Goal: Information Seeking & Learning: Learn about a topic

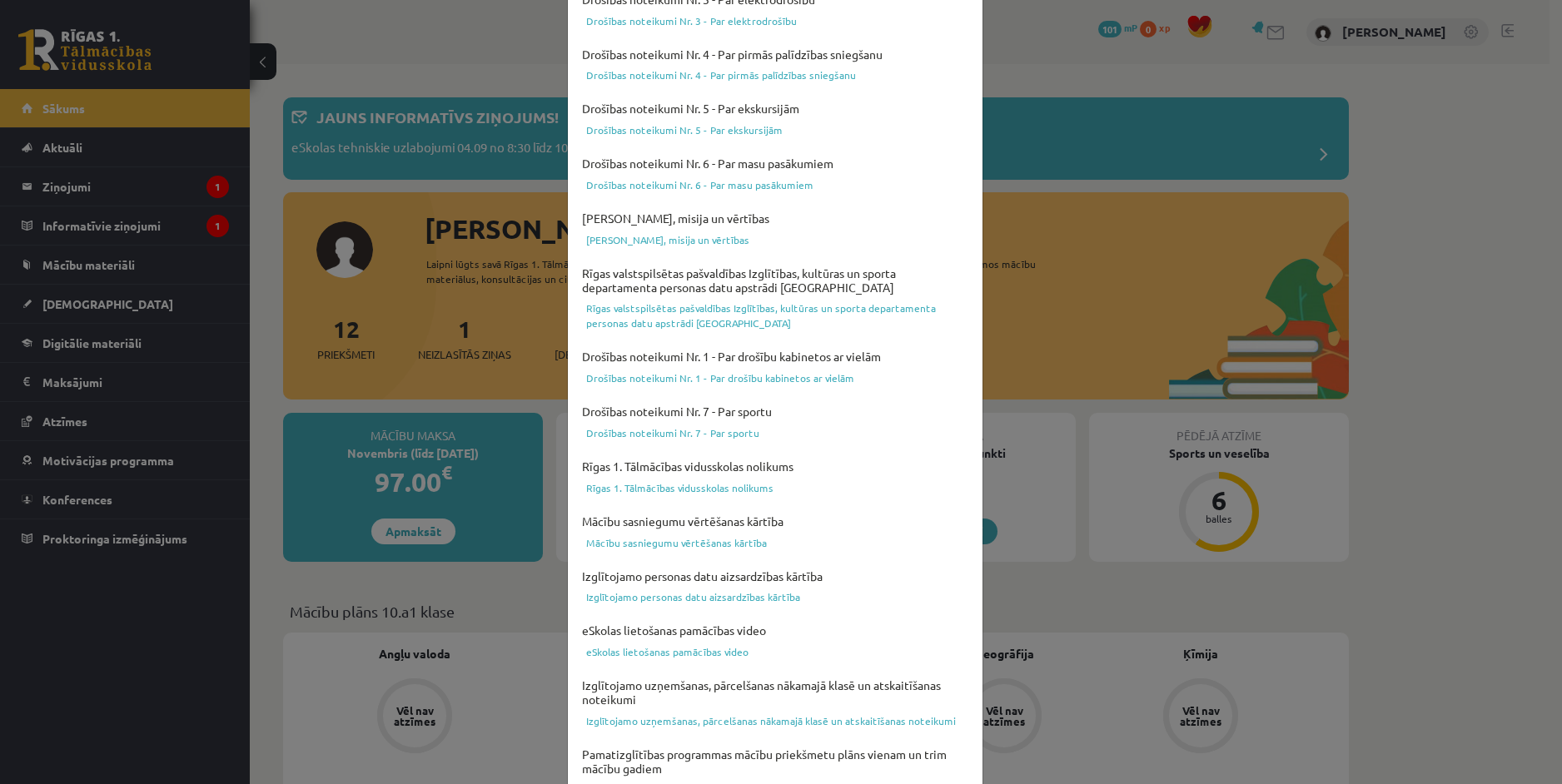
scroll to position [416, 0]
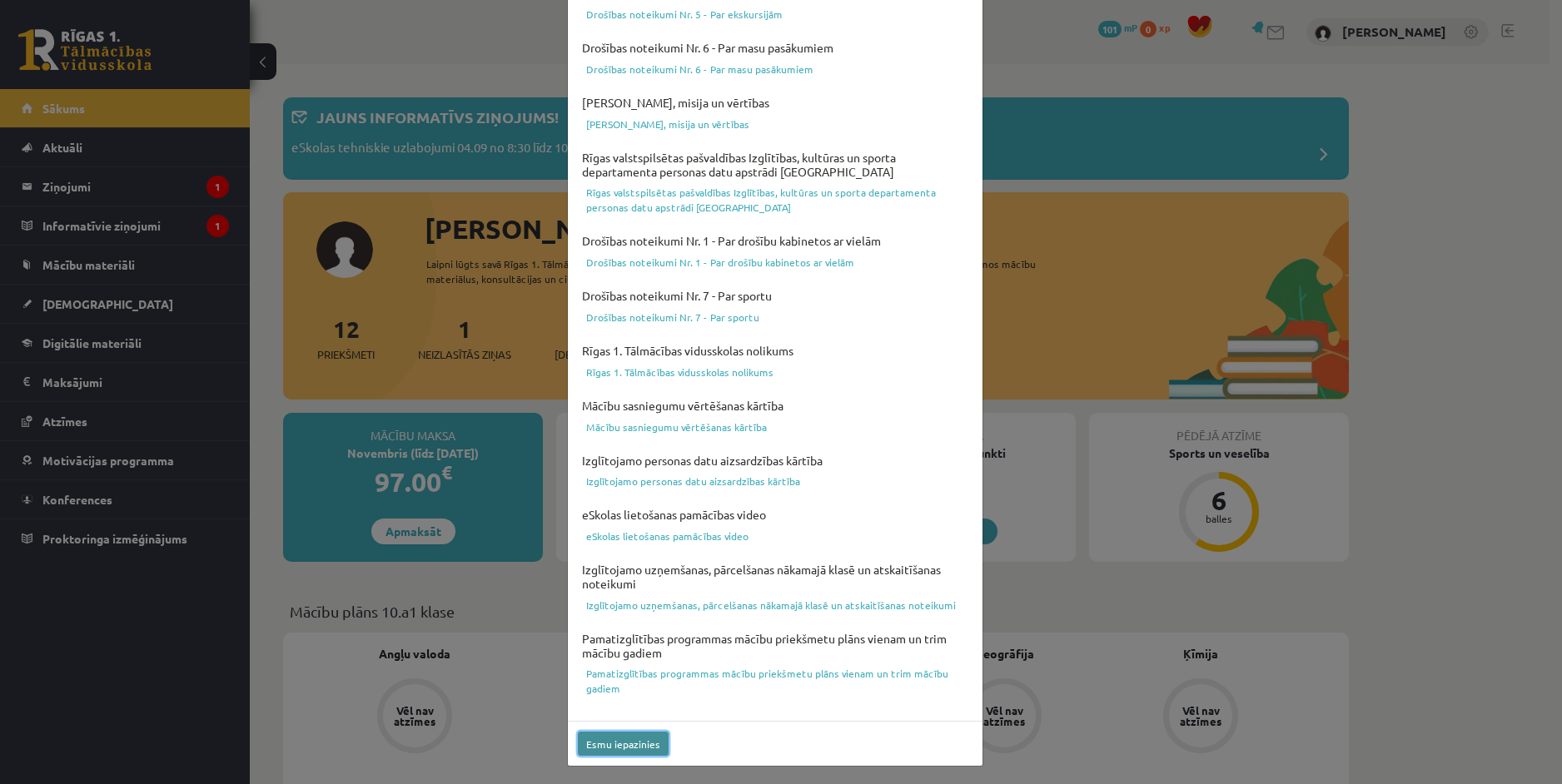
click at [624, 742] on button "Esmu iepazinies" at bounding box center [624, 743] width 91 height 24
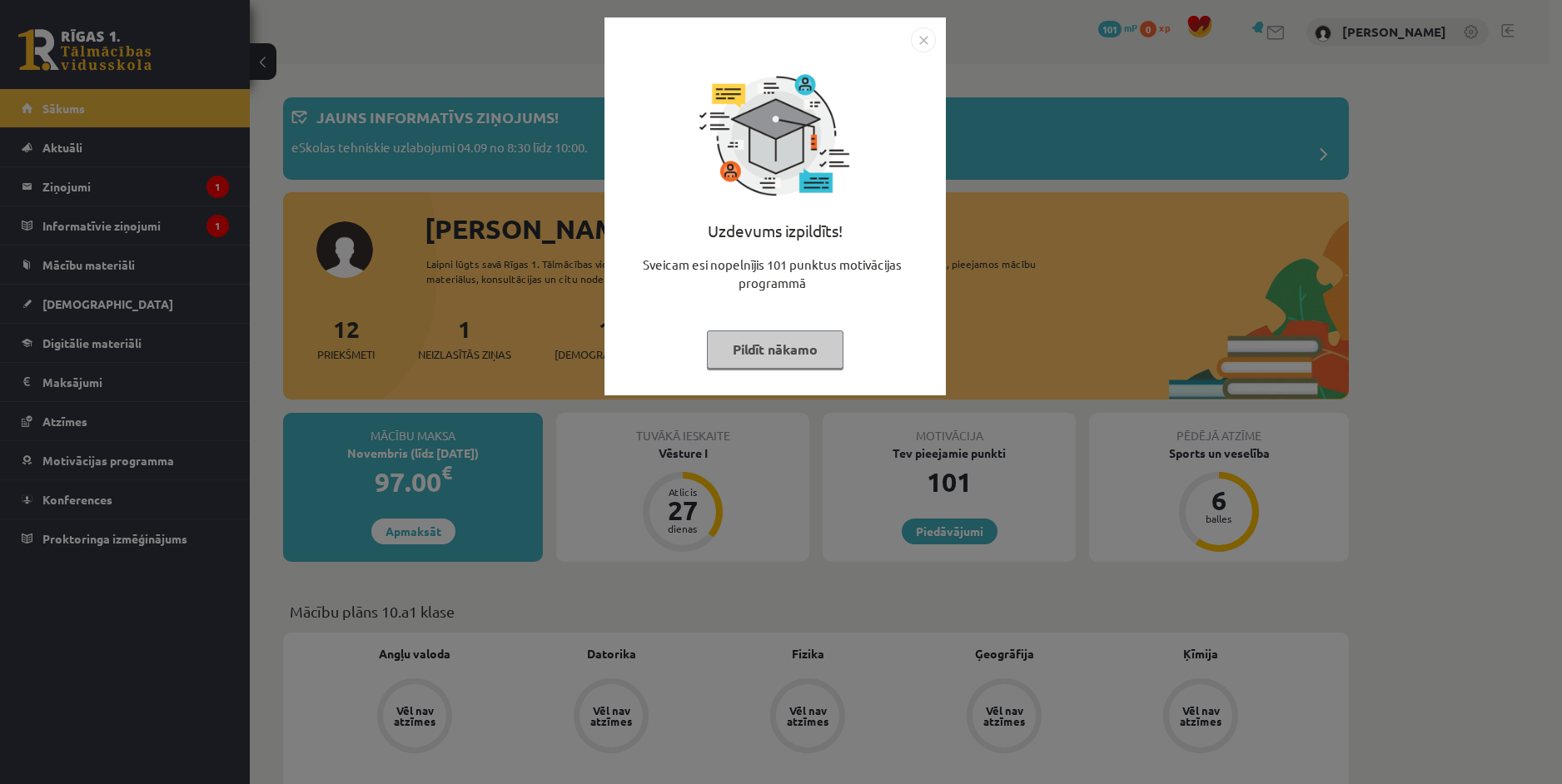
click at [915, 37] on img "Close" at bounding box center [923, 40] width 25 height 25
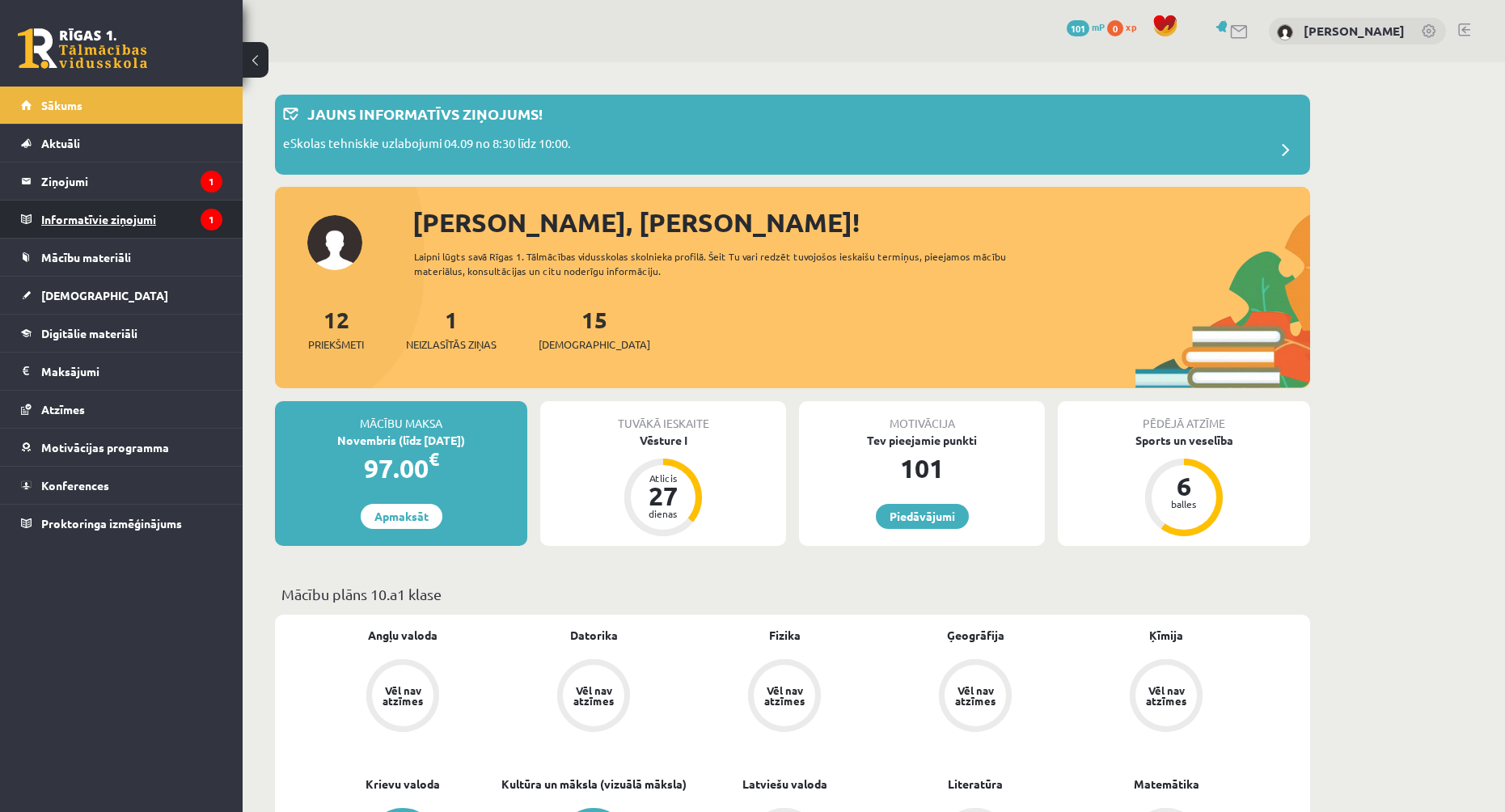
click at [109, 215] on legend "Informatīvie ziņojumi 1" at bounding box center [131, 219] width 181 height 37
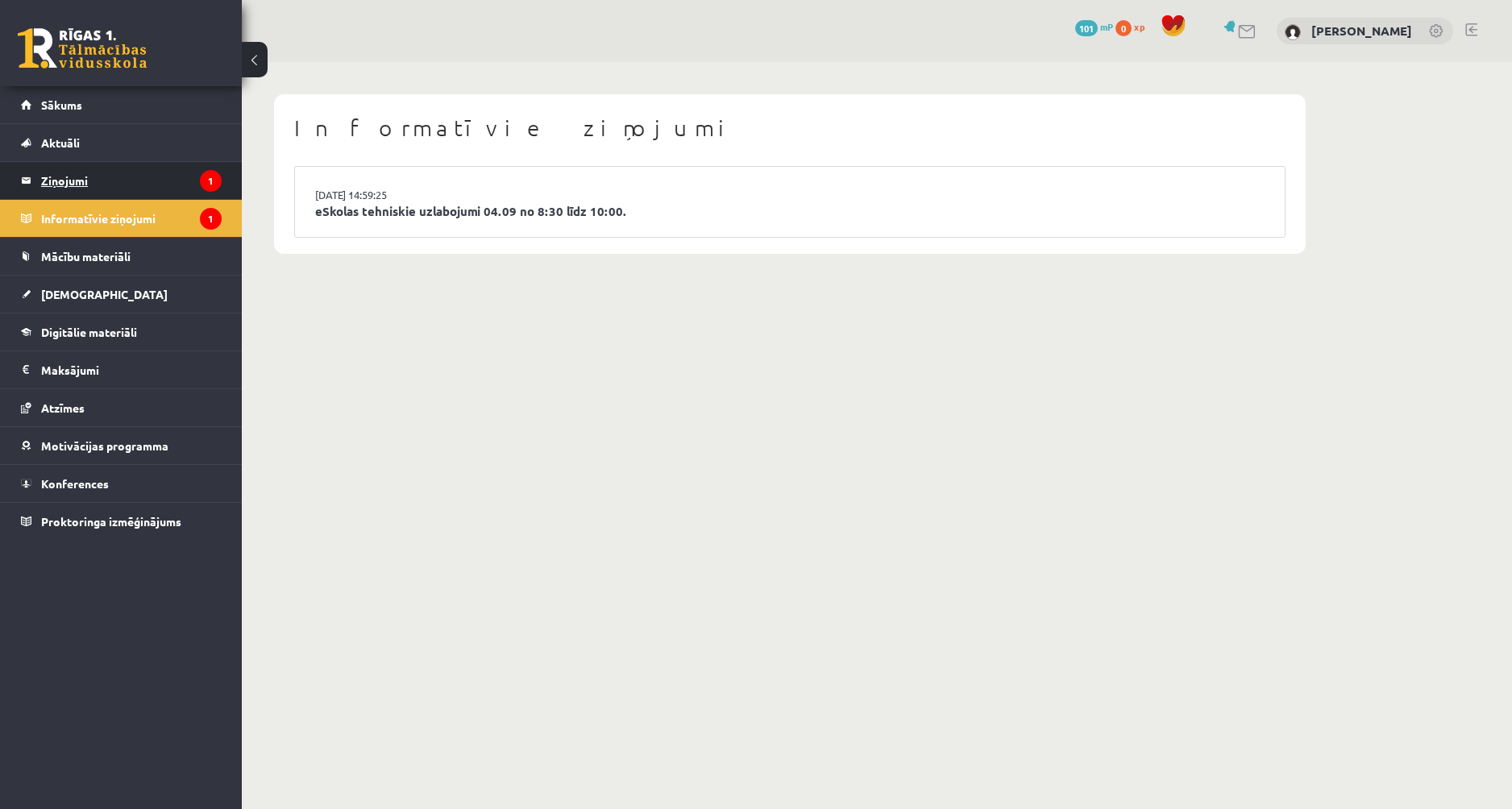
click at [141, 192] on legend "Ziņojumi 1" at bounding box center [131, 180] width 180 height 37
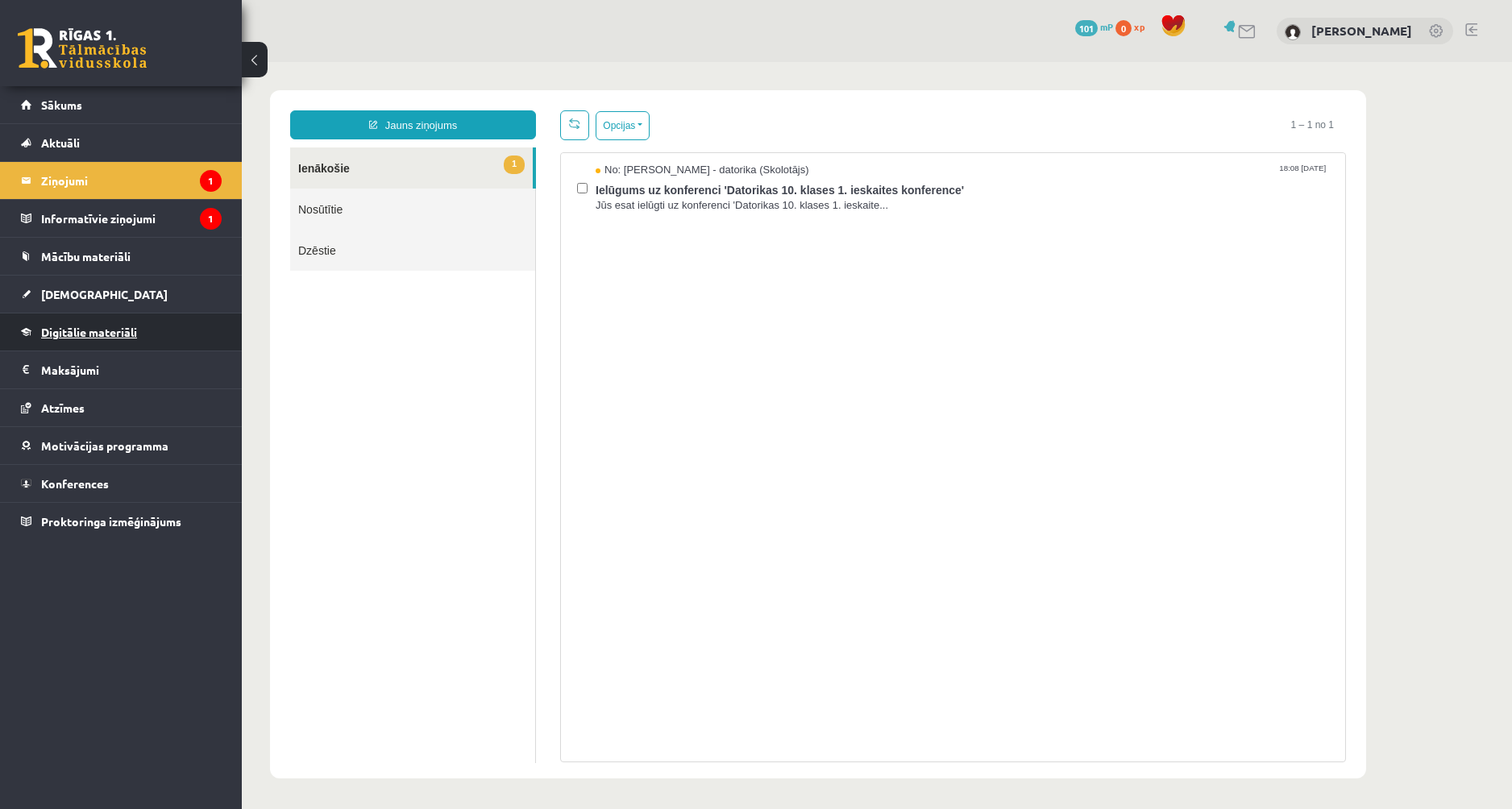
click at [81, 331] on span "Digitālie materiāli" at bounding box center [89, 332] width 96 height 15
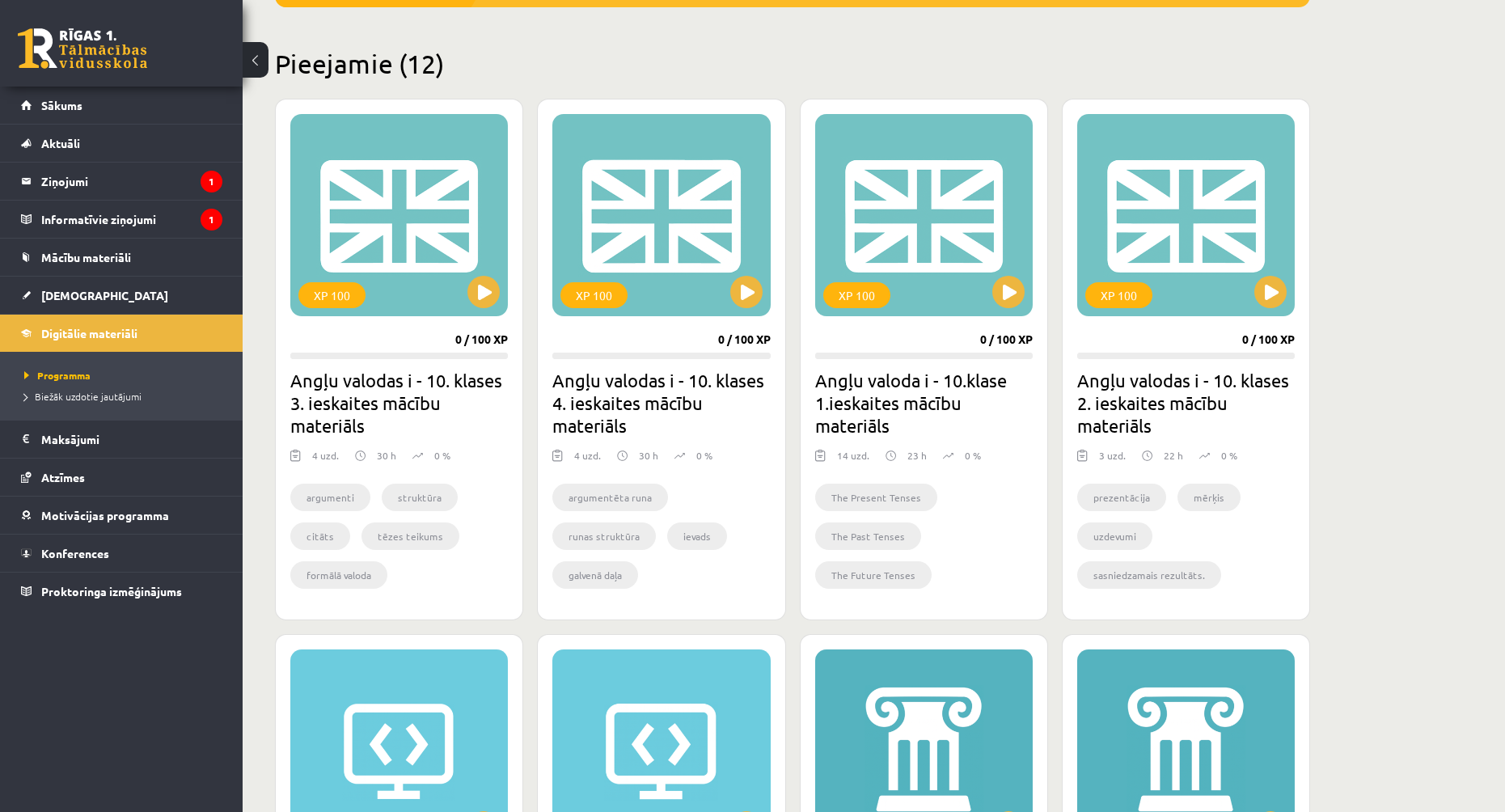
scroll to position [349, 0]
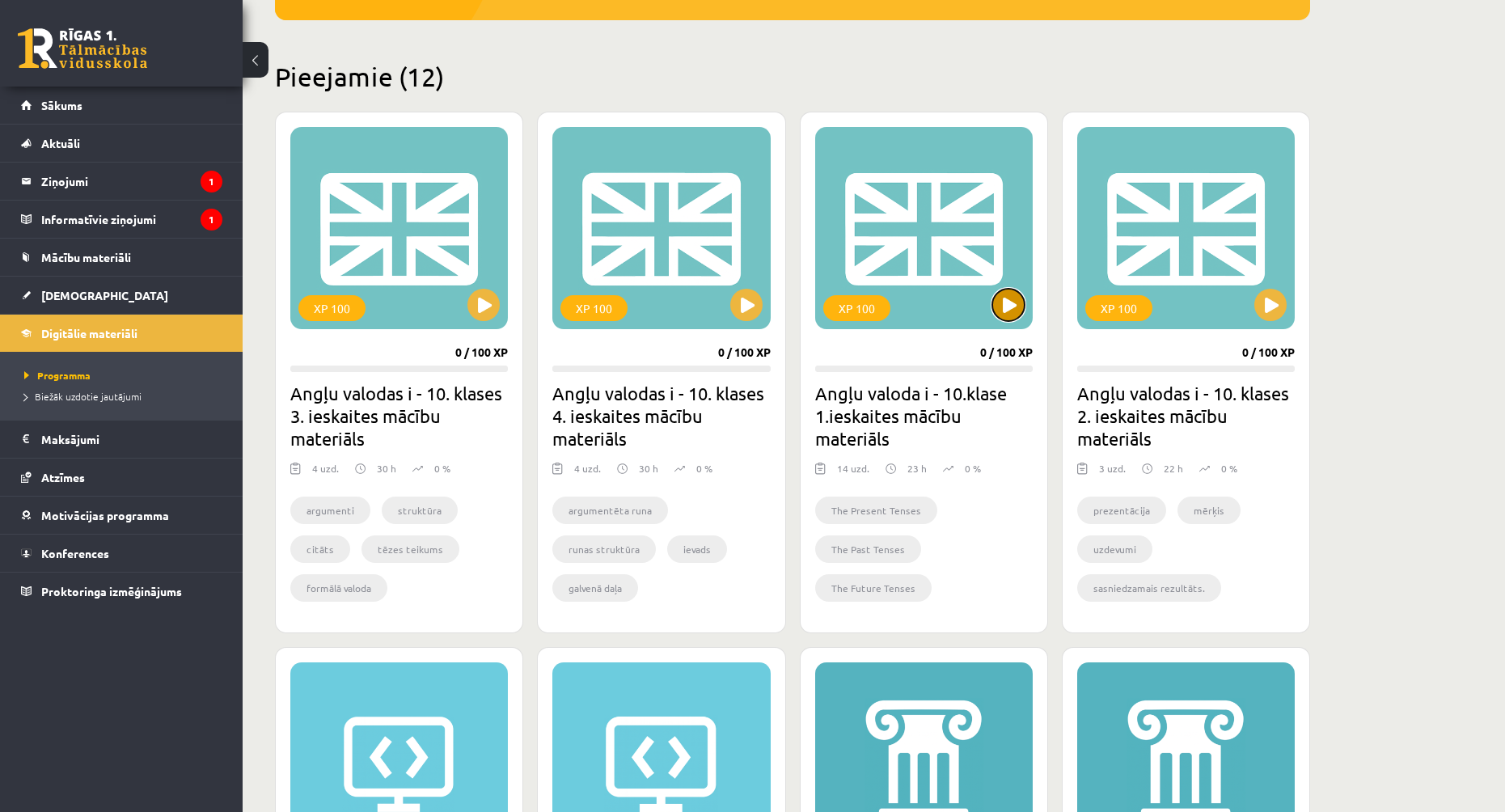
click at [1012, 309] on button at bounding box center [1008, 304] width 33 height 33
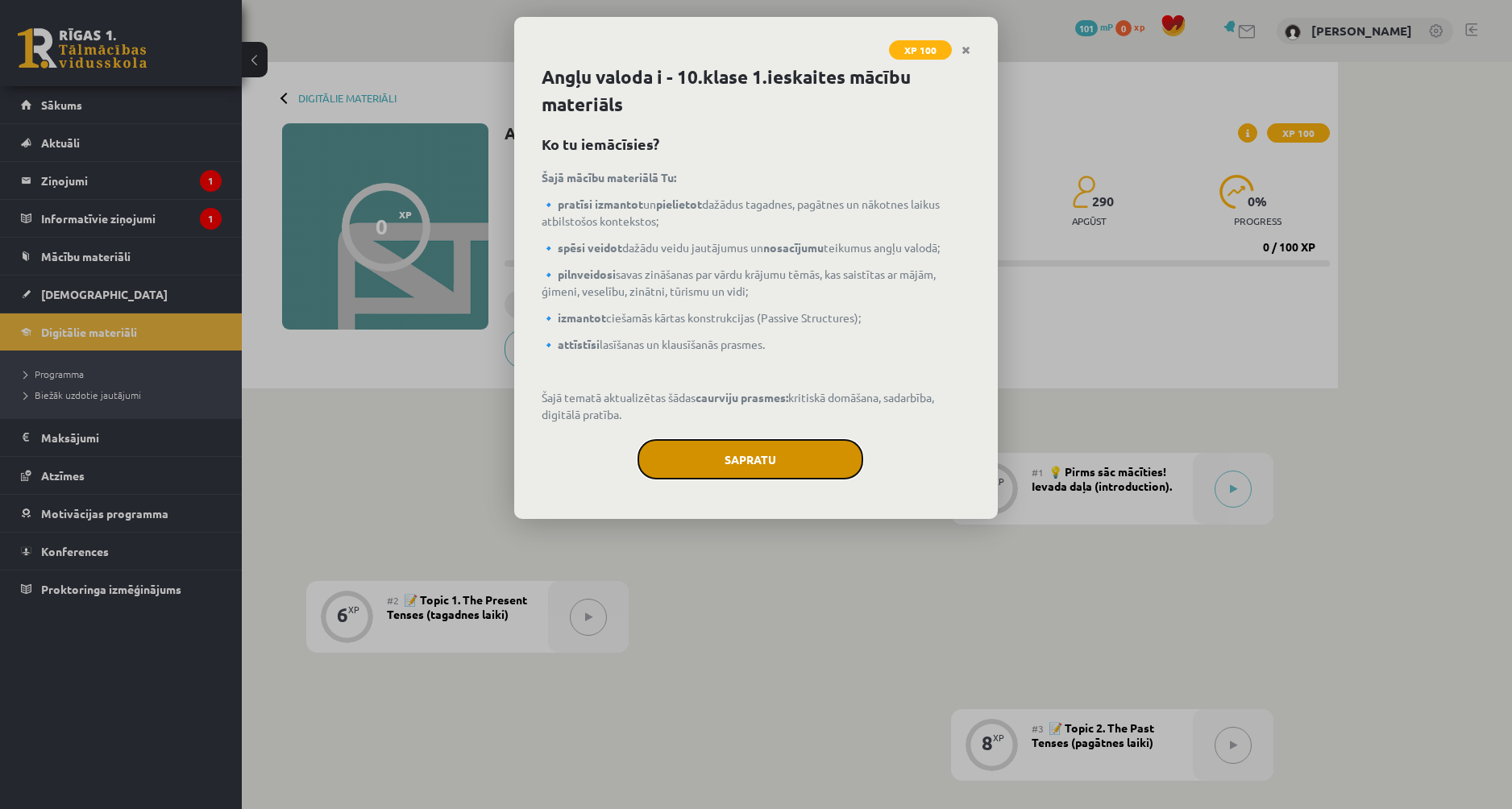
click at [760, 452] on button "Sapratu" at bounding box center [749, 459] width 226 height 40
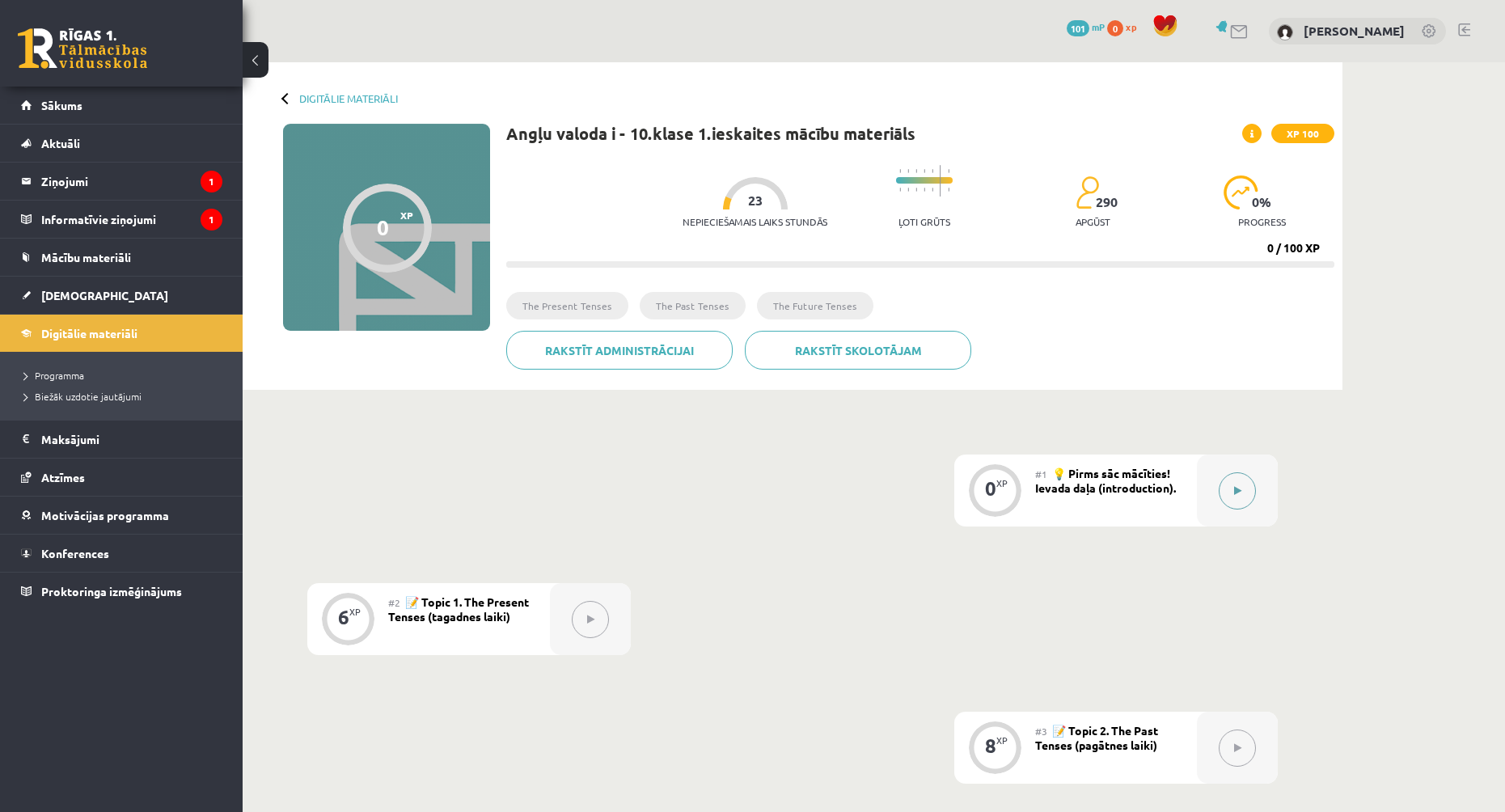
click at [1237, 487] on icon at bounding box center [1238, 490] width 7 height 10
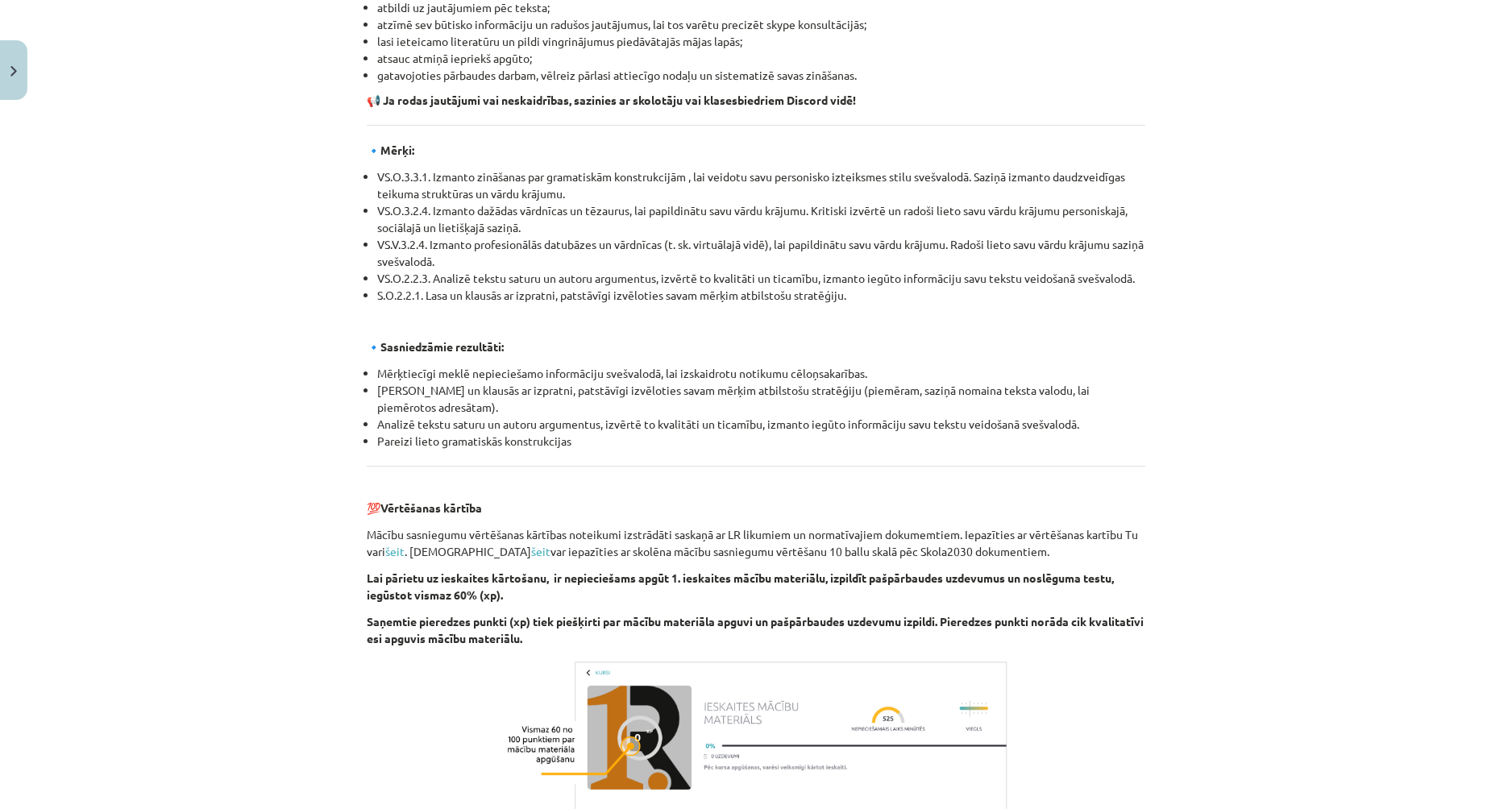
scroll to position [1614, 0]
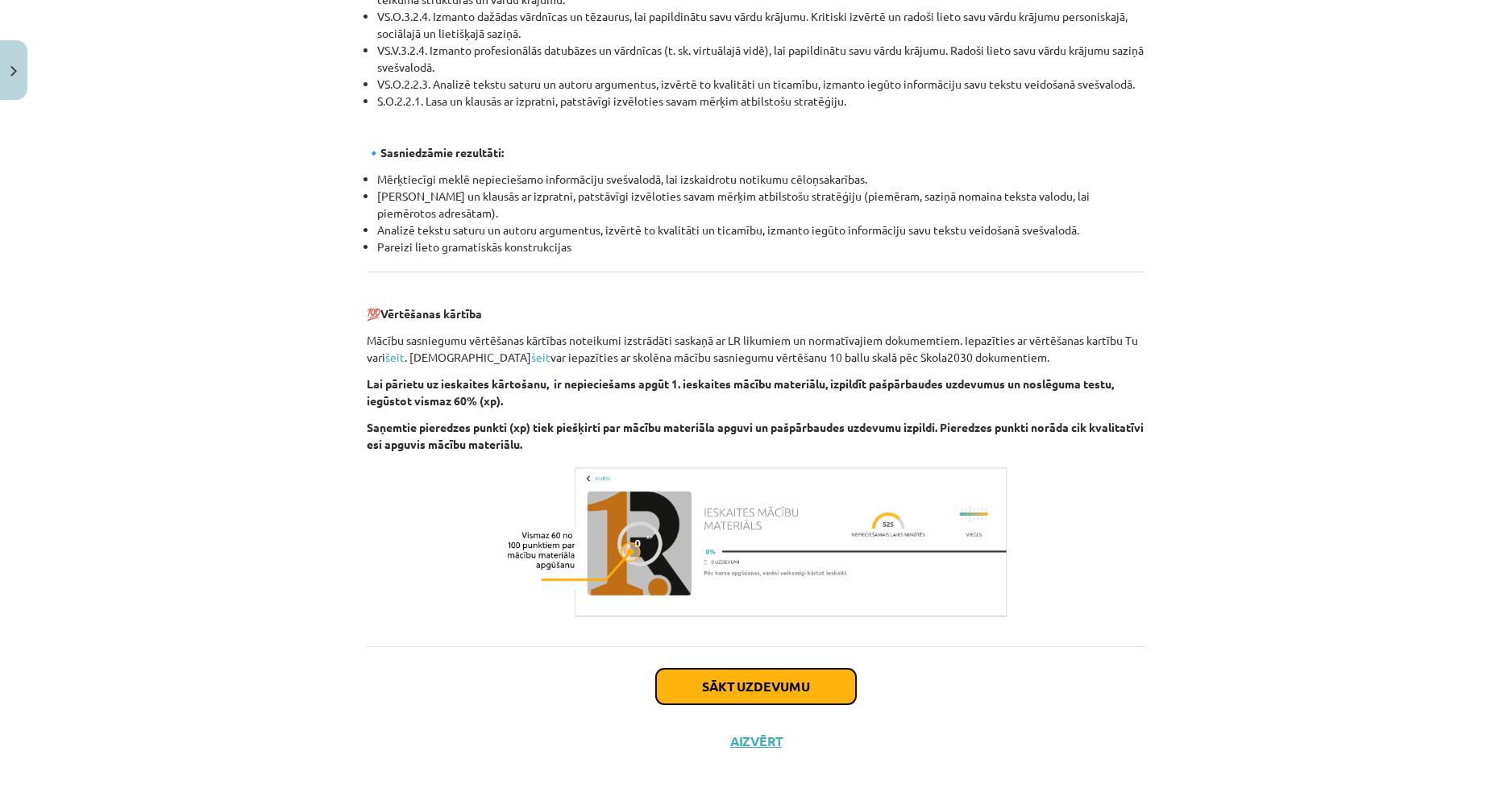
click at [763, 688] on button "Sākt uzdevumu" at bounding box center [756, 686] width 199 height 35
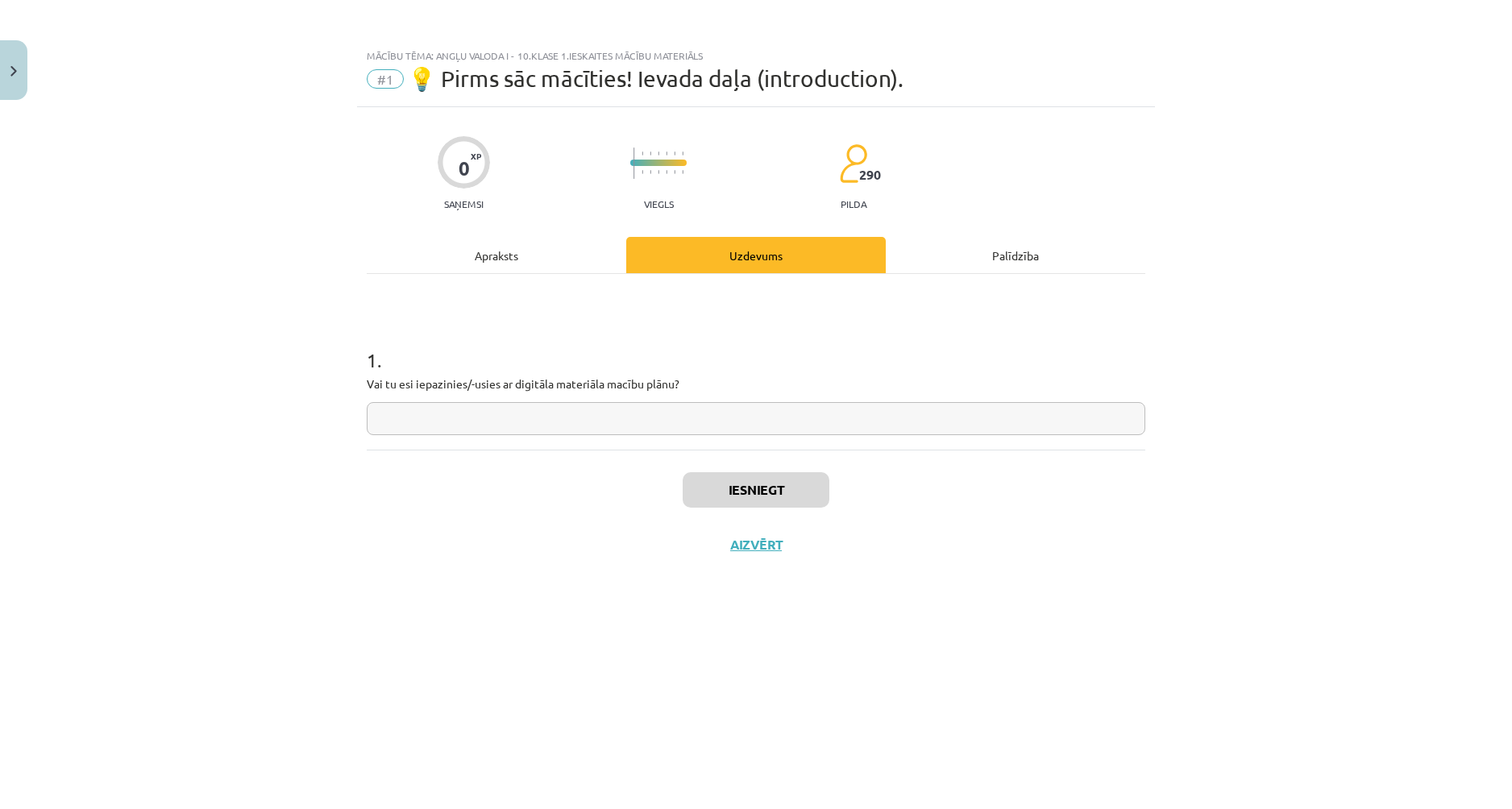
click at [489, 425] on input "text" at bounding box center [756, 419] width 778 height 33
type input "**"
click at [766, 488] on button "Iesniegt" at bounding box center [756, 489] width 147 height 35
click at [799, 558] on button "Nākamā nodarbība" at bounding box center [756, 555] width 158 height 37
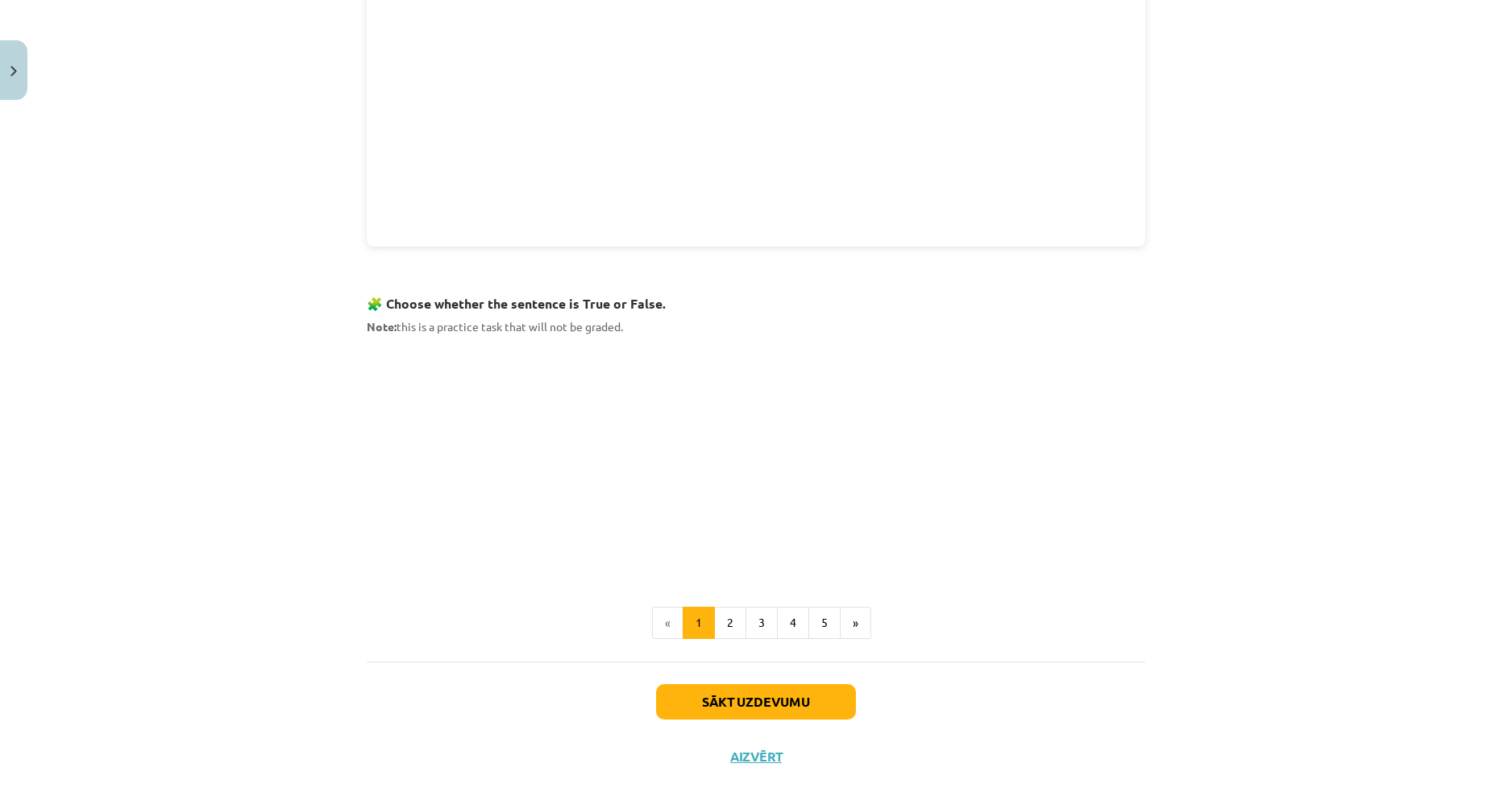
scroll to position [773, 0]
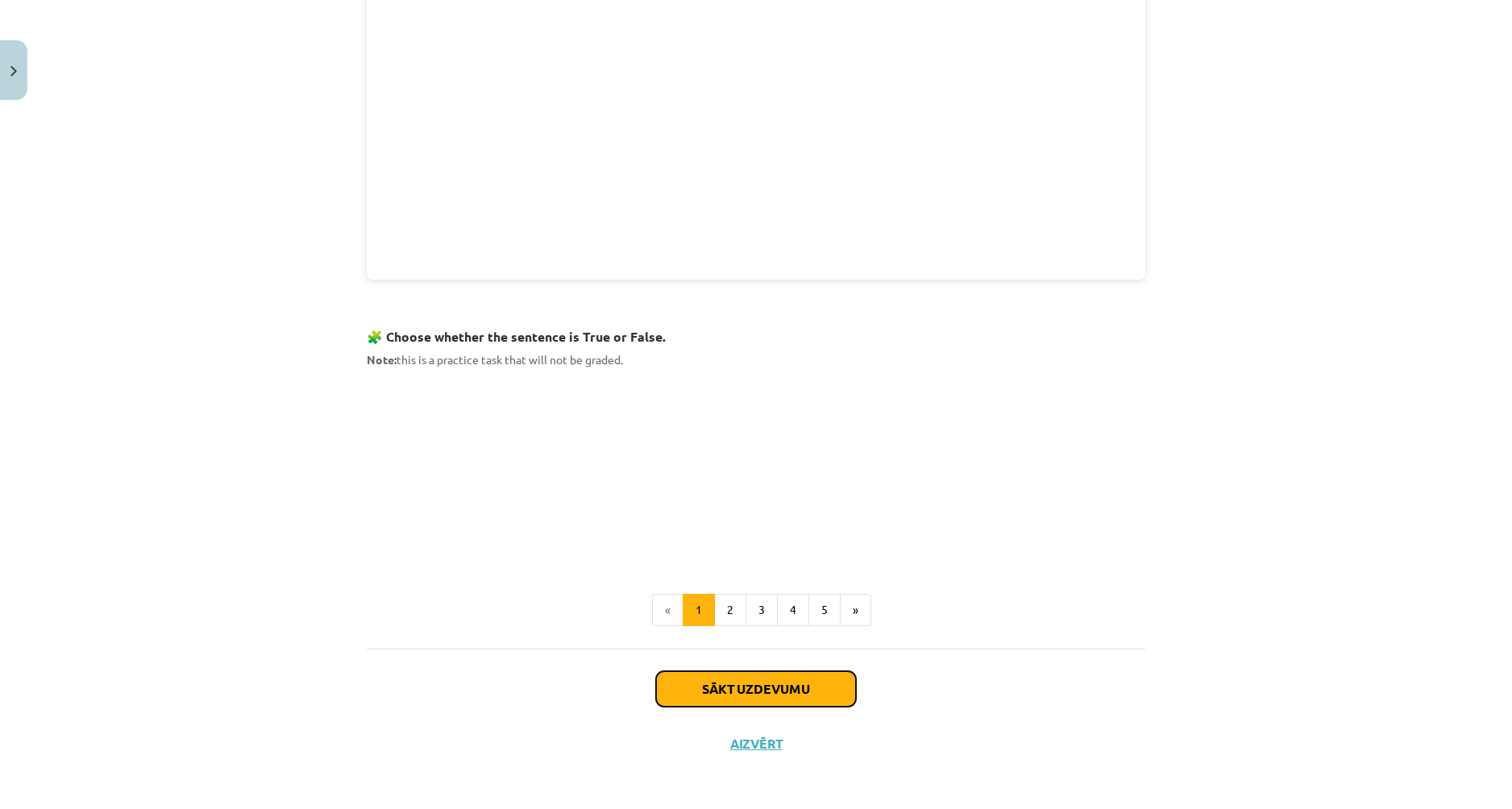
click at [783, 683] on button "Sākt uzdevumu" at bounding box center [756, 689] width 199 height 35
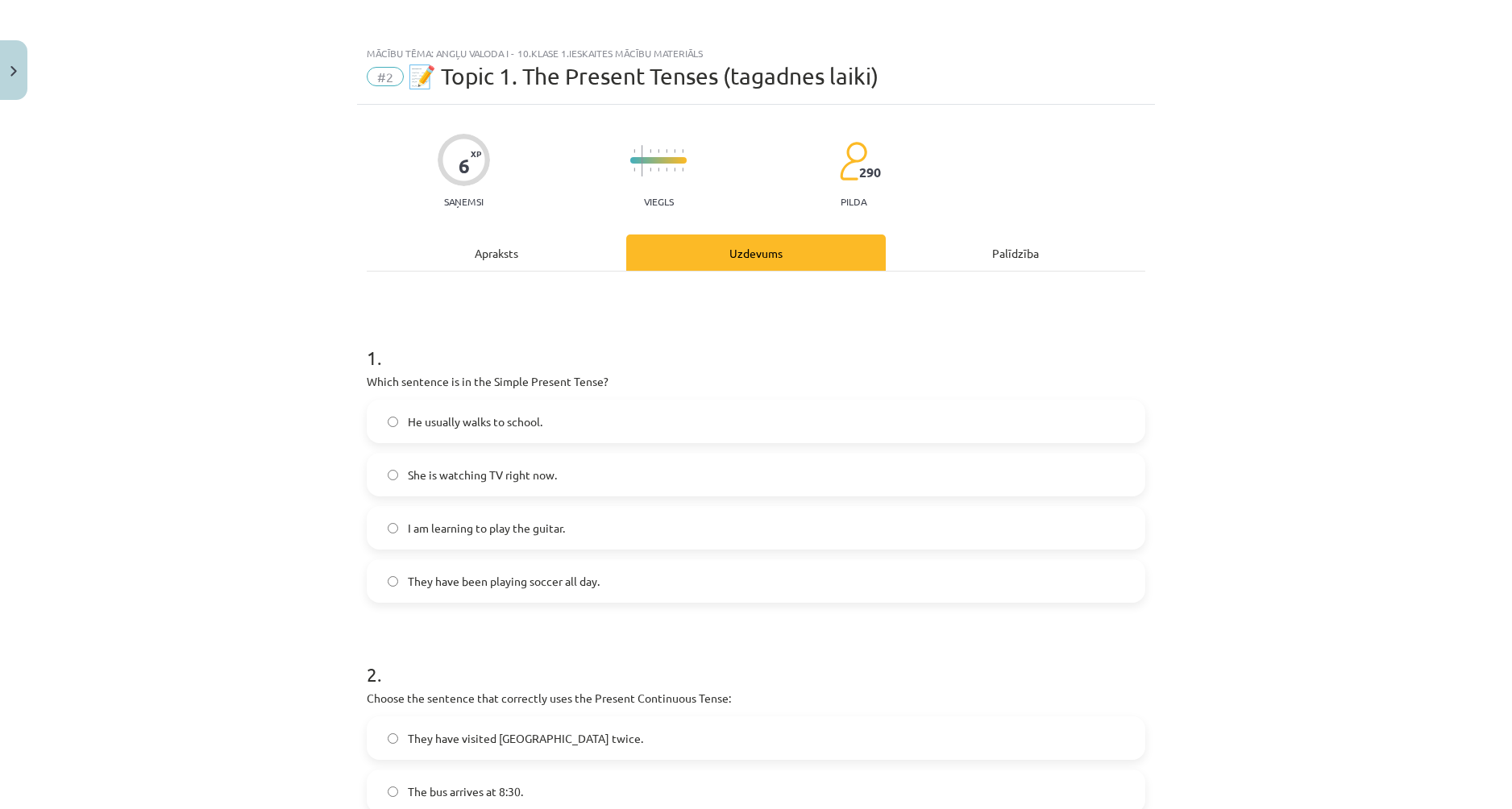
scroll to position [0, 0]
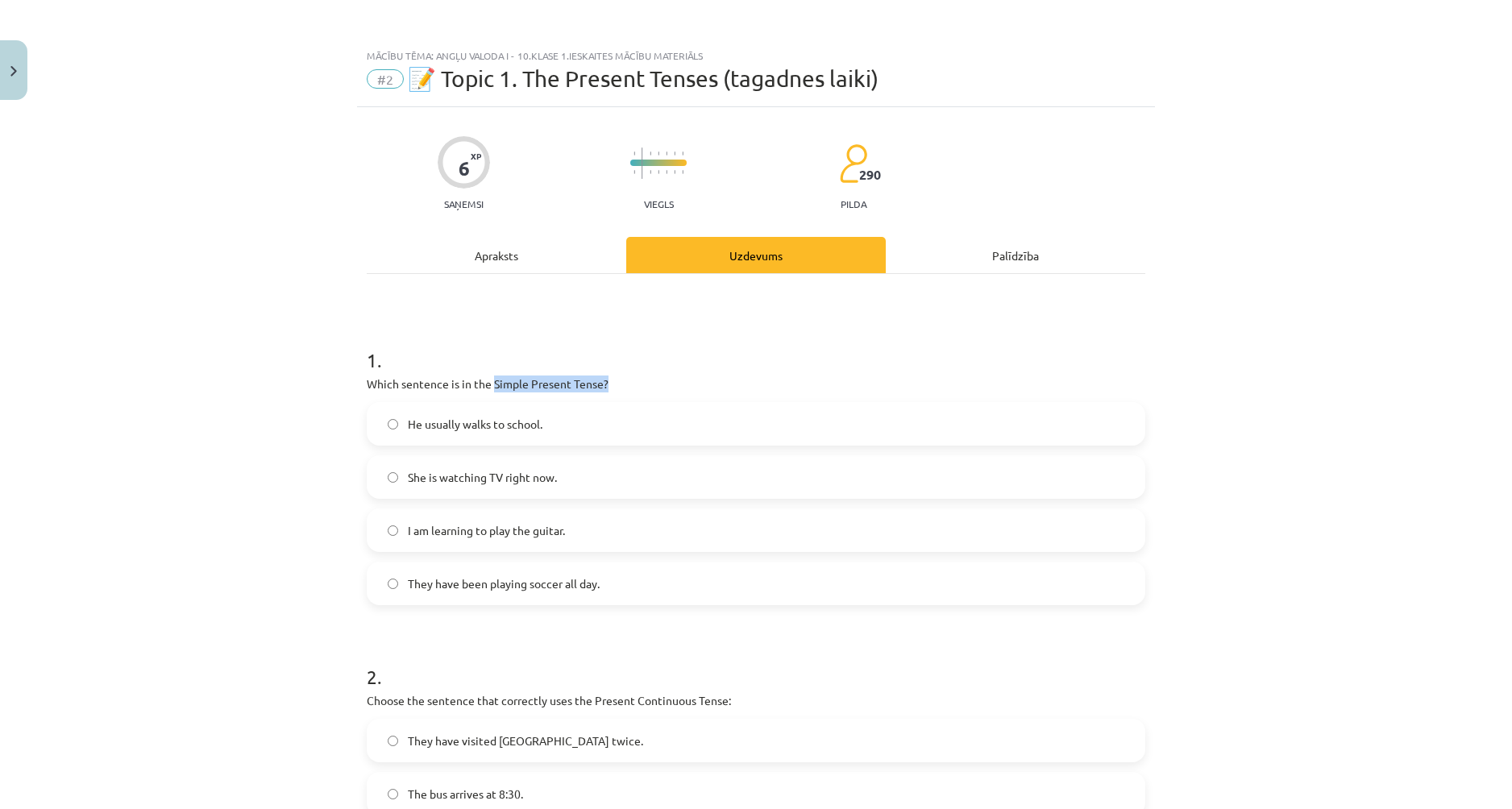
drag, startPoint x: 486, startPoint y: 385, endPoint x: 620, endPoint y: 390, distance: 134.1
click at [620, 390] on p "Which sentence is in the Simple Present Tense?" at bounding box center [756, 383] width 778 height 17
copy p "Simple Present Tense?"
click at [384, 522] on label "I am learning to play the guitar." at bounding box center [756, 531] width 775 height 40
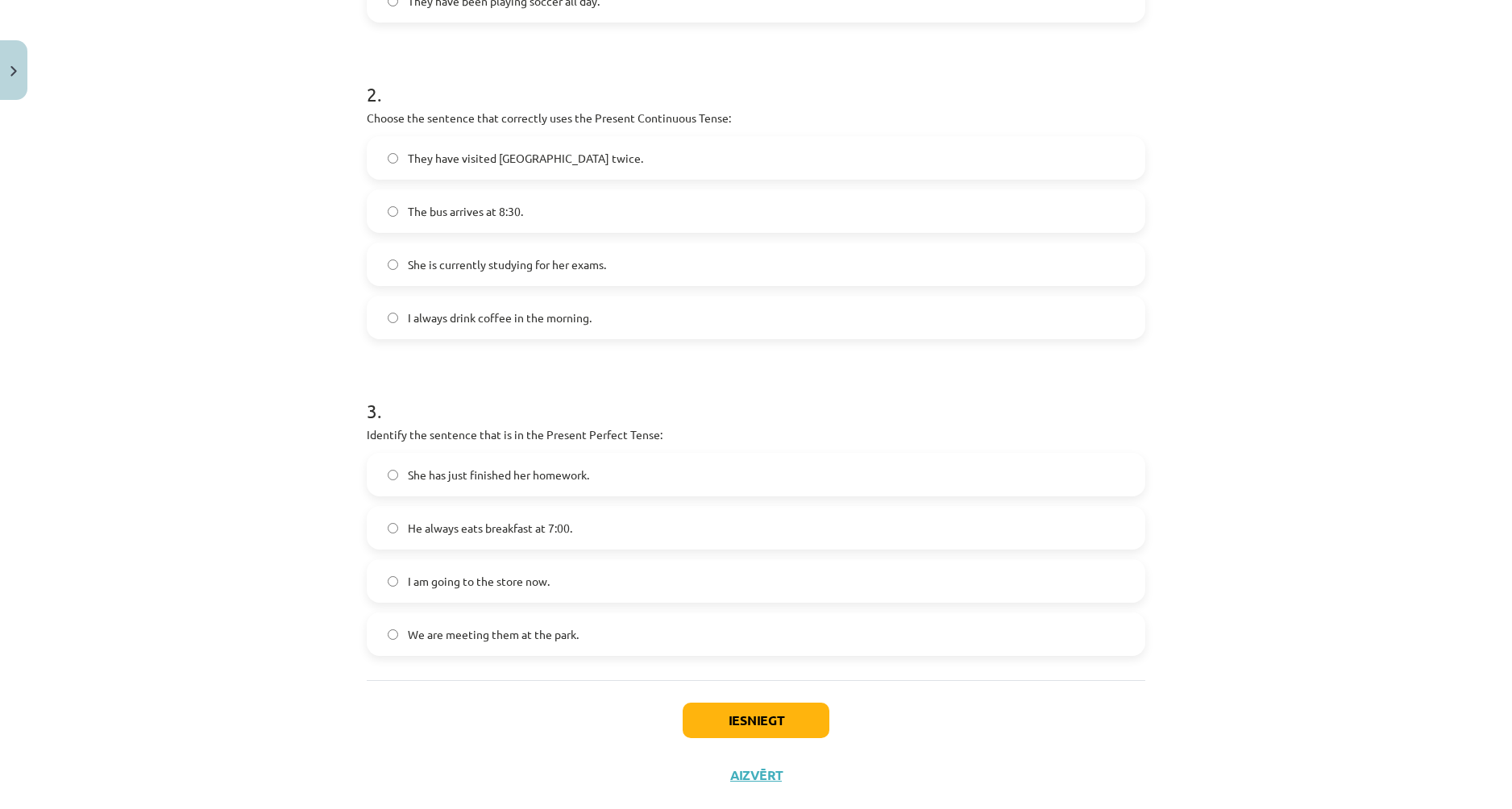
scroll to position [617, 0]
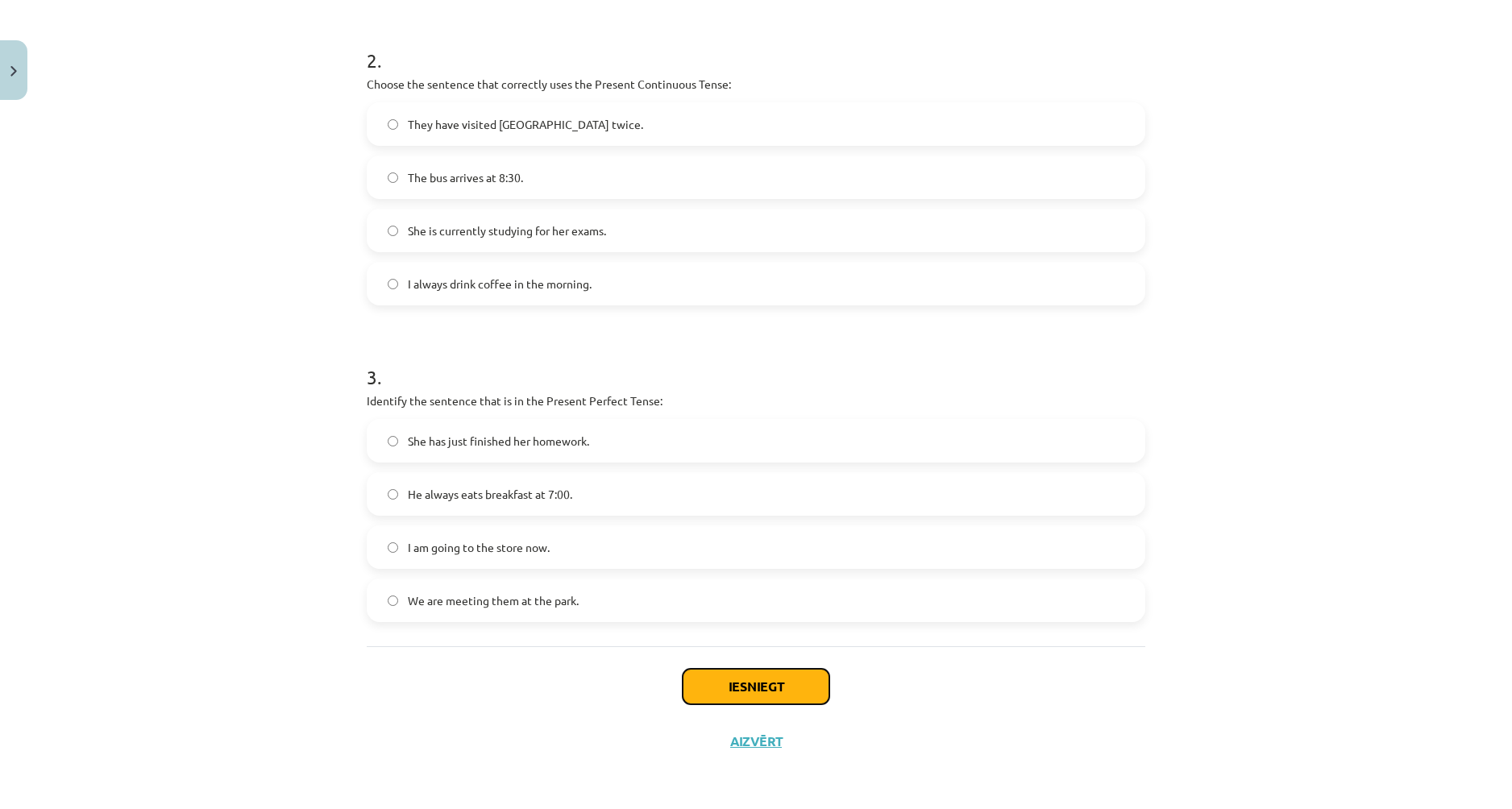
click at [781, 694] on button "Iesniegt" at bounding box center [756, 686] width 147 height 35
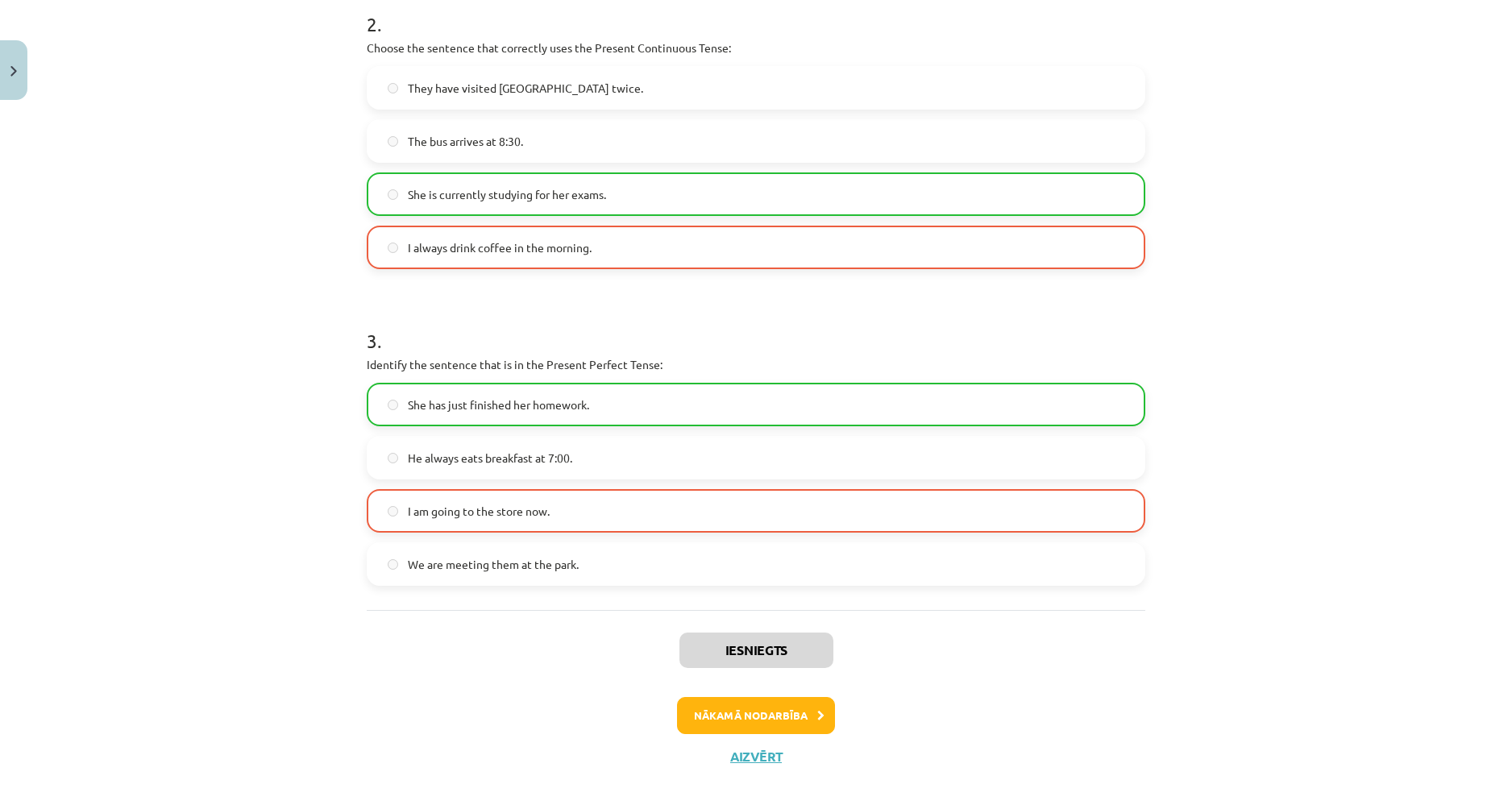
scroll to position [668, 0]
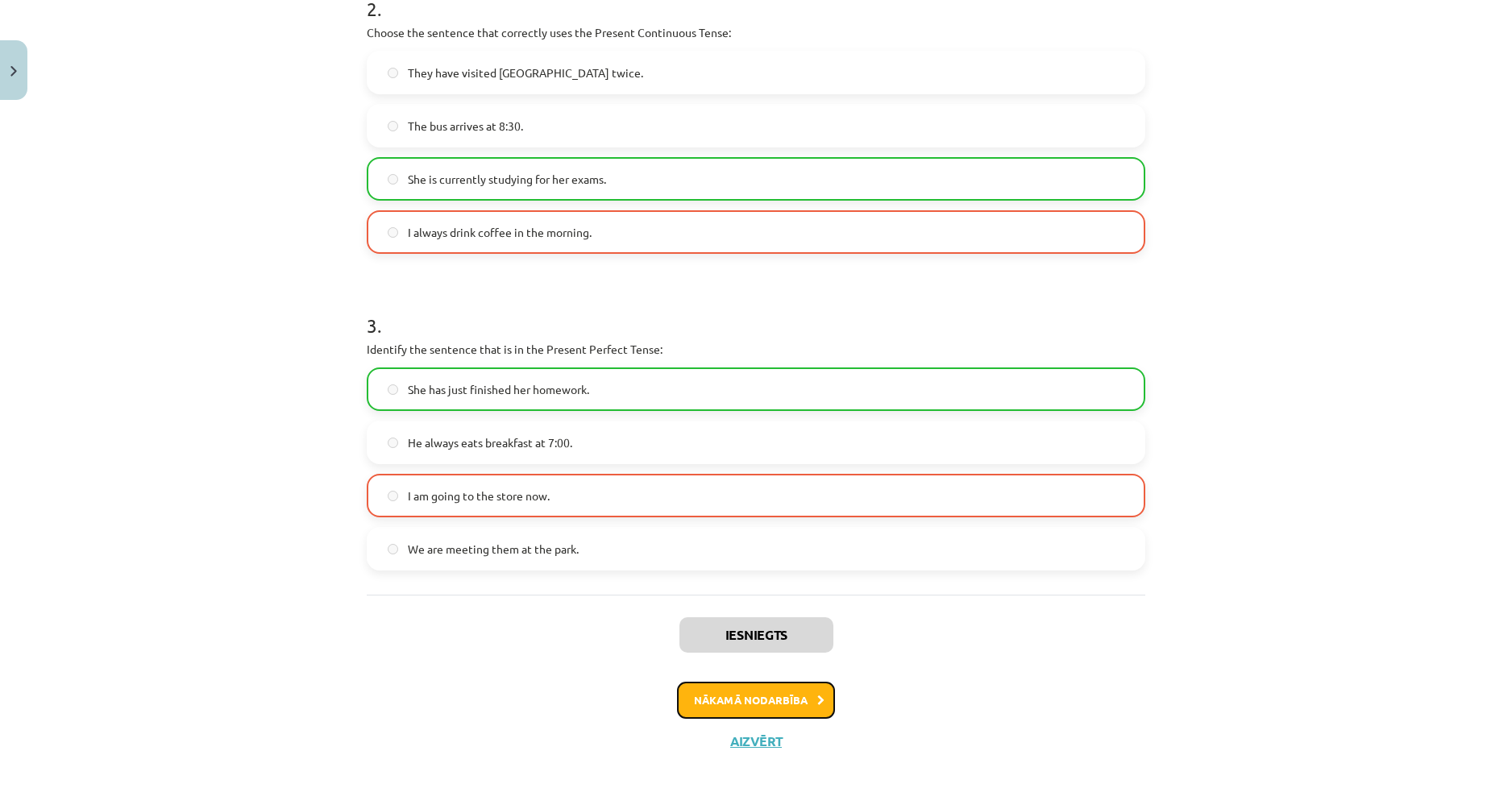
click at [789, 693] on button "Nākamā nodarbība" at bounding box center [756, 700] width 158 height 37
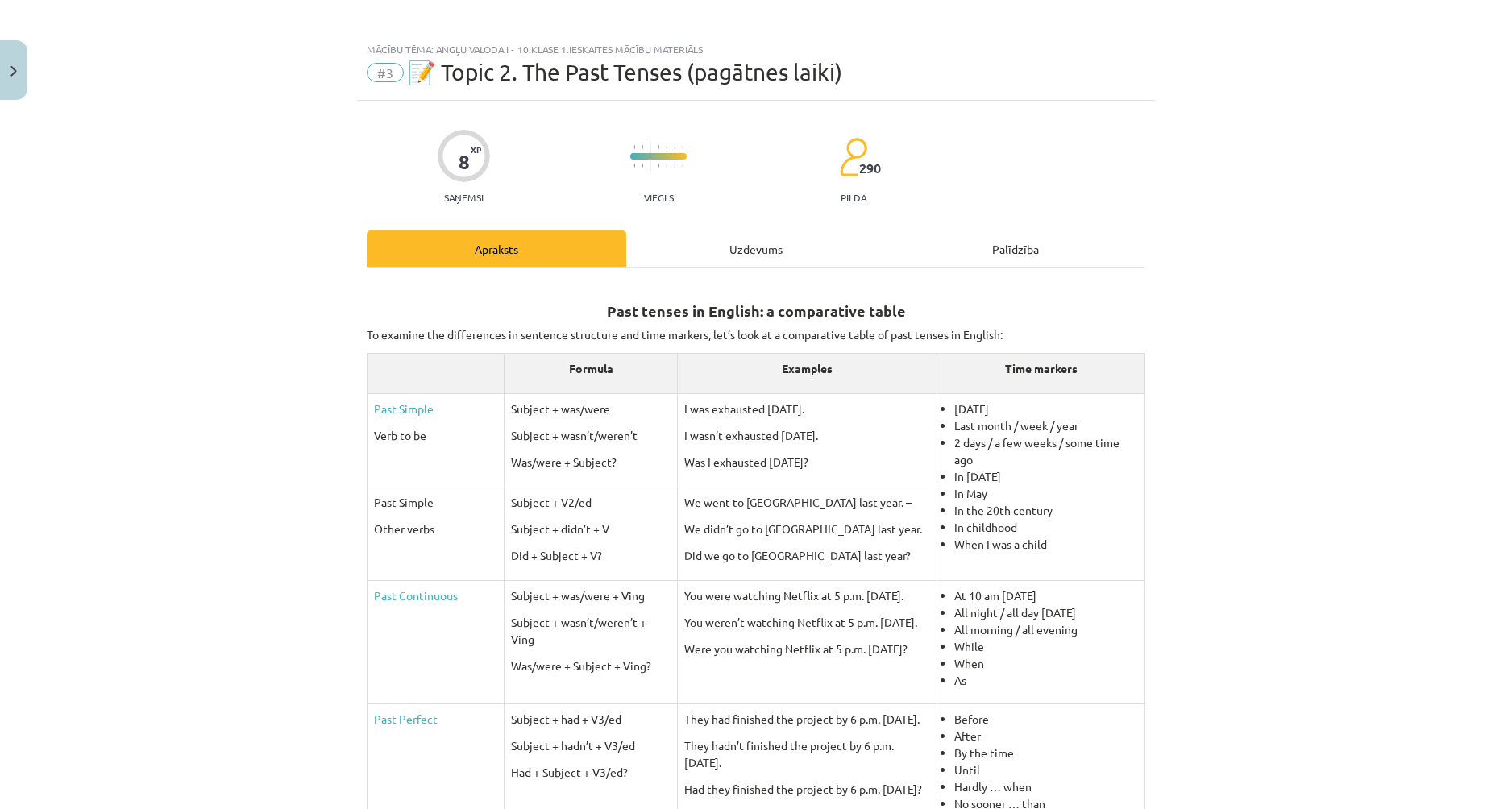
scroll to position [0, 0]
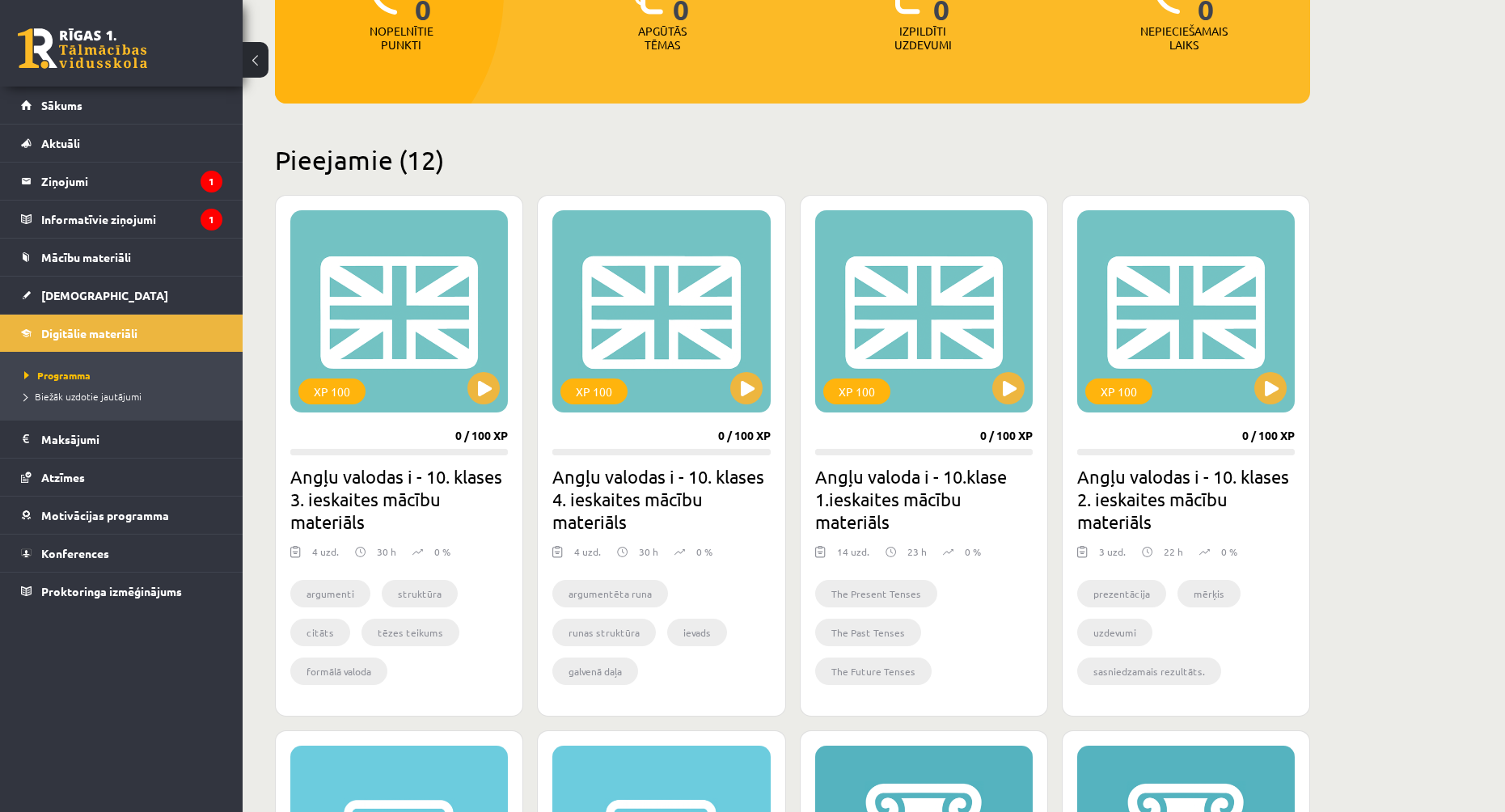
scroll to position [269, 0]
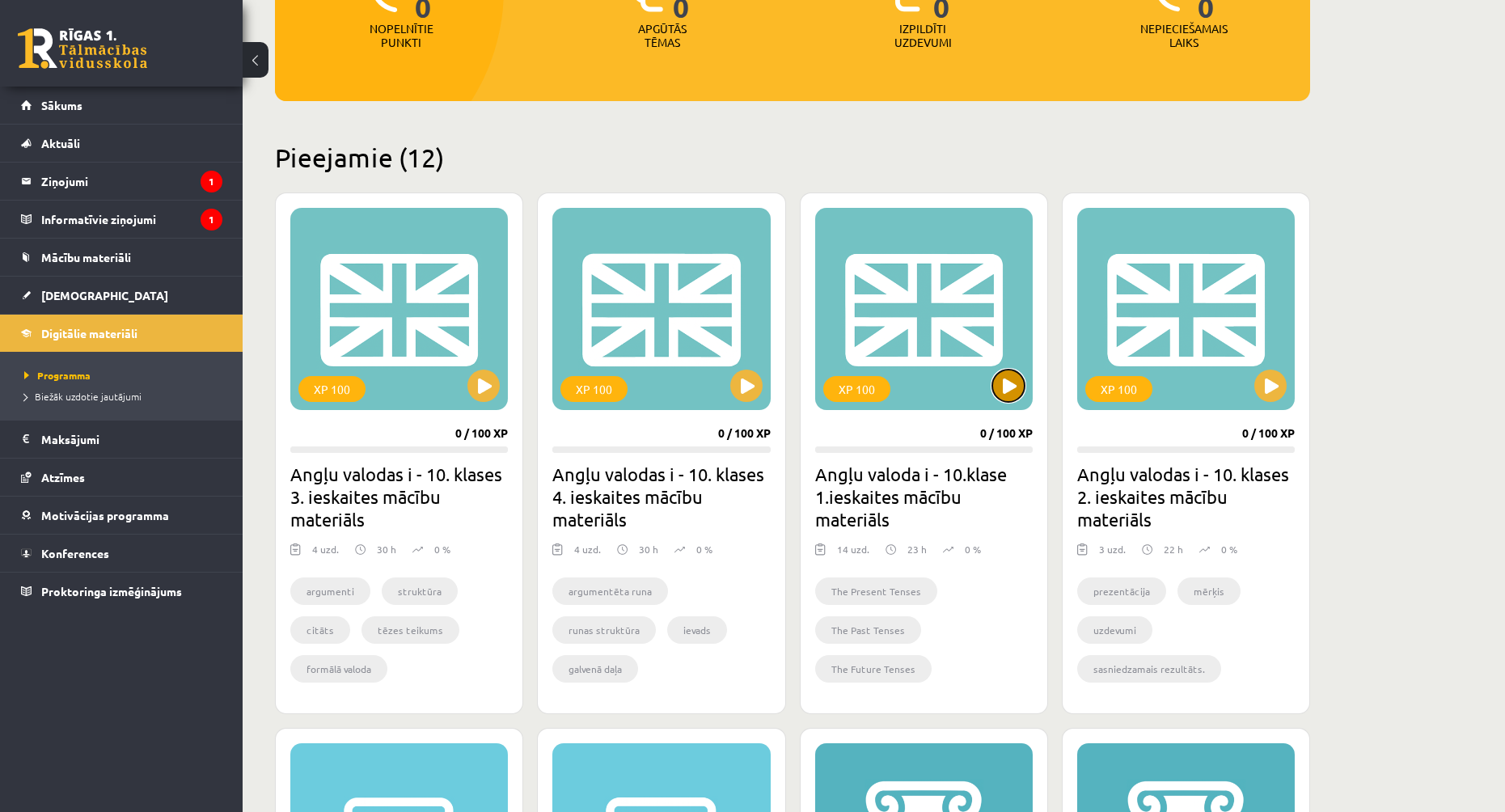
click at [1010, 384] on button at bounding box center [1008, 385] width 33 height 33
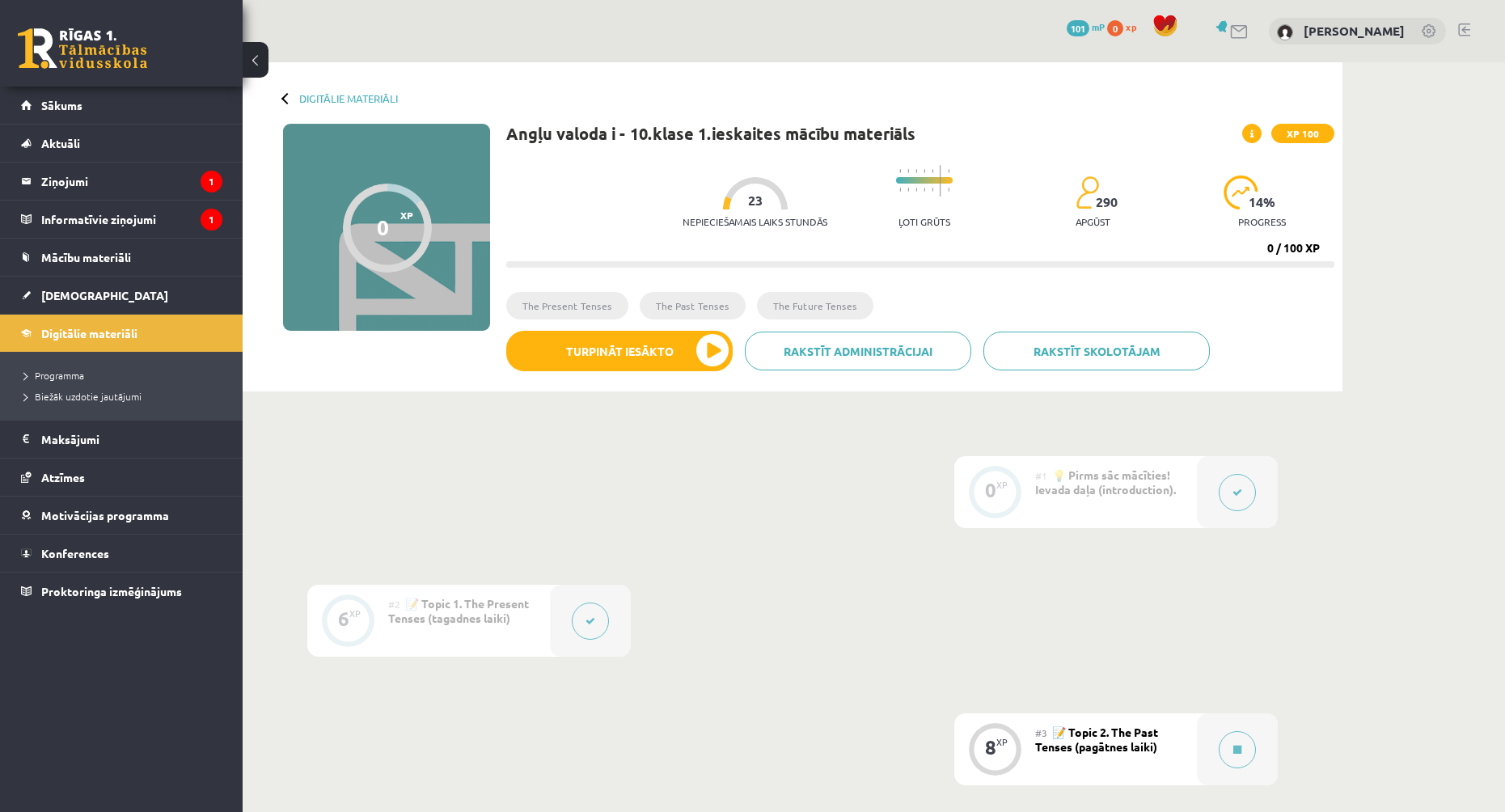
click at [592, 610] on button at bounding box center [590, 621] width 37 height 37
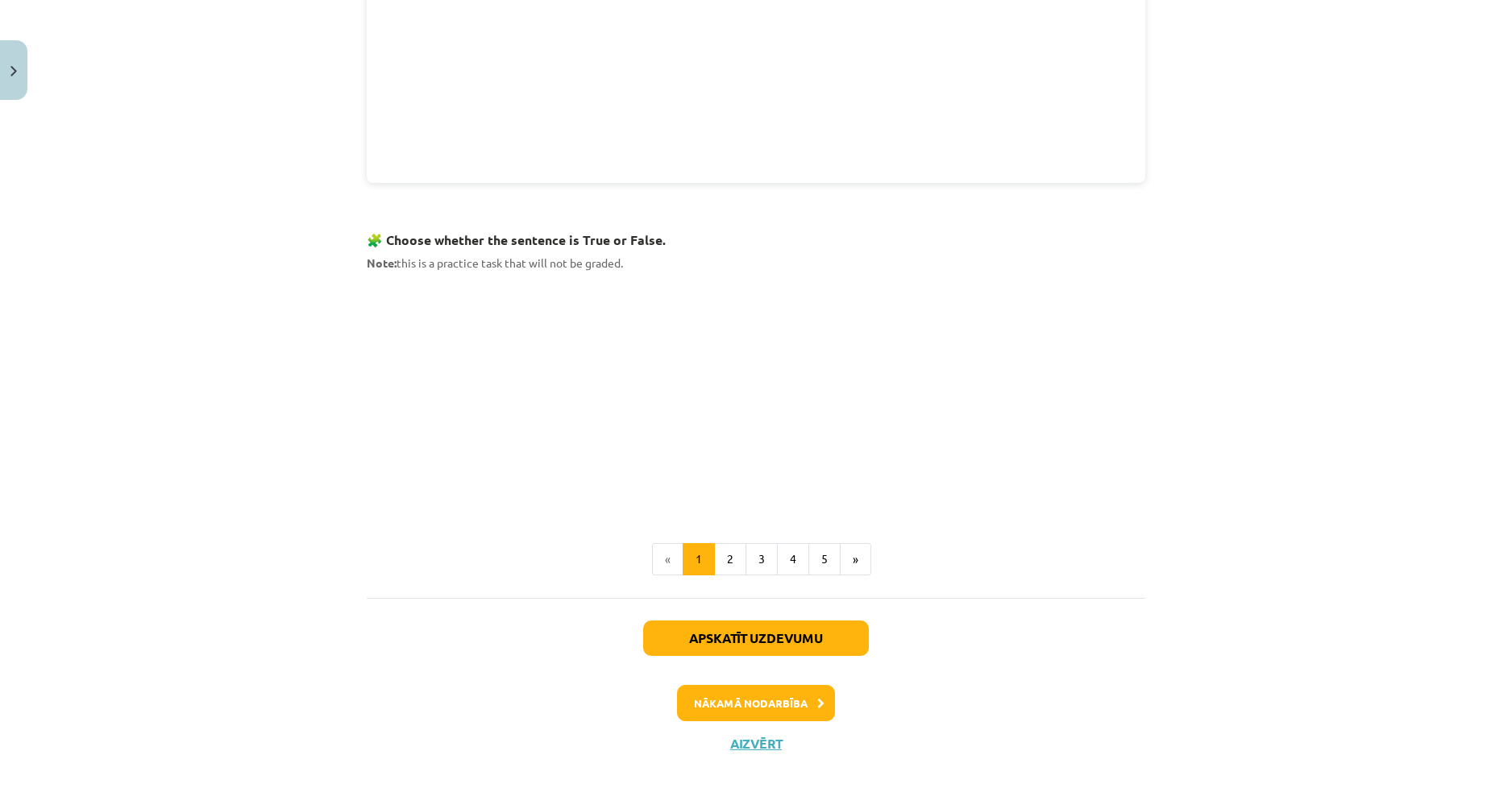
scroll to position [823, 0]
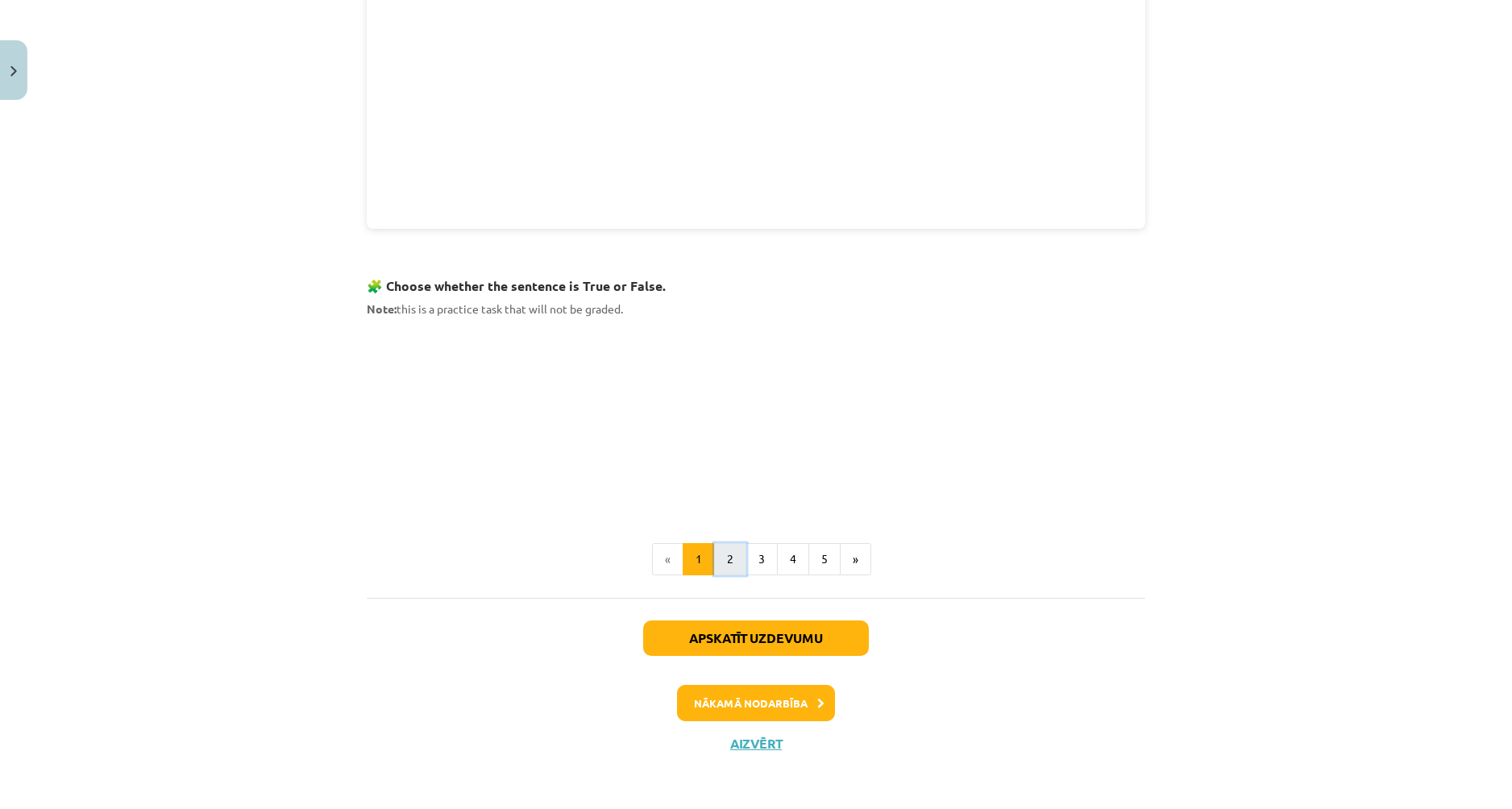
click at [718, 560] on button "2" at bounding box center [730, 559] width 33 height 33
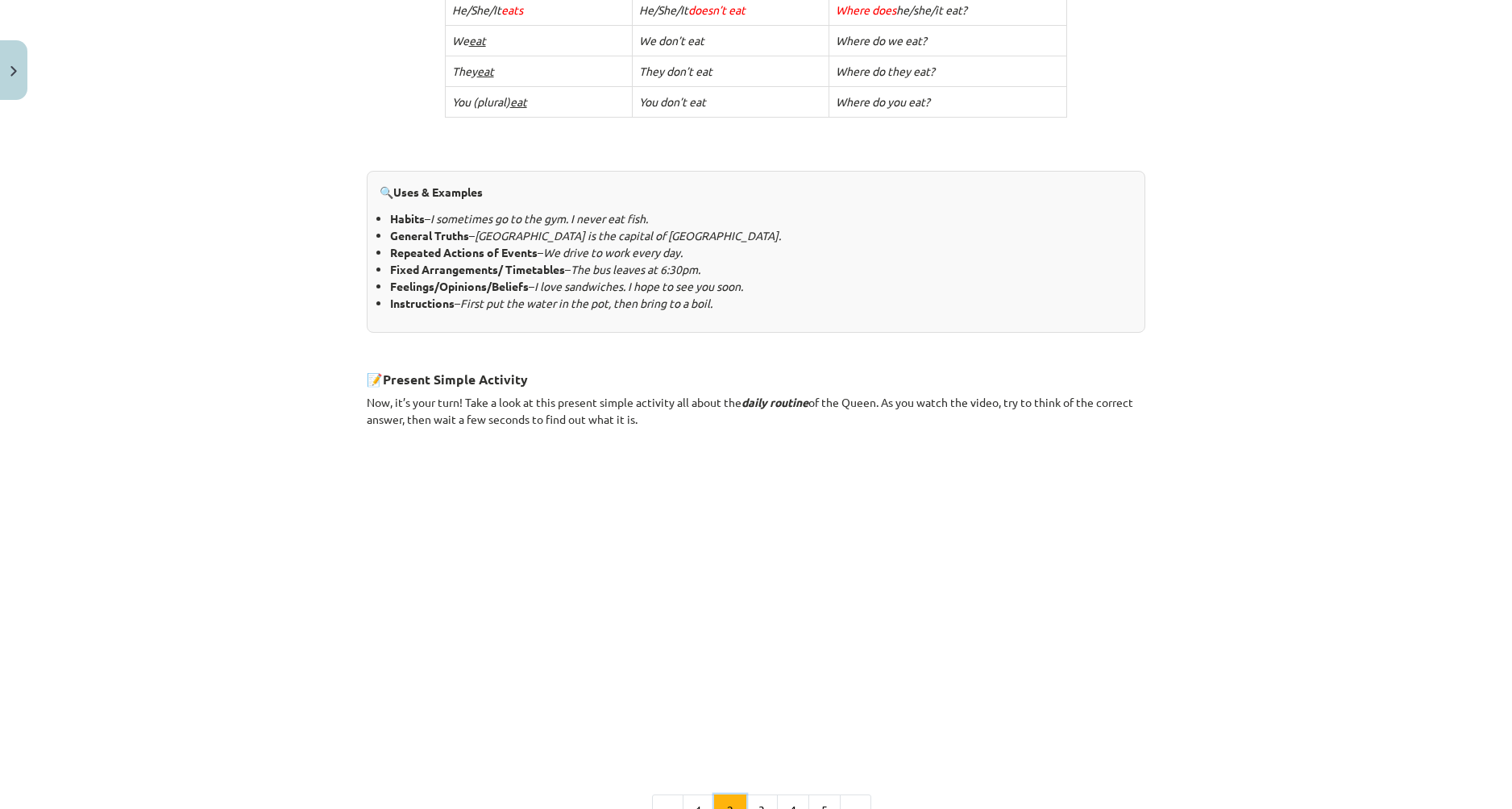
scroll to position [645, 0]
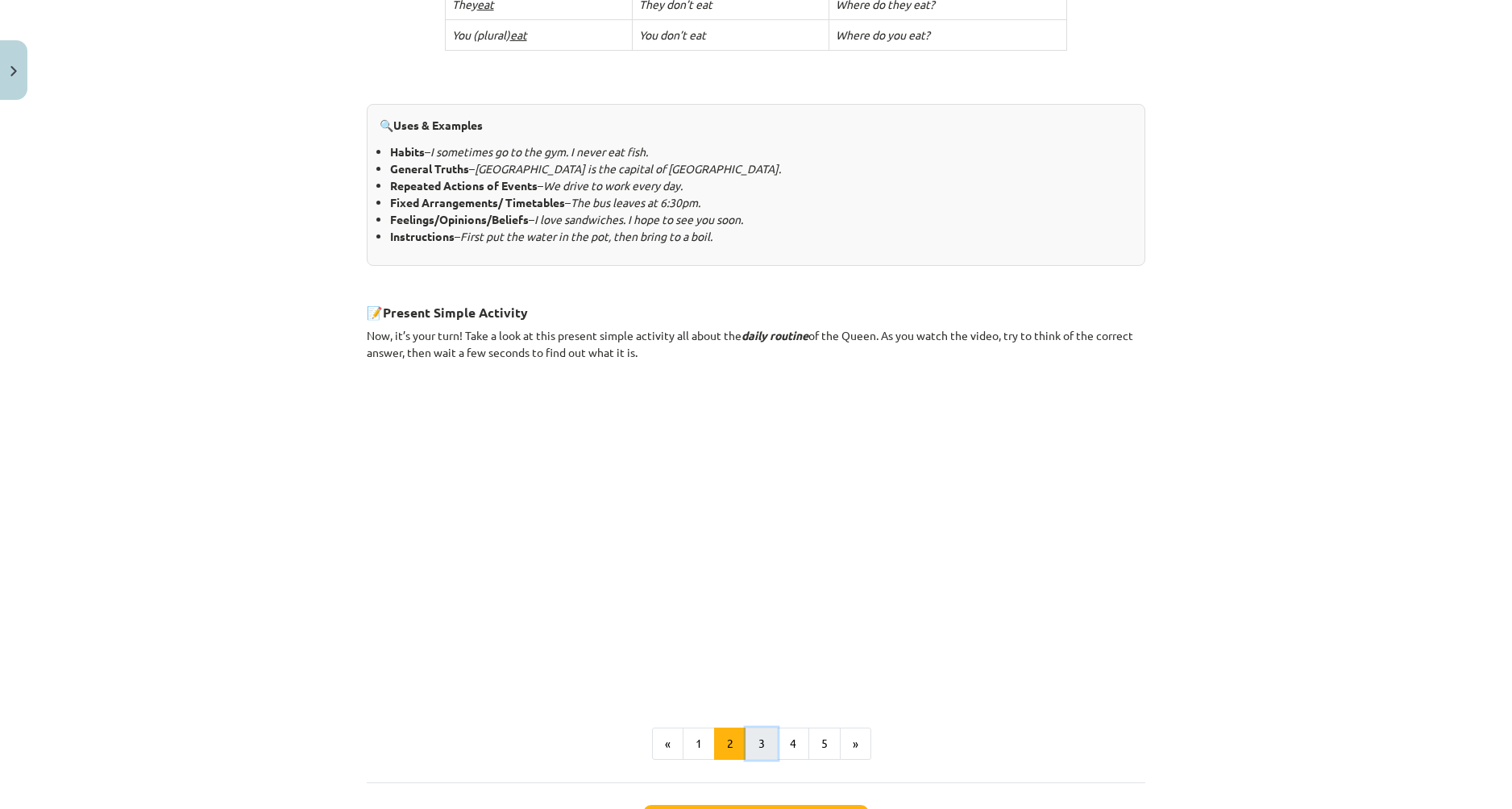
click at [756, 735] on button "3" at bounding box center [761, 743] width 33 height 33
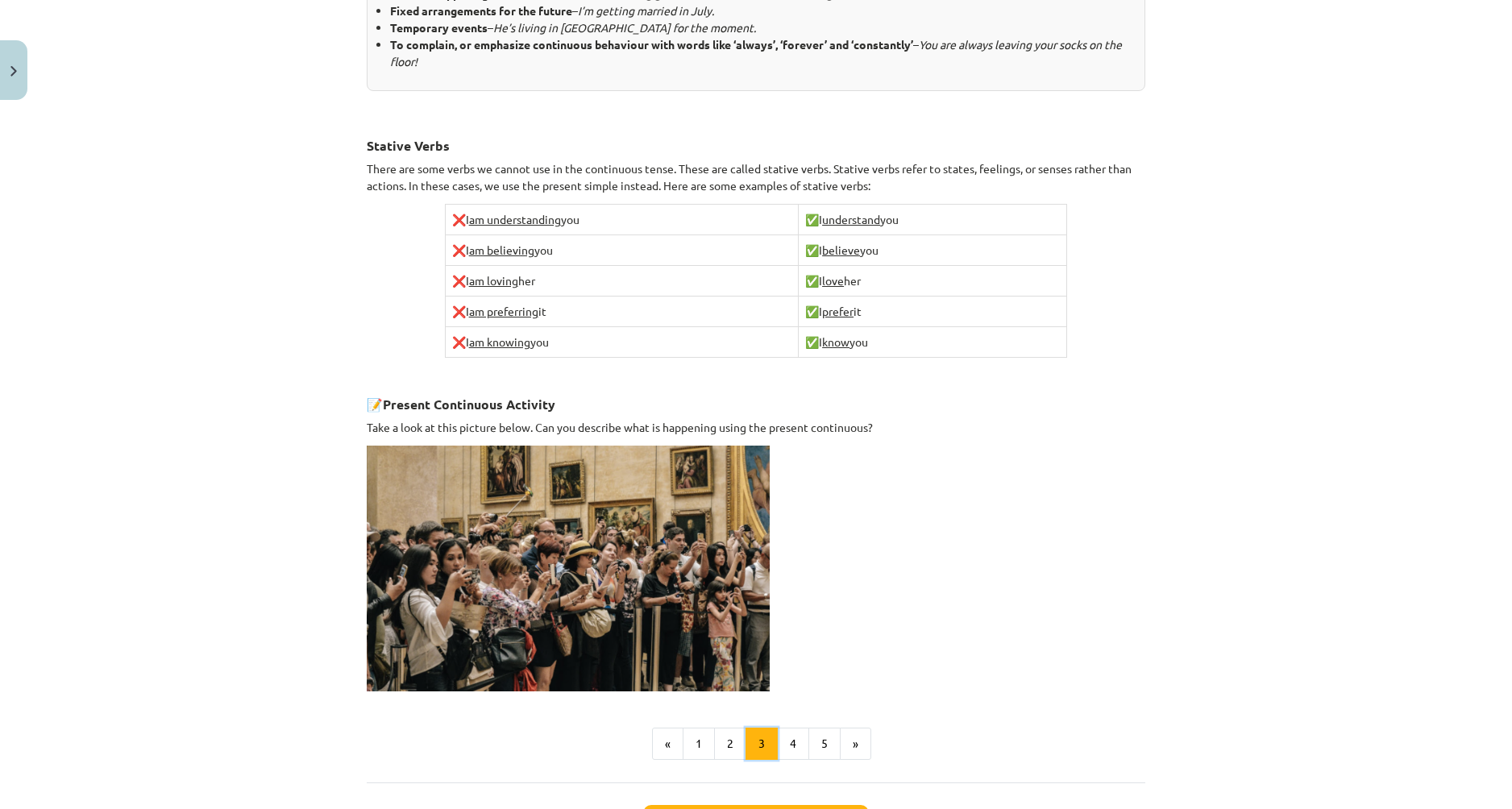
scroll to position [772, 0]
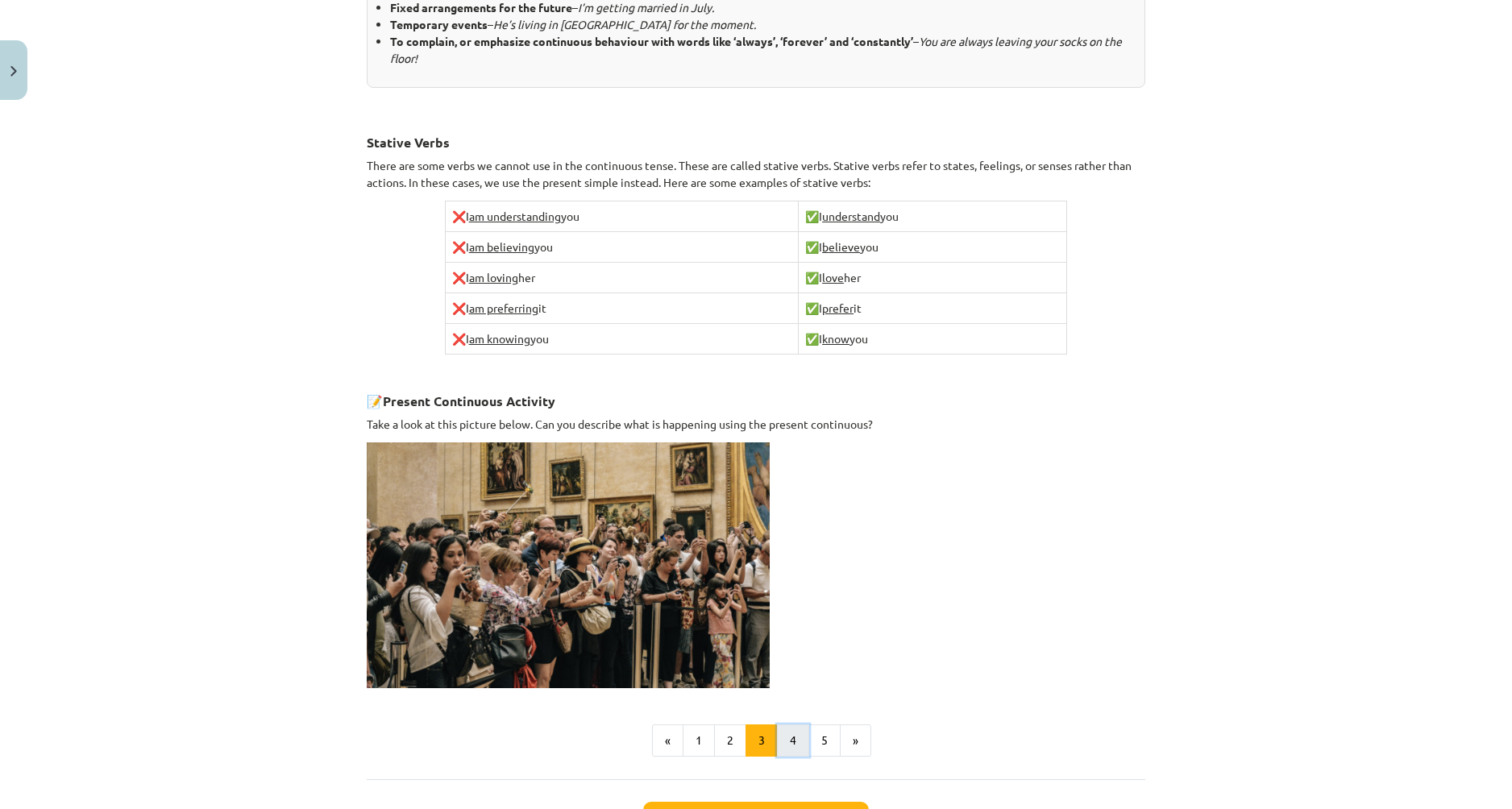
click at [792, 732] on button "4" at bounding box center [792, 740] width 33 height 33
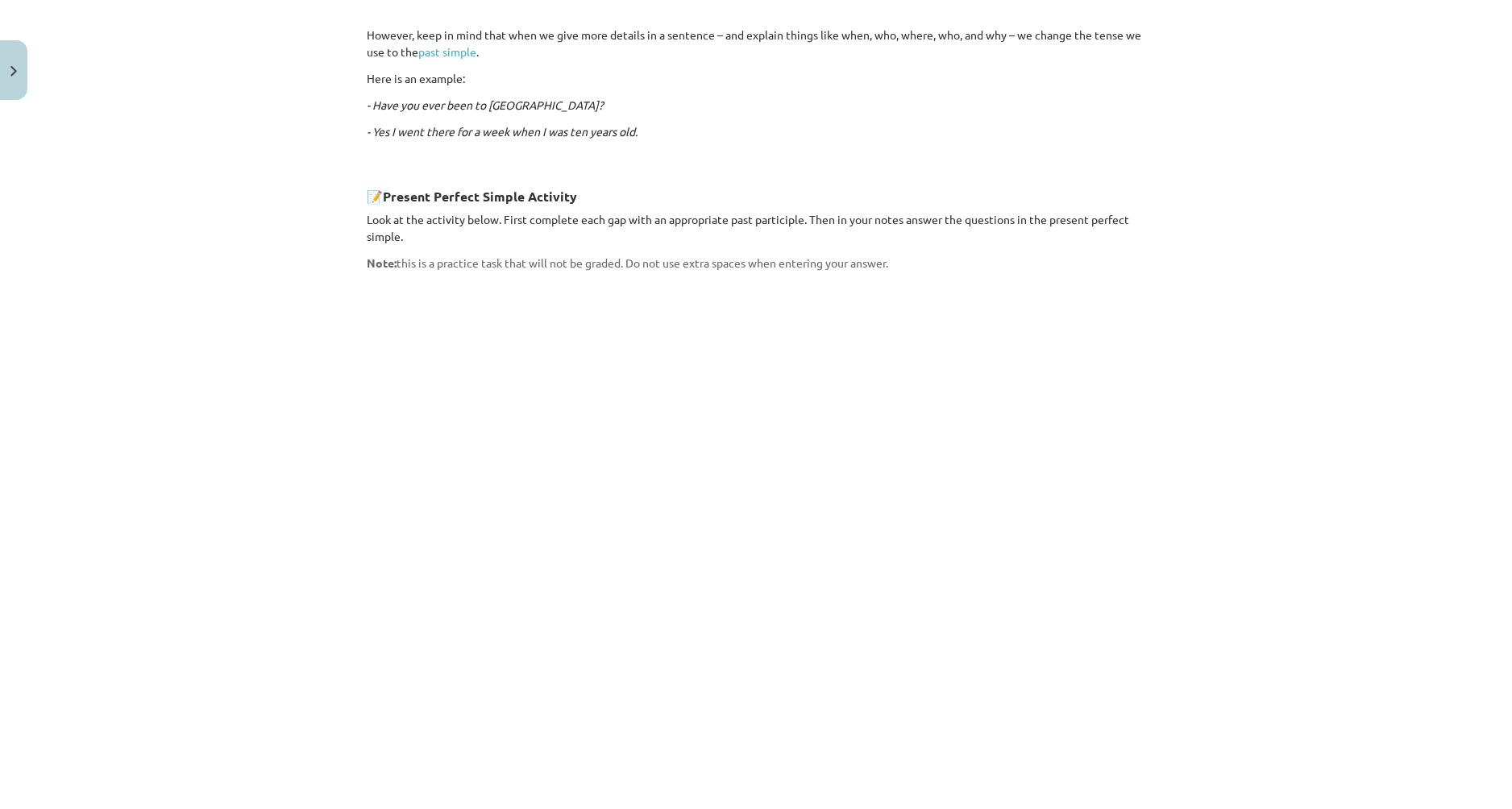
scroll to position [1047, 0]
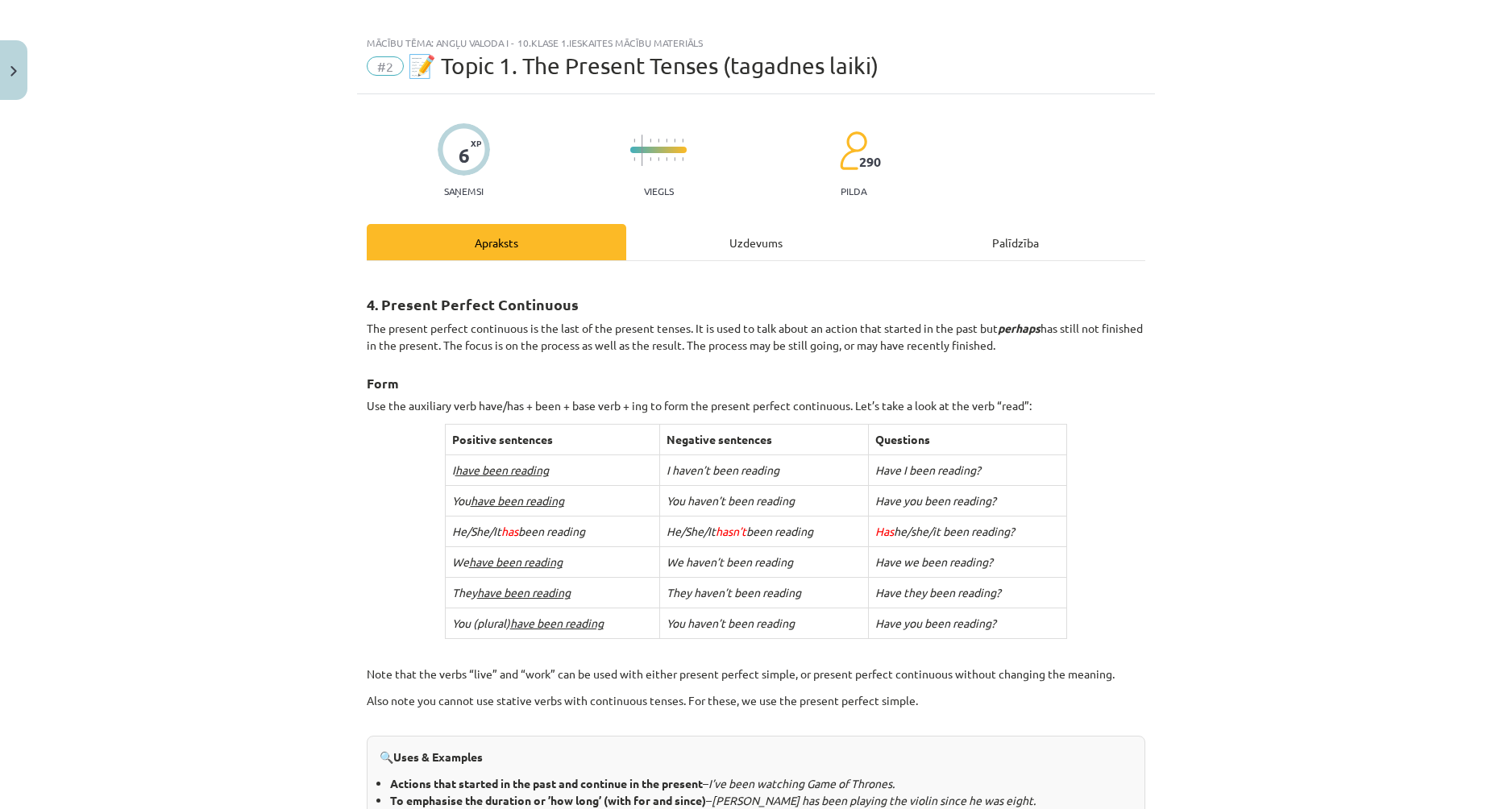
scroll to position [0, 0]
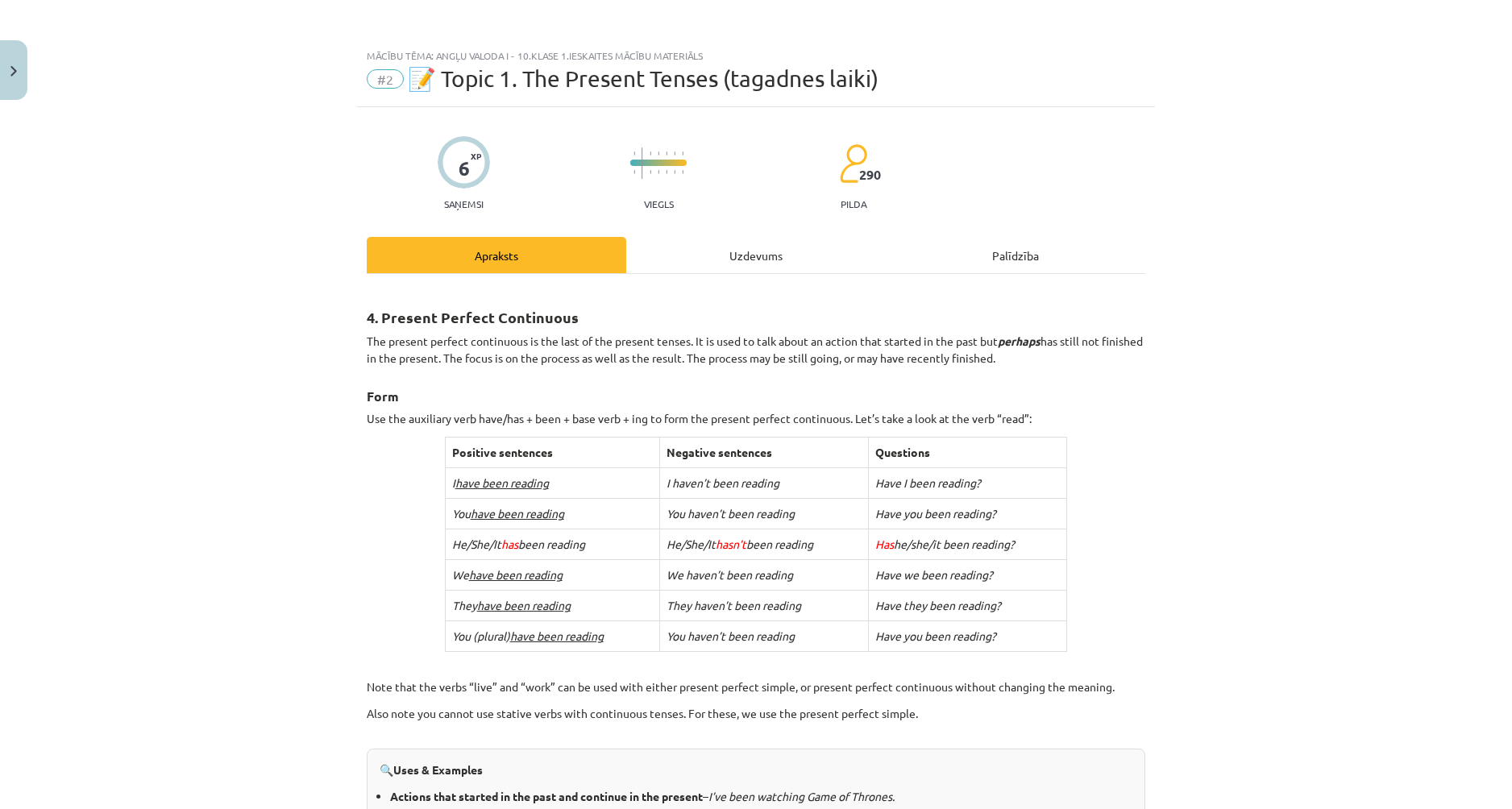
drag, startPoint x: 513, startPoint y: 443, endPoint x: 1439, endPoint y: 596, distance: 938.6
click at [1435, 589] on div "Mācību tēma: Angļu valoda i - 10.[PERSON_NAME] 1.ieskaites mācību materiāls #2 …" at bounding box center [756, 404] width 1512 height 809
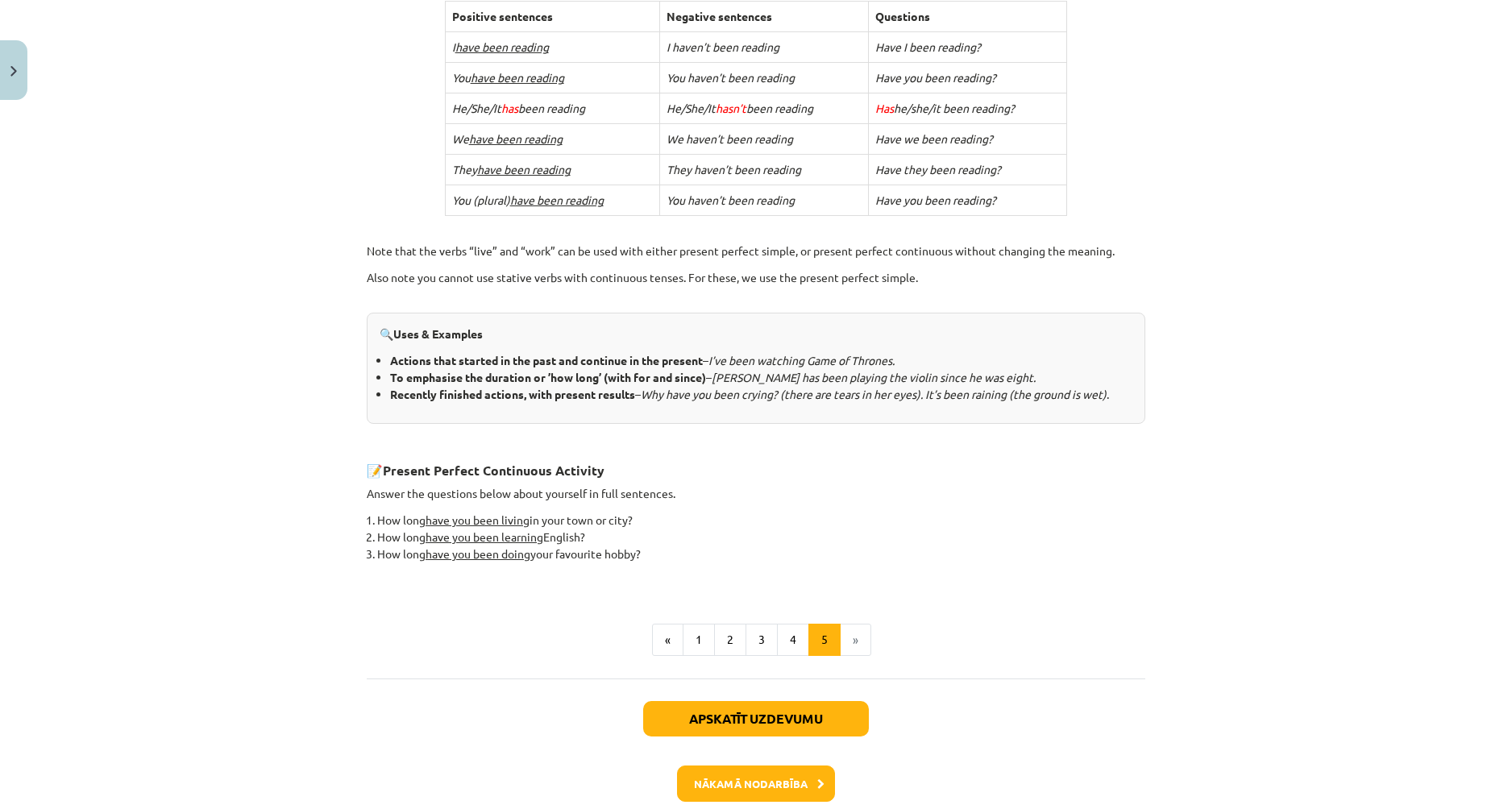
scroll to position [483, 0]
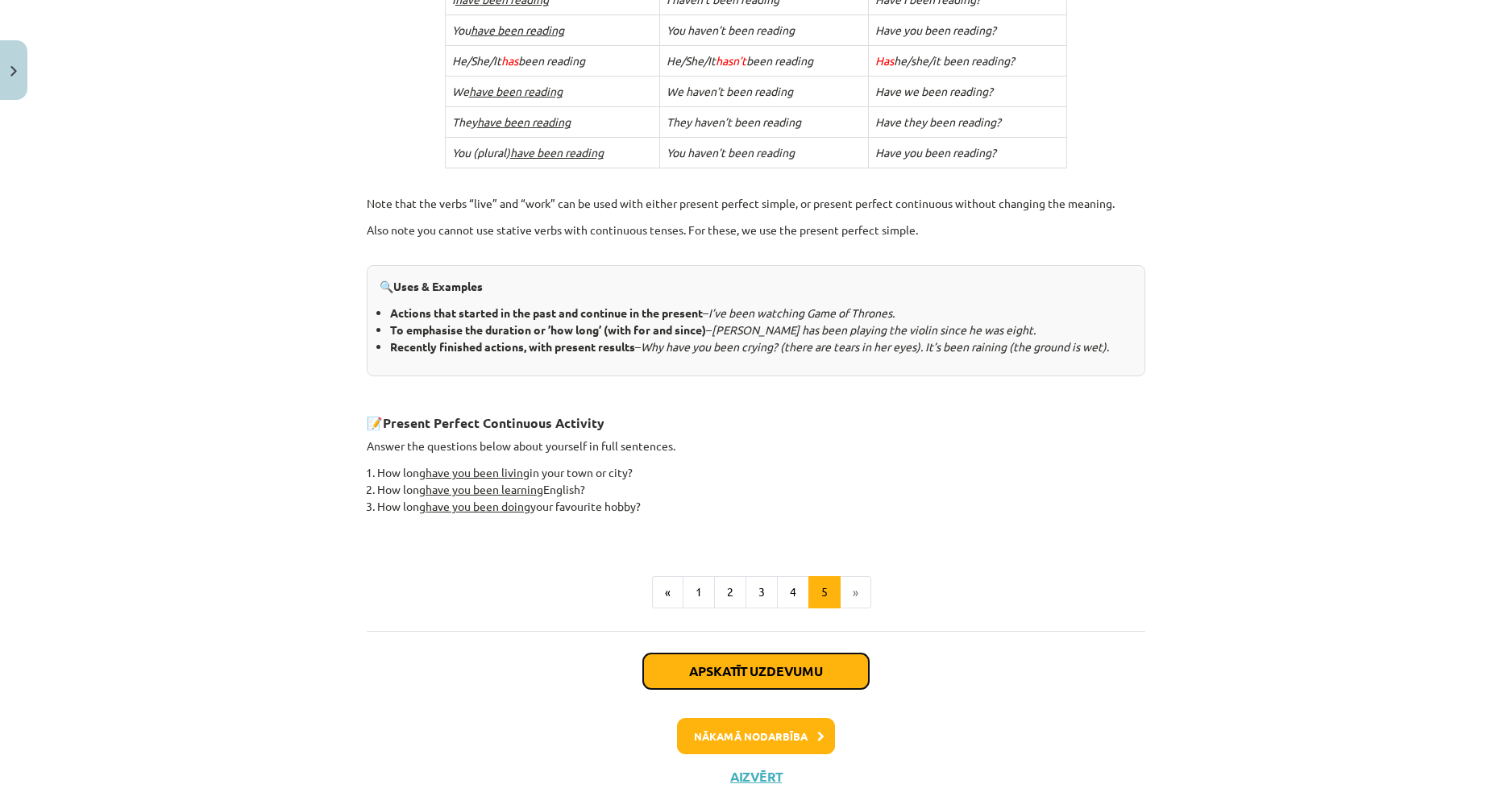
click at [815, 669] on button "Apskatīt uzdevumu" at bounding box center [756, 671] width 226 height 35
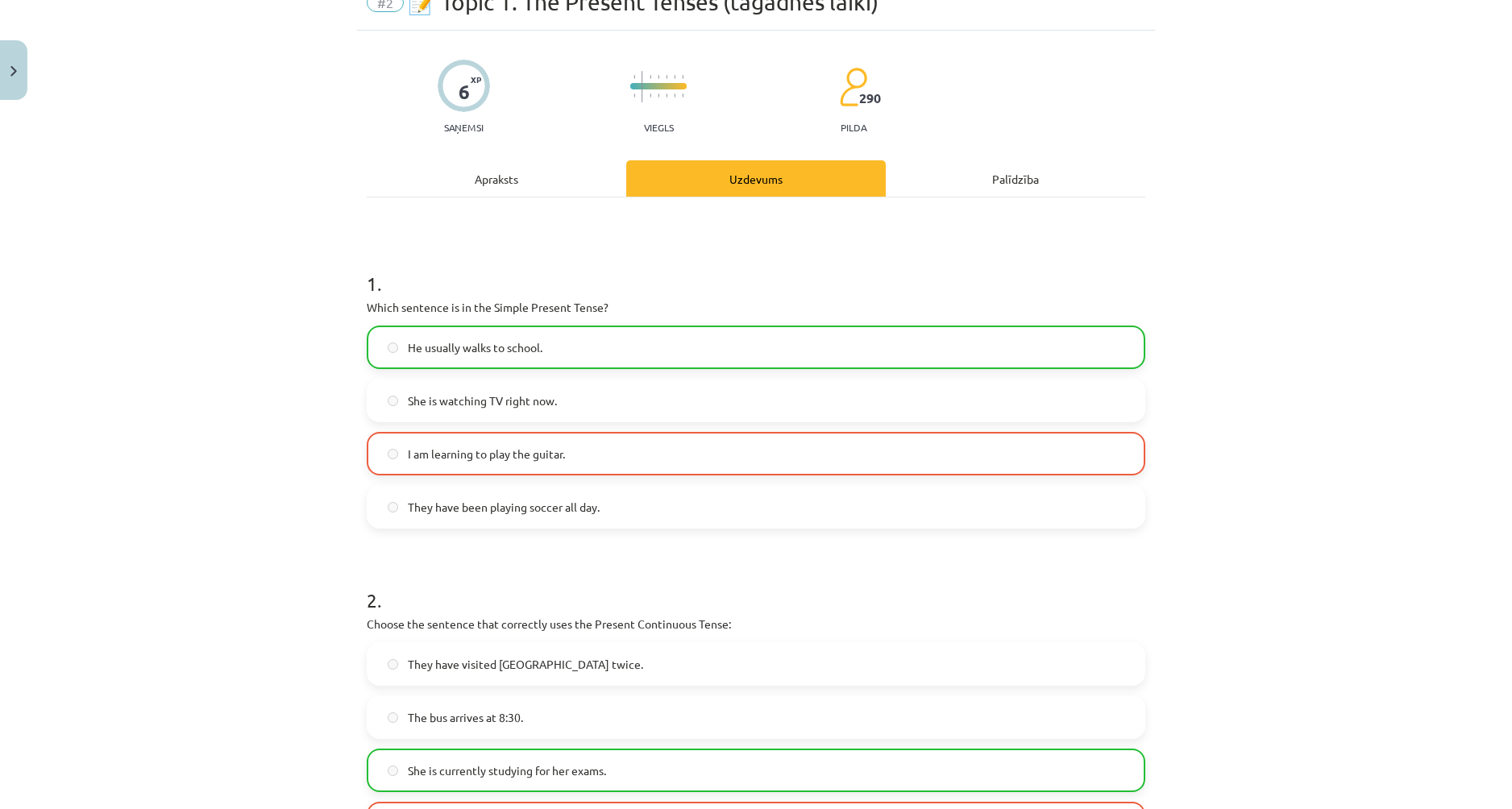
scroll to position [40, 0]
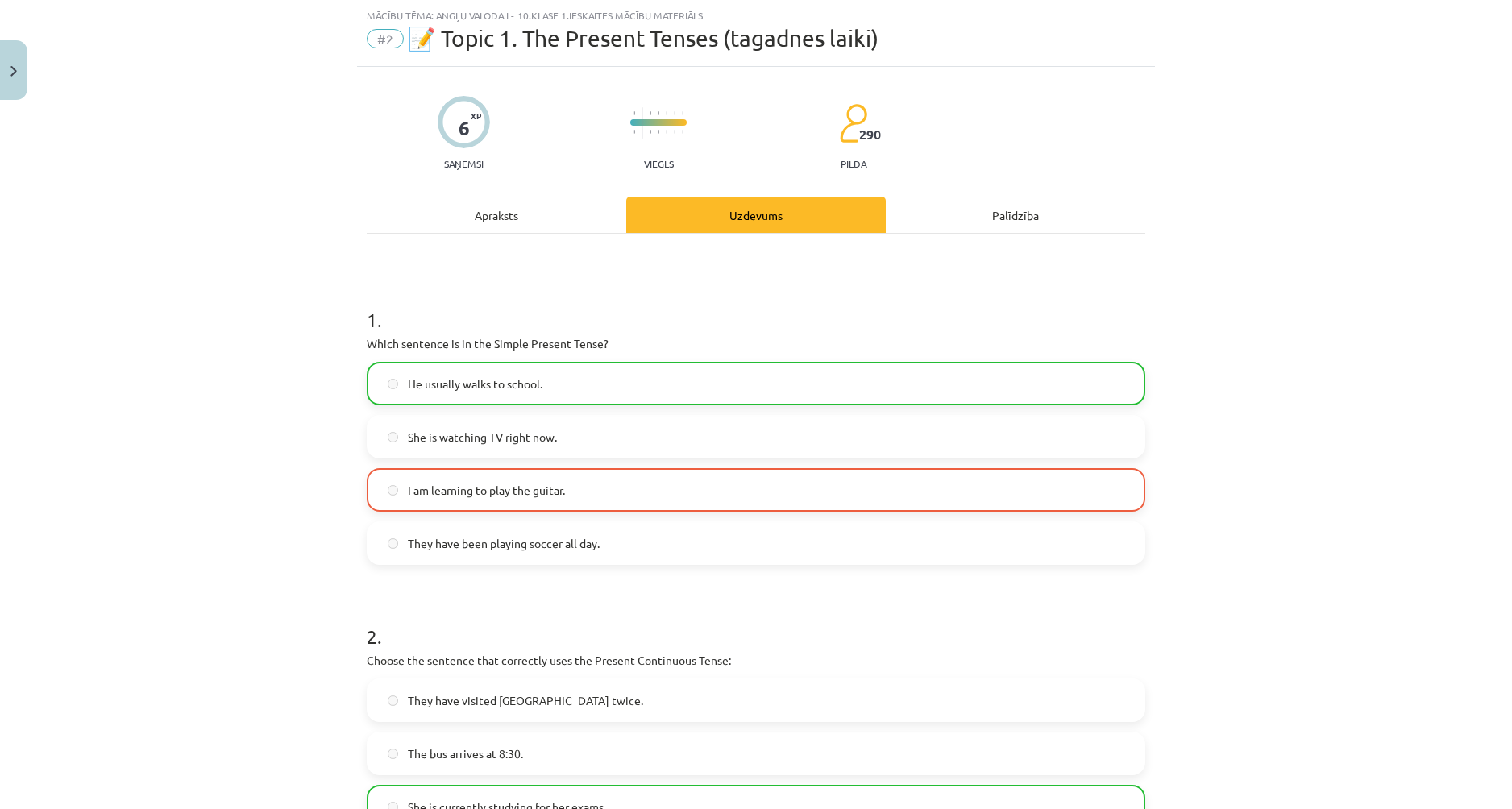
click at [701, 389] on label "He usually walks to school." at bounding box center [756, 384] width 775 height 40
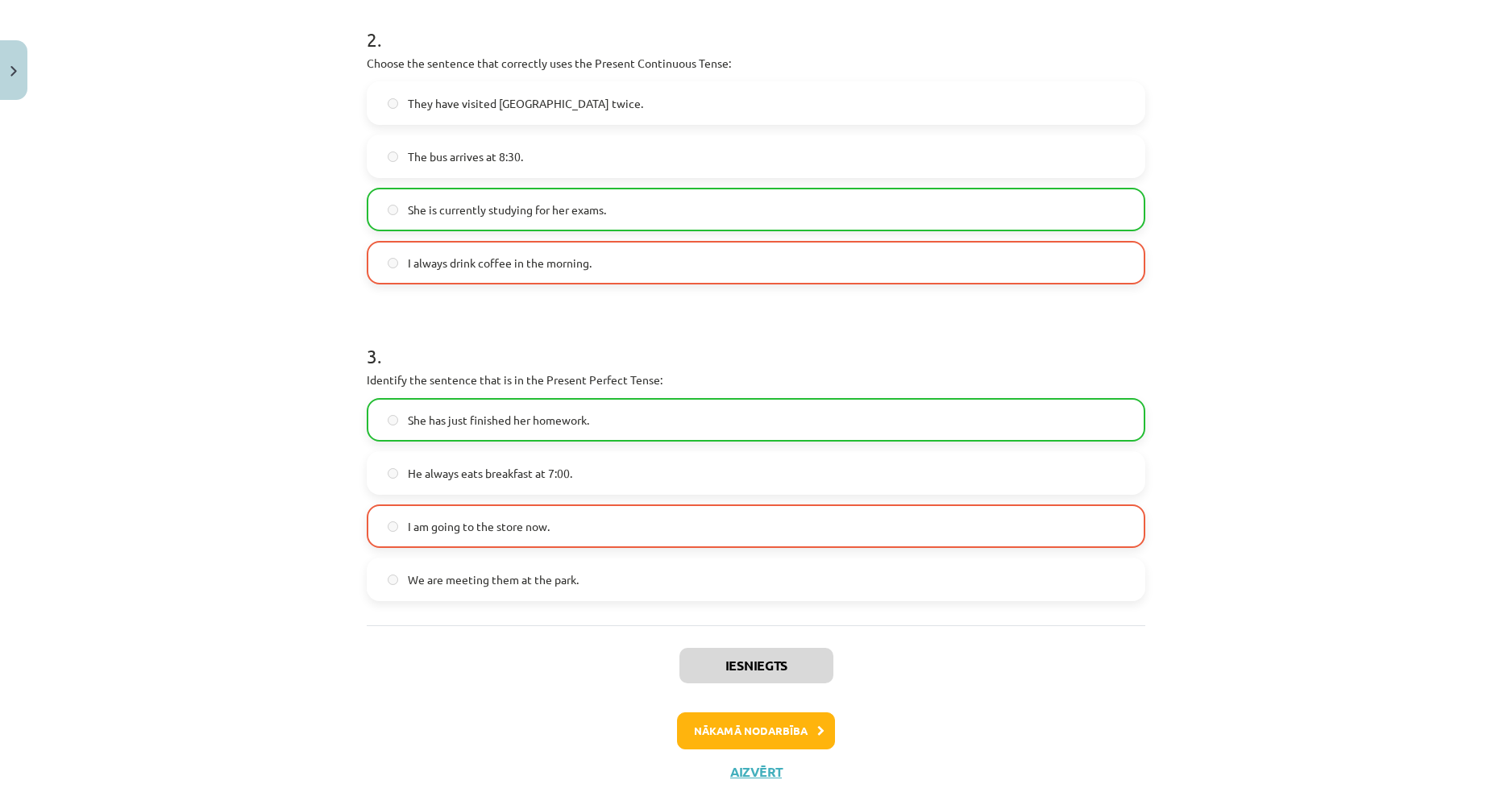
scroll to position [668, 0]
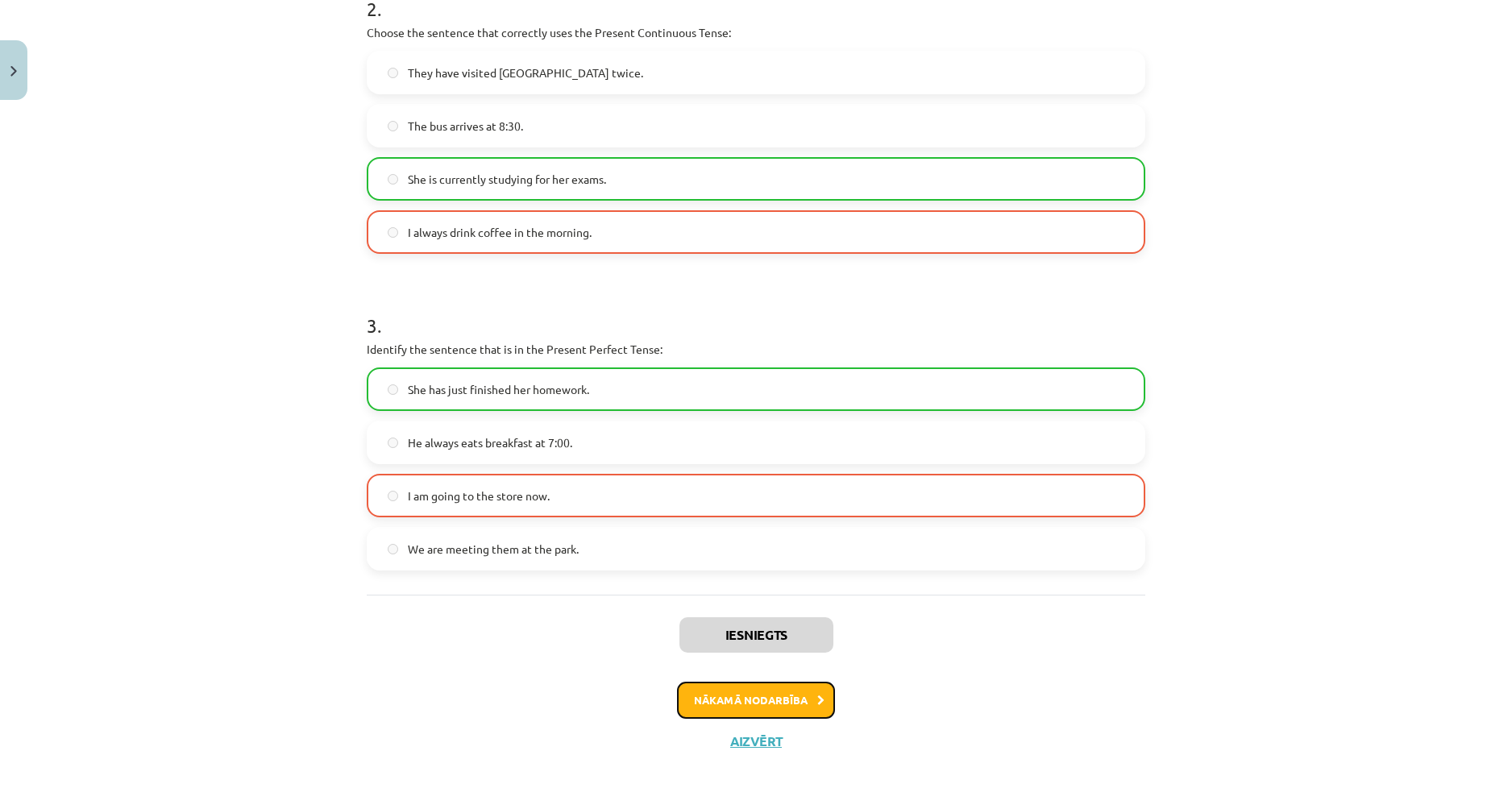
click at [800, 704] on button "Nākamā nodarbība" at bounding box center [756, 700] width 158 height 37
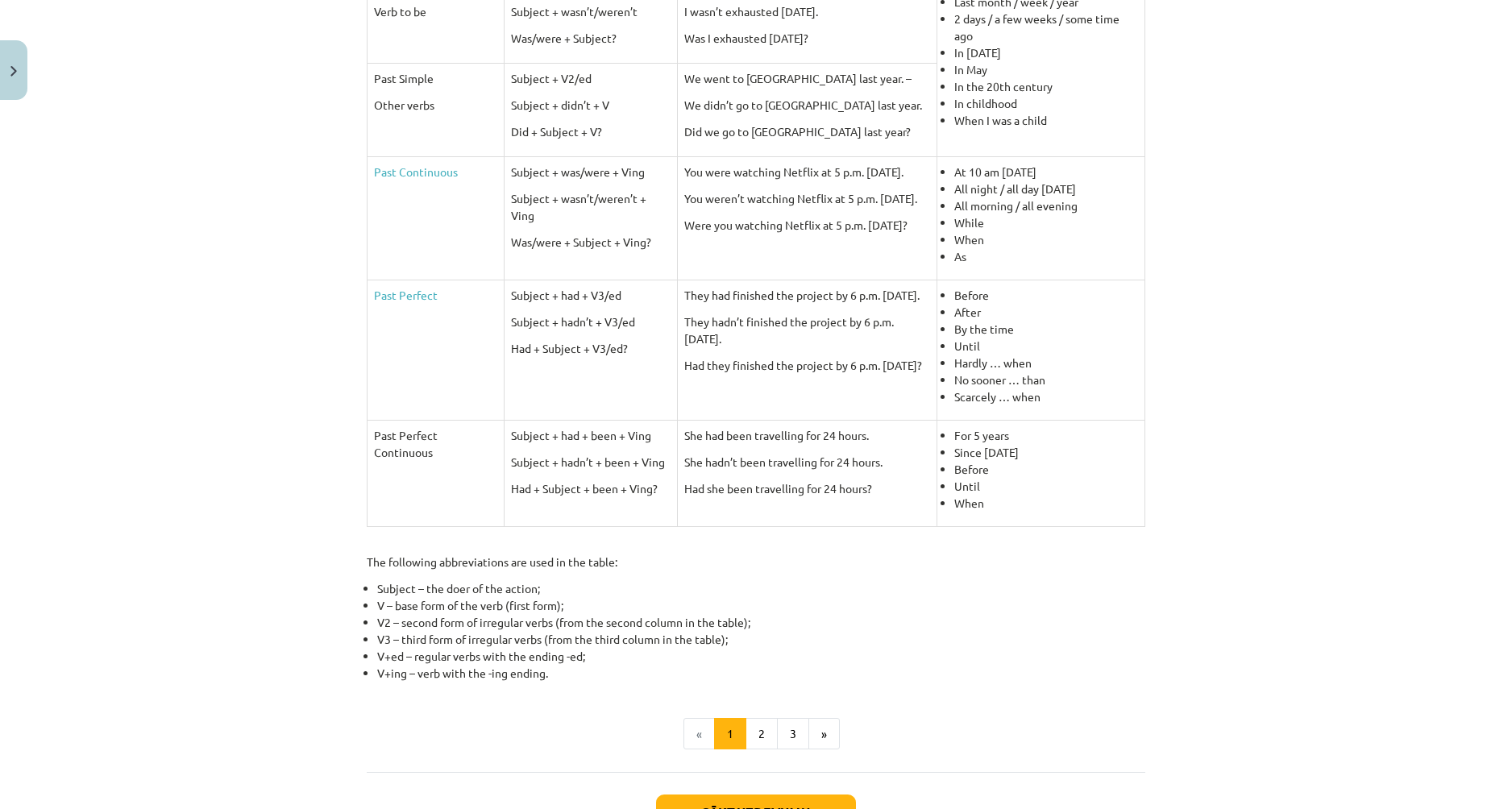
scroll to position [556, 0]
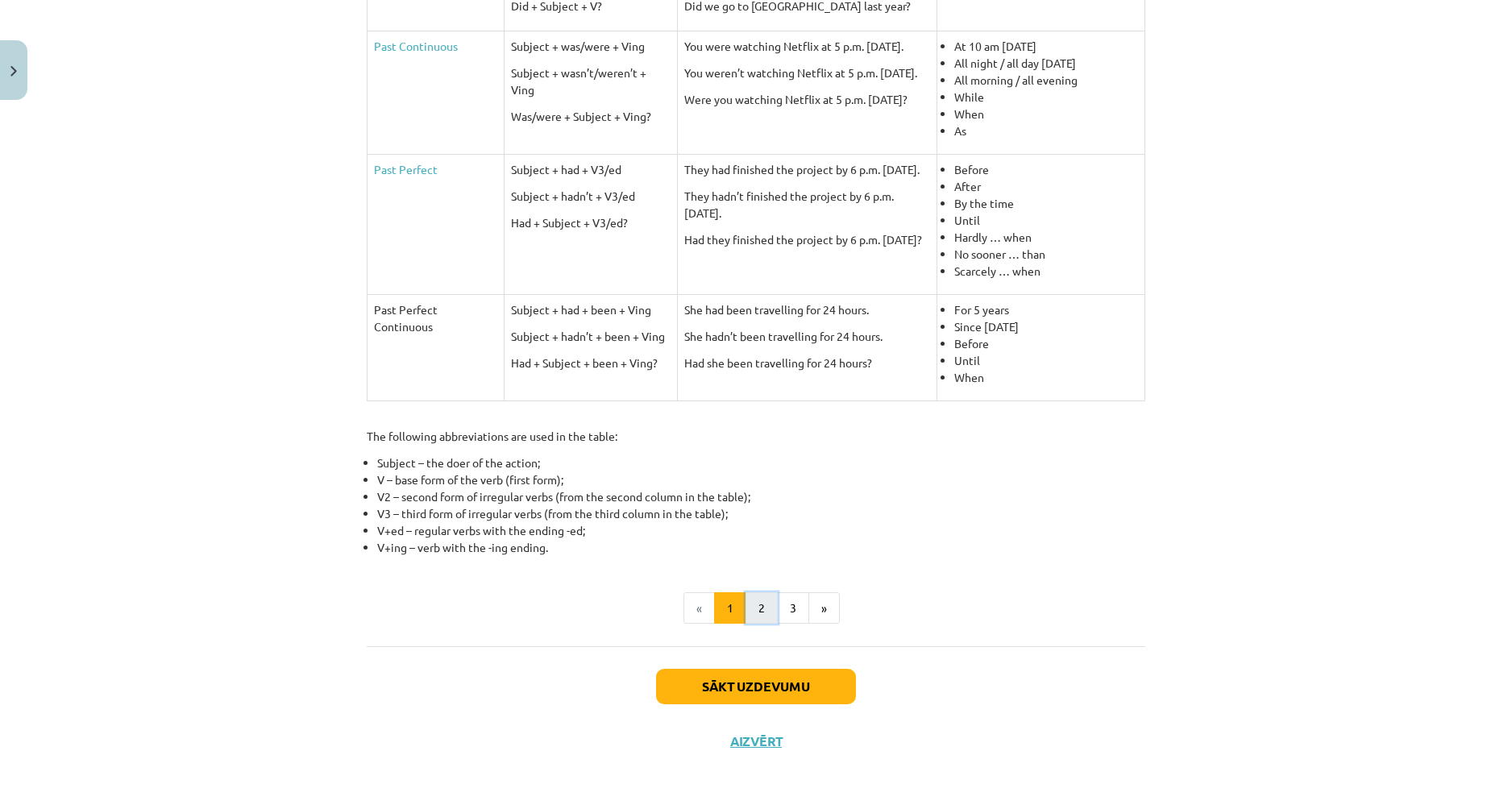
click at [758, 610] on button "2" at bounding box center [761, 608] width 33 height 33
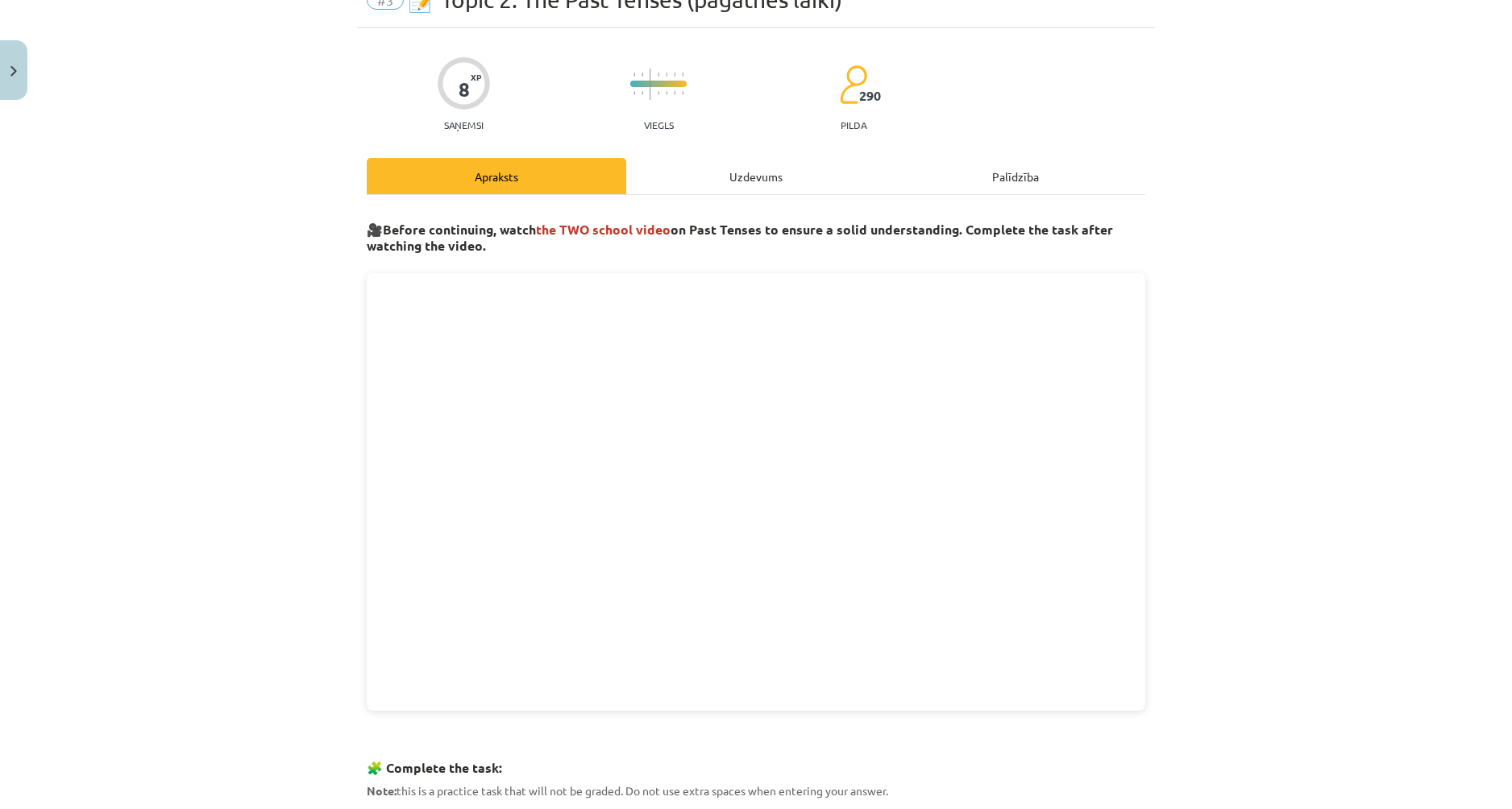
scroll to position [47, 0]
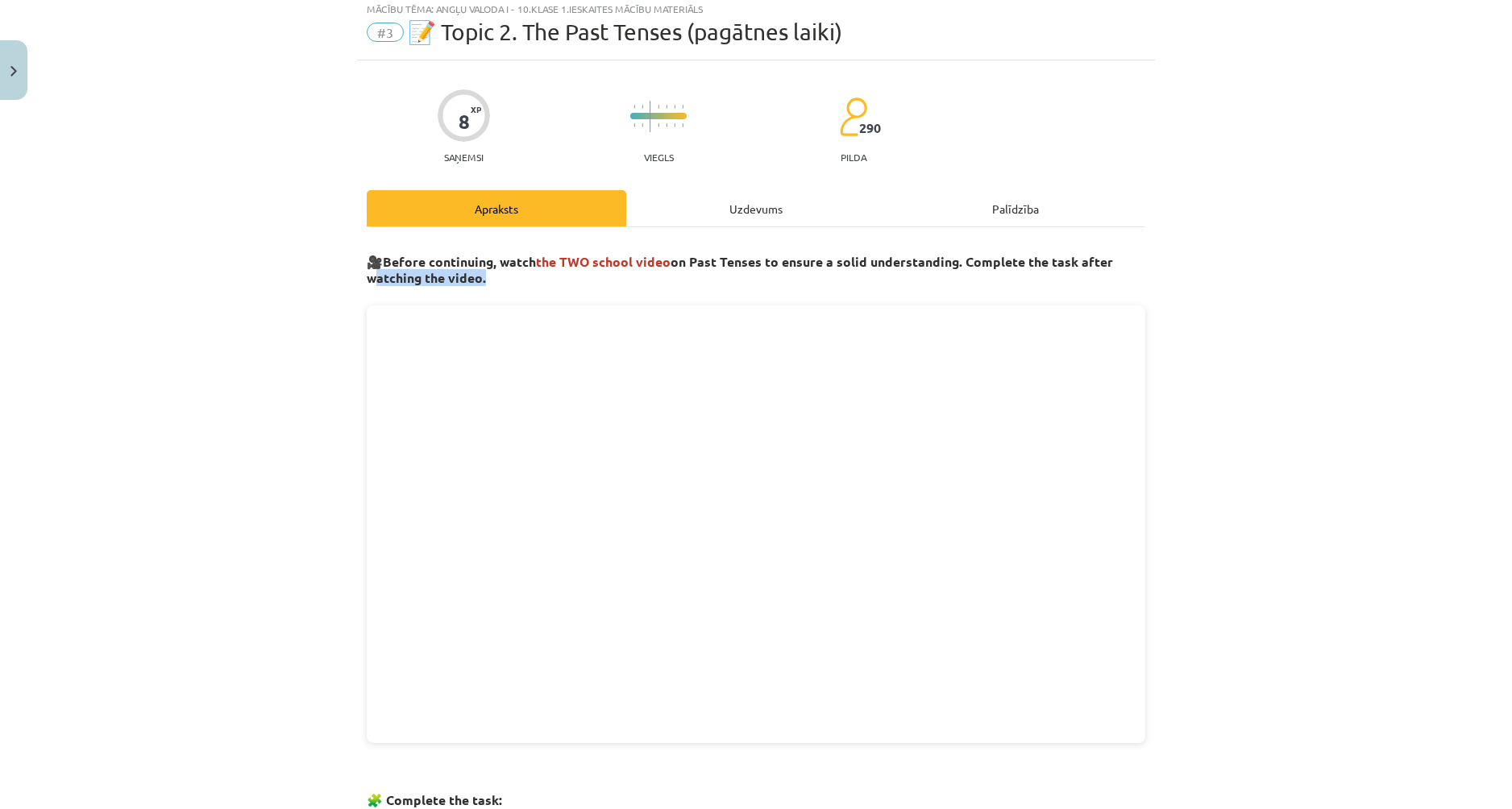
drag, startPoint x: 355, startPoint y: 271, endPoint x: 474, endPoint y: 272, distance: 119.0
click at [474, 272] on div "8 XP Saņemsi Viegls 290 pilda Apraksts Uzdevums Palīdzība 🎥 Before continuing, …" at bounding box center [756, 699] width 798 height 1278
click at [513, 278] on h3 "🎥 Before continuing, watch the TWO school video on Past Tenses to ensure a soli…" at bounding box center [756, 264] width 778 height 46
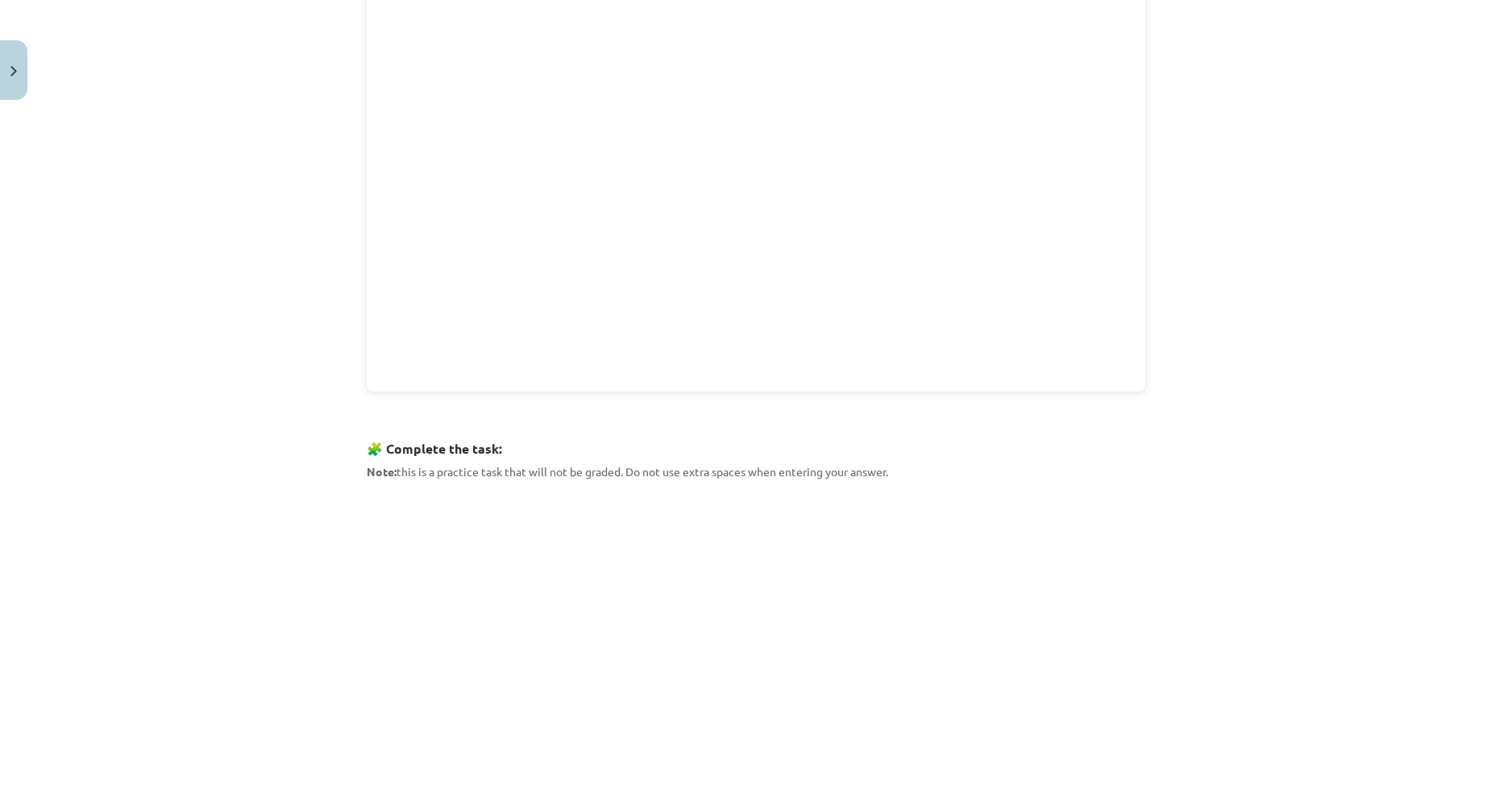
scroll to position [450, 0]
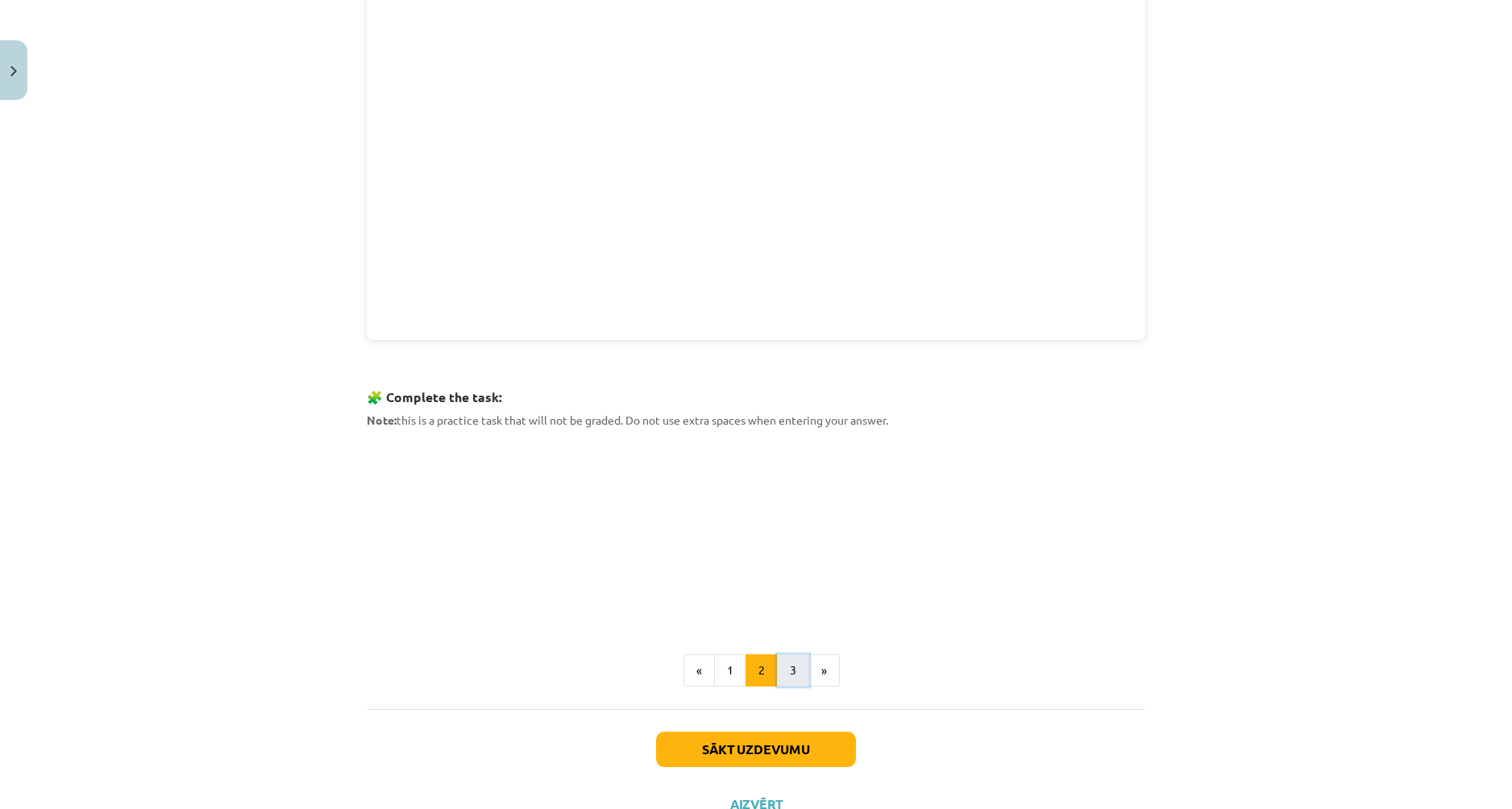
click at [783, 676] on button "3" at bounding box center [792, 670] width 33 height 33
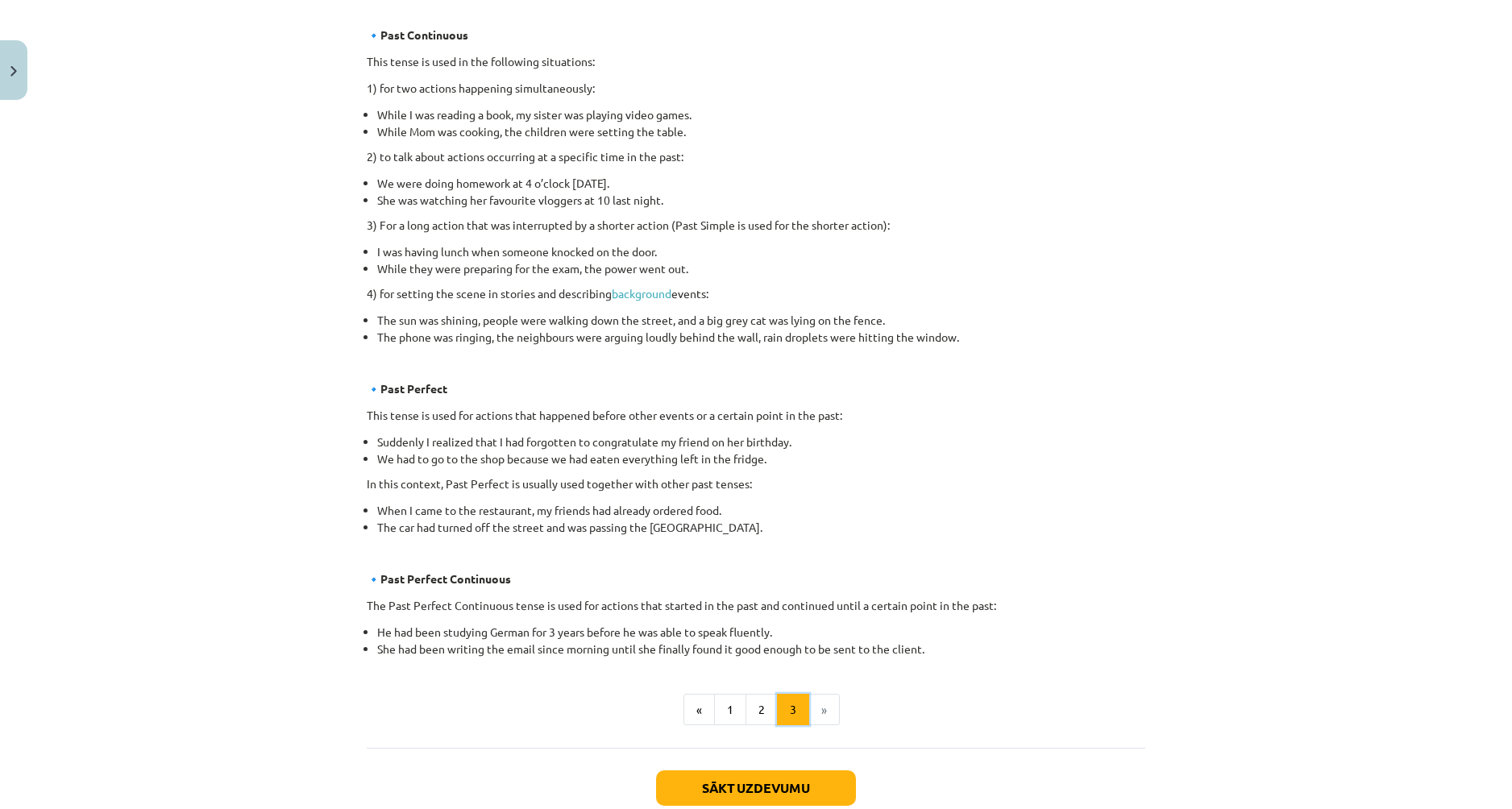
scroll to position [719, 0]
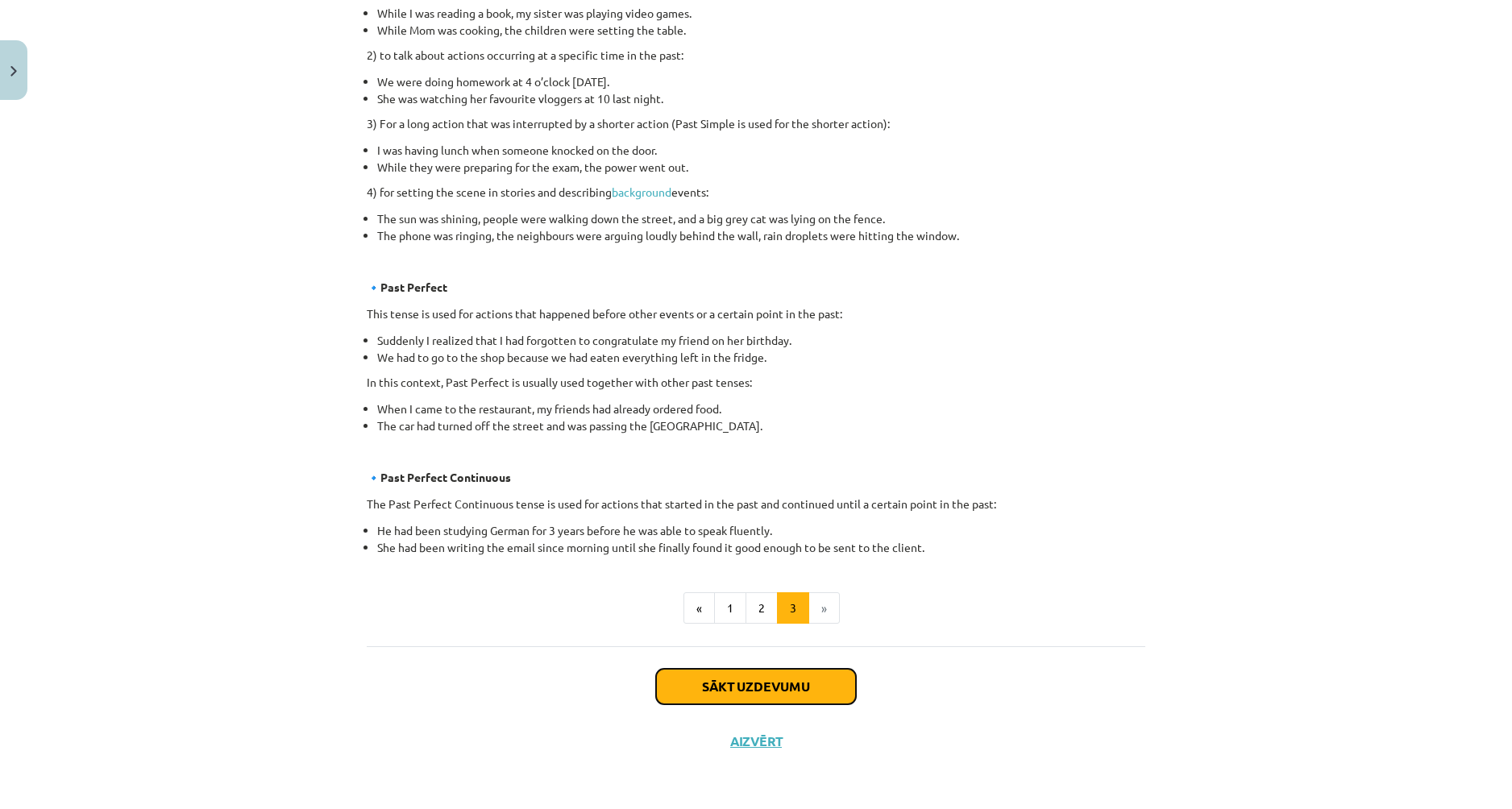
click at [794, 680] on button "Sākt uzdevumu" at bounding box center [756, 686] width 199 height 35
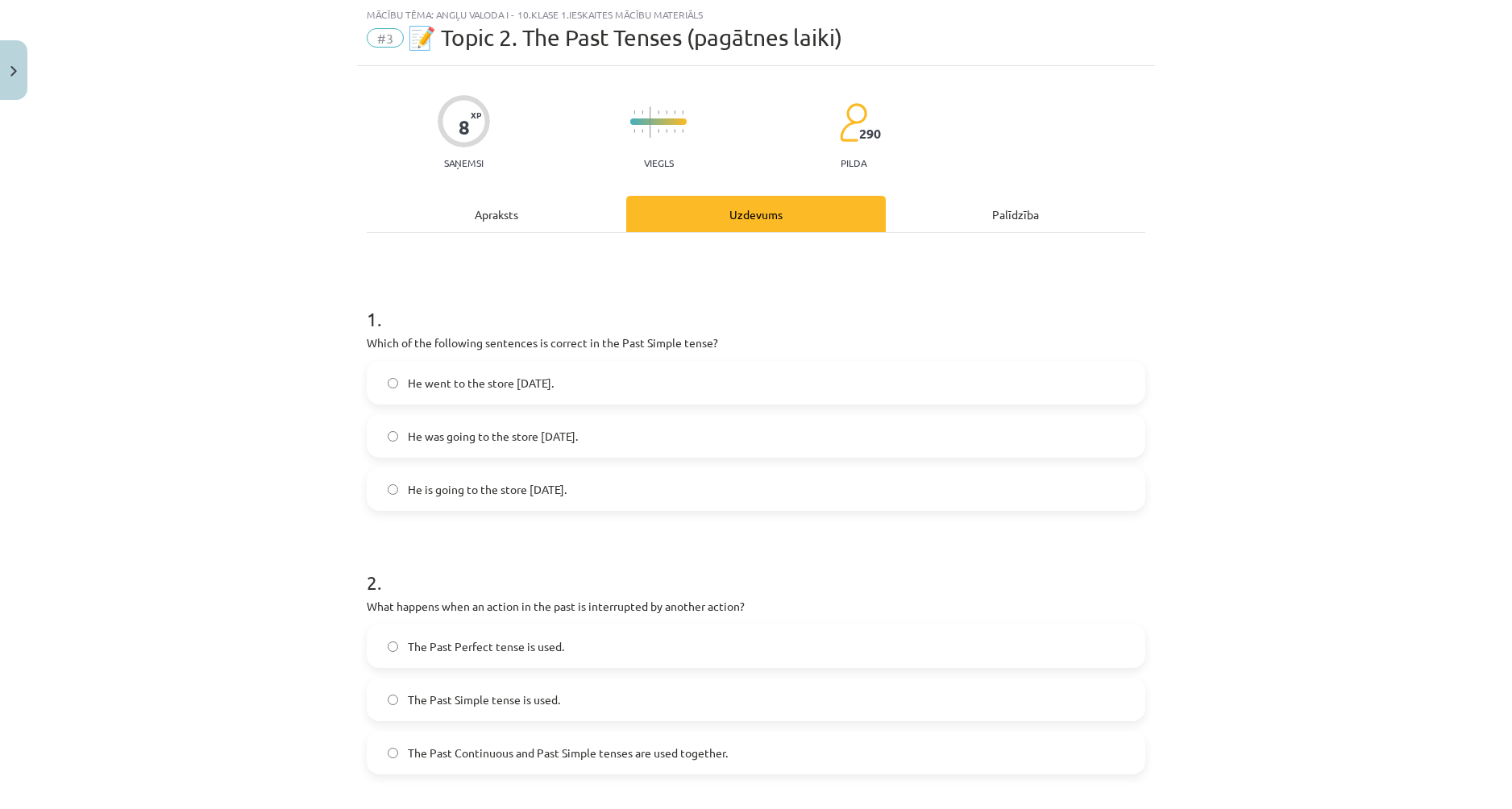
scroll to position [40, 0]
drag, startPoint x: 612, startPoint y: 343, endPoint x: 707, endPoint y: 347, distance: 95.1
click at [707, 347] on p "Which of the following sentences is correct in the Past Simple tense?" at bounding box center [756, 343] width 778 height 17
click at [794, 329] on h1 "1 ." at bounding box center [756, 305] width 778 height 50
drag, startPoint x: 319, startPoint y: 320, endPoint x: 813, endPoint y: 493, distance: 523.4
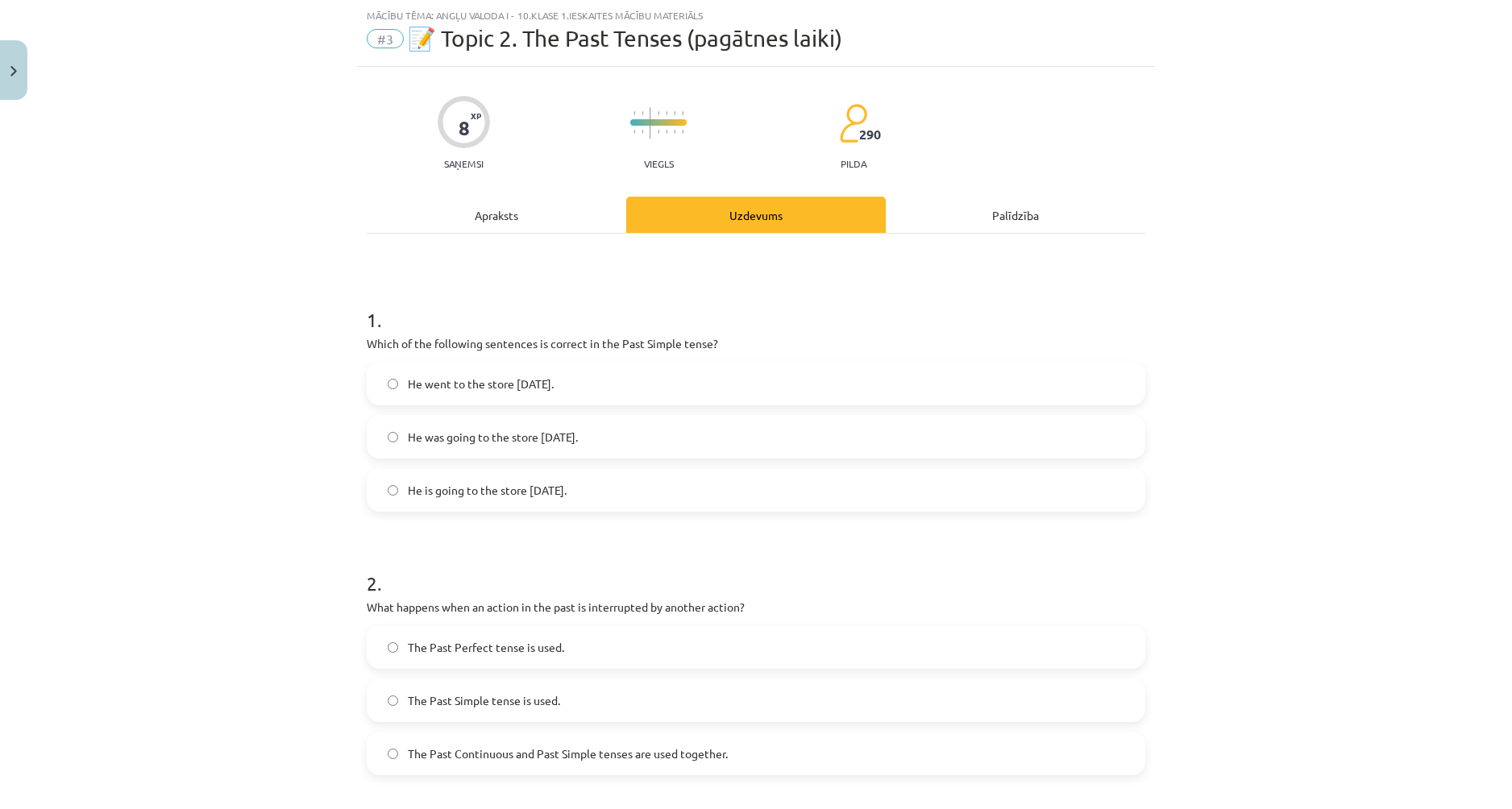
click at [813, 493] on div "Mācību tēma: Angļu valoda i - 10.[PERSON_NAME] 1.ieskaites mācību materiāls #3 …" at bounding box center [756, 404] width 1512 height 809
copy div "1 . Which of the following sentences is correct in the Past Simple tense? He we…"
click at [269, 314] on div "Mācību tēma: Angļu valoda i - 10.[PERSON_NAME] 1.ieskaites mācību materiāls #3 …" at bounding box center [756, 404] width 1512 height 809
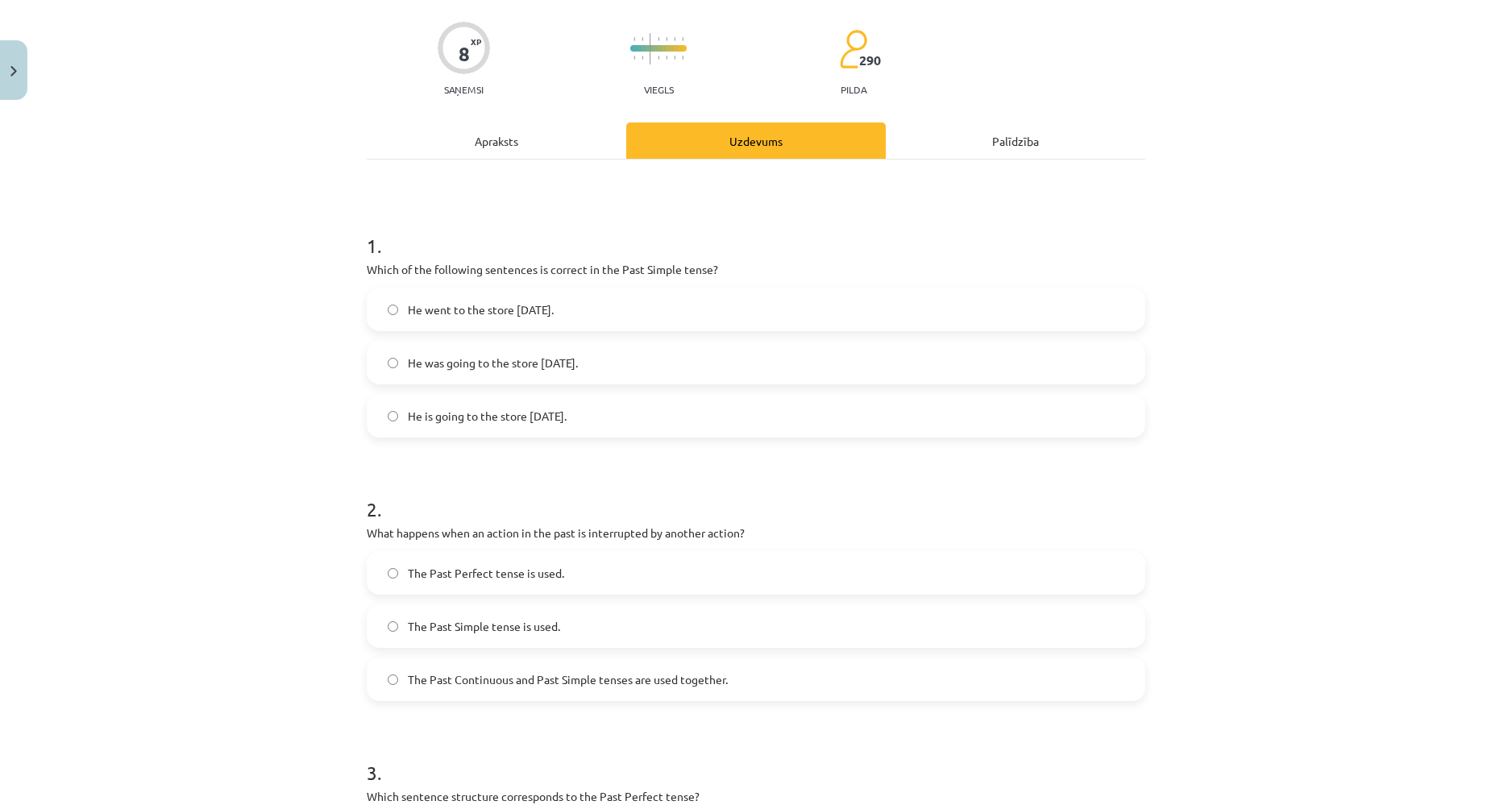
scroll to position [121, 0]
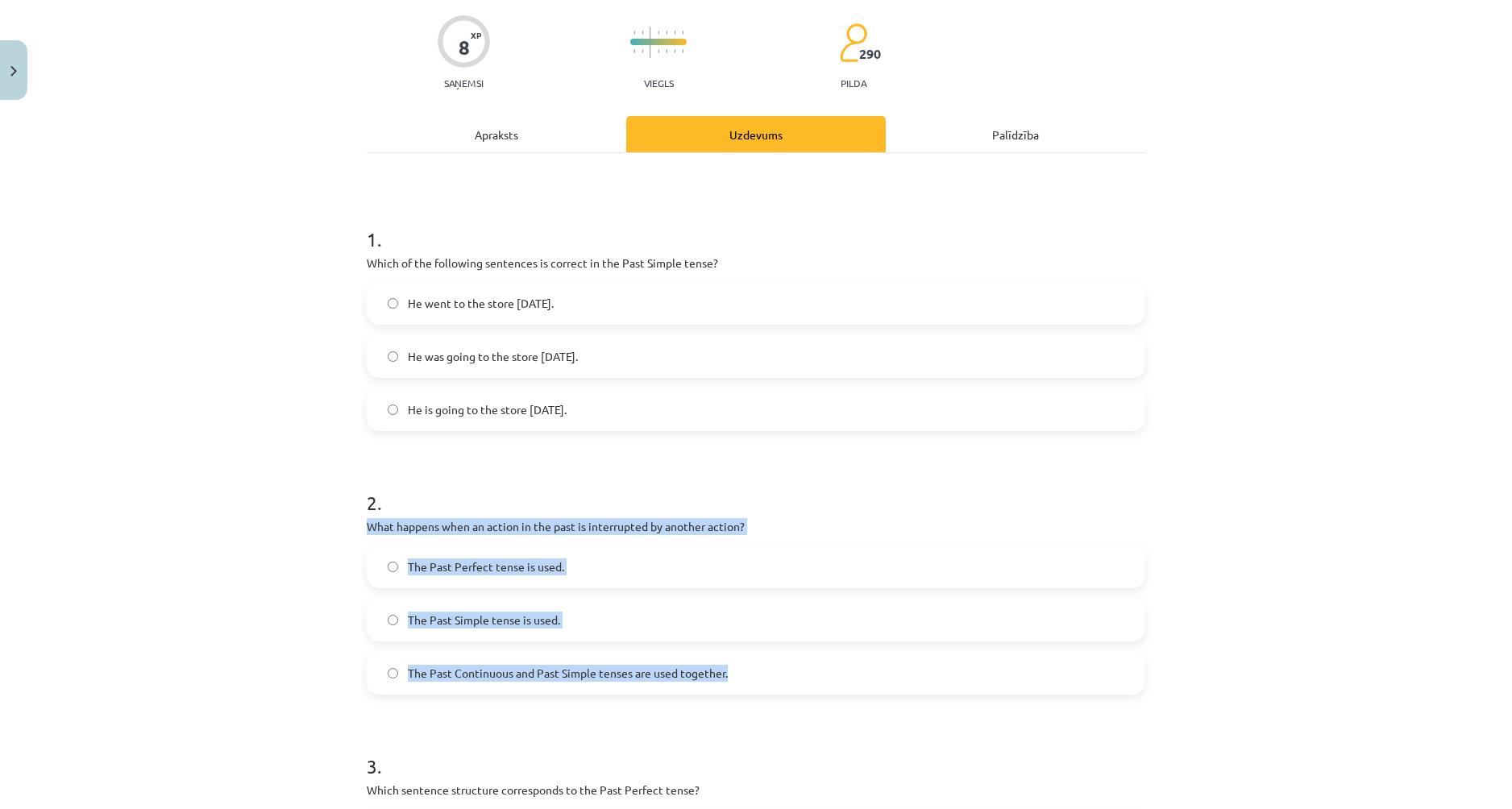
drag, startPoint x: 456, startPoint y: 540, endPoint x: 730, endPoint y: 690, distance: 312.4
click at [730, 690] on div "8 XP Saņemsi Viegls 290 pilda Apraksts Uzdevums Palīdzība 1 . Which of the foll…" at bounding box center [756, 676] width 798 height 1382
copy div "What happens when an action in the past is interrupted by another action? The P…"
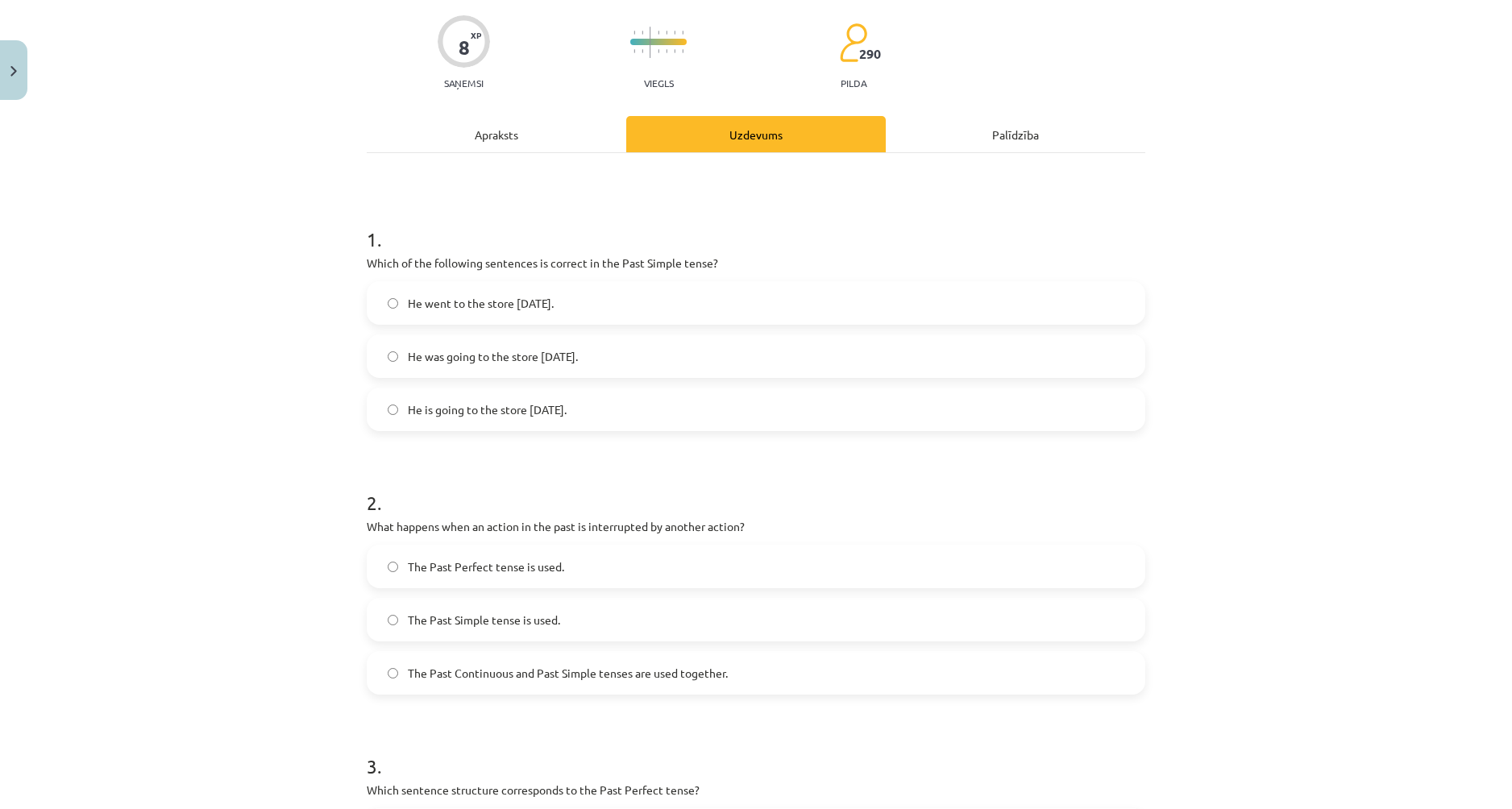
click at [242, 498] on div "Mācību tēma: Angļu valoda i - 10.[PERSON_NAME] 1.ieskaites mācību materiāls #3 …" at bounding box center [756, 404] width 1512 height 809
click at [380, 671] on label "The Past Continuous and Past Simple tenses are used together." at bounding box center [756, 673] width 775 height 40
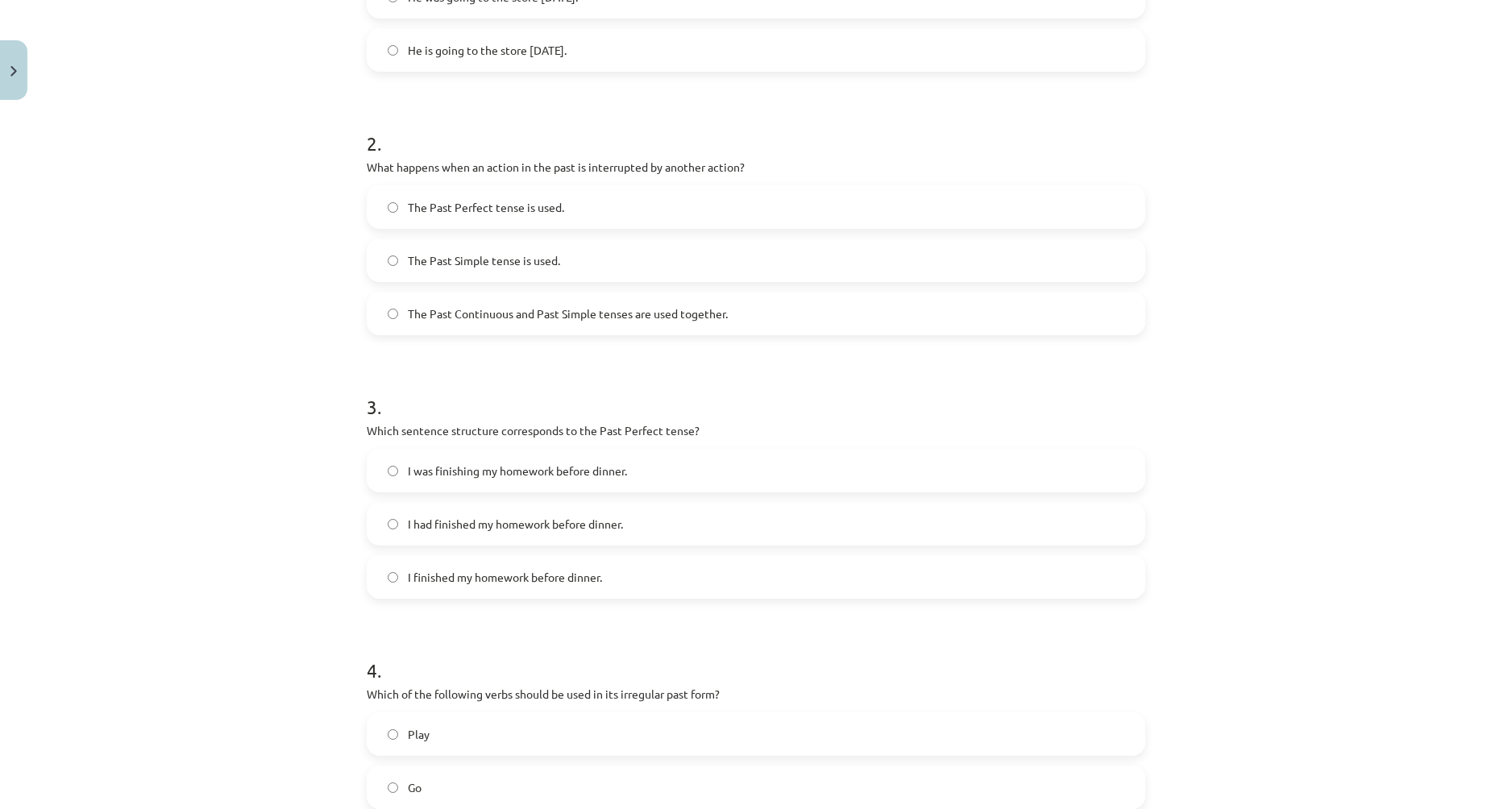
scroll to position [524, 0]
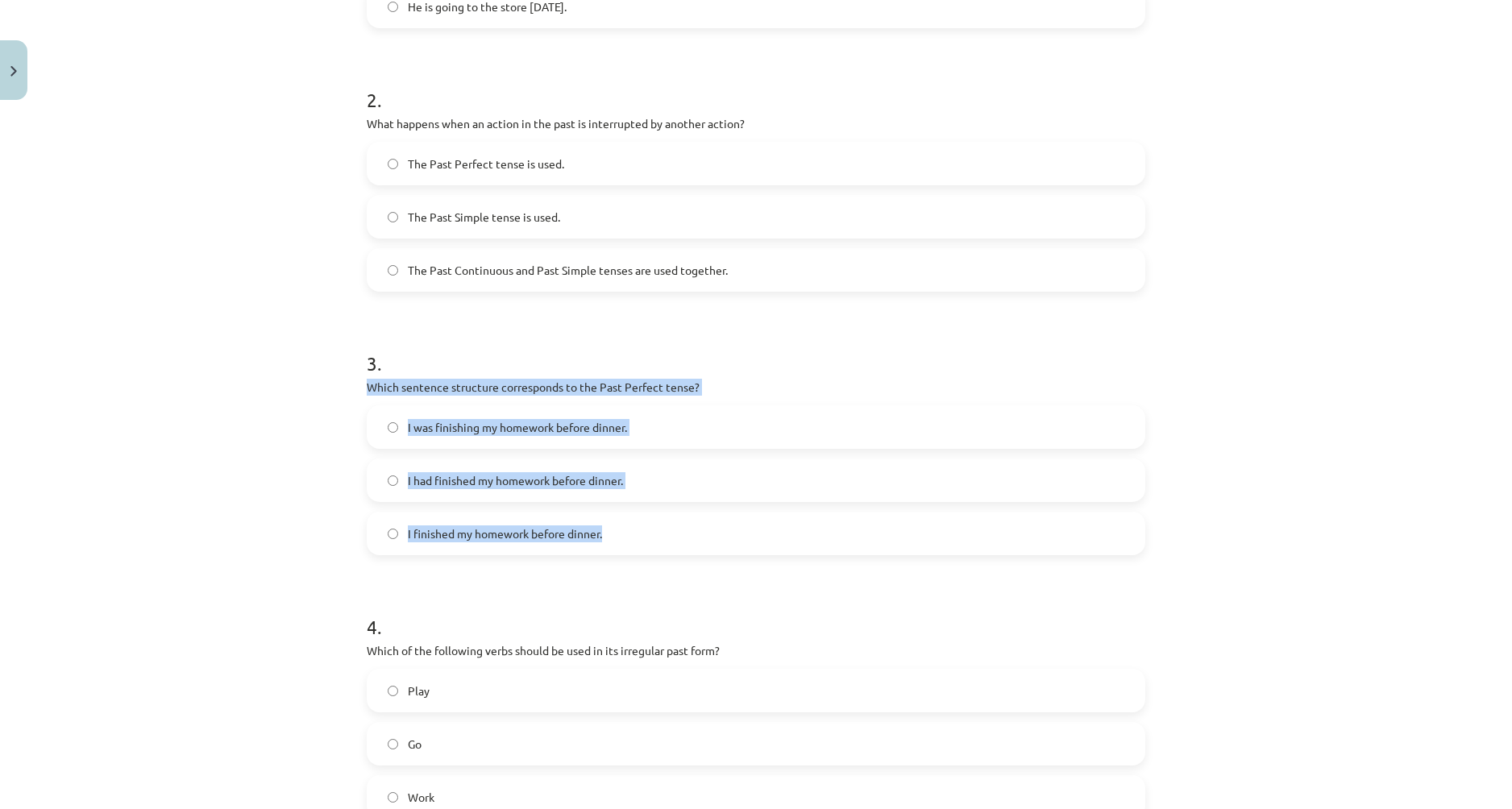
drag, startPoint x: 359, startPoint y: 386, endPoint x: 631, endPoint y: 548, distance: 316.6
click at [631, 548] on div "8 XP Saņemsi Viegls 290 pilda Apraksts Uzdevums Palīdzība 1 . Which of the foll…" at bounding box center [756, 274] width 798 height 1382
copy div "Which sentence structure corresponds to the Past Perfect tense? I was finishing…"
click at [368, 477] on label "I had finished my homework before dinner." at bounding box center [756, 480] width 775 height 40
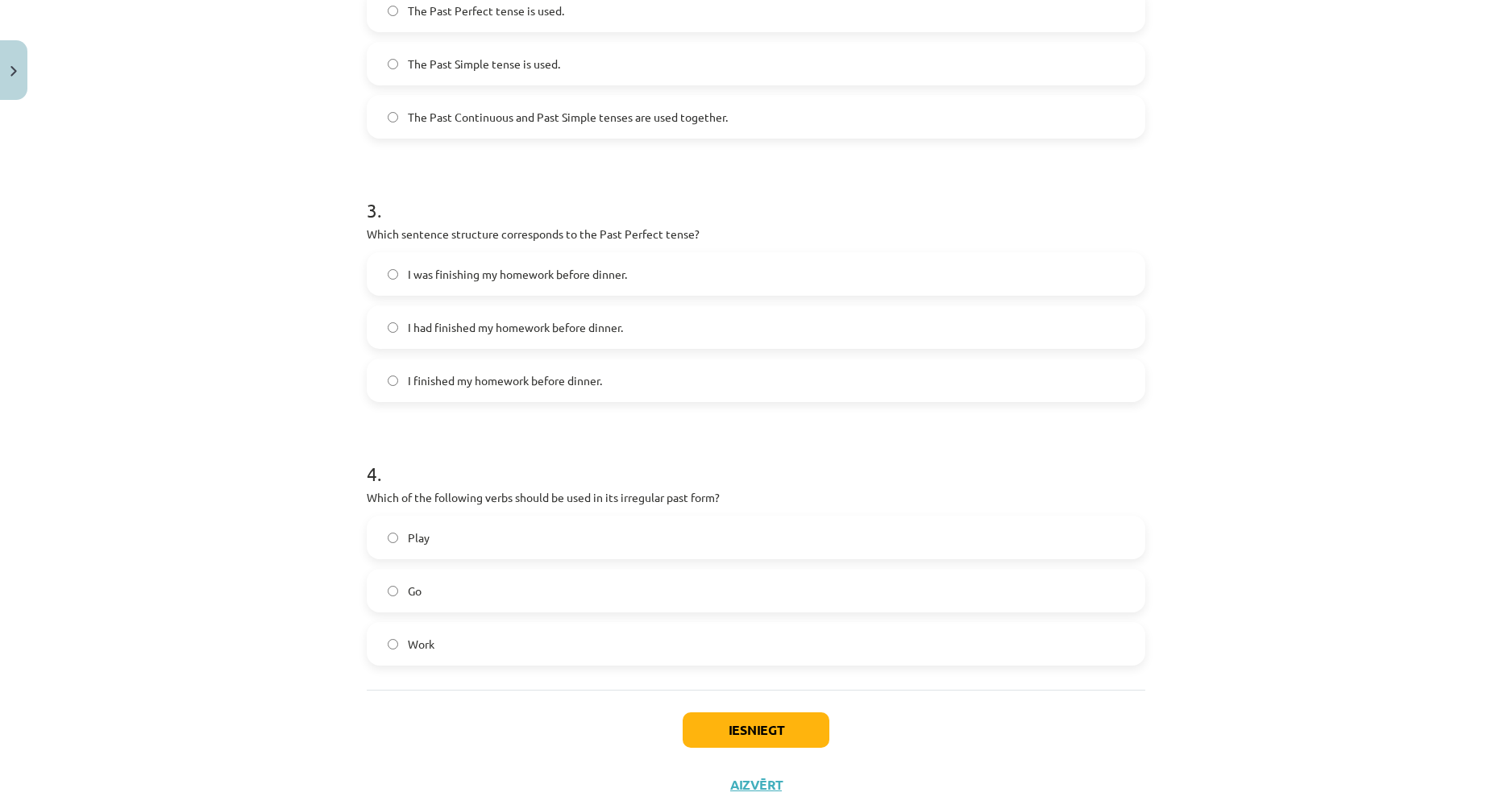
scroll to position [720, 0]
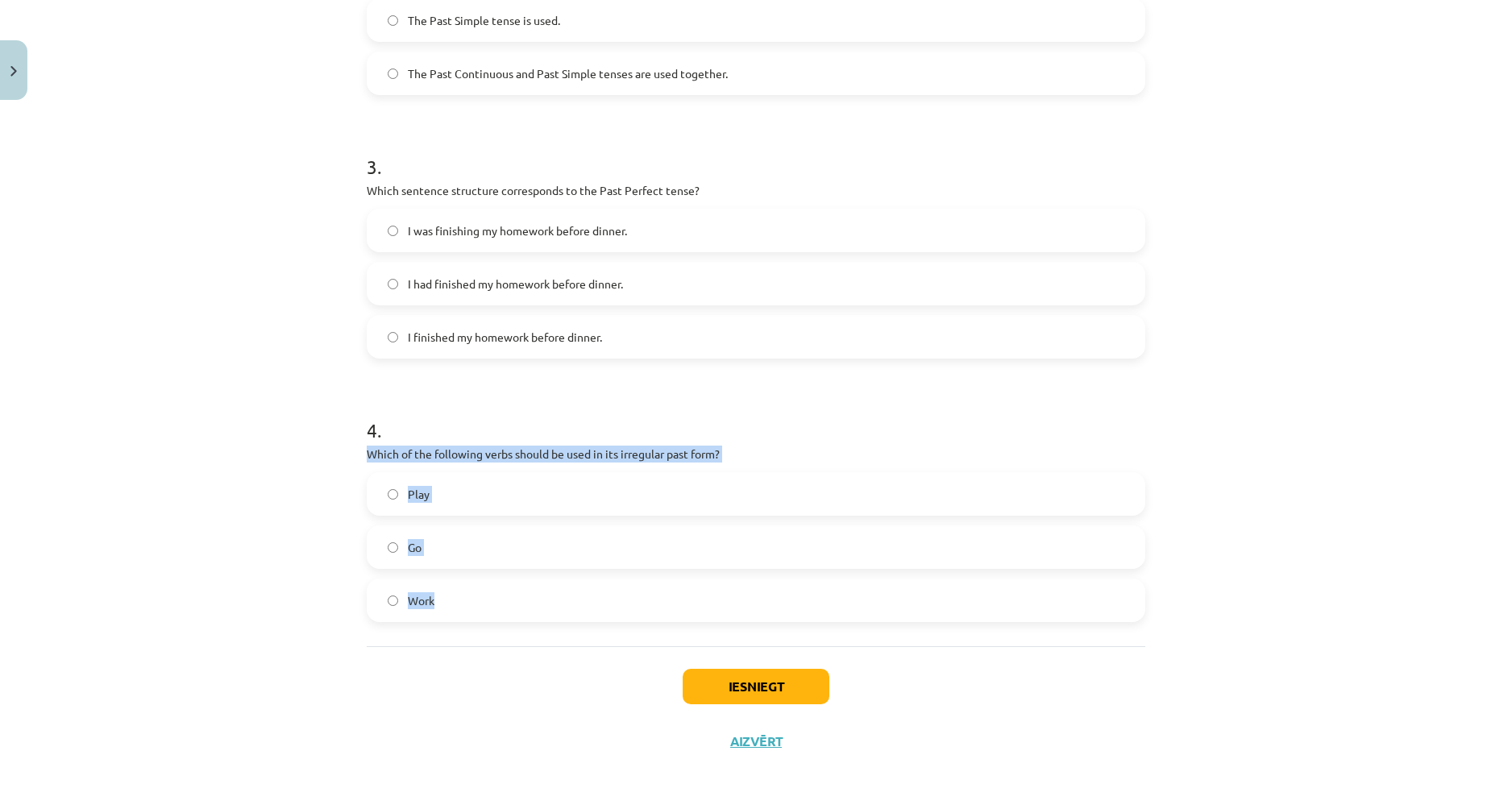
drag, startPoint x: 352, startPoint y: 450, endPoint x: 686, endPoint y: 624, distance: 376.6
click at [686, 624] on div "8 XP Saņemsi Viegls 290 pilda Apraksts Uzdevums Palīdzība 1 . Which of the foll…" at bounding box center [756, 77] width 798 height 1382
copy div "Which of the following verbs should be used in its irregular past form? Play Go…"
click at [762, 686] on button "Iesniegt" at bounding box center [756, 686] width 147 height 35
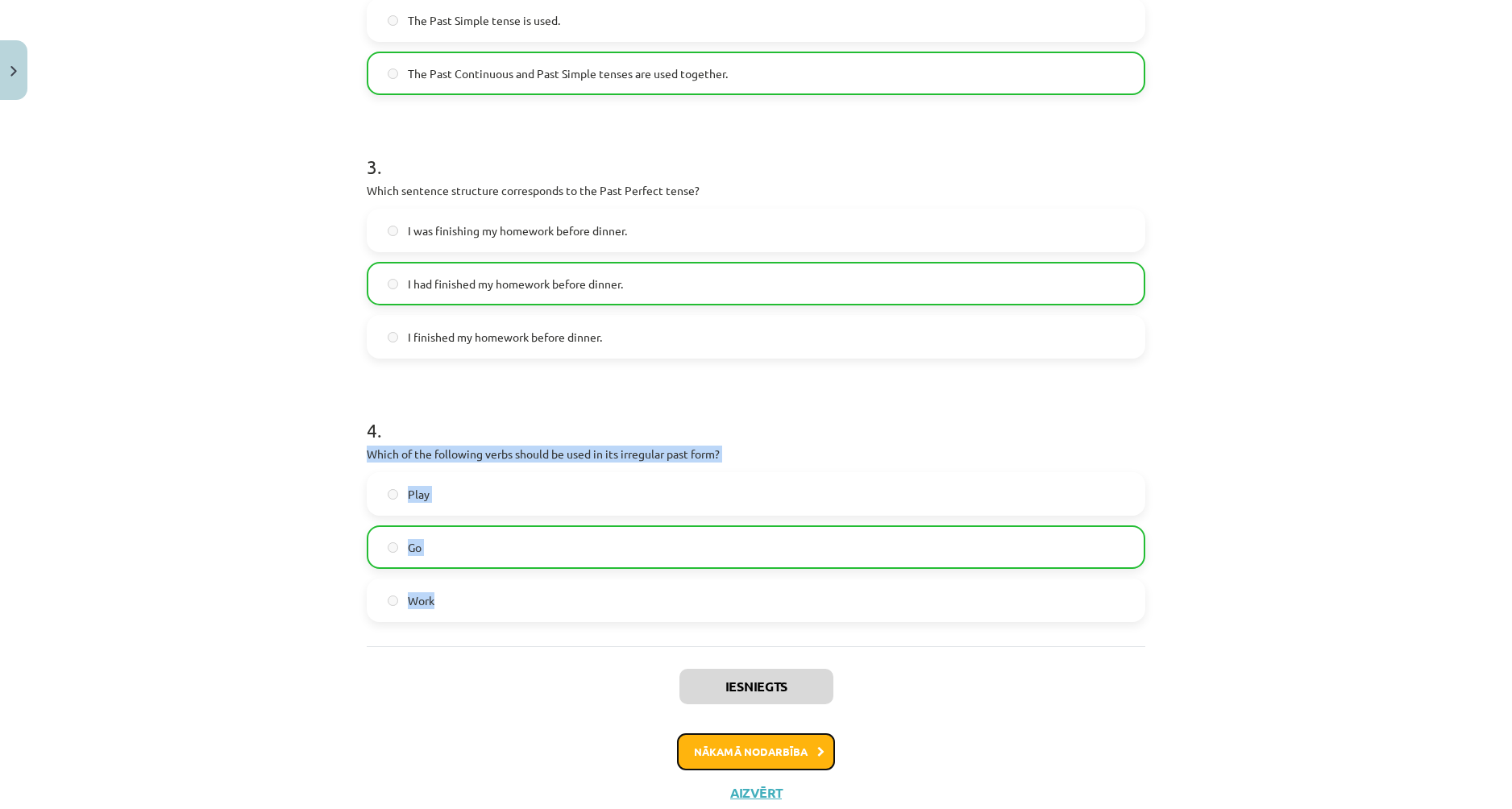
click at [793, 748] on button "Nākamā nodarbība" at bounding box center [756, 752] width 158 height 37
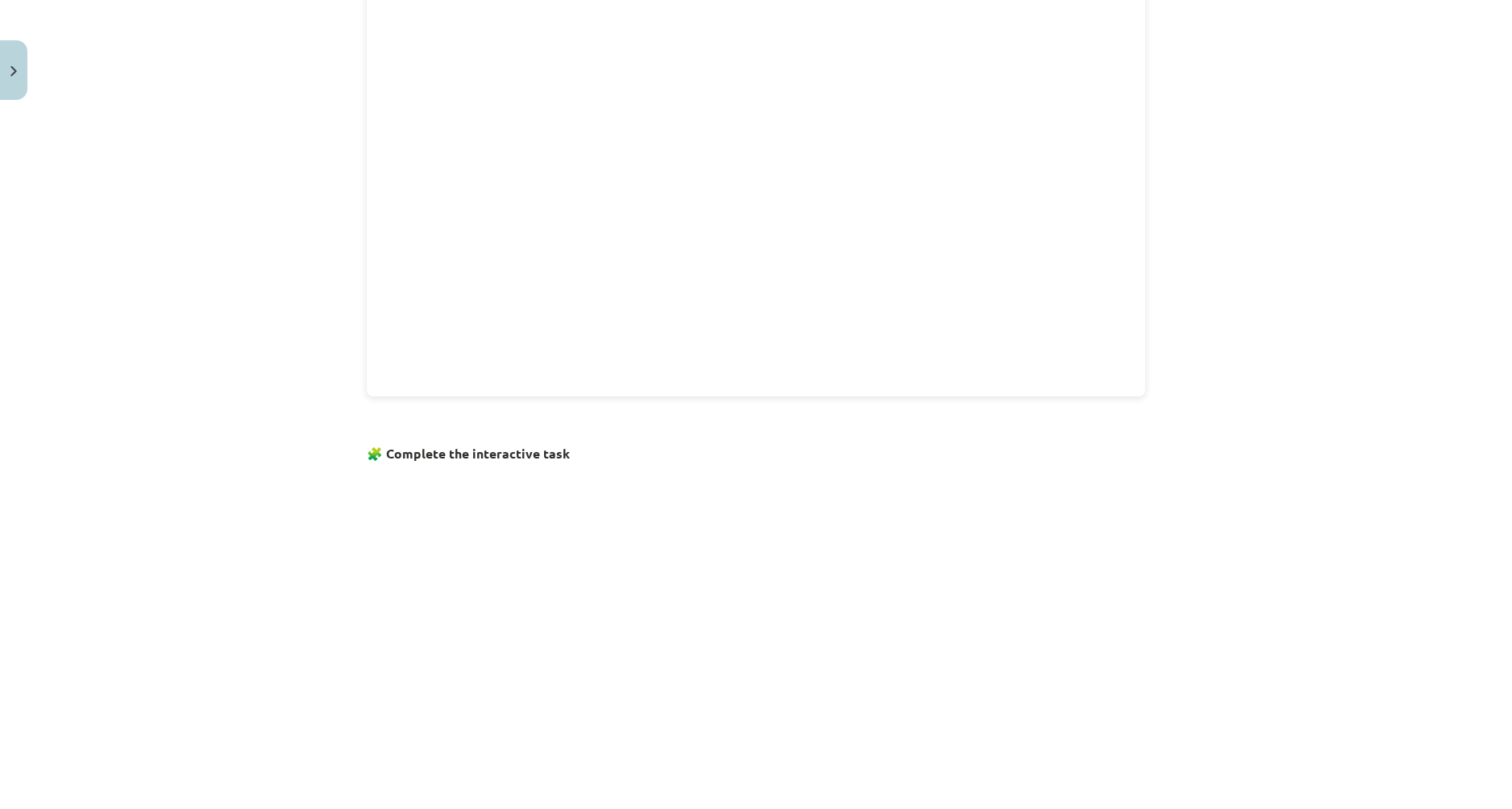
scroll to position [825, 0]
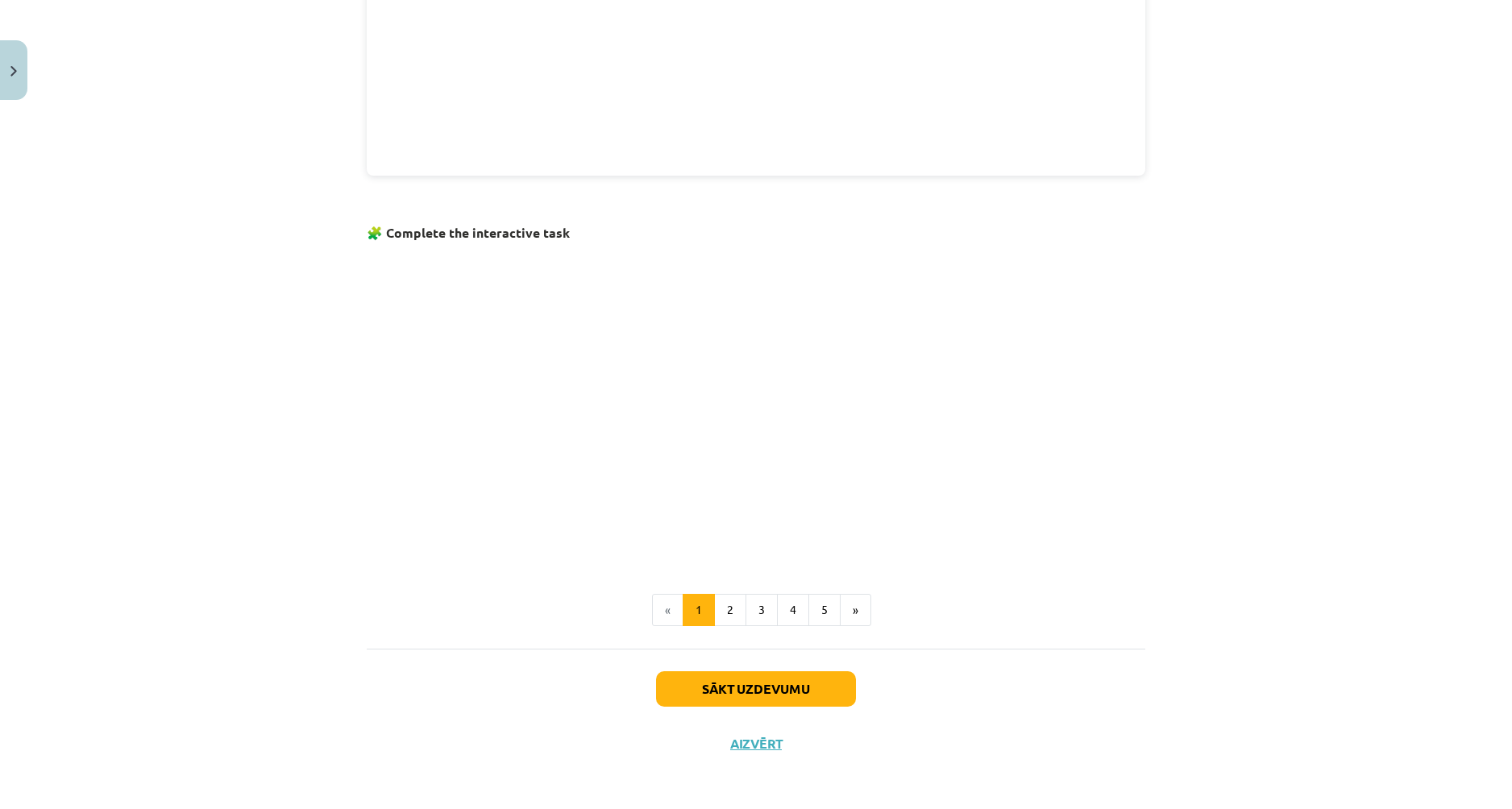
click at [1055, 466] on p at bounding box center [756, 402] width 778 height 310
click at [1046, 347] on p at bounding box center [756, 402] width 778 height 310
click at [1016, 447] on p at bounding box center [756, 402] width 778 height 310
click at [718, 603] on button "2" at bounding box center [730, 610] width 33 height 33
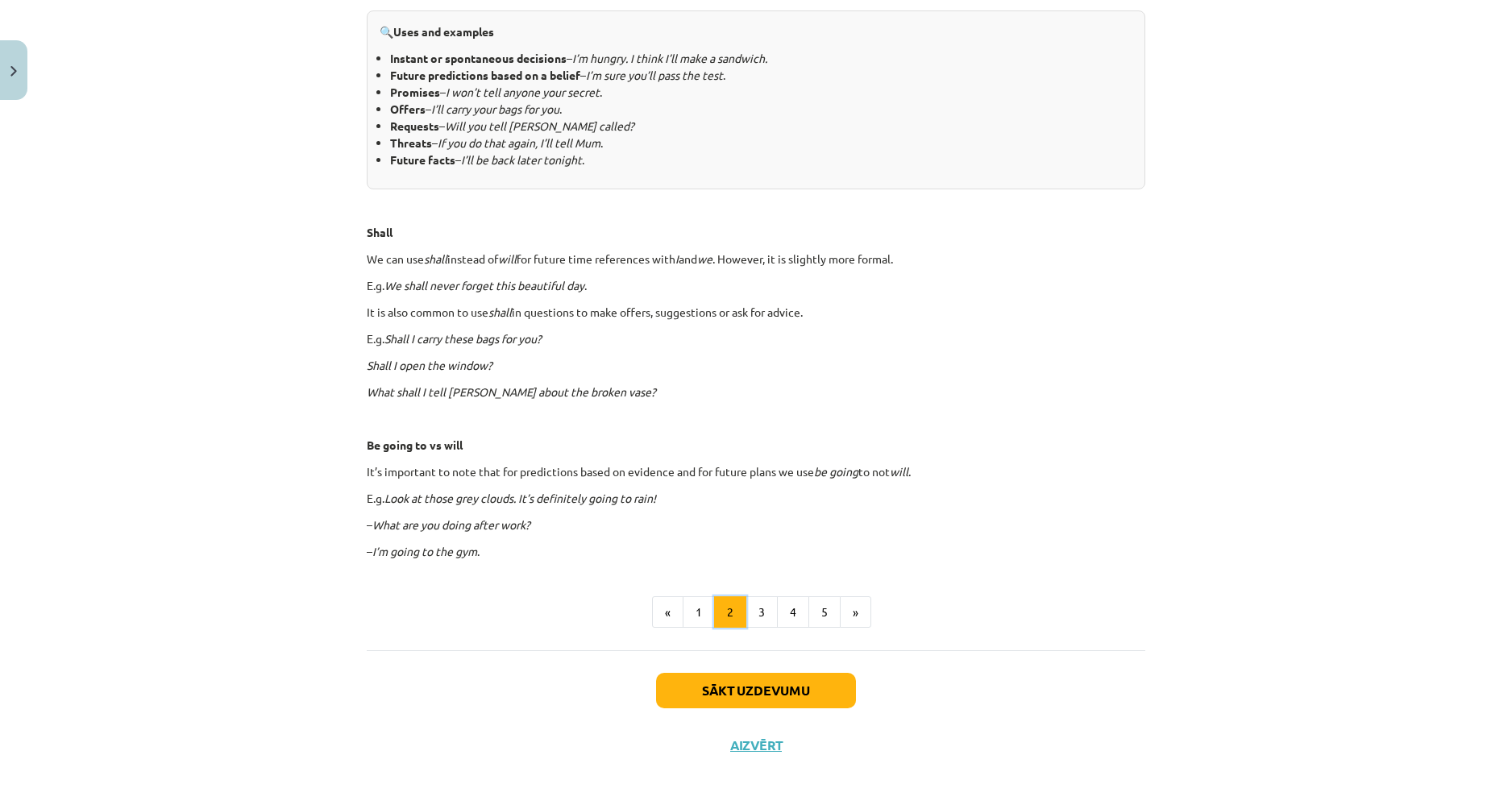
scroll to position [733, 0]
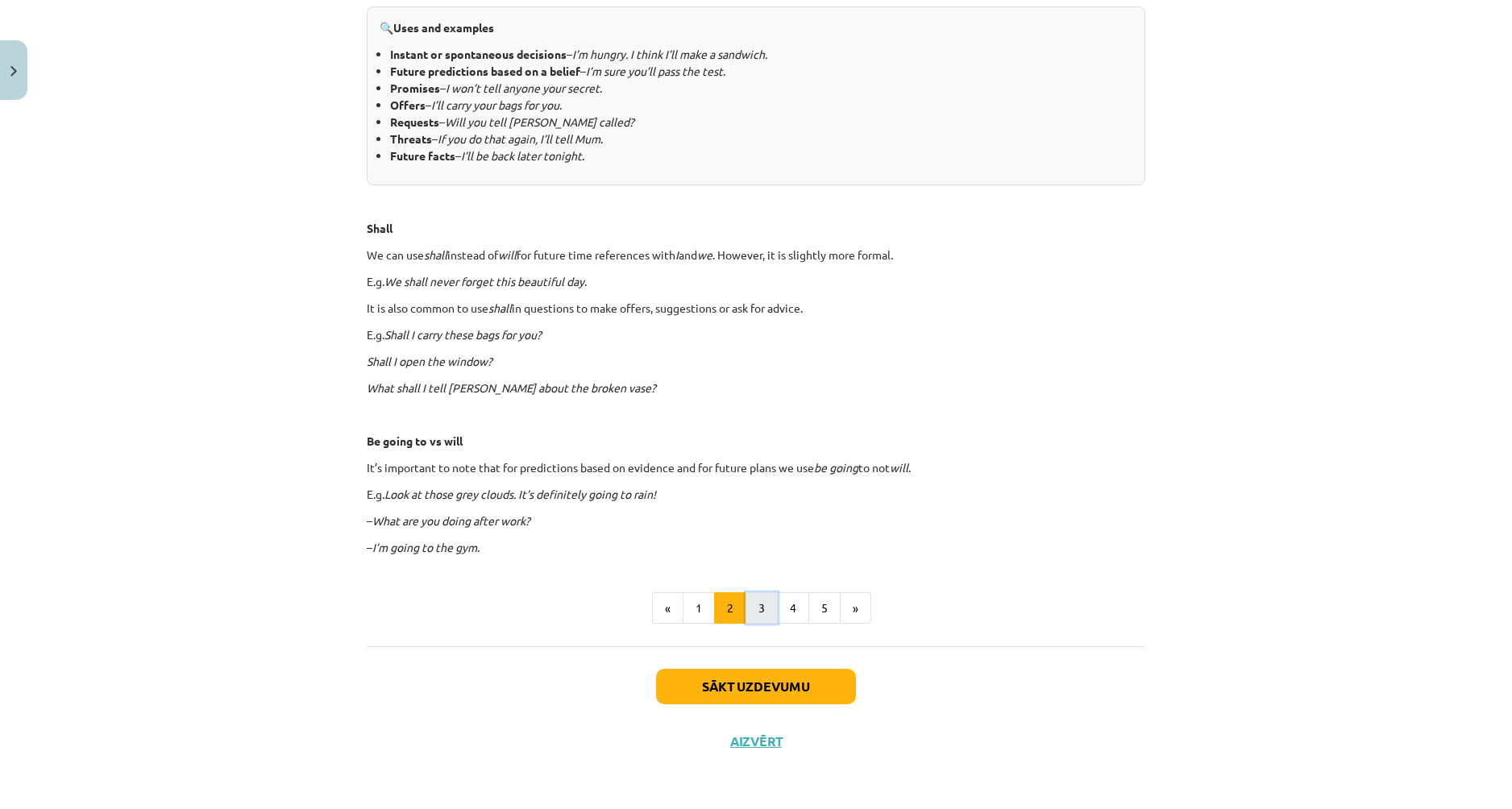
click at [755, 614] on button "3" at bounding box center [761, 608] width 33 height 33
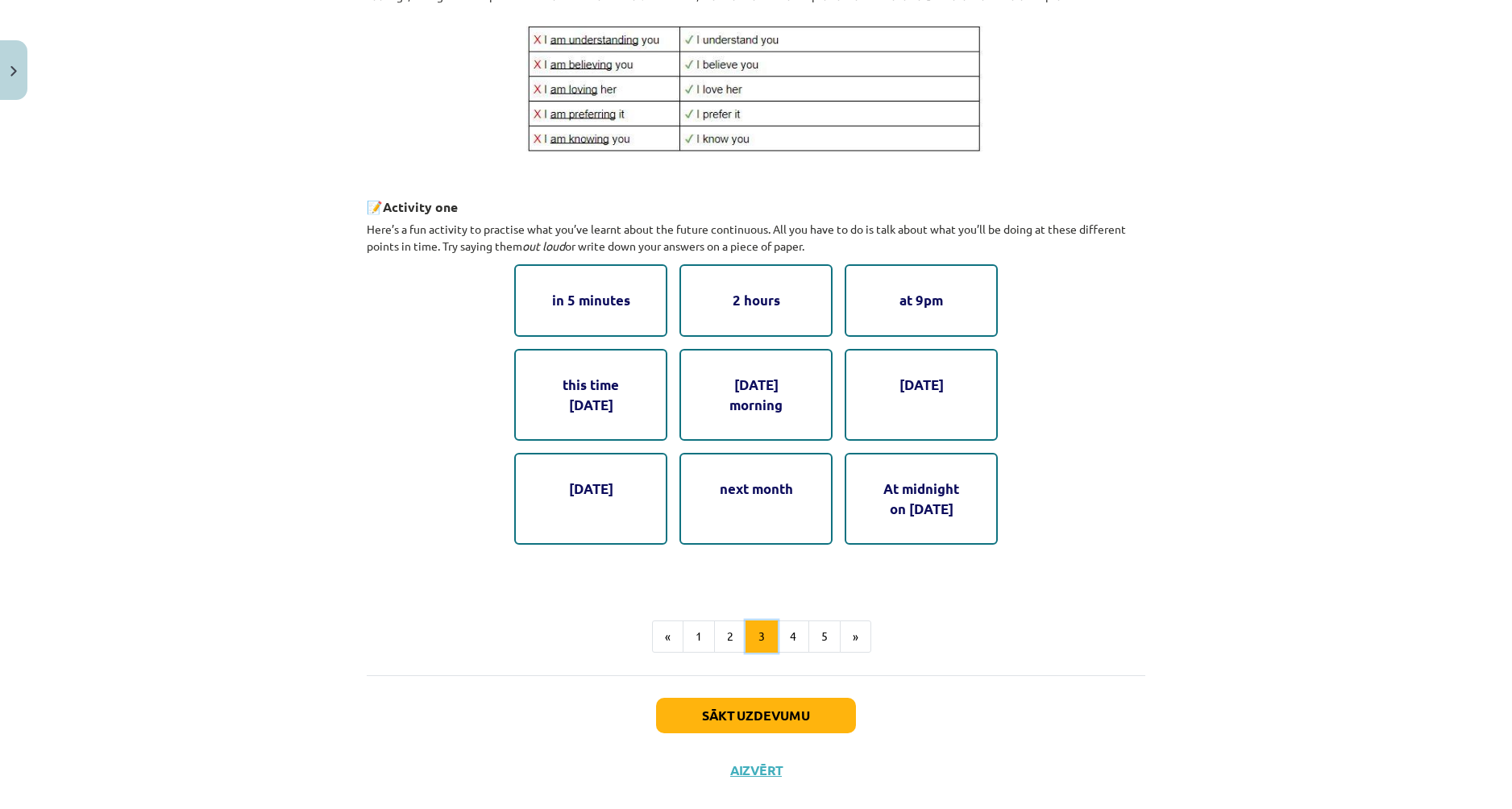
scroll to position [711, 0]
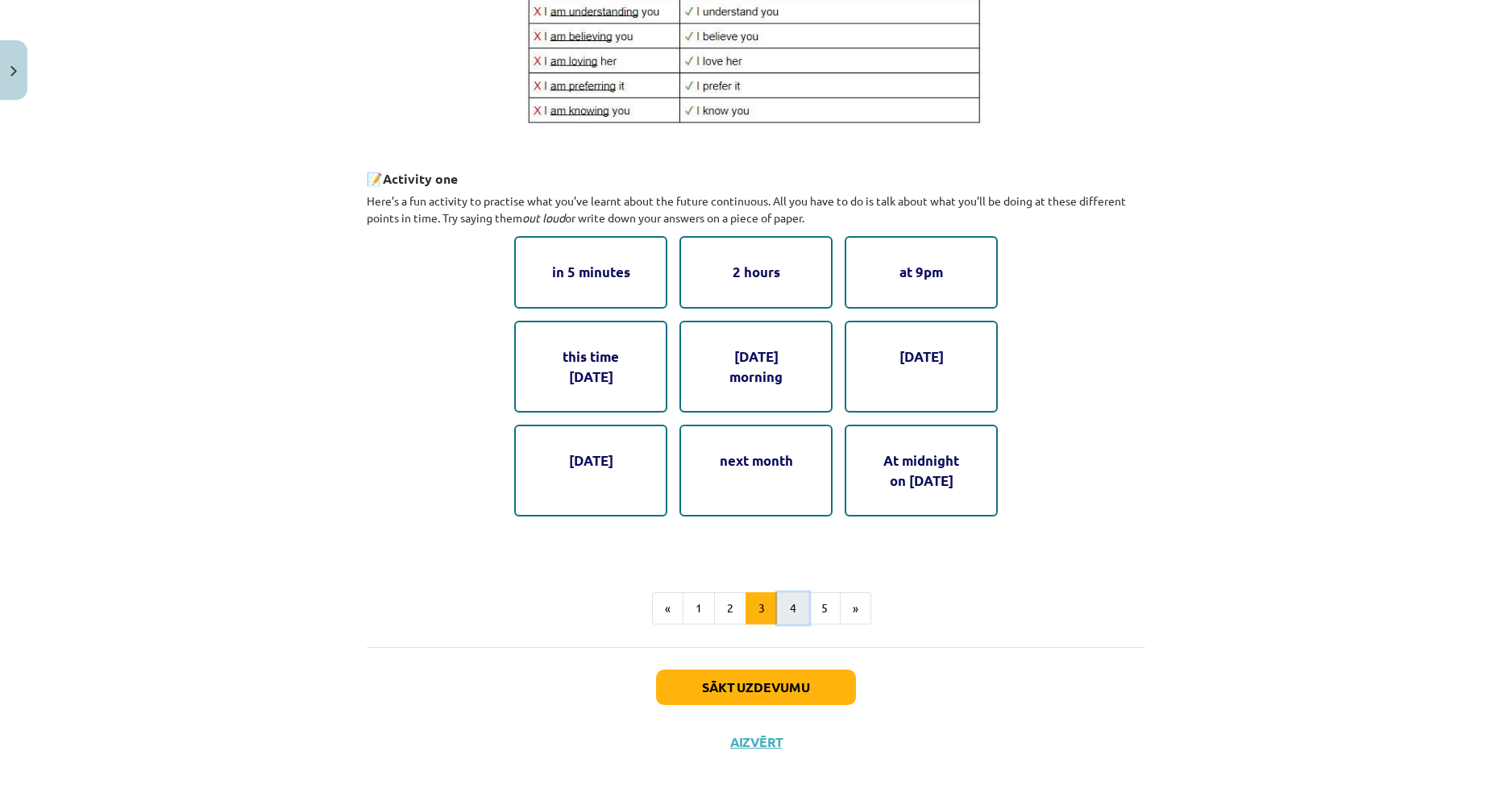
click at [794, 595] on button "4" at bounding box center [792, 608] width 33 height 33
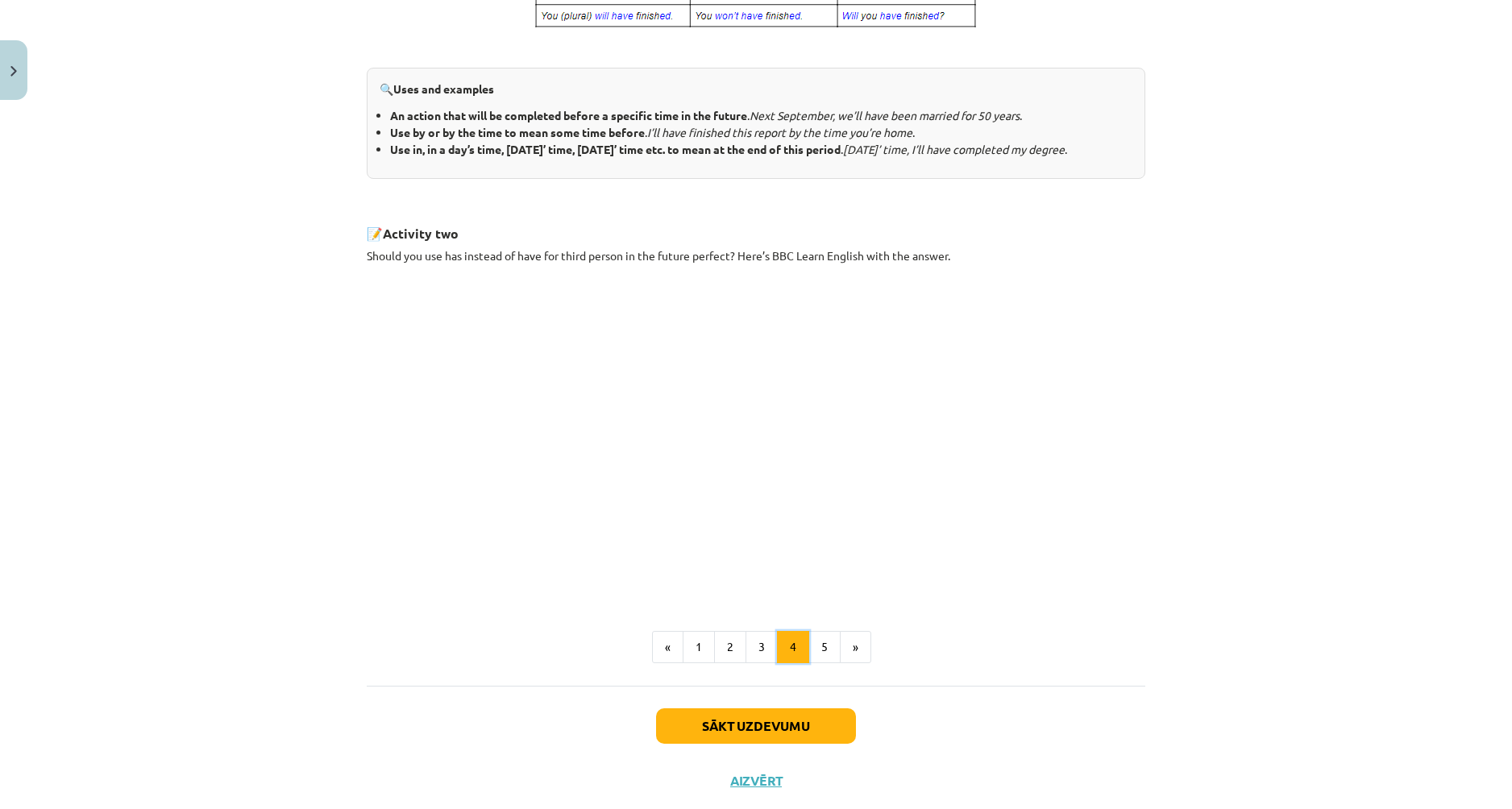
scroll to position [645, 0]
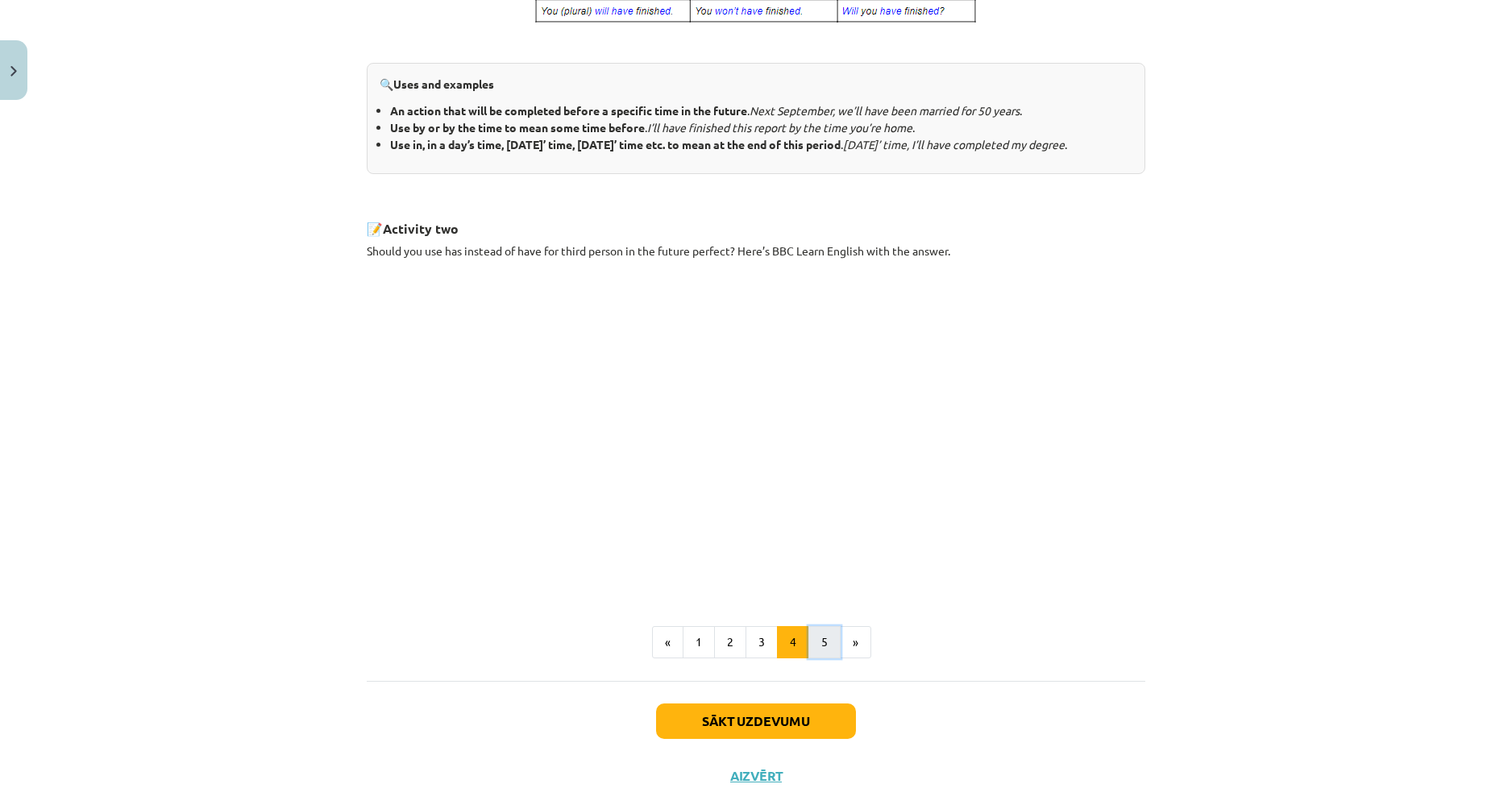
click at [813, 658] on button "5" at bounding box center [824, 642] width 33 height 33
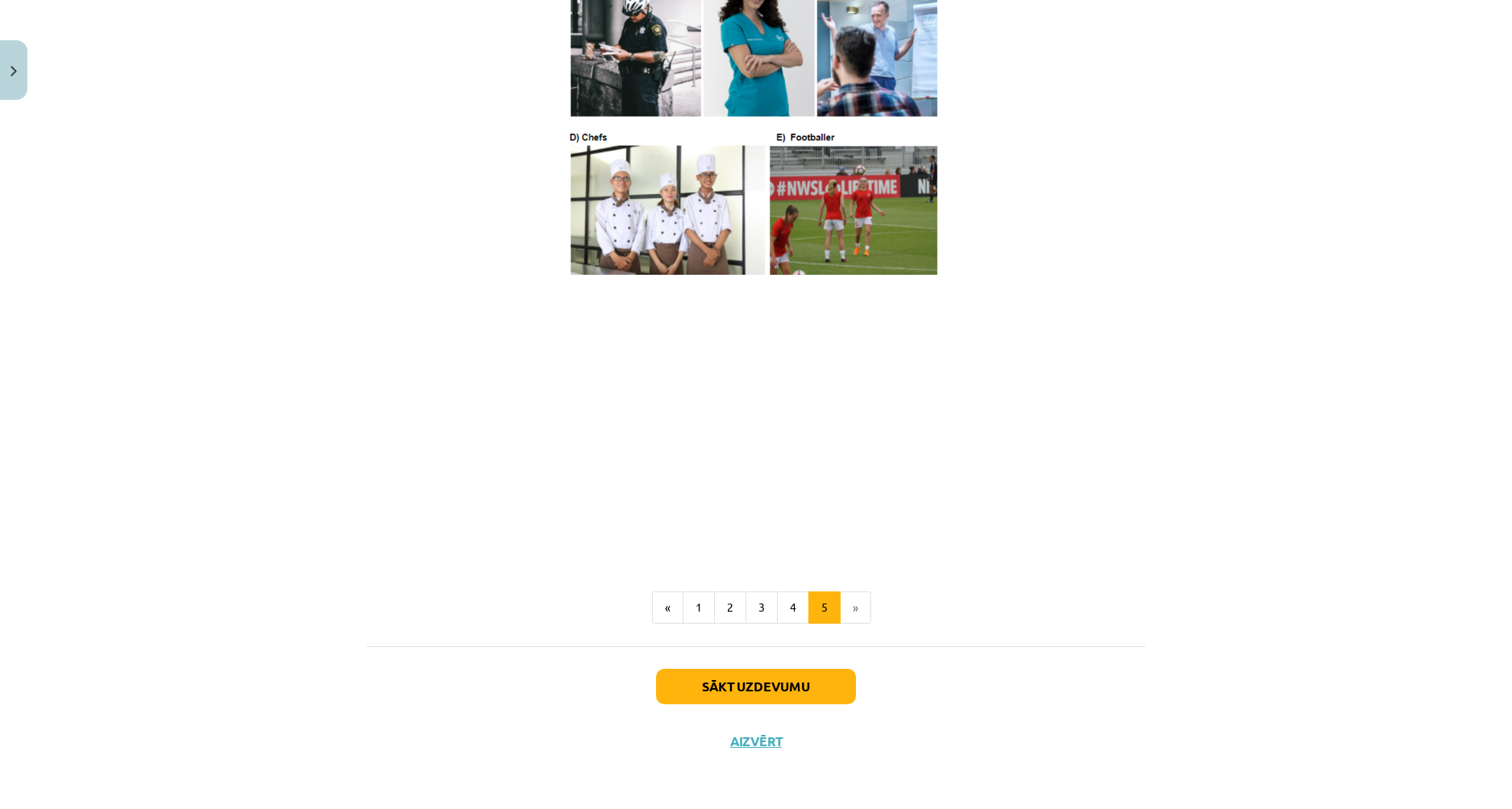
scroll to position [948, 0]
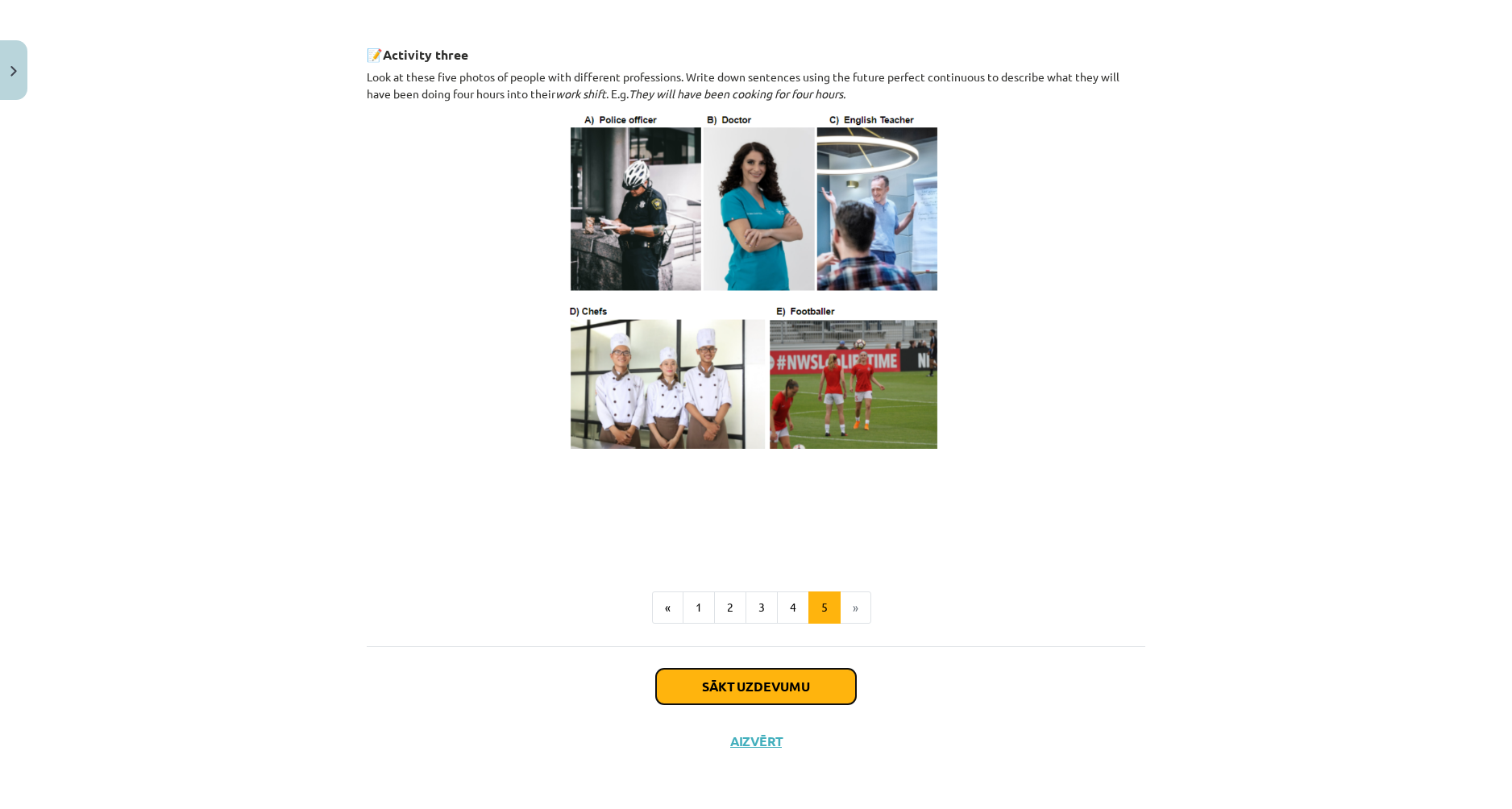
click at [785, 678] on button "Sākt uzdevumu" at bounding box center [756, 686] width 199 height 35
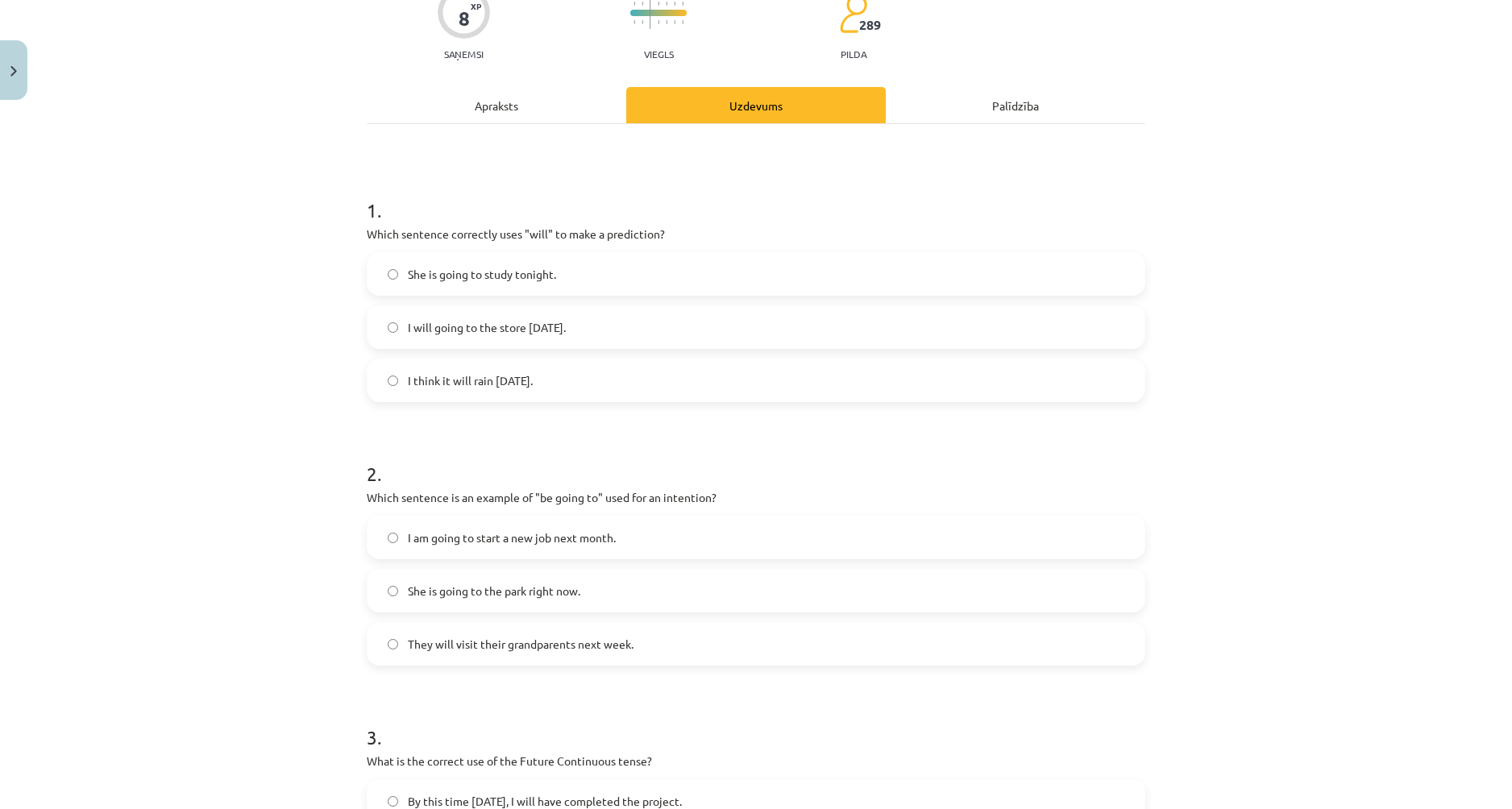
scroll to position [201, 0]
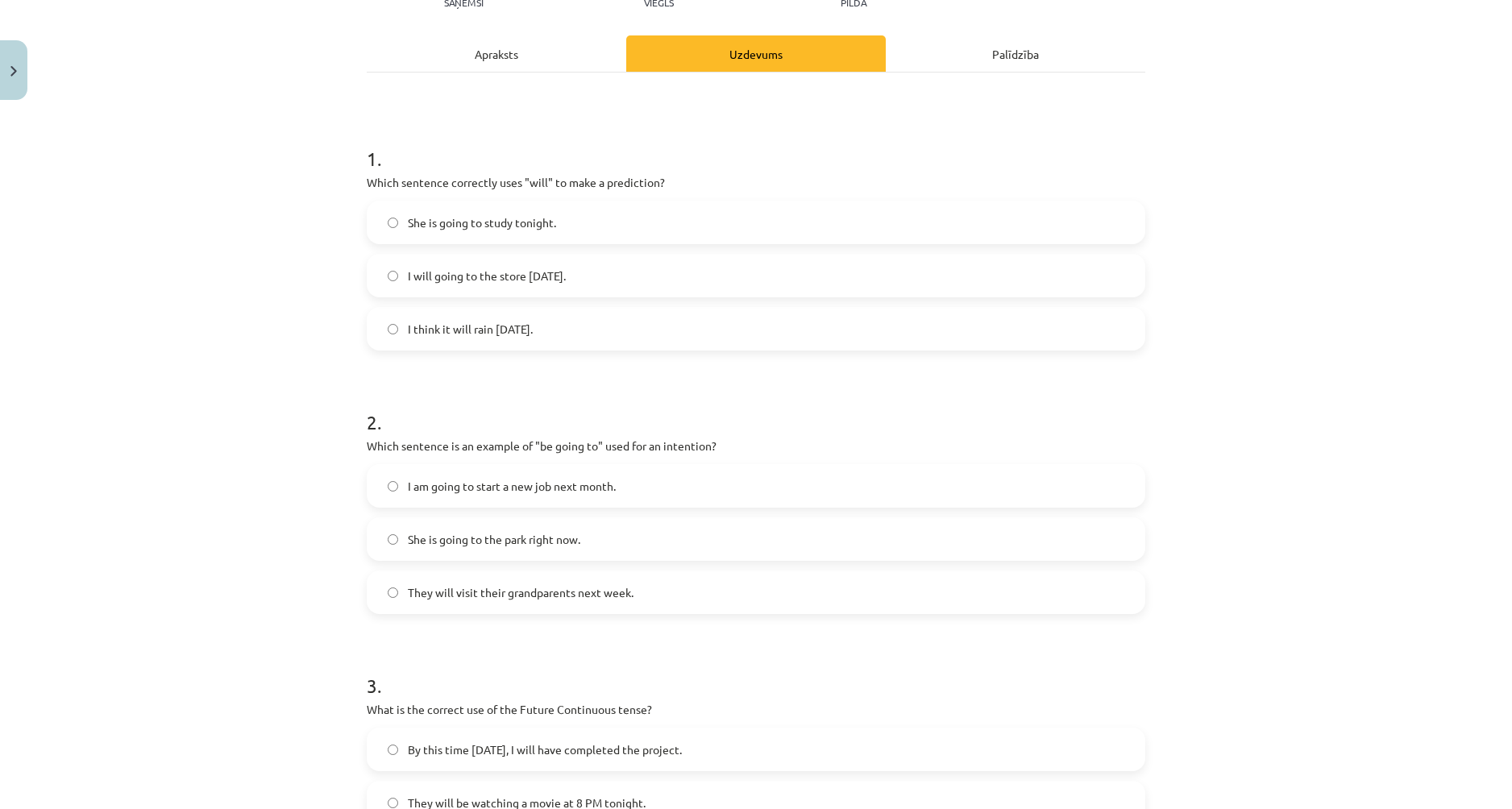
click at [394, 537] on label "She is going to the park right now." at bounding box center [756, 539] width 775 height 40
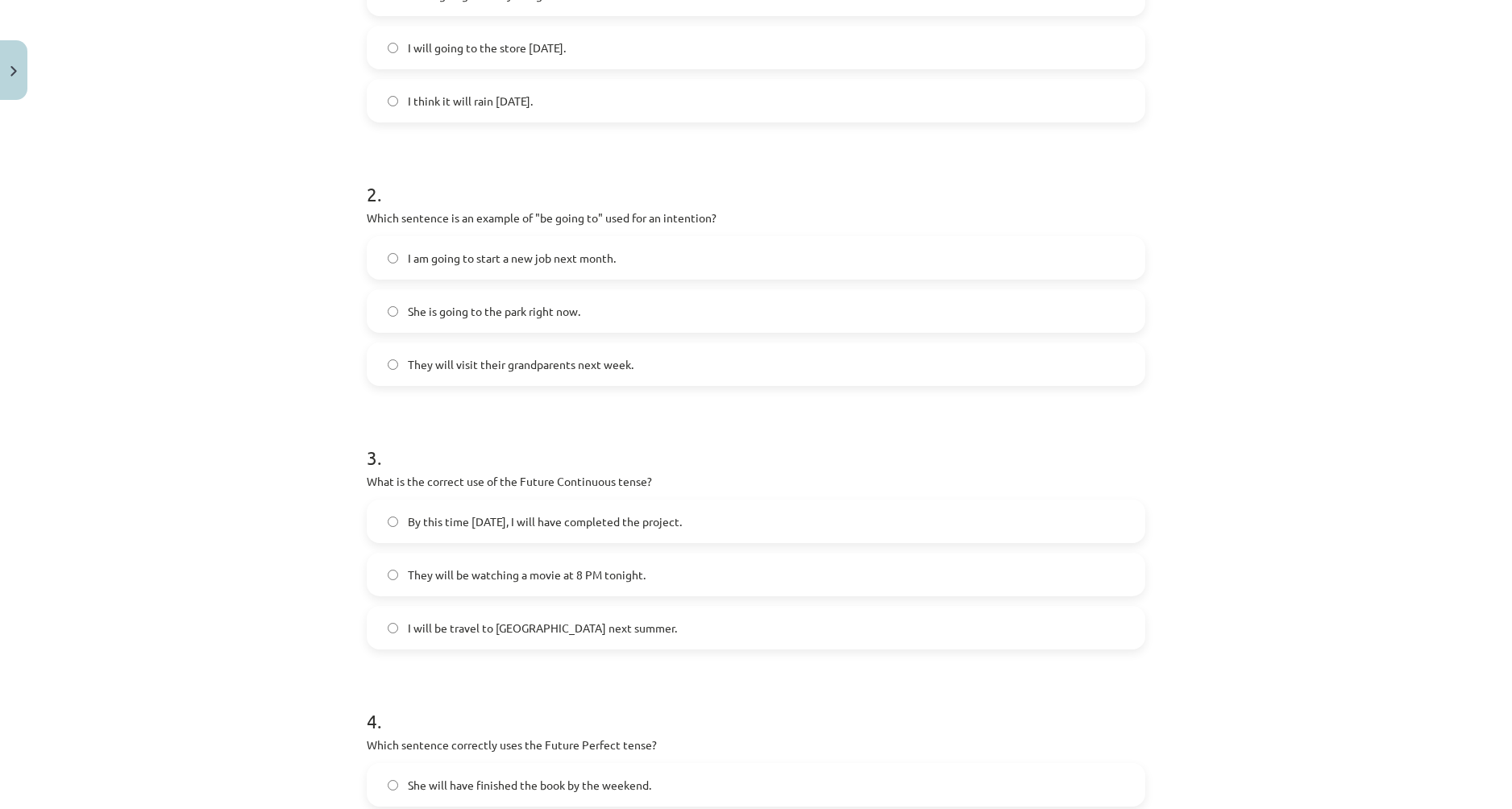
scroll to position [443, 0]
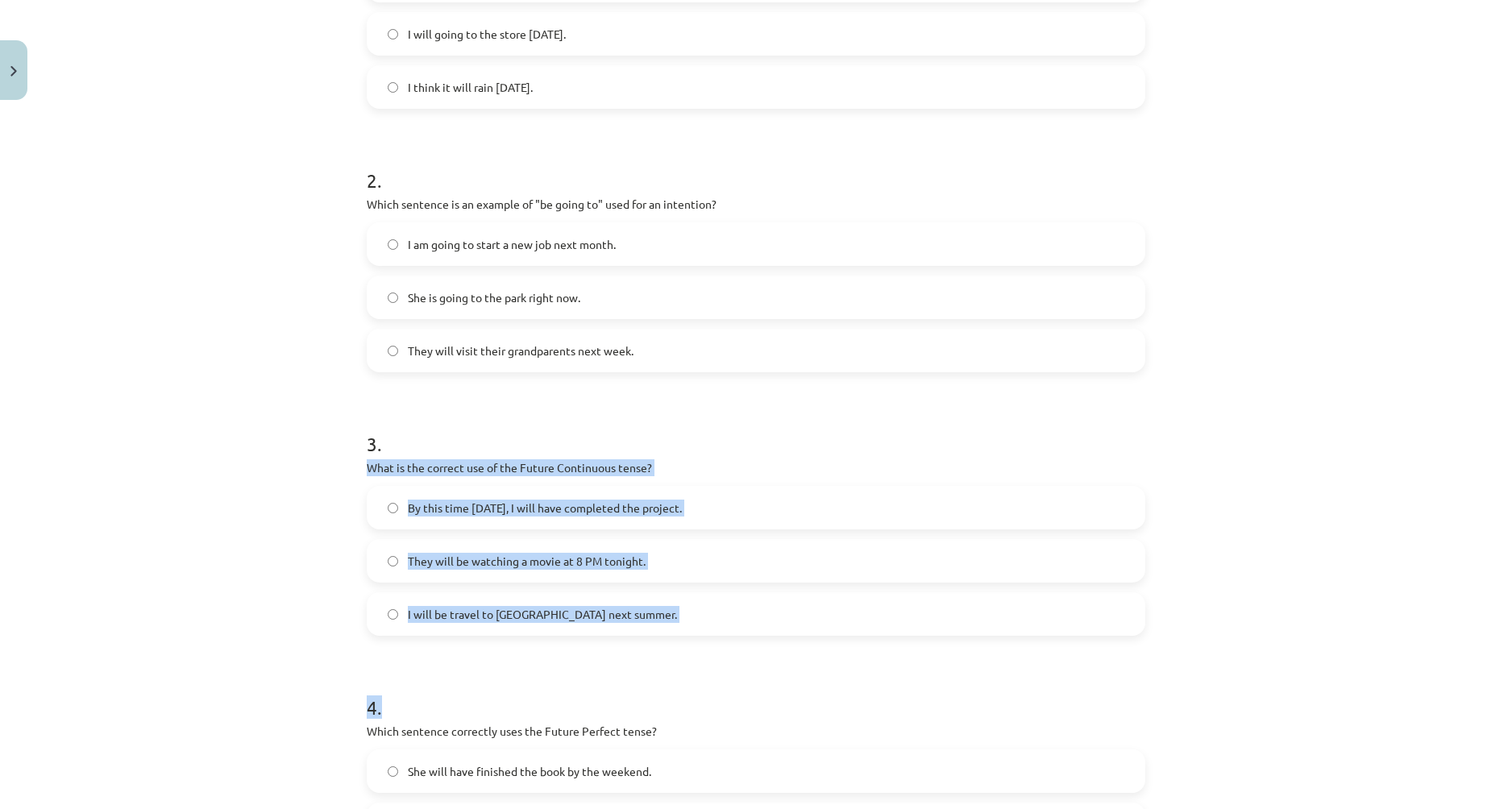
drag, startPoint x: 359, startPoint y: 466, endPoint x: 729, endPoint y: 646, distance: 411.5
click at [729, 646] on div "8 XP Saņemsi Viegls 289 pilda Apraksts Uzdevums Palīdzība 1 . Which sentence co…" at bounding box center [756, 355] width 798 height 1382
copy form "What is the correct use of the Future Continuous tense? By this time [DATE], I …"
drag, startPoint x: 394, startPoint y: 555, endPoint x: 376, endPoint y: 565, distance: 20.6
click at [393, 555] on label "They will be watching a movie at 8 PM tonight." at bounding box center [756, 560] width 775 height 40
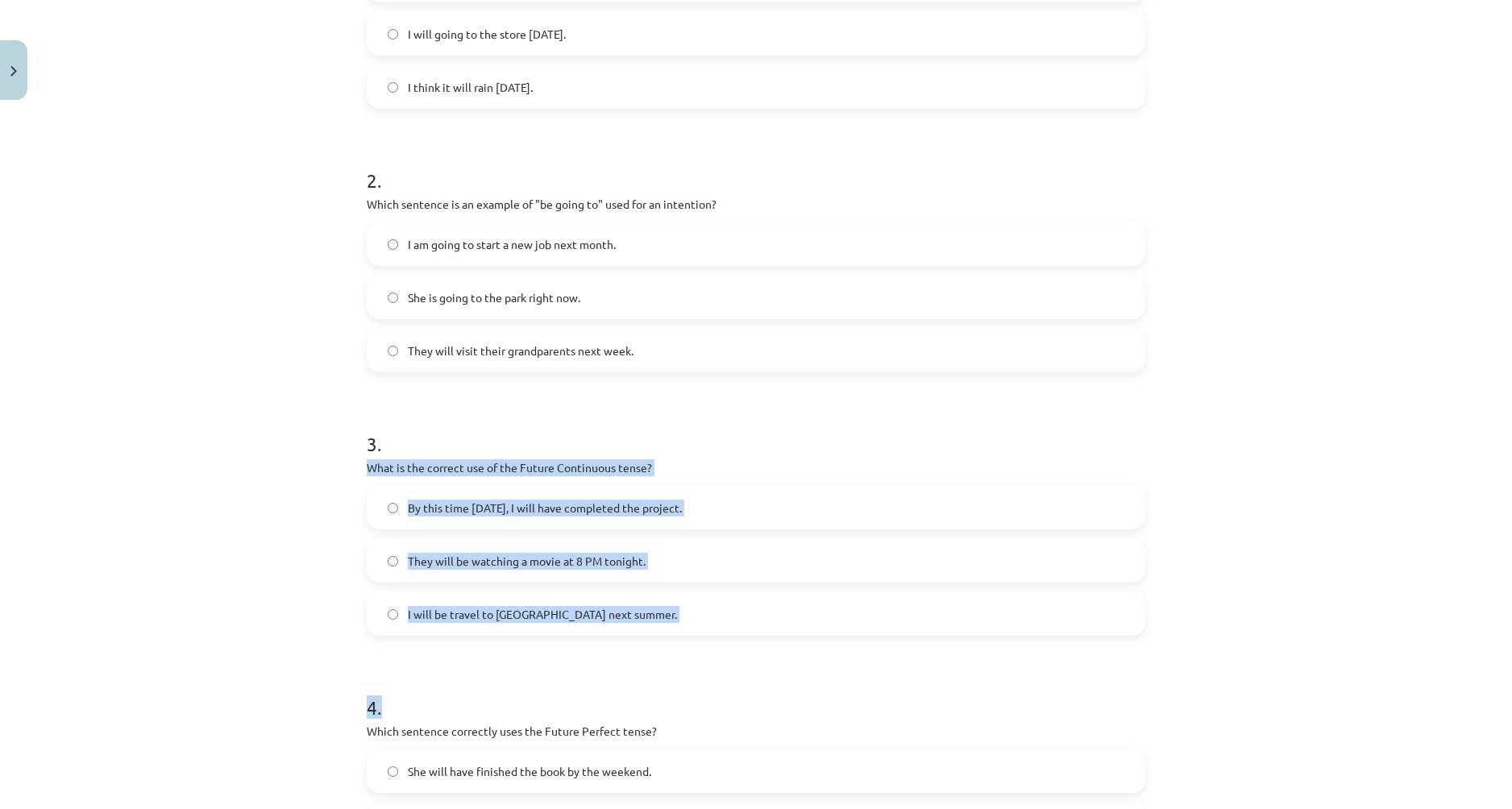
click at [283, 559] on div "Mācību tēma: Angļu valoda i - 10.[PERSON_NAME] 1.ieskaites mācību materiāls #4 …" at bounding box center [756, 404] width 1512 height 809
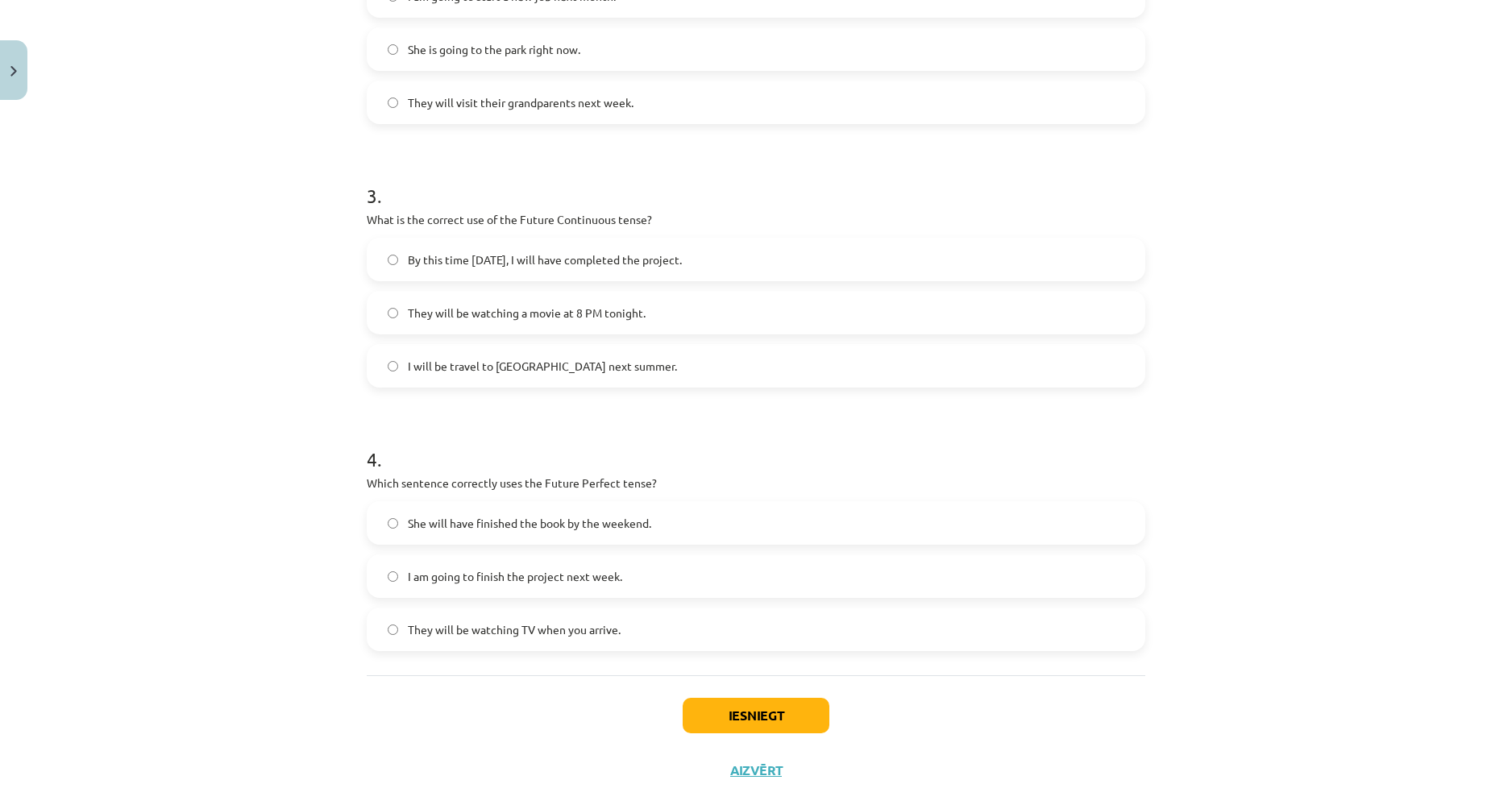
scroll to position [720, 0]
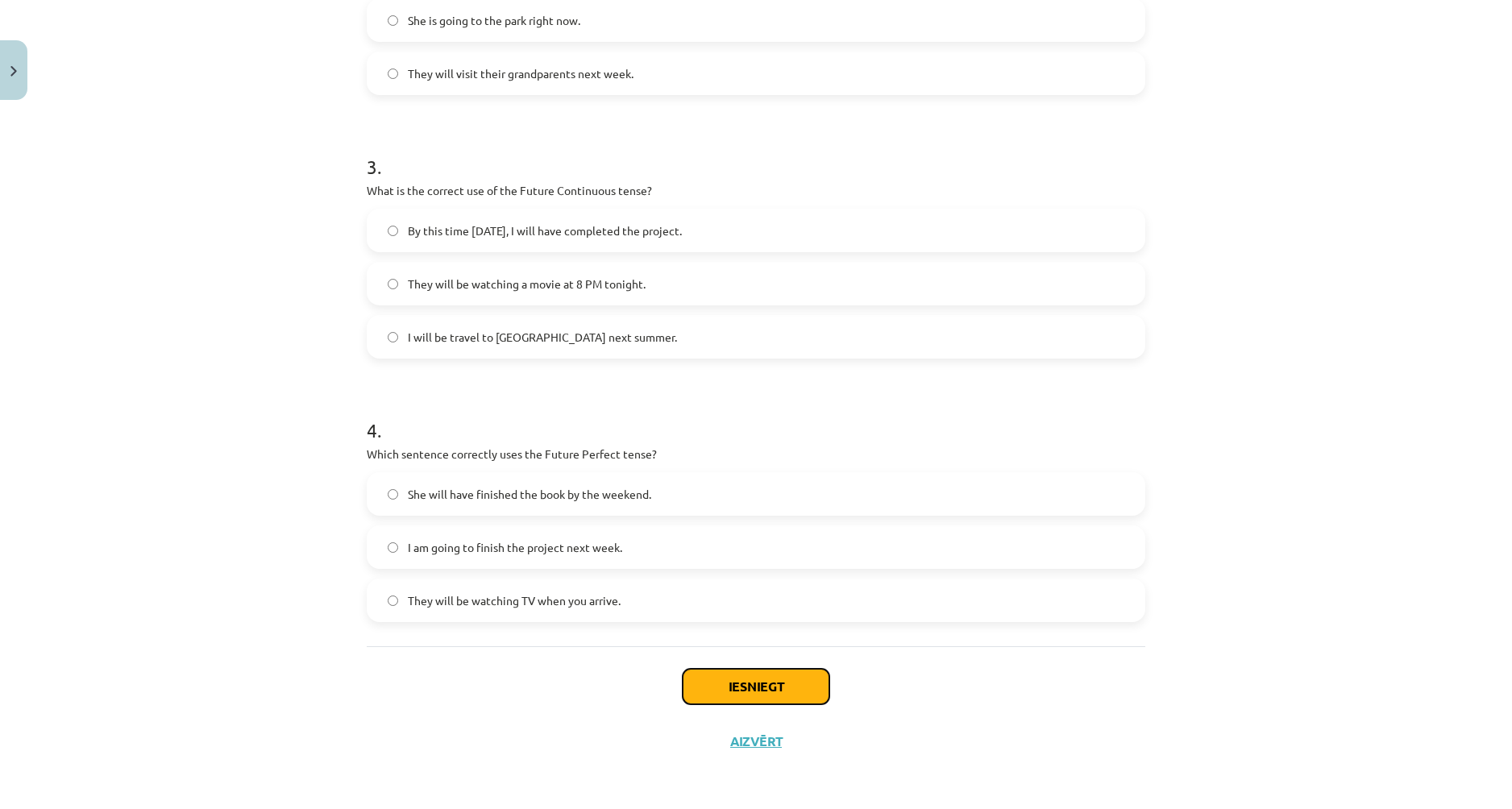
click at [758, 692] on button "Iesniegt" at bounding box center [756, 686] width 147 height 35
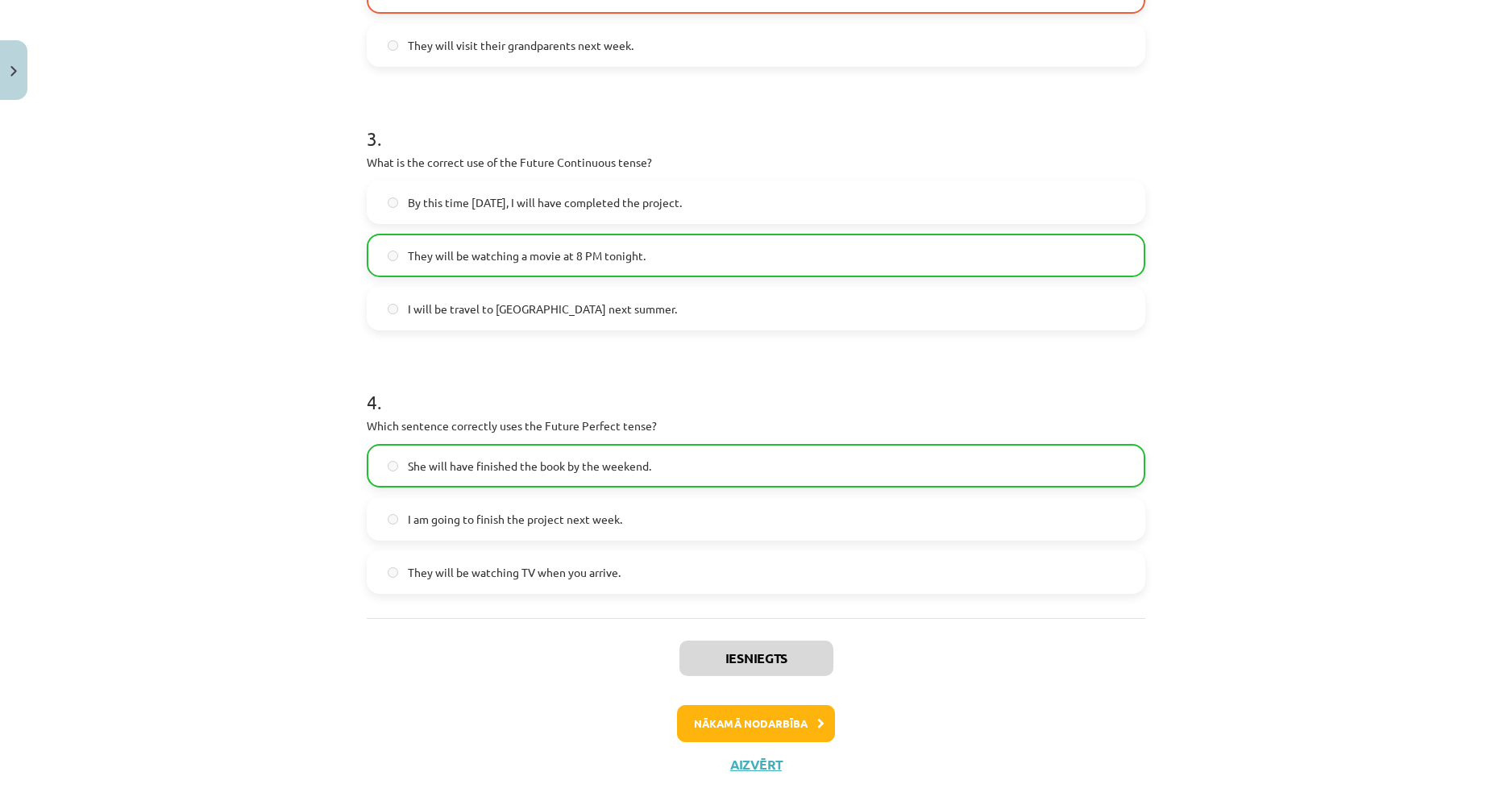
scroll to position [772, 0]
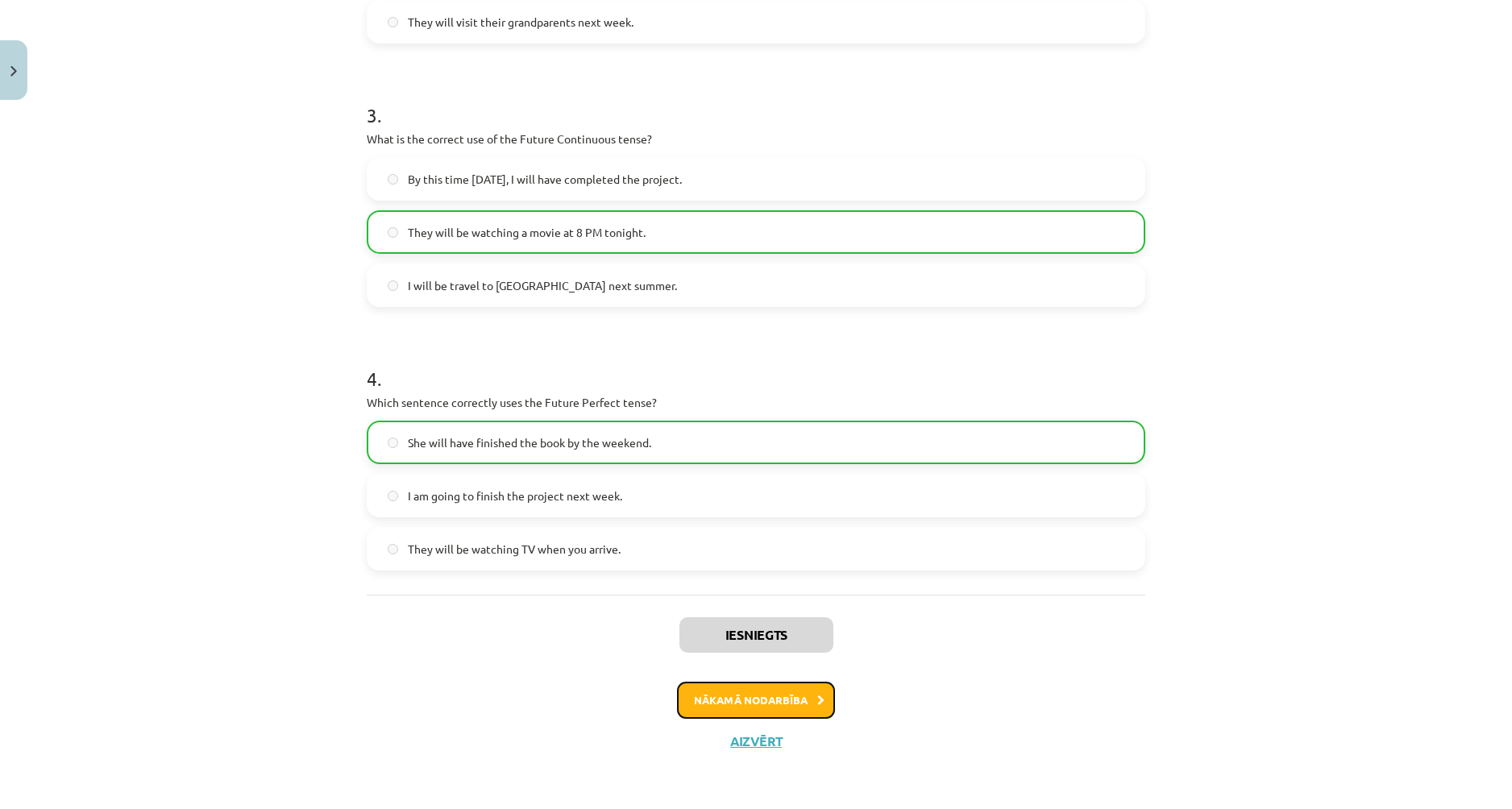
click at [796, 702] on button "Nākamā nodarbība" at bounding box center [756, 700] width 158 height 37
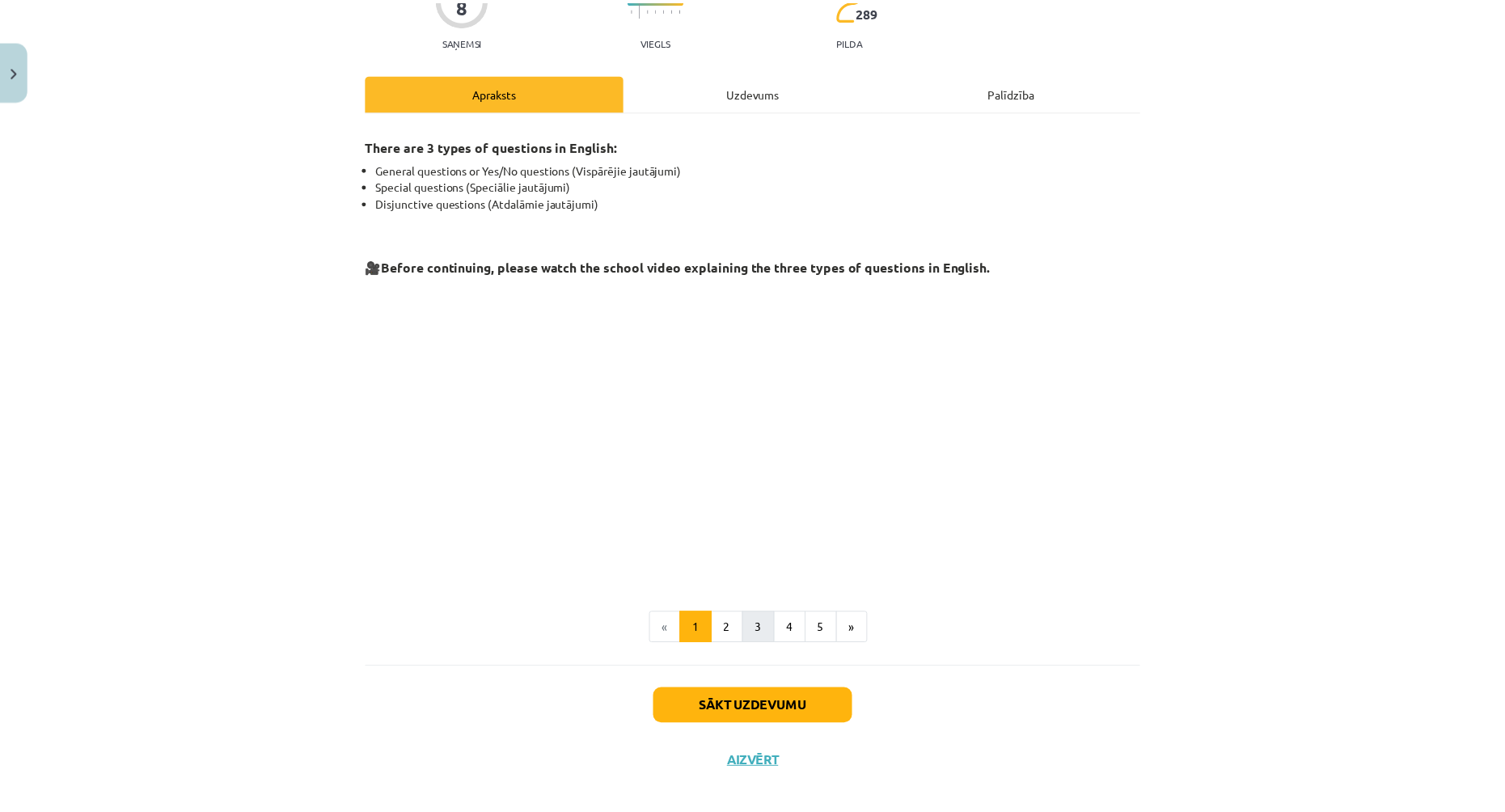
scroll to position [181, 0]
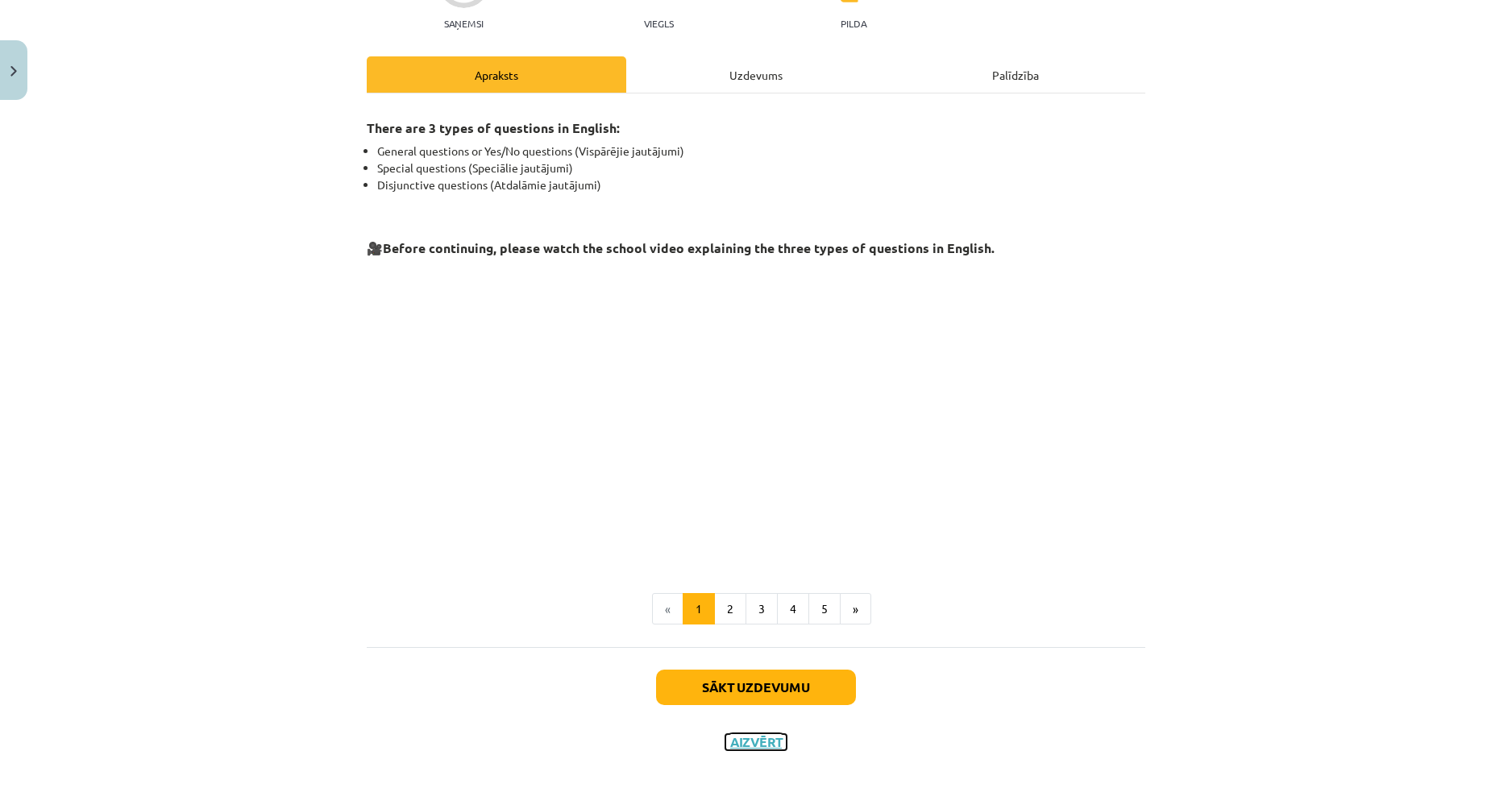
click at [760, 743] on button "Aizvērt" at bounding box center [756, 742] width 61 height 16
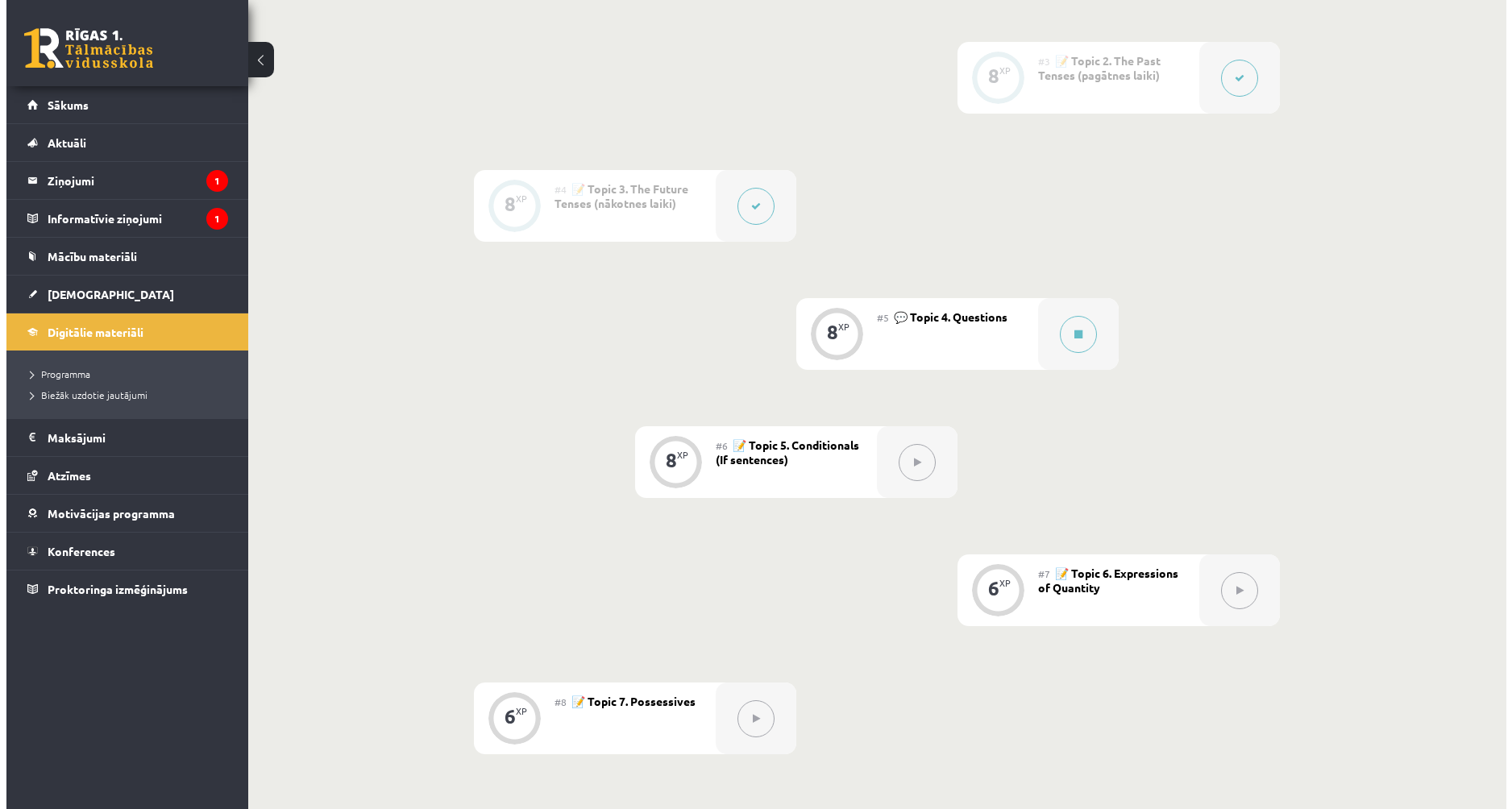
scroll to position [618, 0]
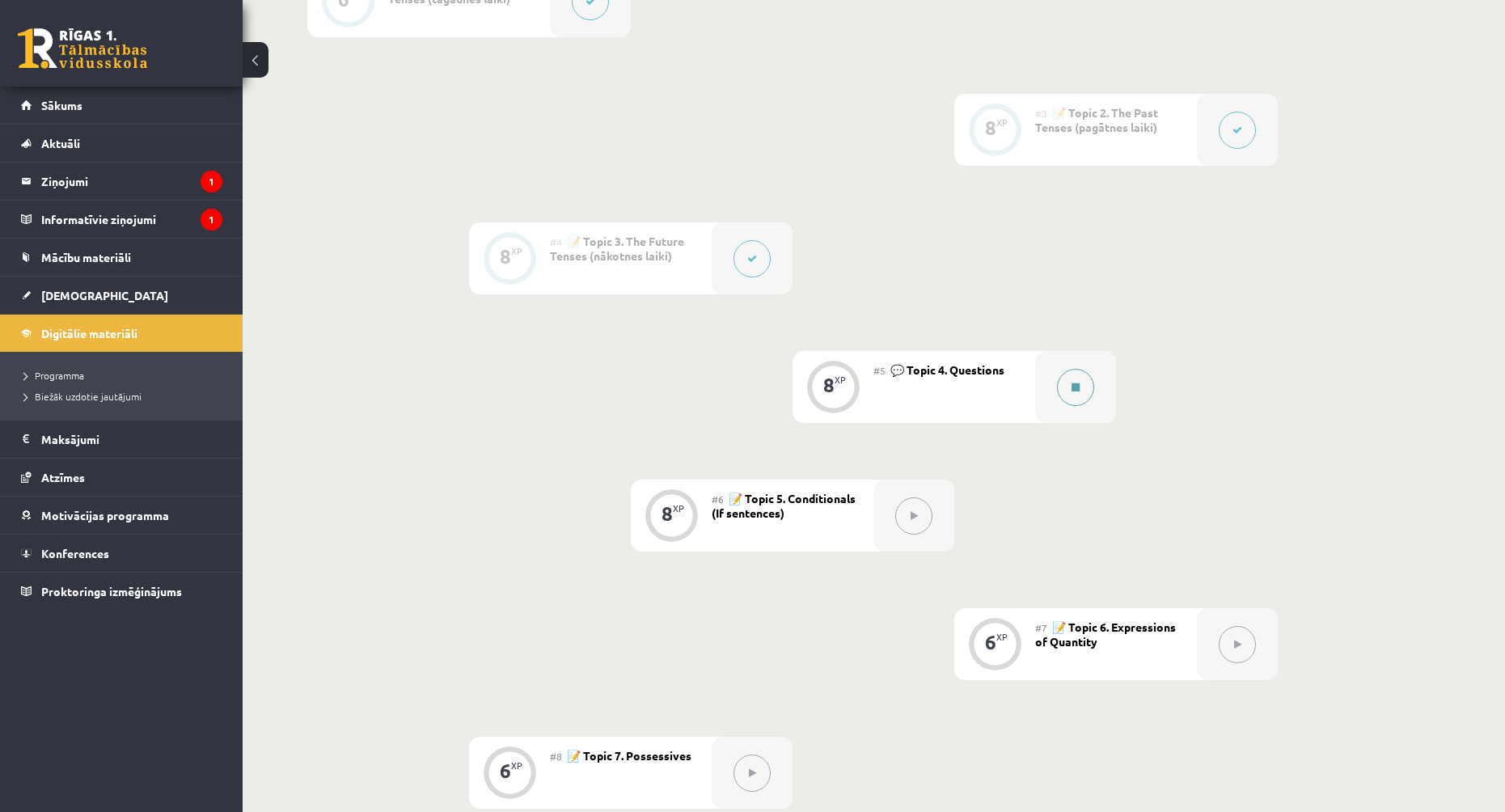
click at [1035, 385] on div at bounding box center [1076, 387] width 81 height 72
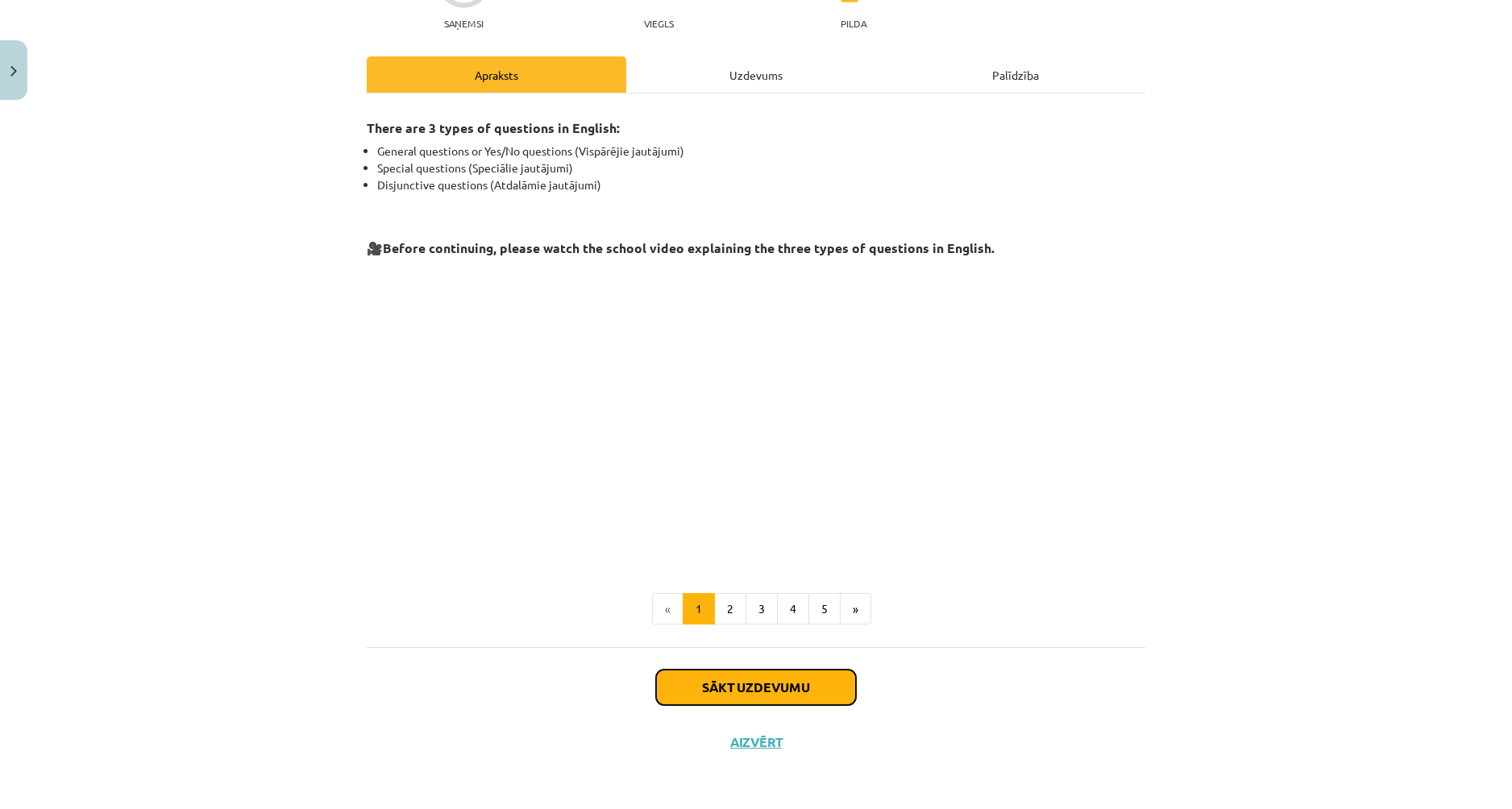
click at [763, 683] on button "Sākt uzdevumu" at bounding box center [756, 687] width 199 height 35
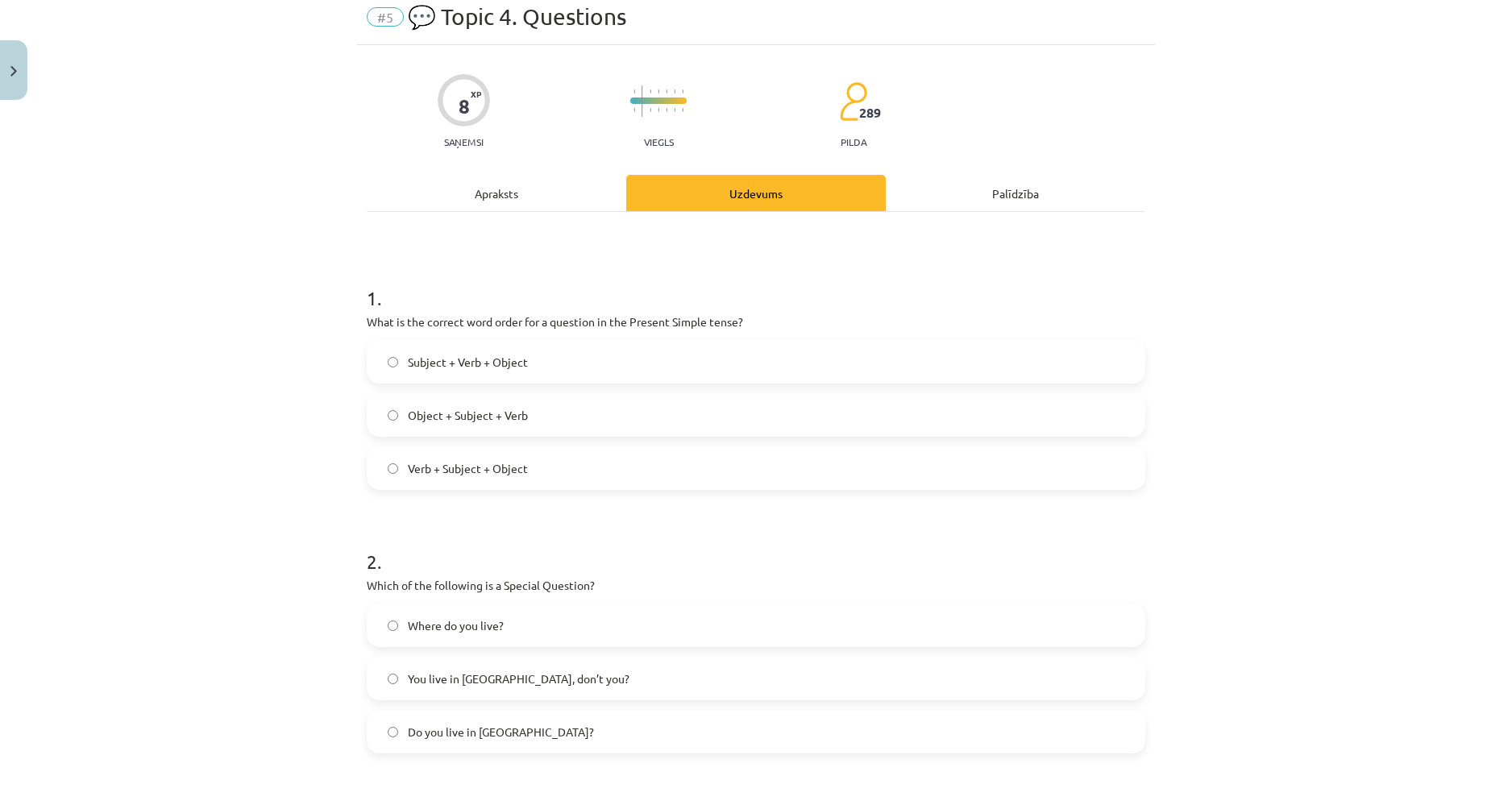
scroll to position [40, 0]
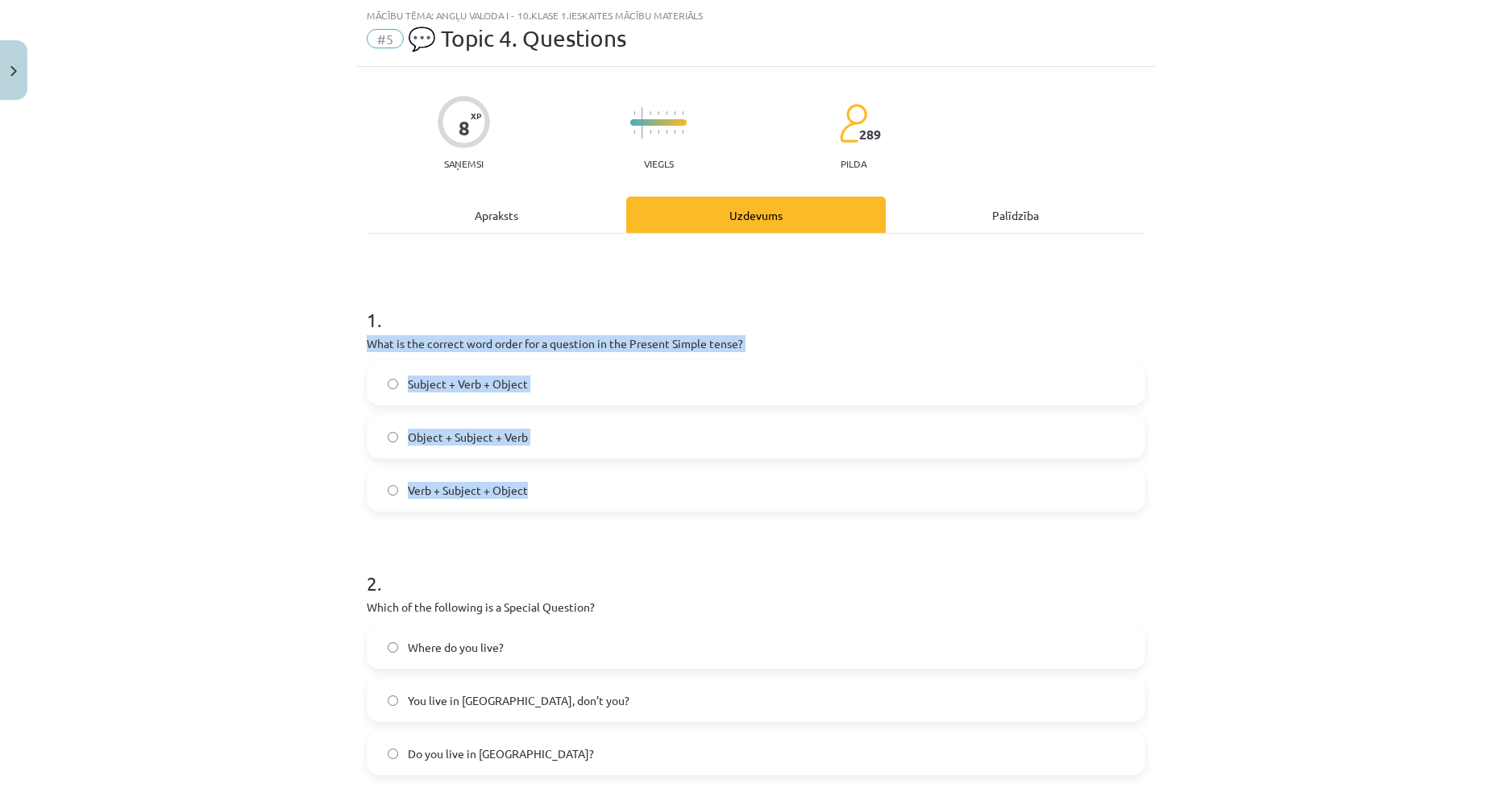
drag, startPoint x: 363, startPoint y: 342, endPoint x: 850, endPoint y: 503, distance: 512.9
click at [850, 503] on div "1 . What is the correct word order for a question in the Present Simple tense? …" at bounding box center [756, 395] width 778 height 231
copy div "What is the correct word order for a question in the Present Simple tense? Subj…"
click at [159, 487] on div "Mācību tēma: Angļu valoda i - 10.[PERSON_NAME] 1.ieskaites mācību materiāls #5 …" at bounding box center [756, 404] width 1512 height 809
click at [170, 482] on div "Mācību tēma: Angļu valoda i - 10.[PERSON_NAME] 1.ieskaites mācību materiāls #5 …" at bounding box center [756, 404] width 1512 height 809
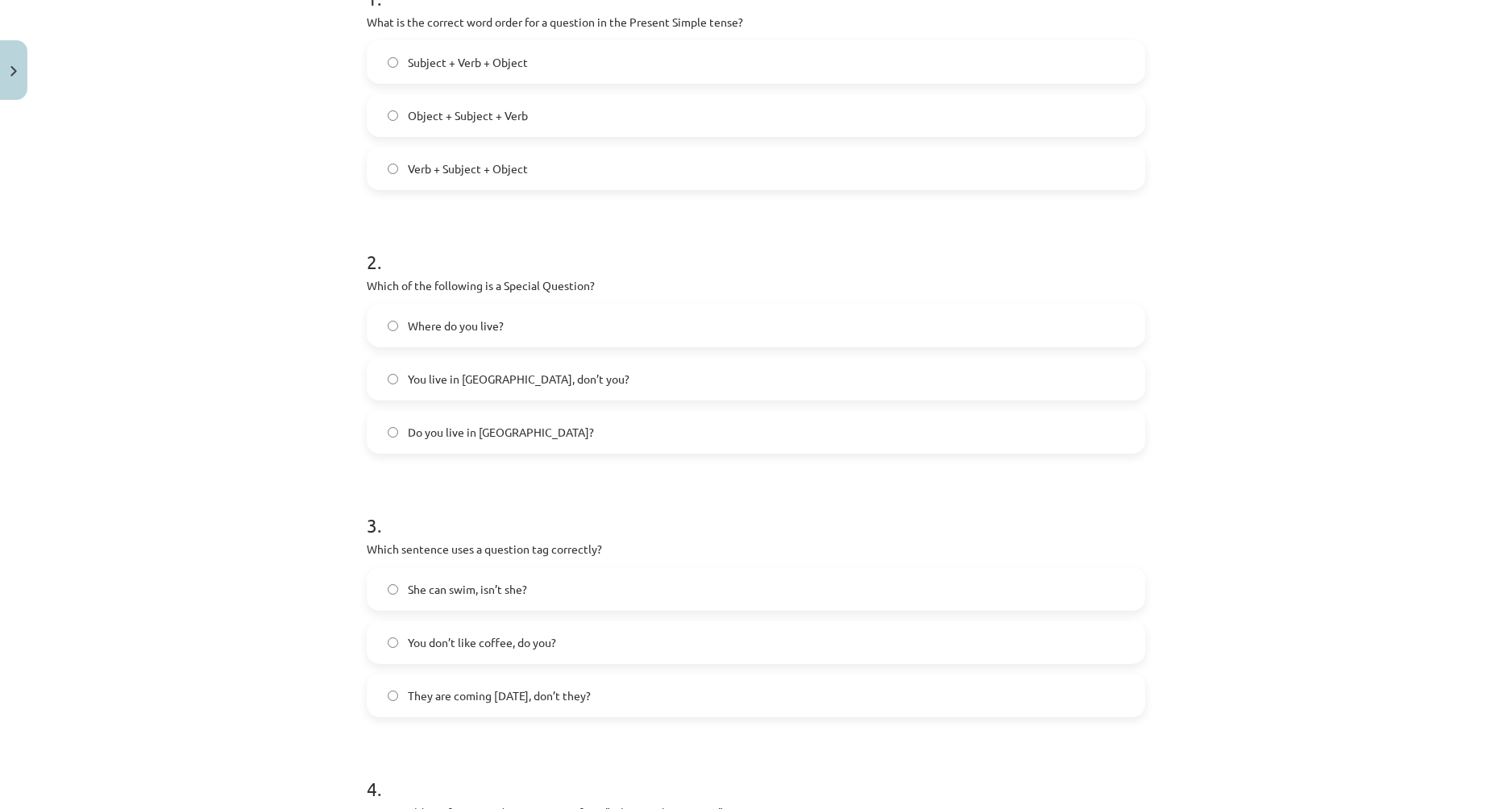
scroll to position [363, 0]
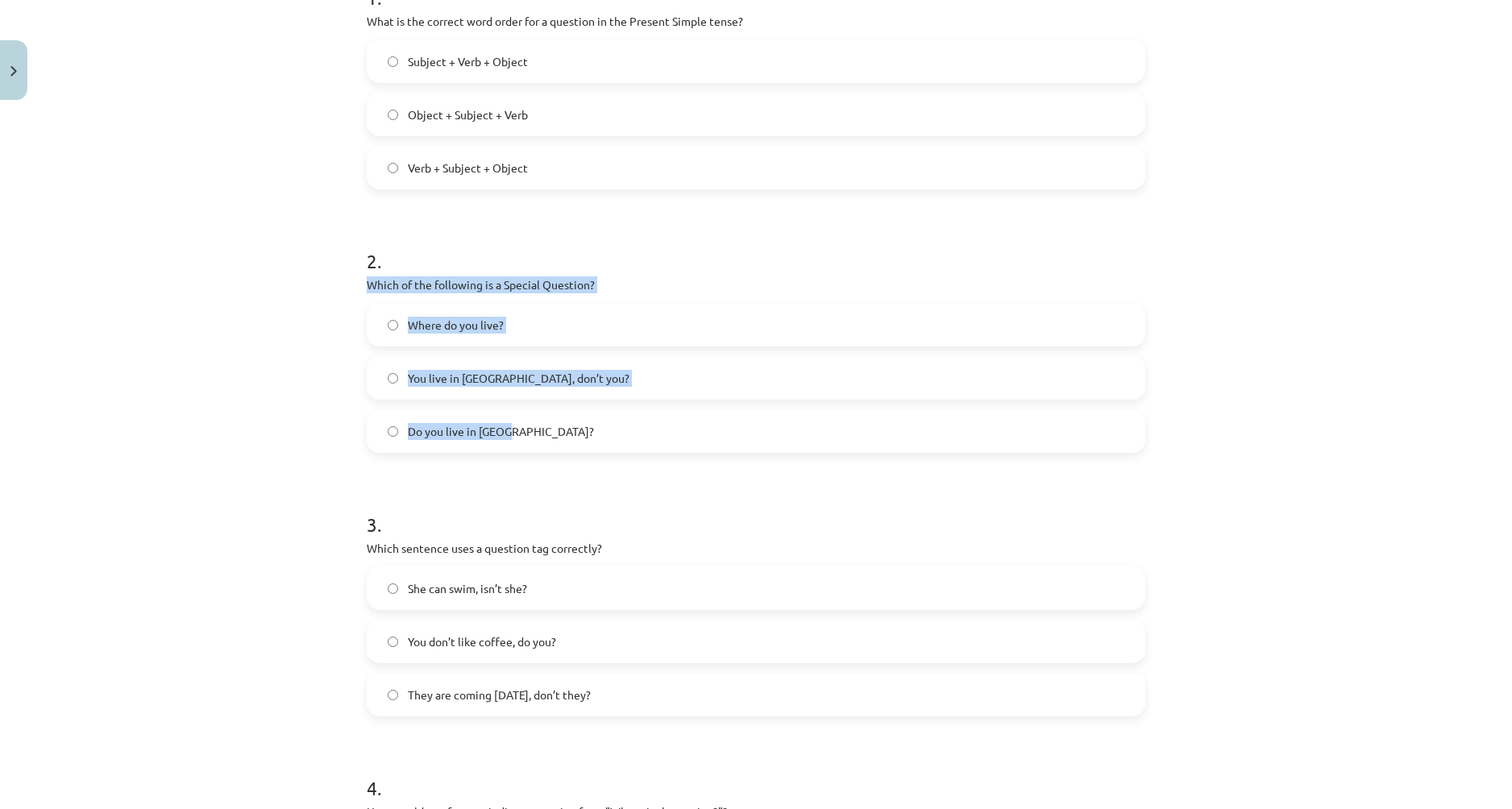
drag, startPoint x: 378, startPoint y: 282, endPoint x: 670, endPoint y: 445, distance: 334.4
click at [670, 445] on div "8 XP Saņemsi Viegls 289 pilda Apraksts Uzdevums Palīdzība 1 . What is the corre…" at bounding box center [756, 435] width 798 height 1382
copy div "Which of the following is a Special Question? Where do you live? You live in [G…"
click at [307, 430] on div "Mācību tēma: Angļu valoda i - 10.[PERSON_NAME] 1.ieskaites mācību materiāls #5 …" at bounding box center [756, 404] width 1512 height 809
click at [320, 355] on div "Mācību tēma: Angļu valoda i - 10.[PERSON_NAME] 1.ieskaites mācību materiāls #5 …" at bounding box center [756, 404] width 1512 height 809
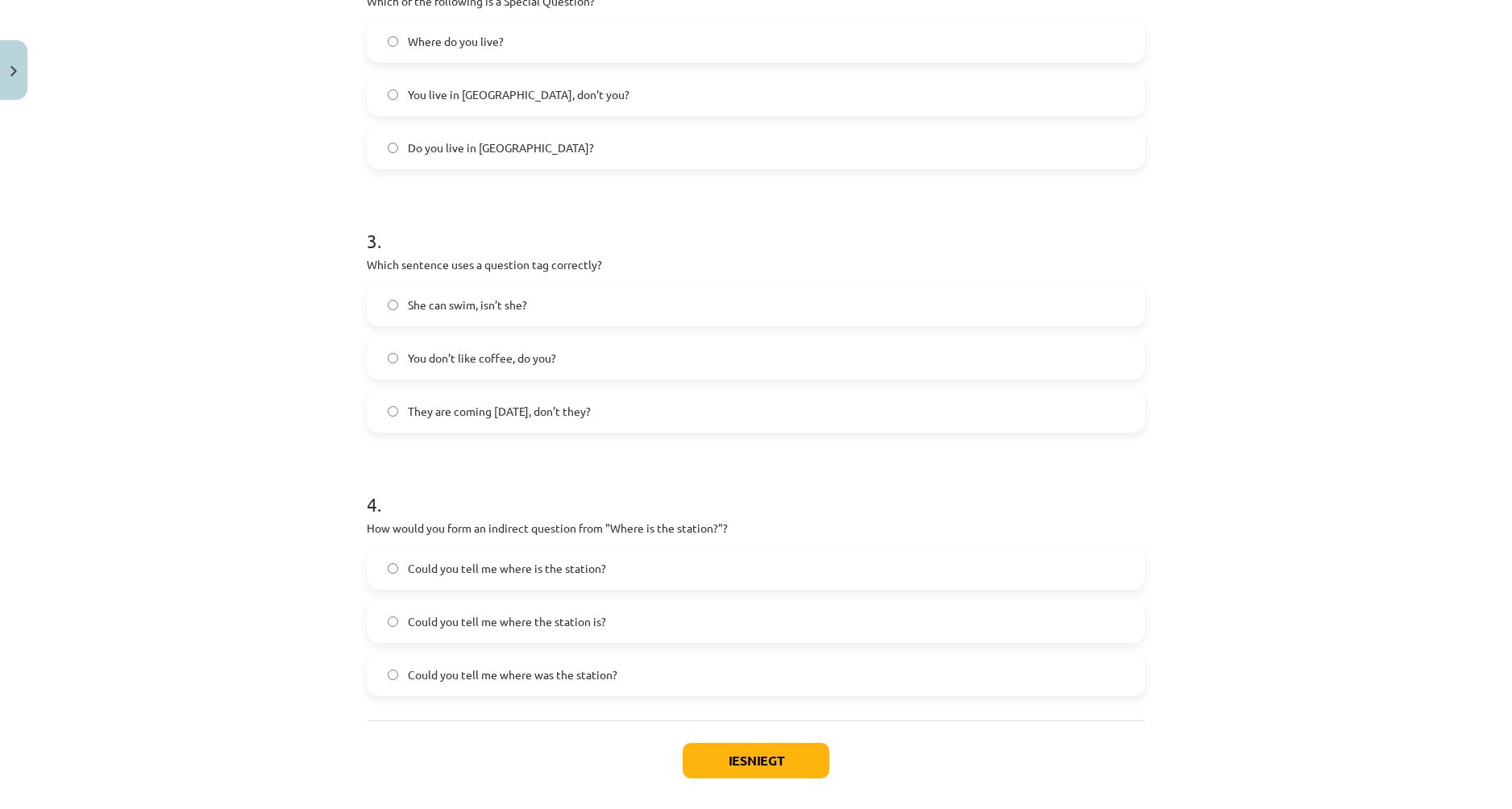
scroll to position [639, 0]
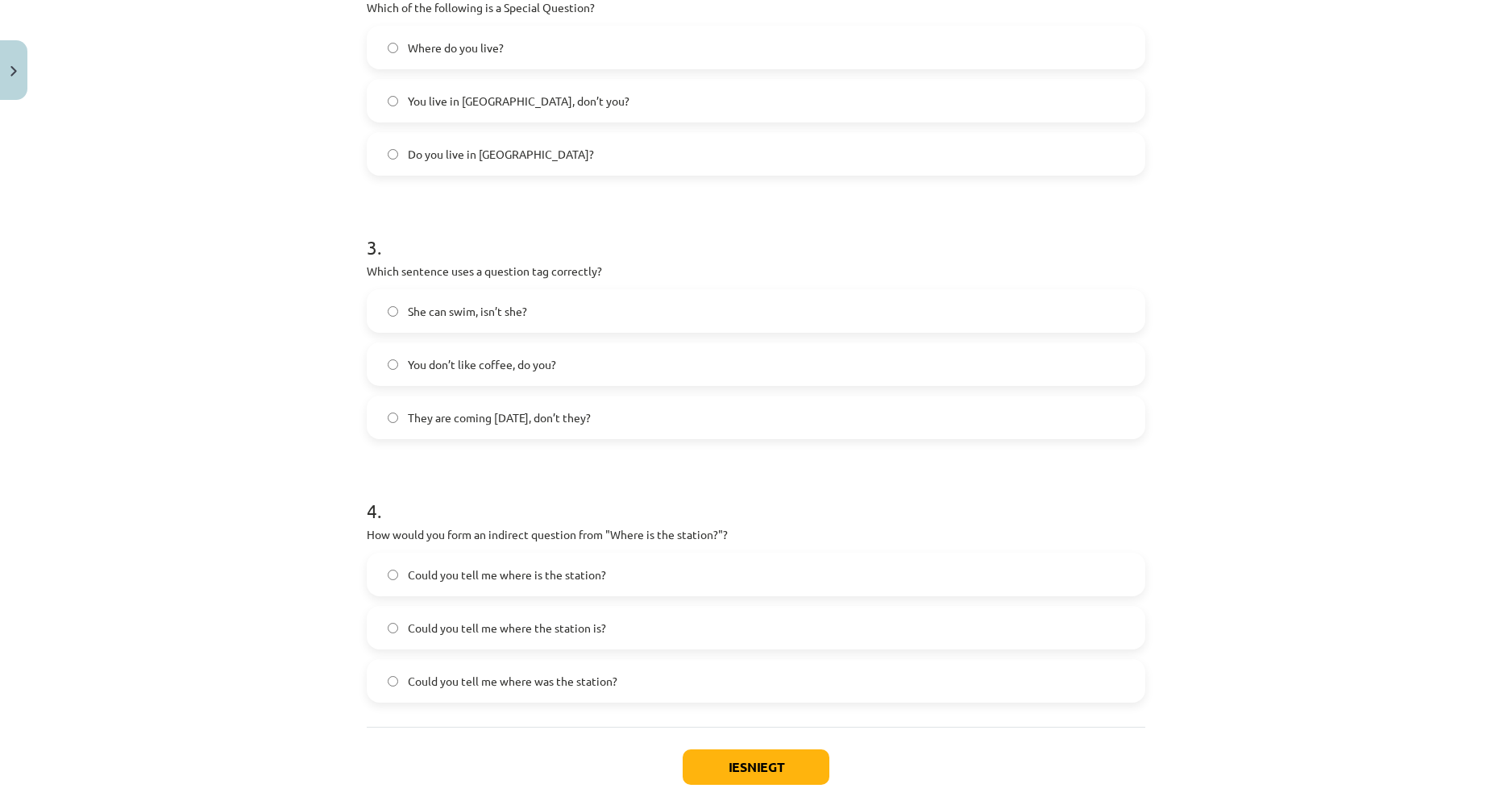
drag, startPoint x: 355, startPoint y: 269, endPoint x: 659, endPoint y: 423, distance: 340.8
click at [659, 423] on div "8 XP Saņemsi Viegls 289 pilda Apraksts Uzdevums Palīdzība 1 . What is the corre…" at bounding box center [756, 158] width 798 height 1382
copy div "Which sentence uses a question tag correctly? She can swim, isn’t she? You don’…"
click at [380, 364] on label "You don’t like coffee, do you?" at bounding box center [756, 365] width 775 height 40
click at [287, 384] on div "Mācību tēma: Angļu valoda i - 10.[PERSON_NAME] 1.ieskaites mācību materiāls #5 …" at bounding box center [756, 404] width 1512 height 809
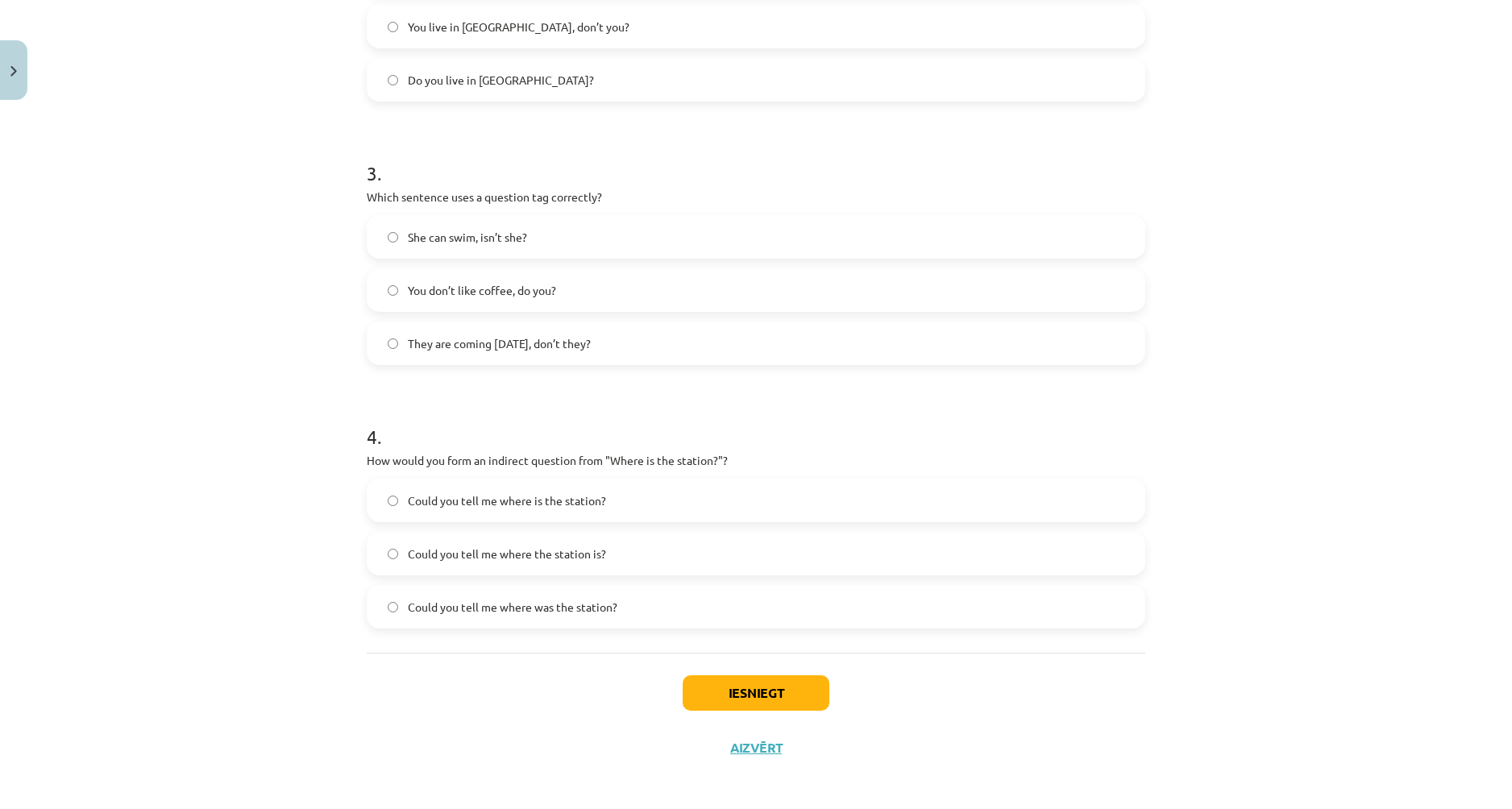
scroll to position [720, 0]
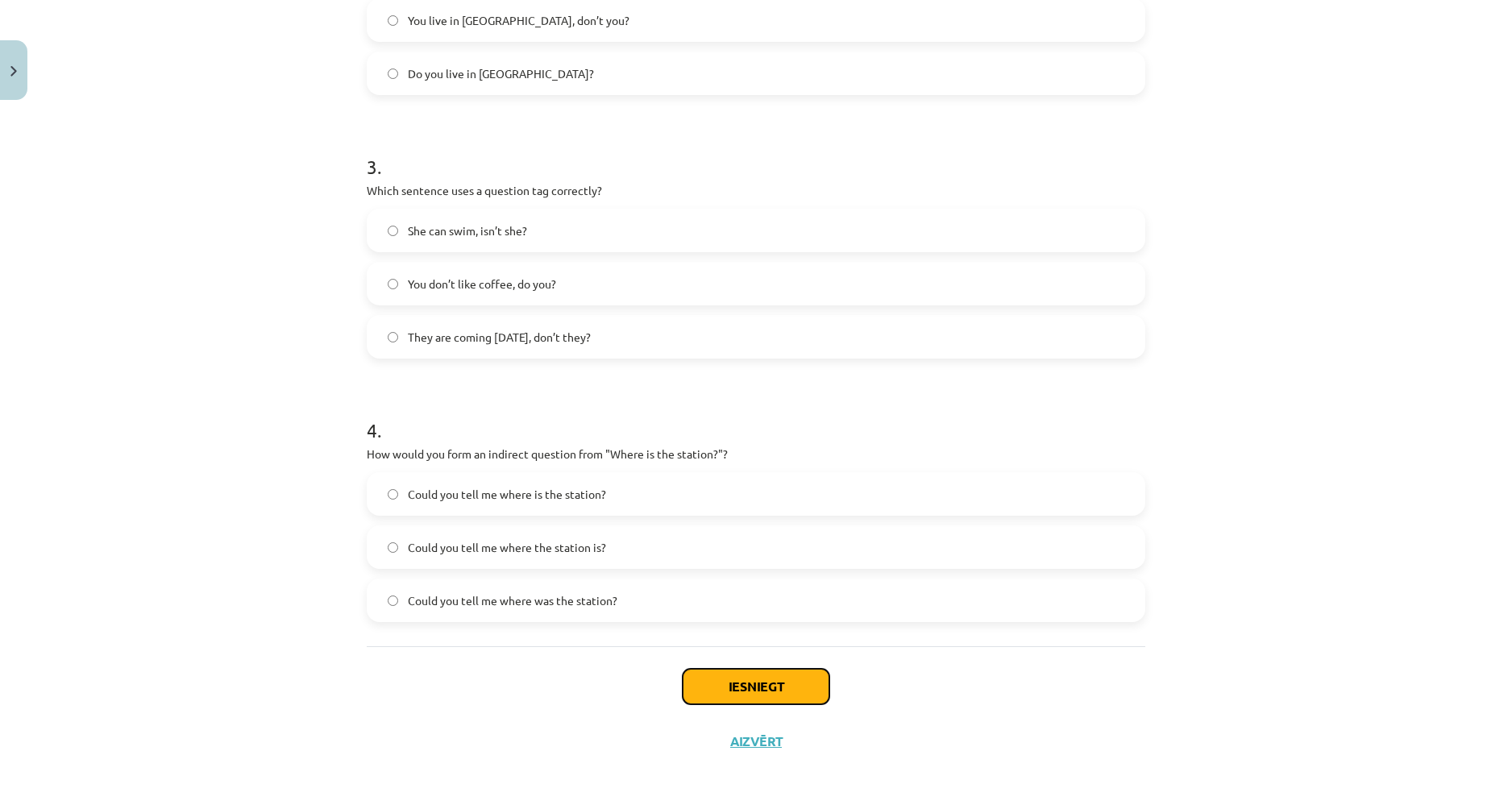
click at [795, 687] on button "Iesniegt" at bounding box center [756, 686] width 147 height 35
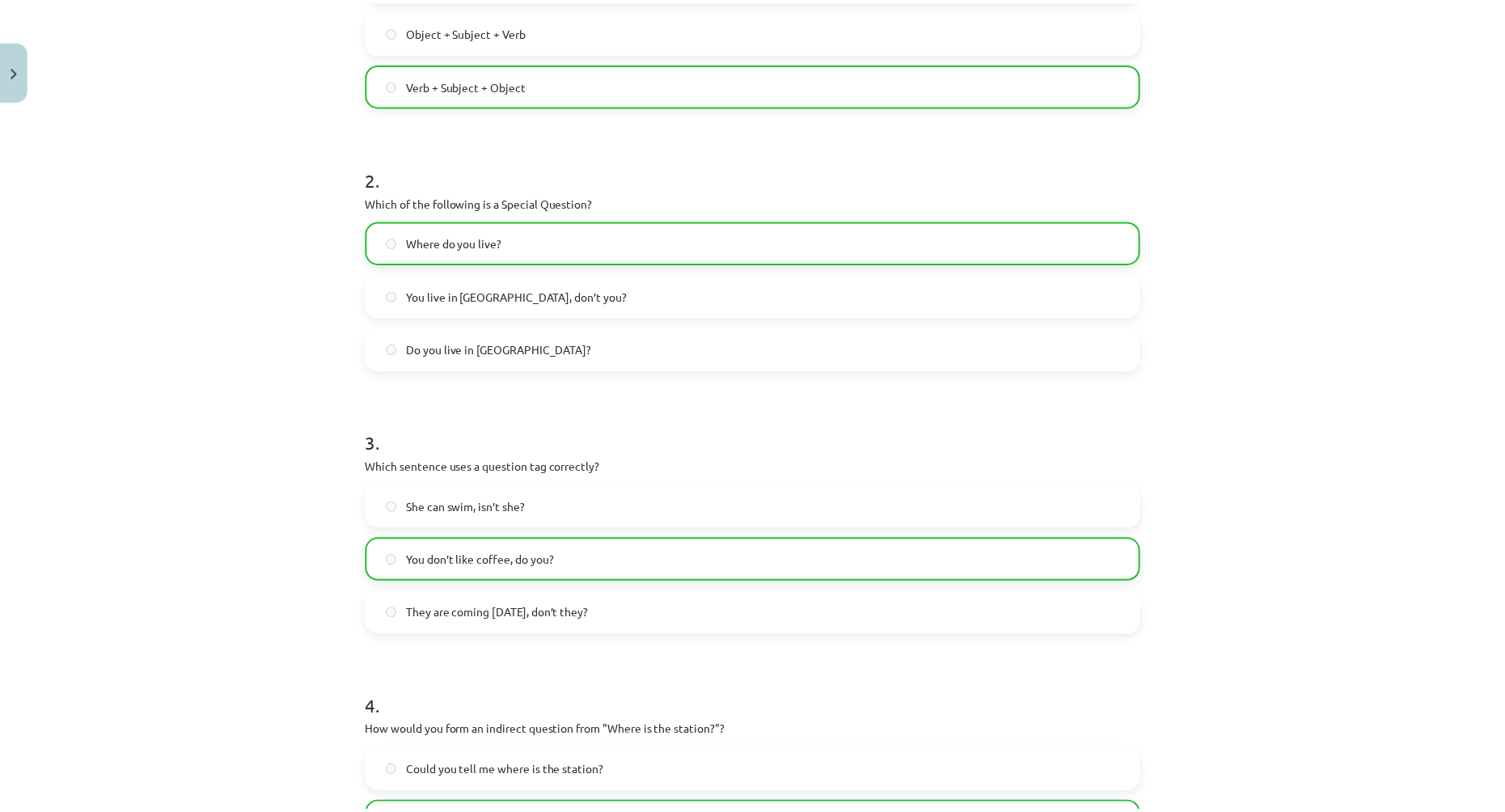
scroll to position [775, 0]
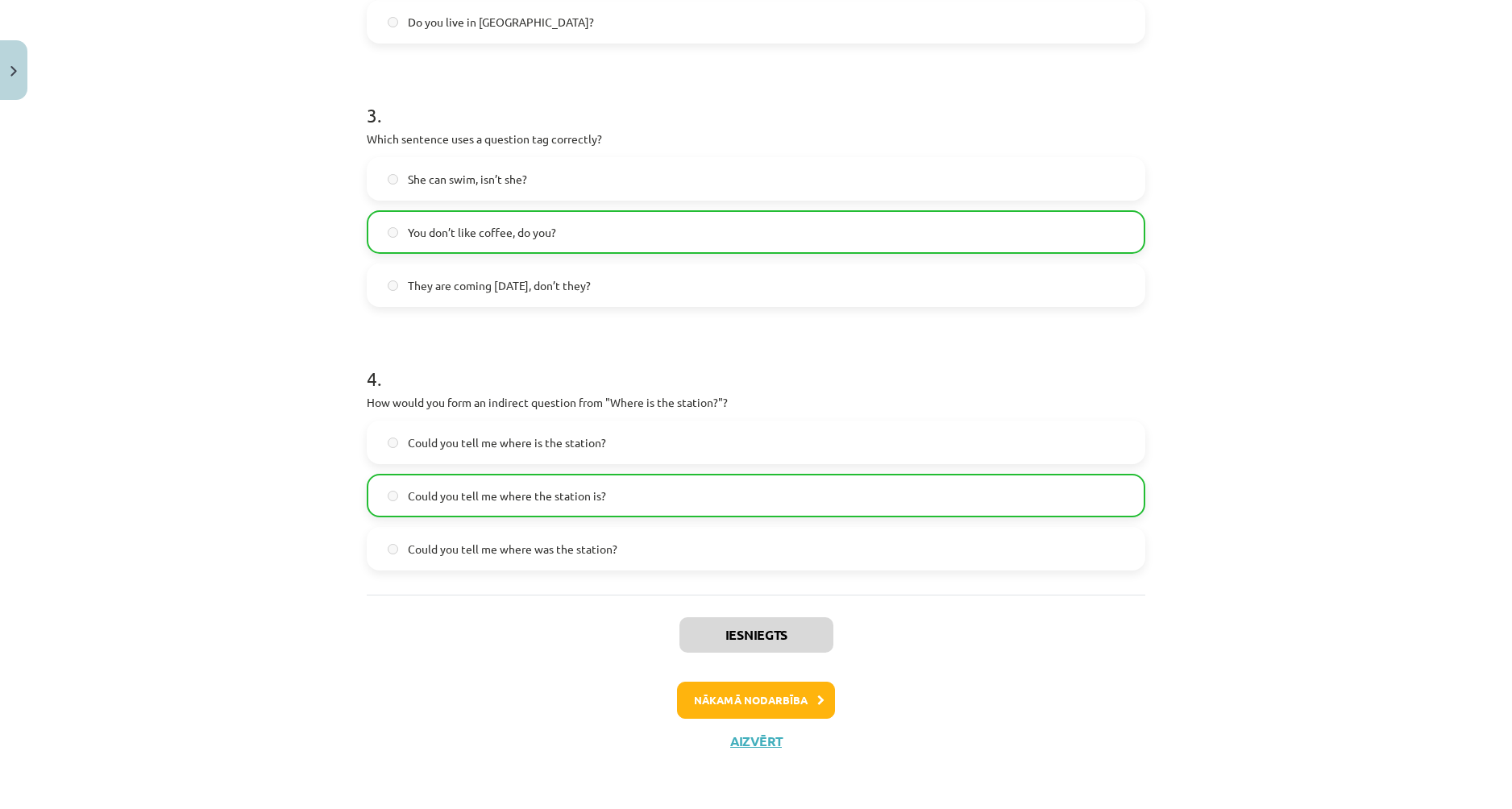
click at [766, 749] on div "Iesniegts Nākamā nodarbība Aizvērt" at bounding box center [756, 676] width 778 height 164
click at [765, 742] on button "Aizvērt" at bounding box center [756, 741] width 61 height 16
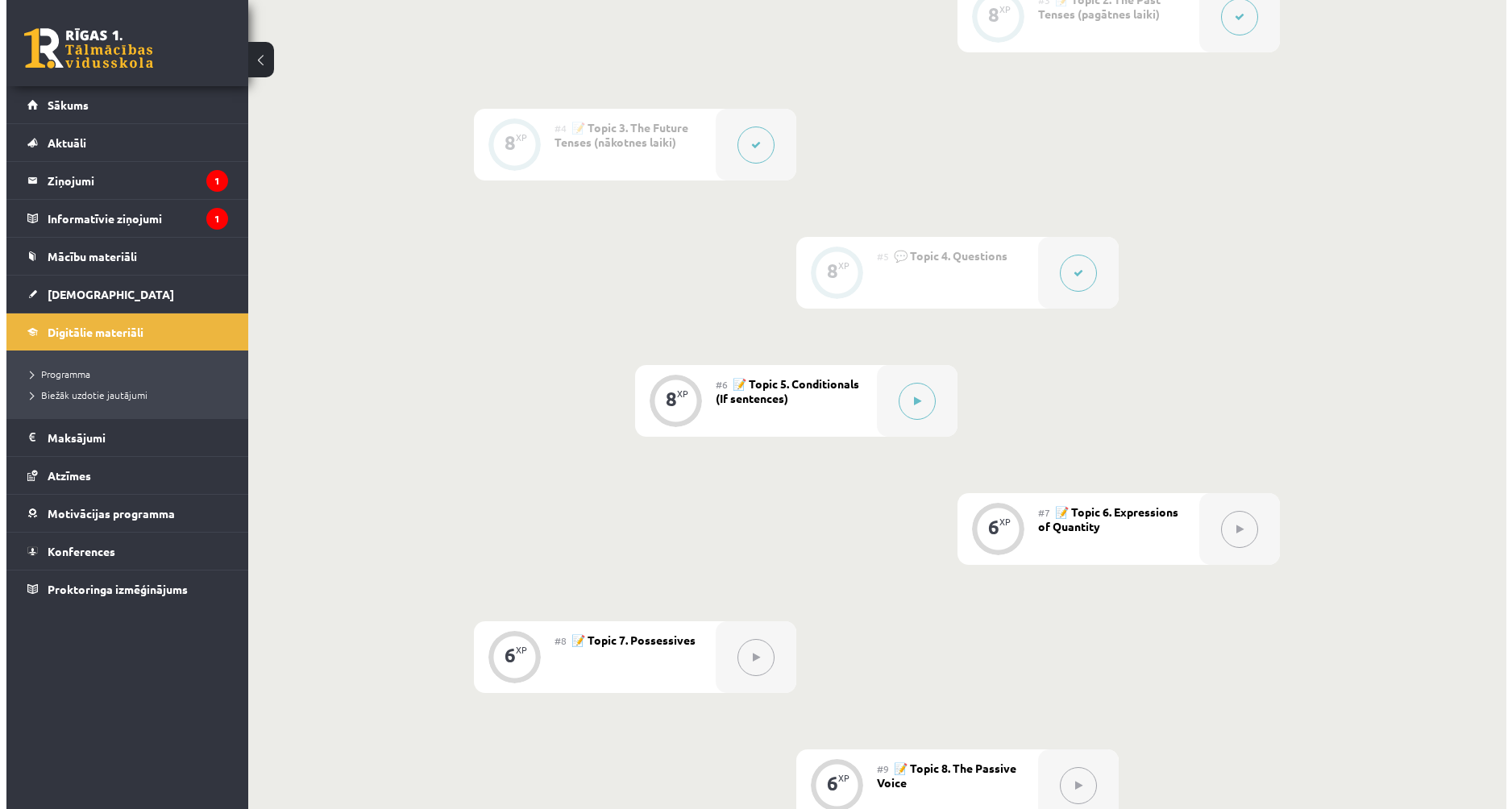
scroll to position [697, 0]
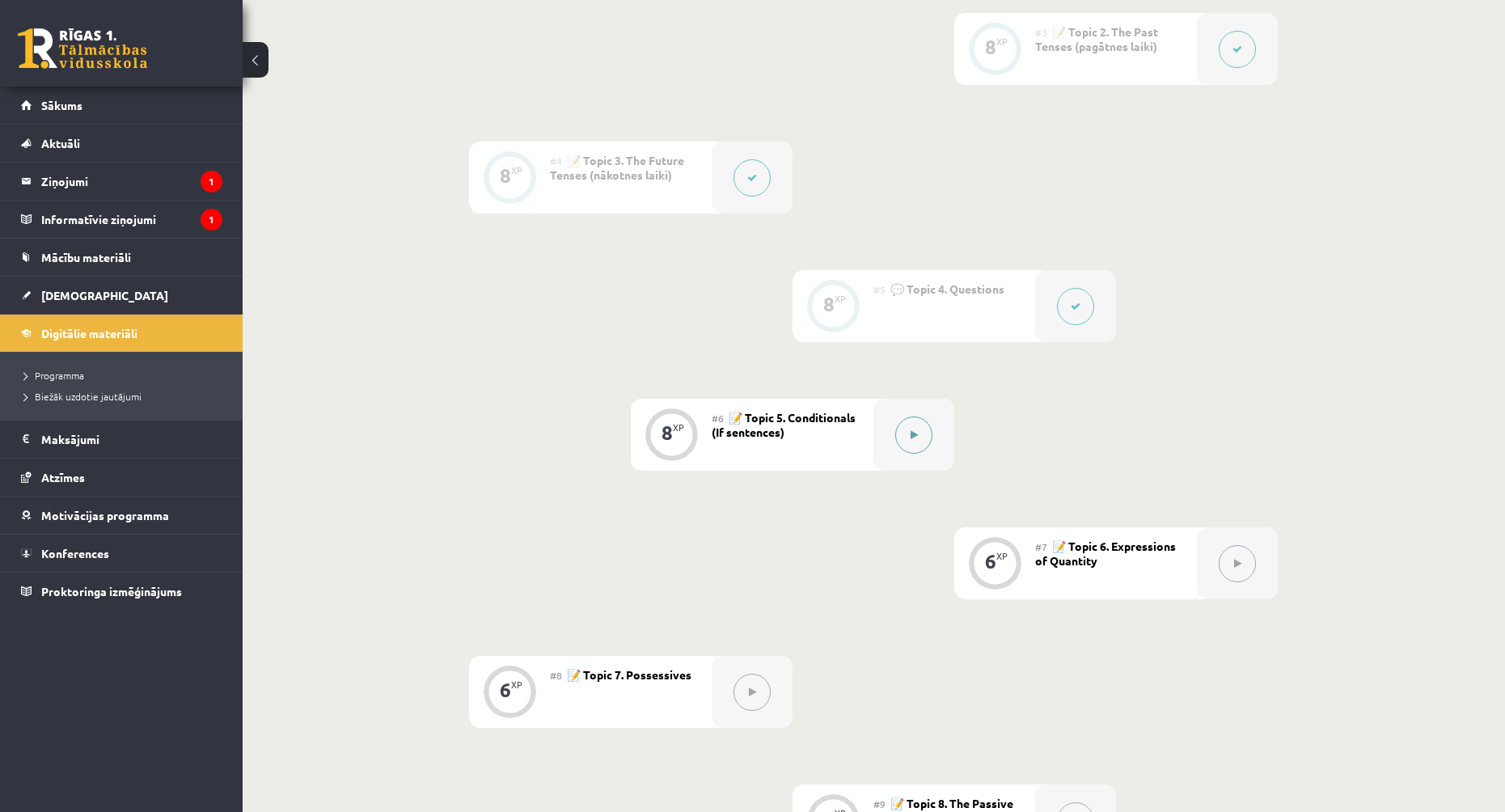
click at [898, 436] on button at bounding box center [913, 435] width 37 height 37
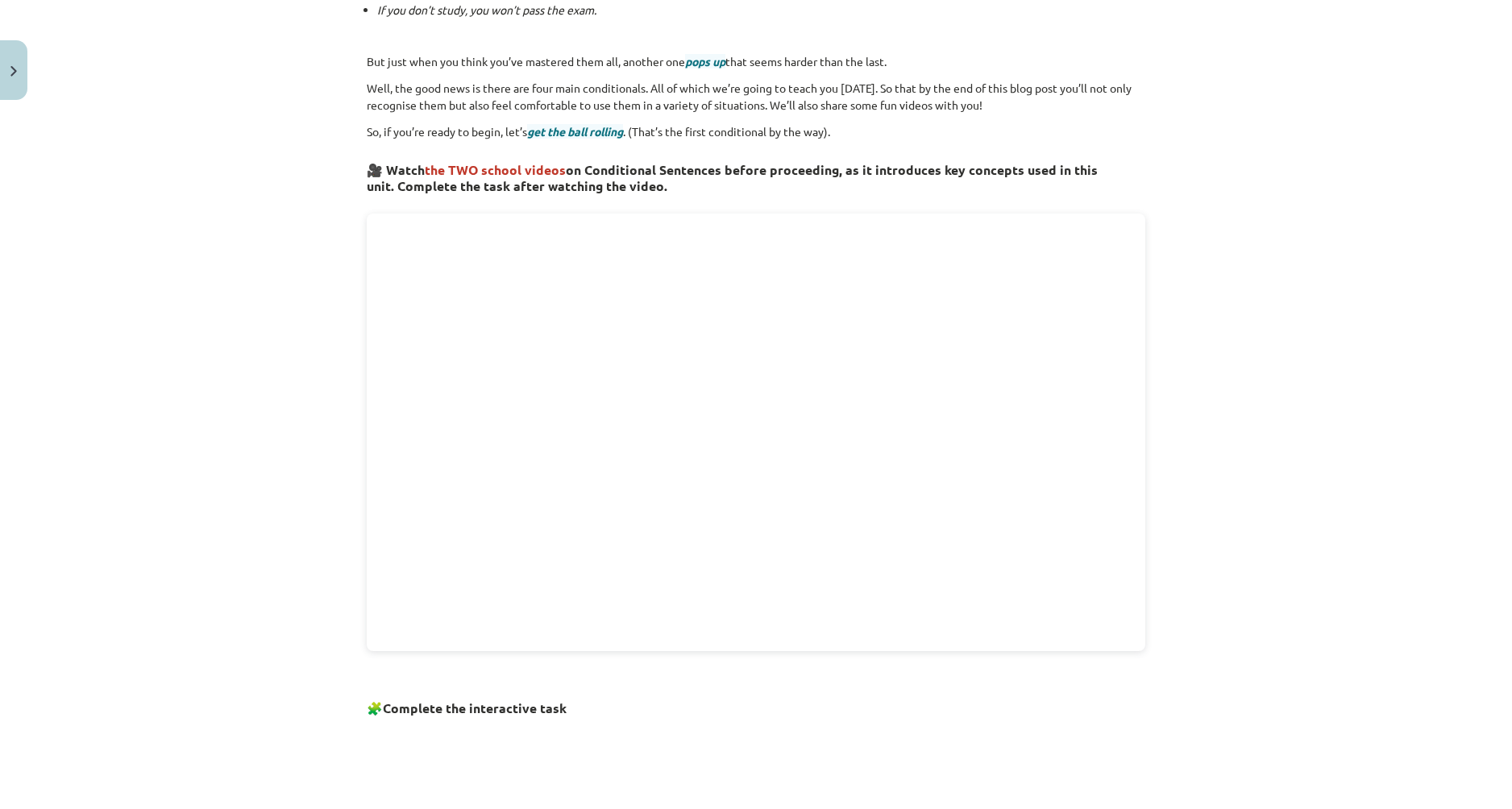
scroll to position [805, 0]
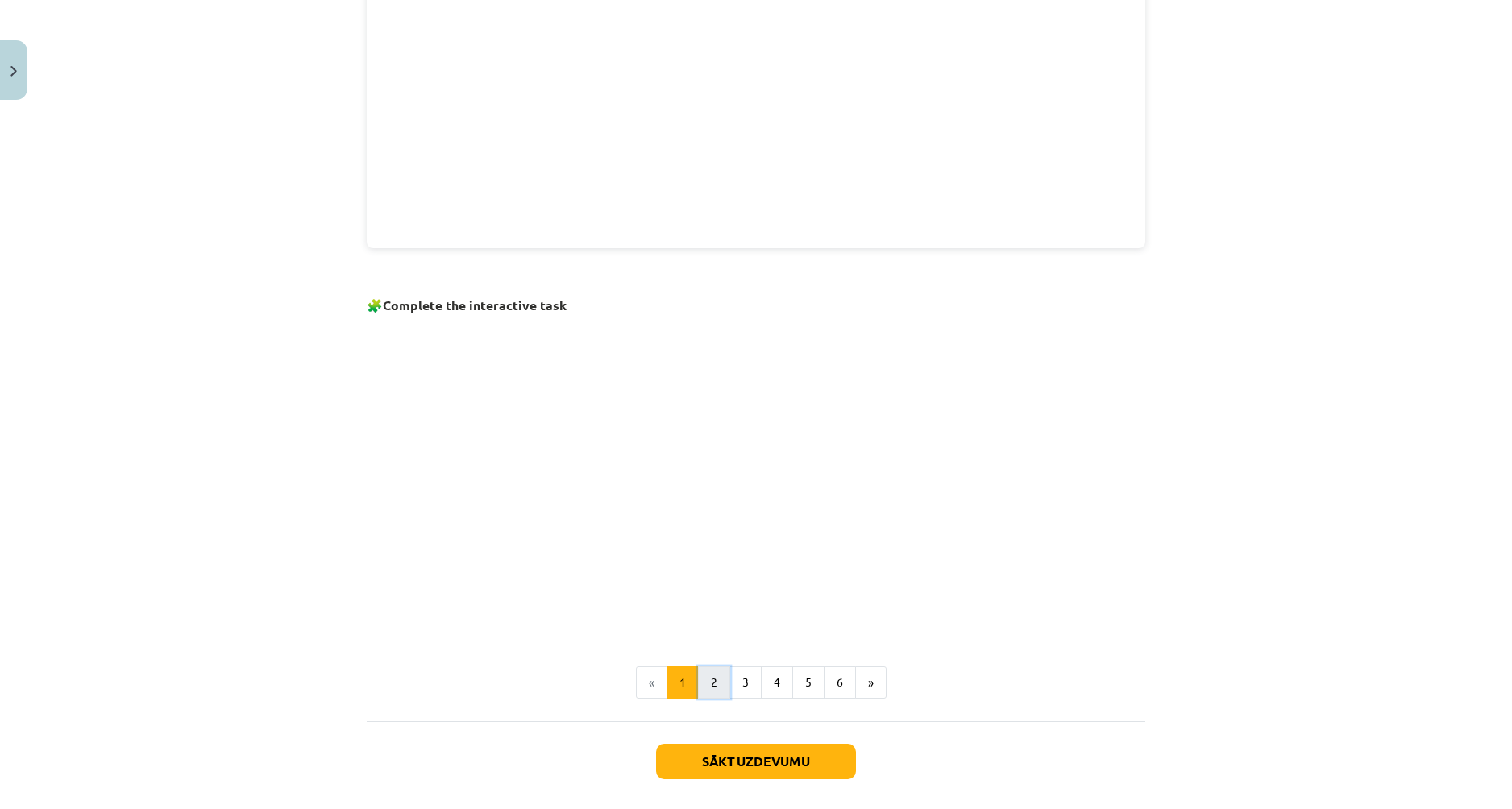
click at [706, 675] on button "2" at bounding box center [713, 683] width 33 height 33
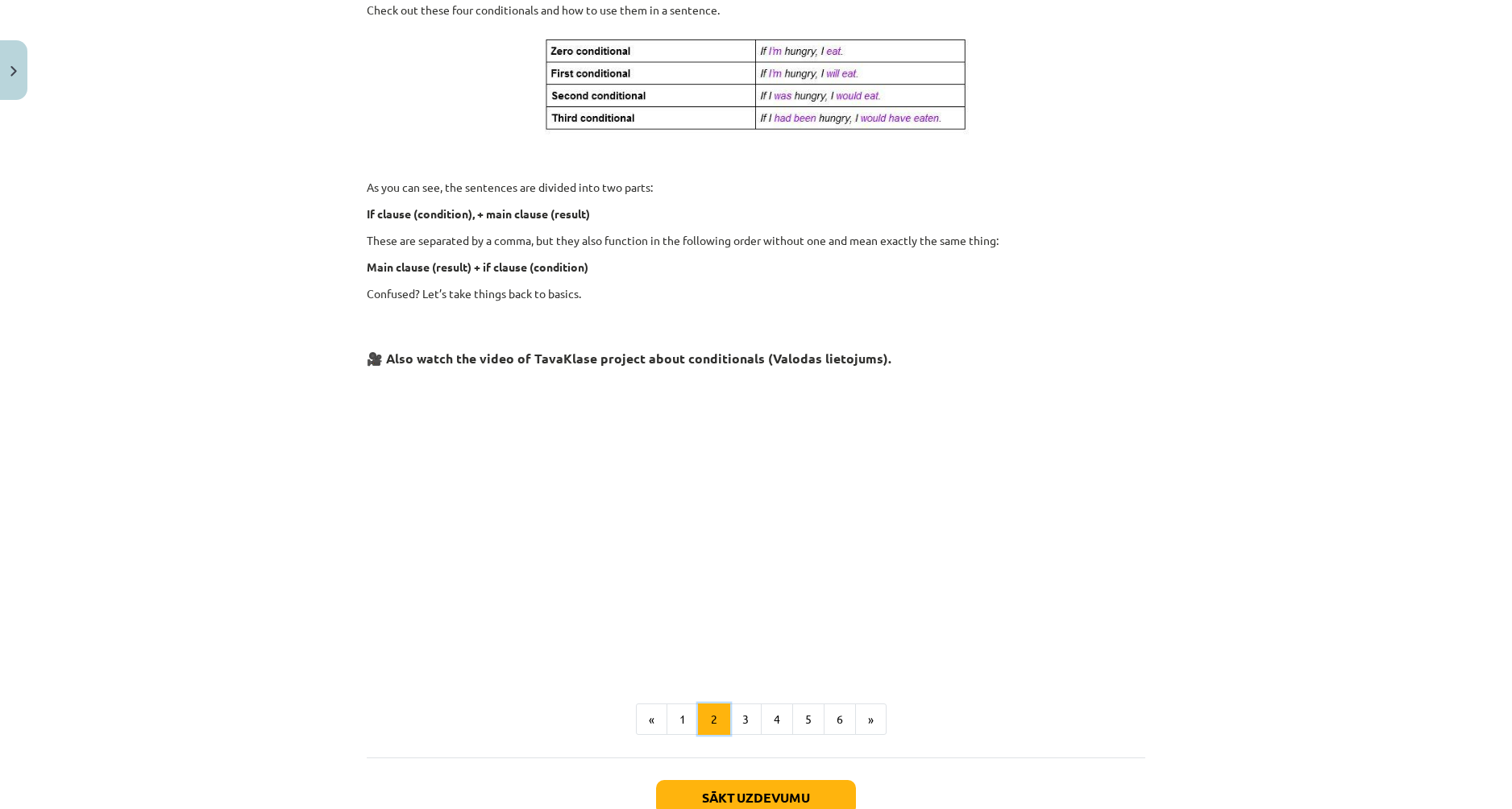
scroll to position [288, 0]
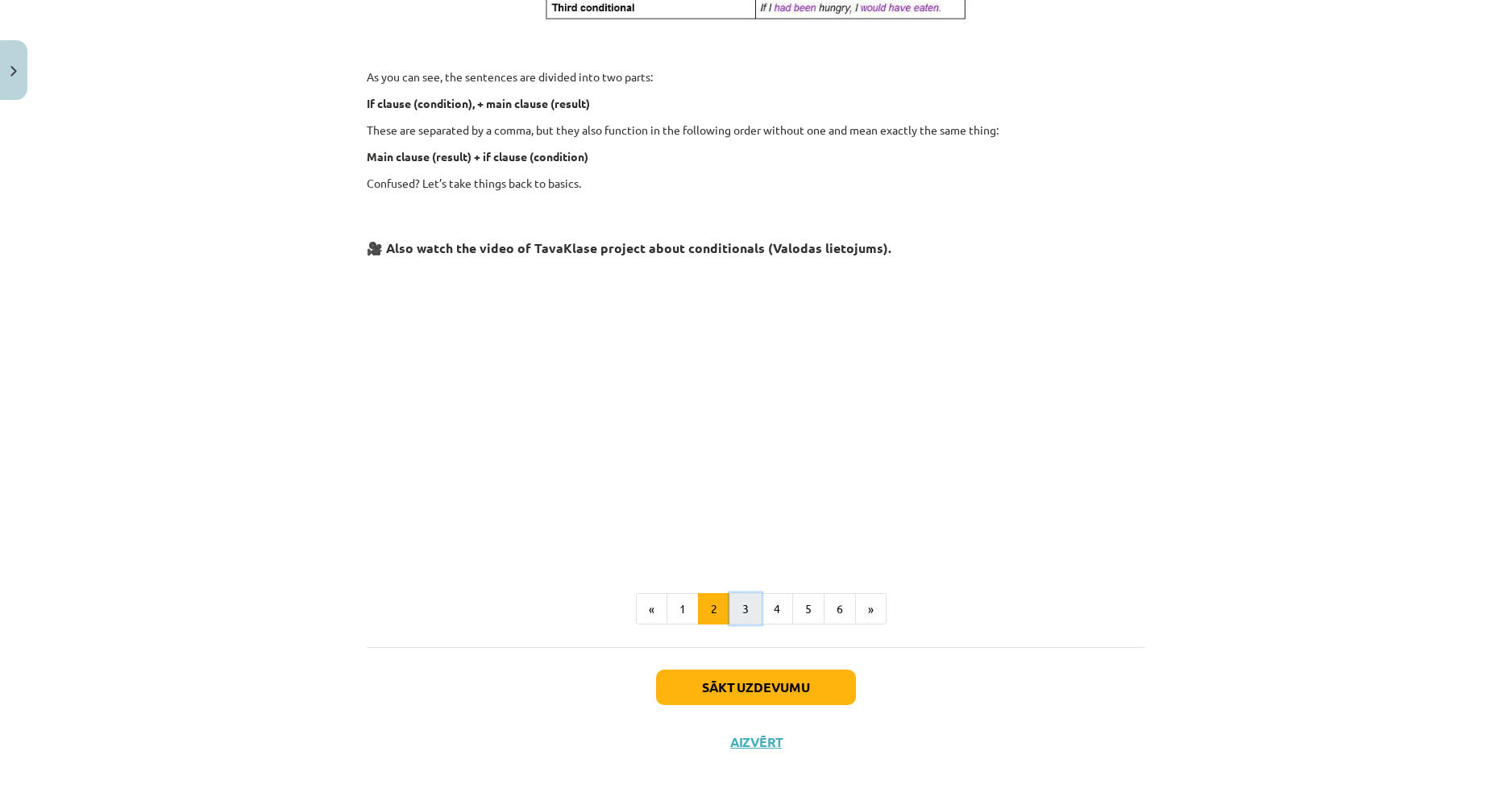
click at [739, 603] on button "3" at bounding box center [745, 609] width 33 height 33
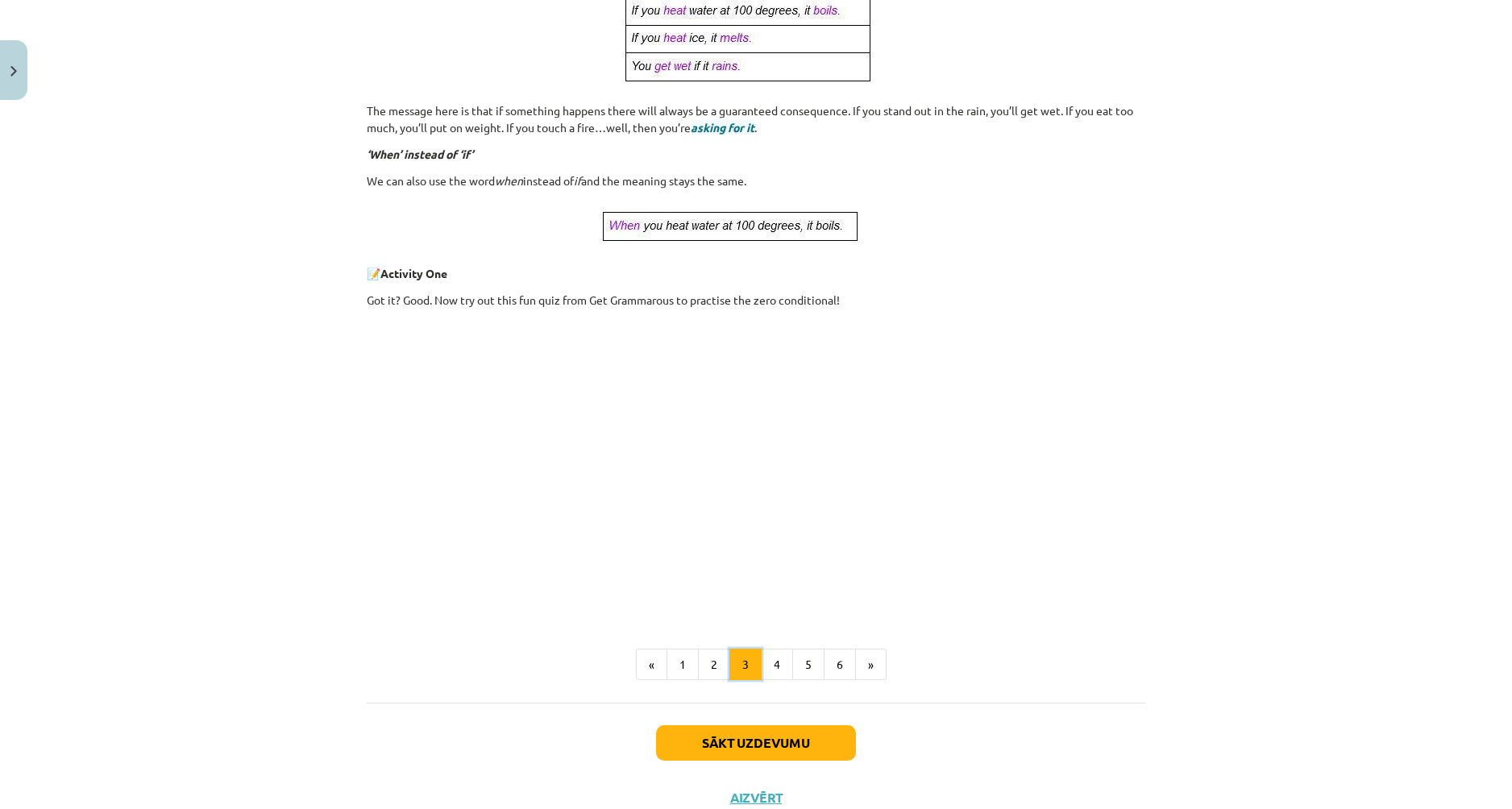
scroll to position [506, 0]
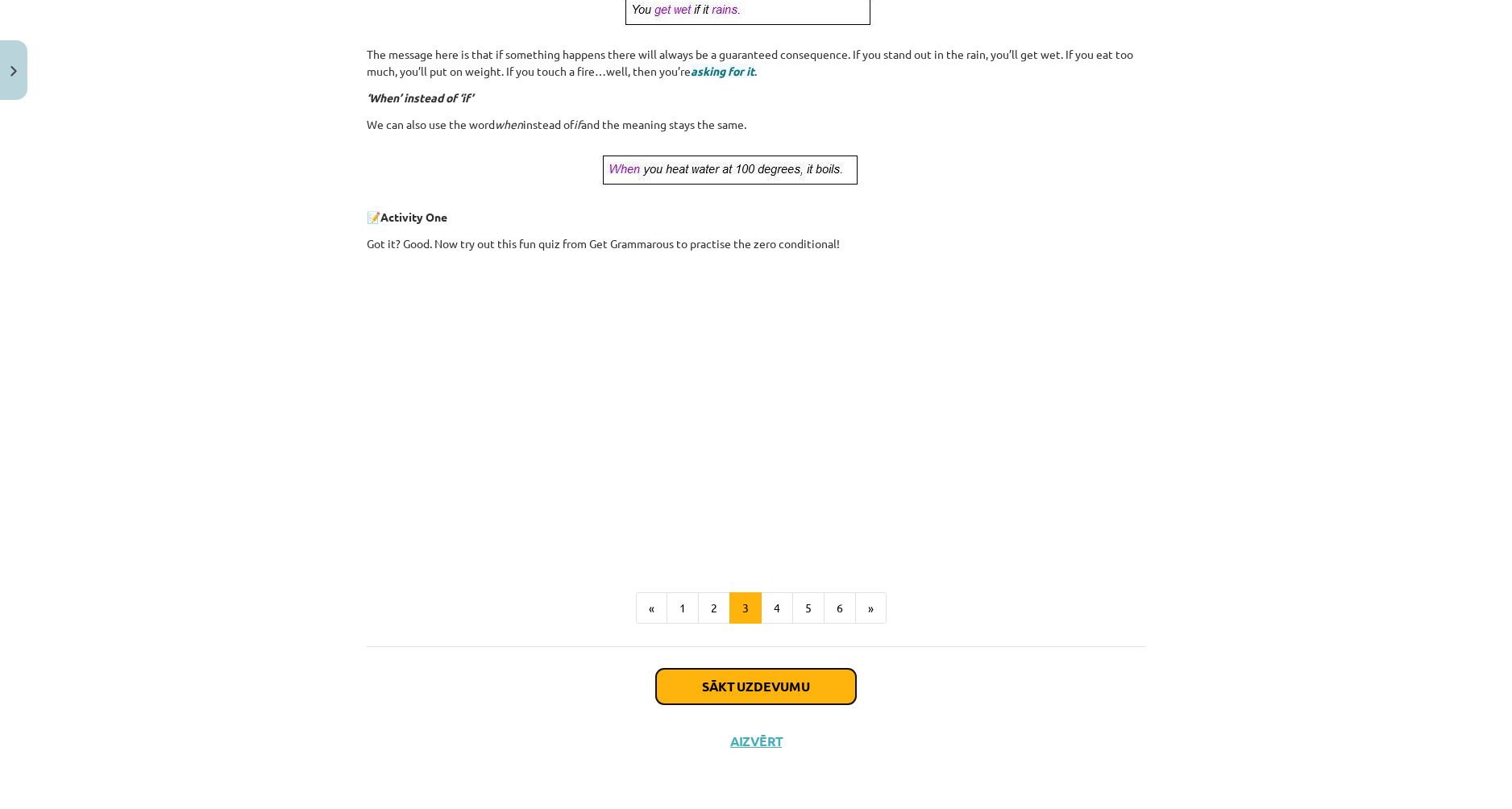
click at [786, 678] on button "Sākt uzdevumu" at bounding box center [756, 686] width 199 height 35
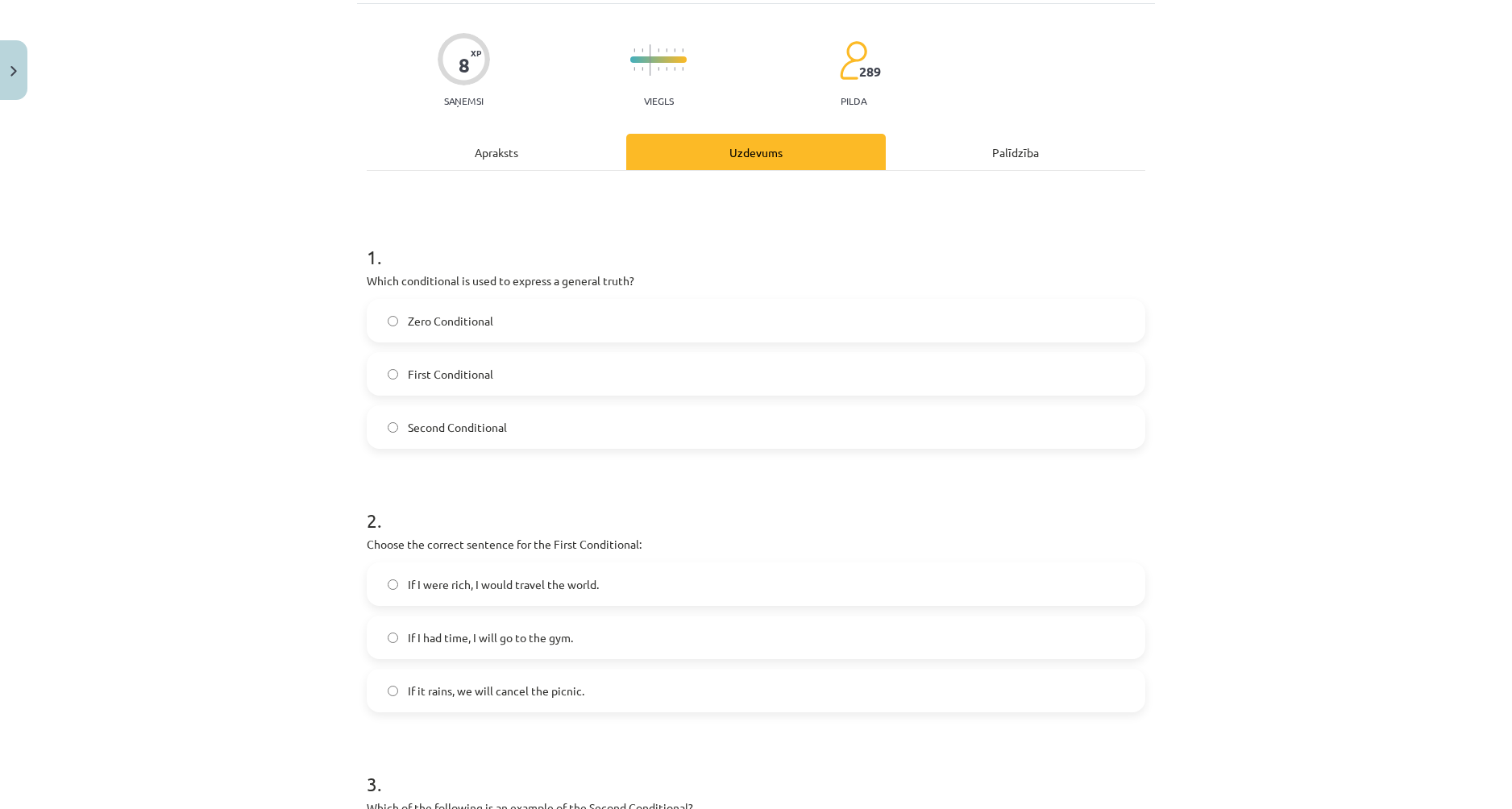
scroll to position [40, 0]
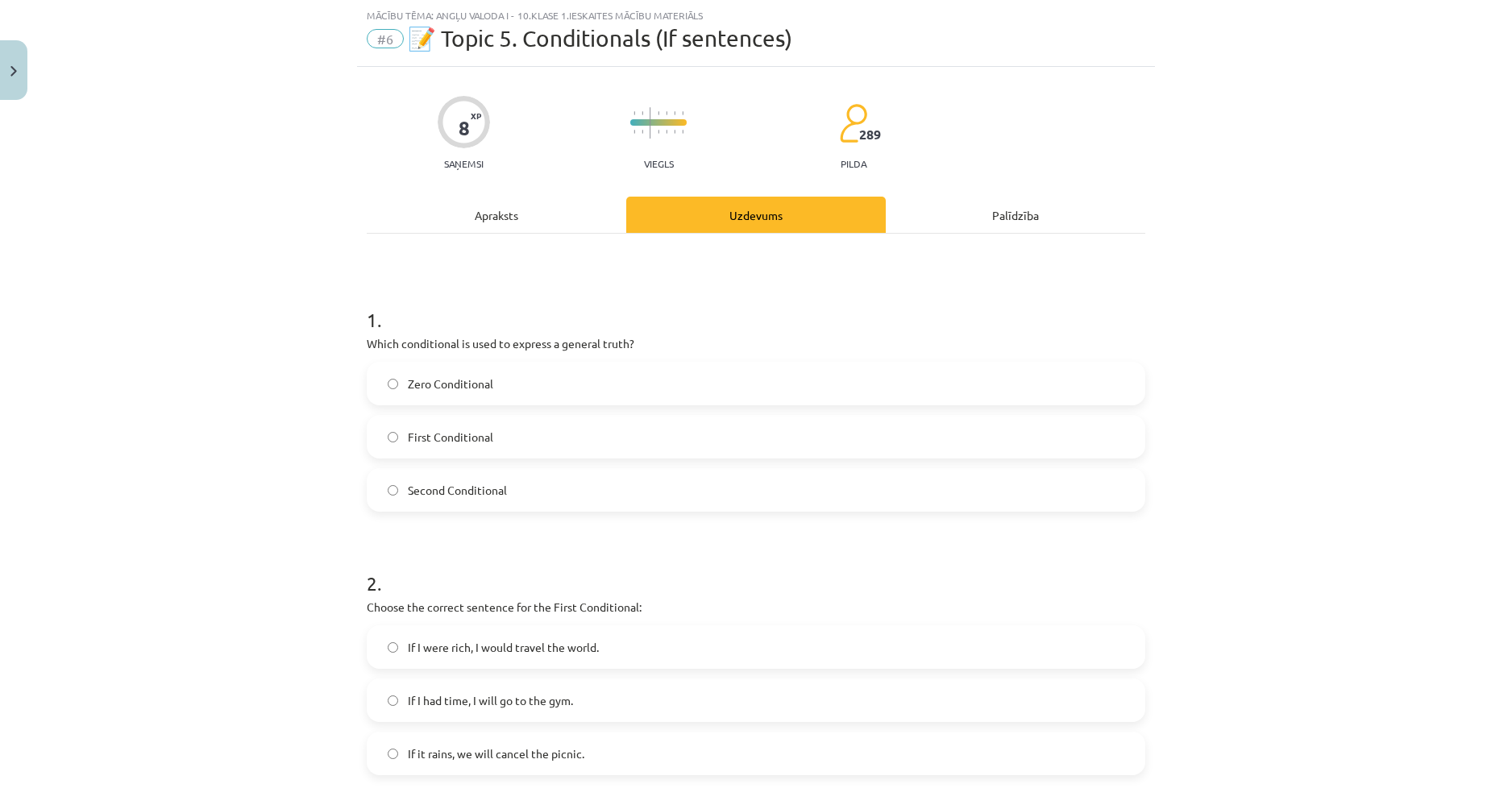
click at [383, 374] on label "Zero Conditional" at bounding box center [756, 384] width 775 height 40
drag, startPoint x: 473, startPoint y: 354, endPoint x: 722, endPoint y: 470, distance: 274.7
click at [721, 470] on div "1 . Which conditional is used to express a general truth? Zero Conditional Firs…" at bounding box center [756, 395] width 778 height 231
click at [747, 328] on h1 "1 ." at bounding box center [756, 305] width 778 height 50
drag, startPoint x: 440, startPoint y: 360, endPoint x: 657, endPoint y: 503, distance: 259.9
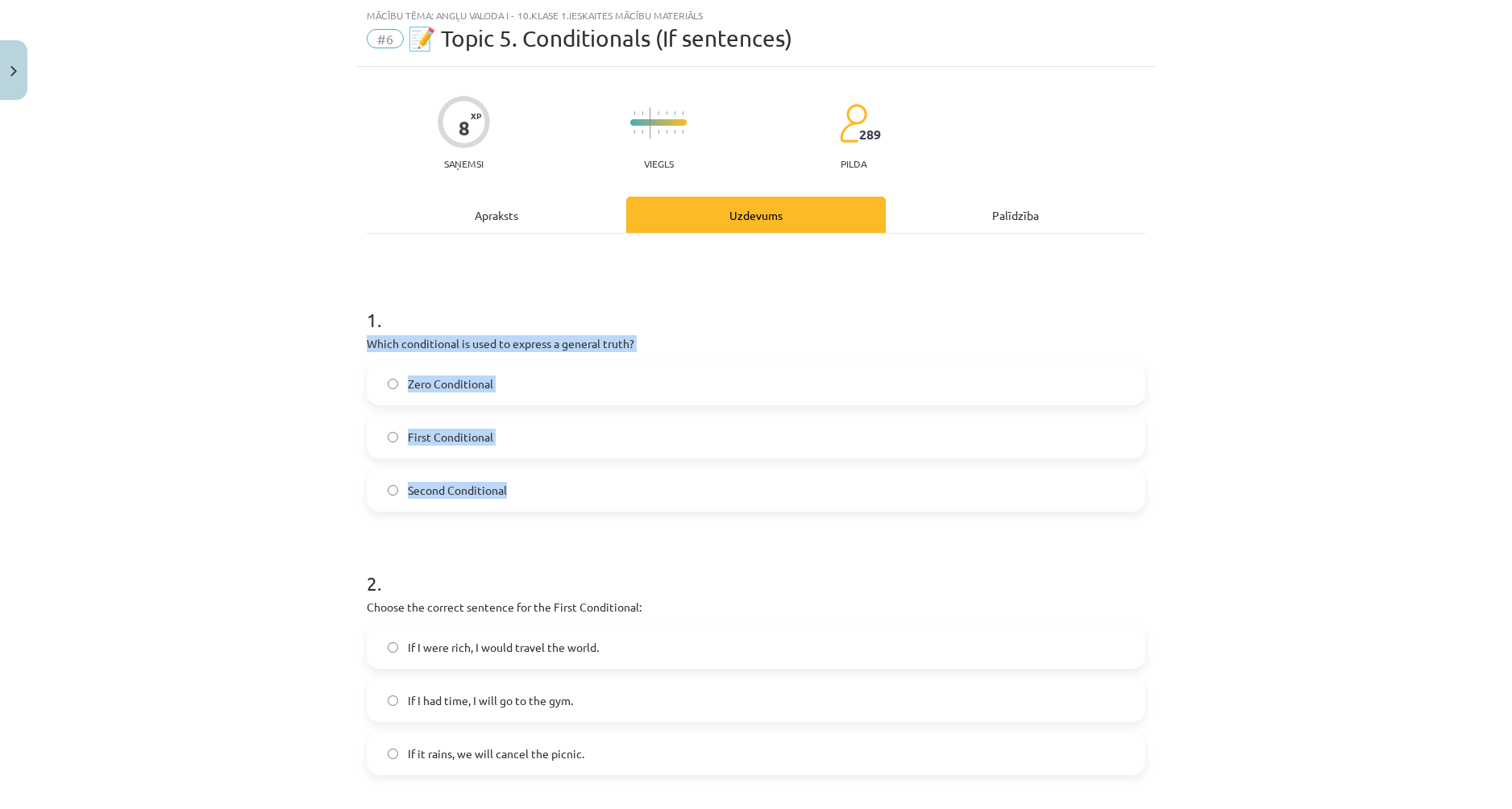
click at [657, 503] on div "8 XP Saņemsi Viegls 289 pilda Apraksts Uzdevums Palīdzība 1 . Which conditional…" at bounding box center [756, 757] width 798 height 1382
copy div "Which conditional is used to express a general truth? Zero Conditional First Co…"
click at [682, 556] on h1 "2 ." at bounding box center [756, 568] width 778 height 50
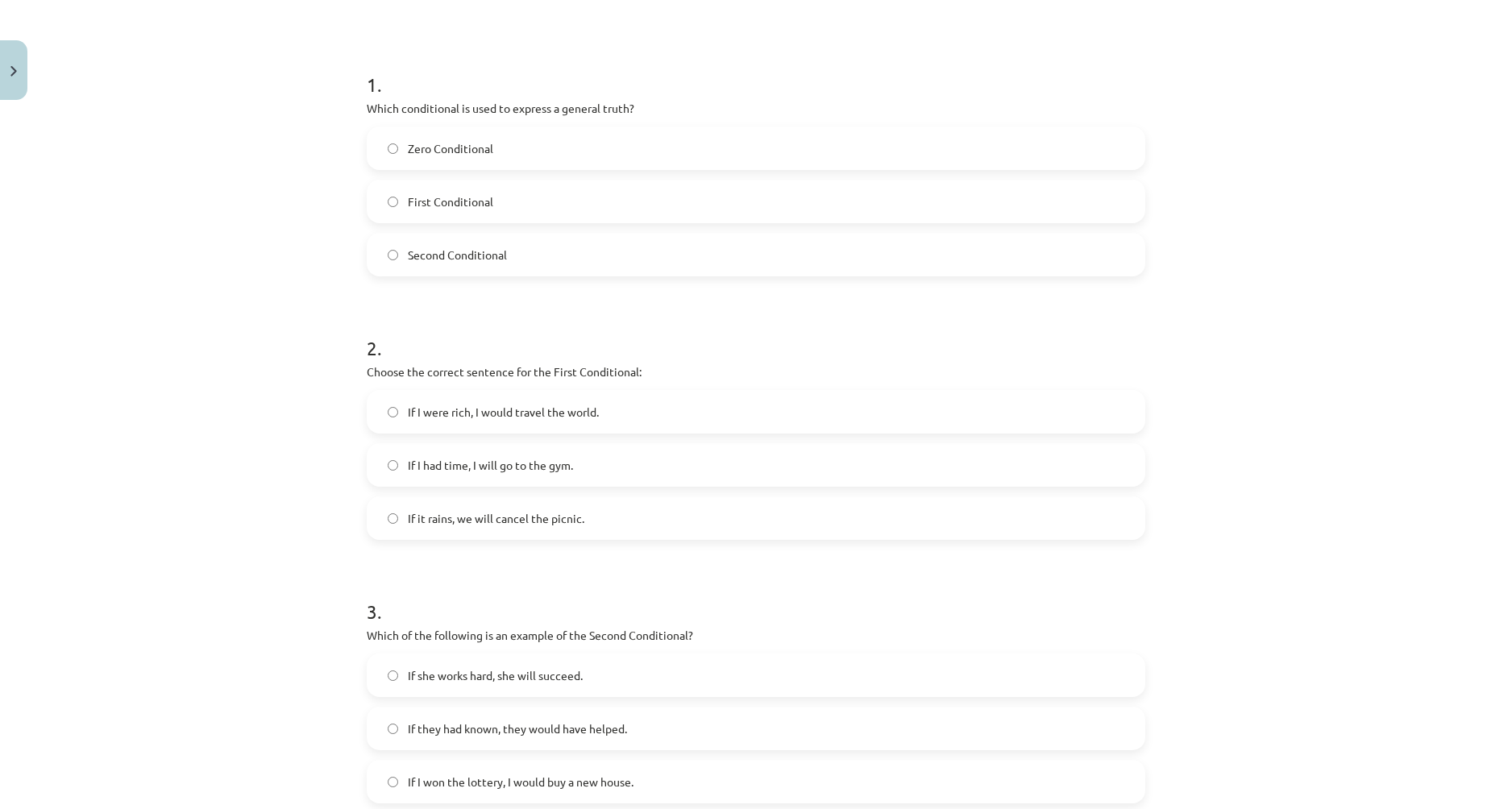
scroll to position [282, 0]
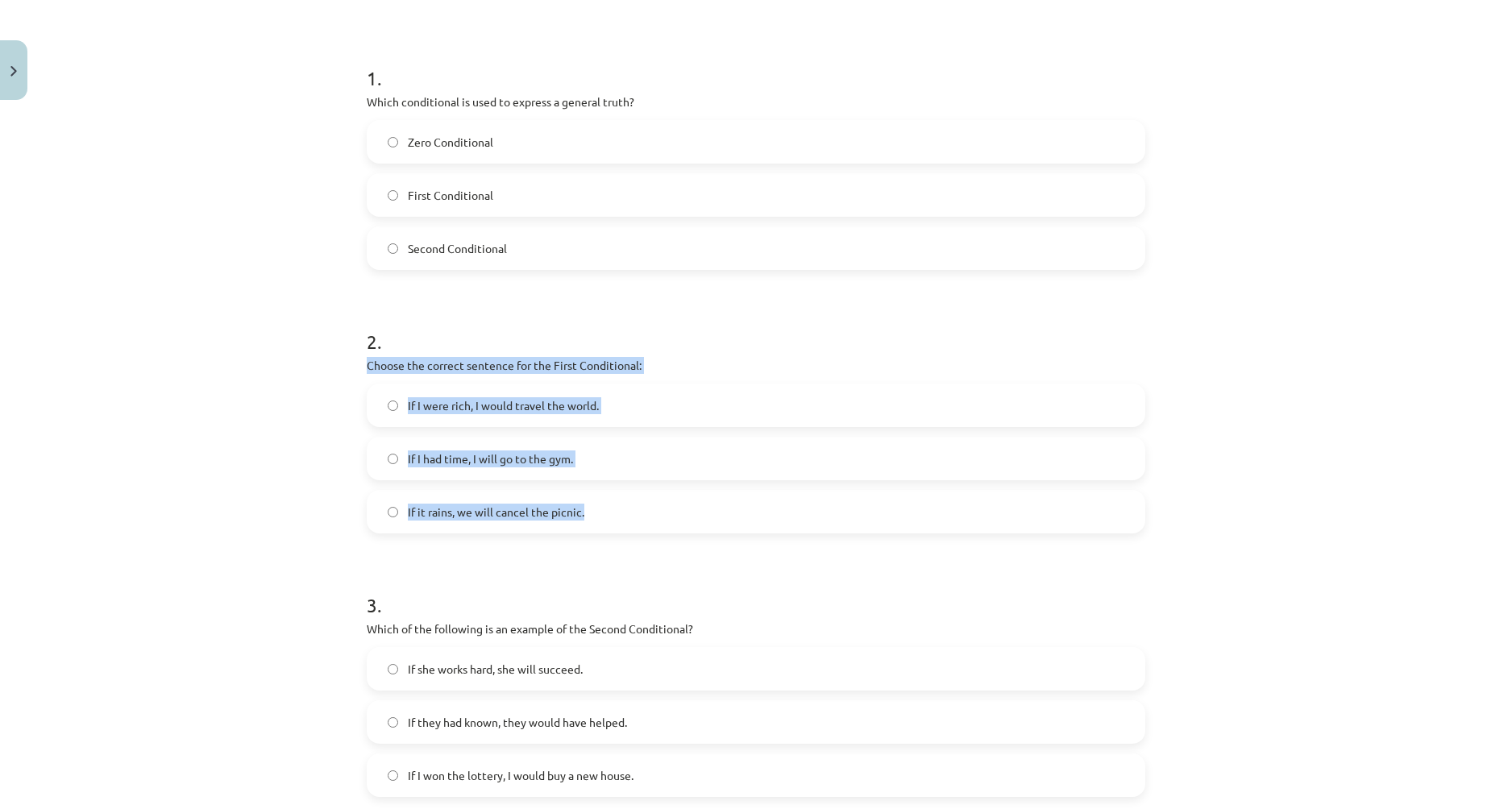
drag, startPoint x: 355, startPoint y: 361, endPoint x: 672, endPoint y: 511, distance: 350.7
click at [672, 511] on div "8 XP Saņemsi Viegls 289 pilda Apraksts Uzdevums Palīdzība 1 . Which conditional…" at bounding box center [756, 516] width 798 height 1382
copy div "Choose the correct sentence for the First Conditional: If I were rich, I would …"
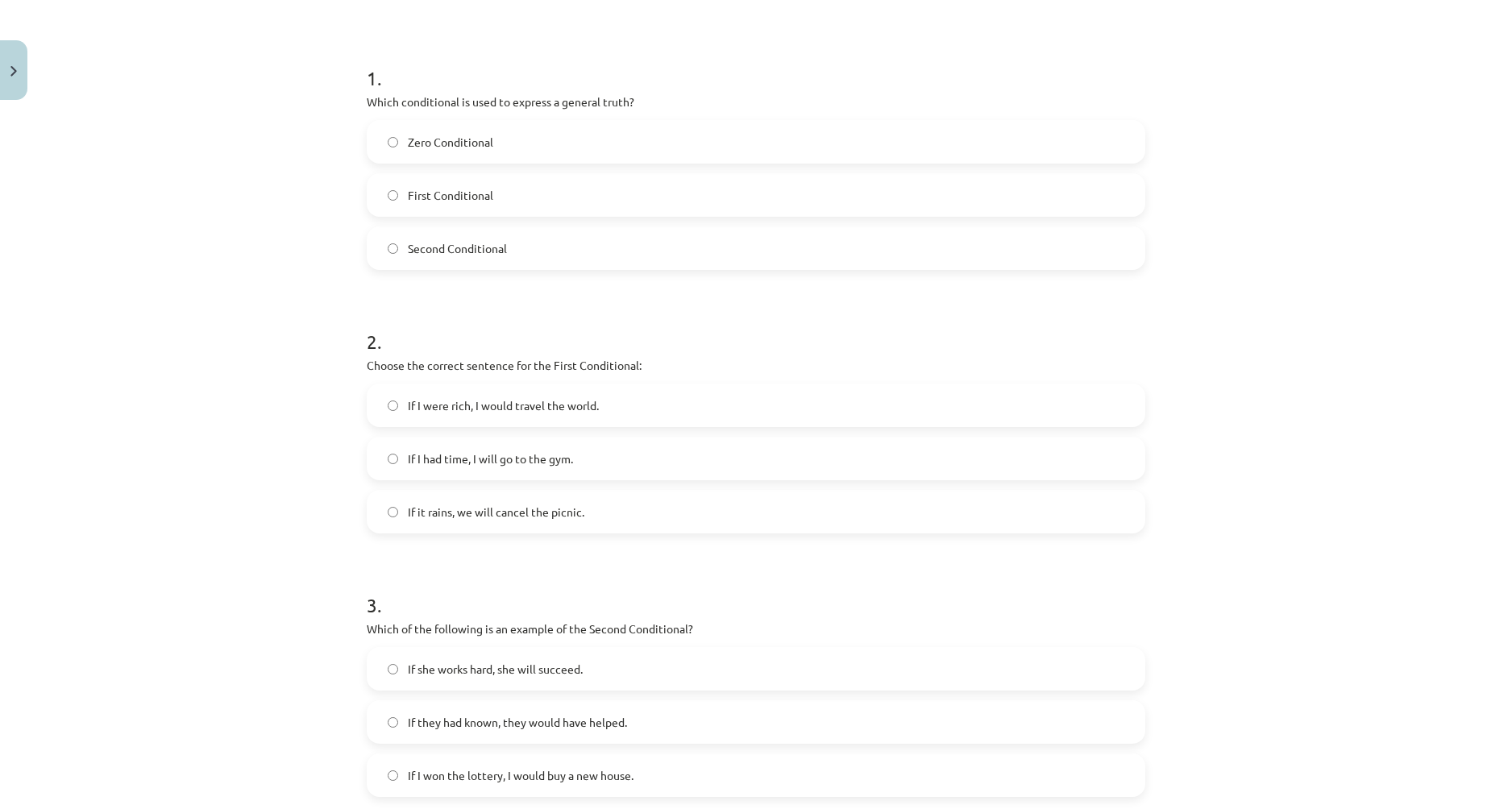
click at [418, 537] on form "1 . Which conditional is used to express a general truth? Zero Conditional Firs…" at bounding box center [756, 549] width 778 height 1022
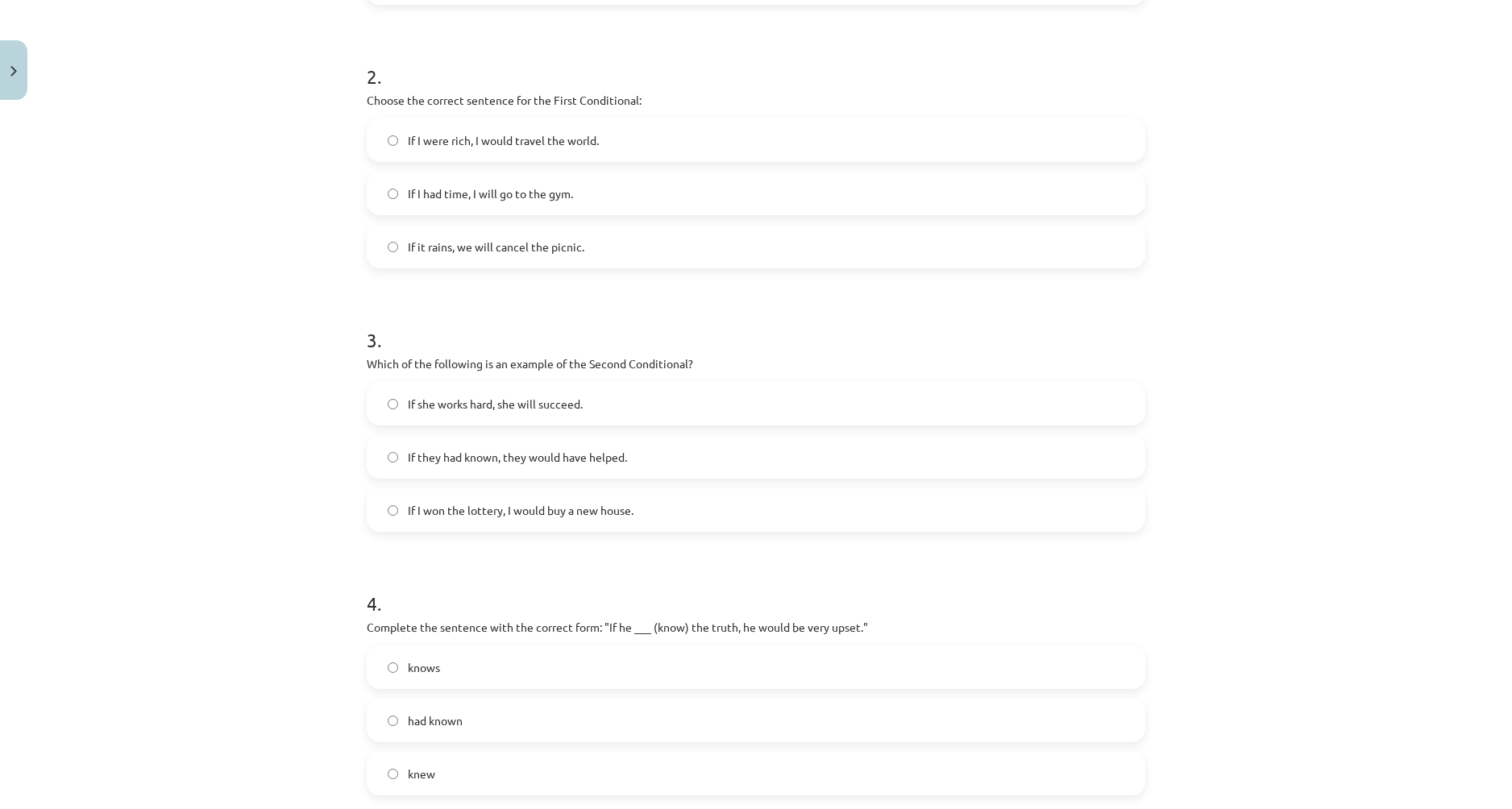
scroll to position [604, 0]
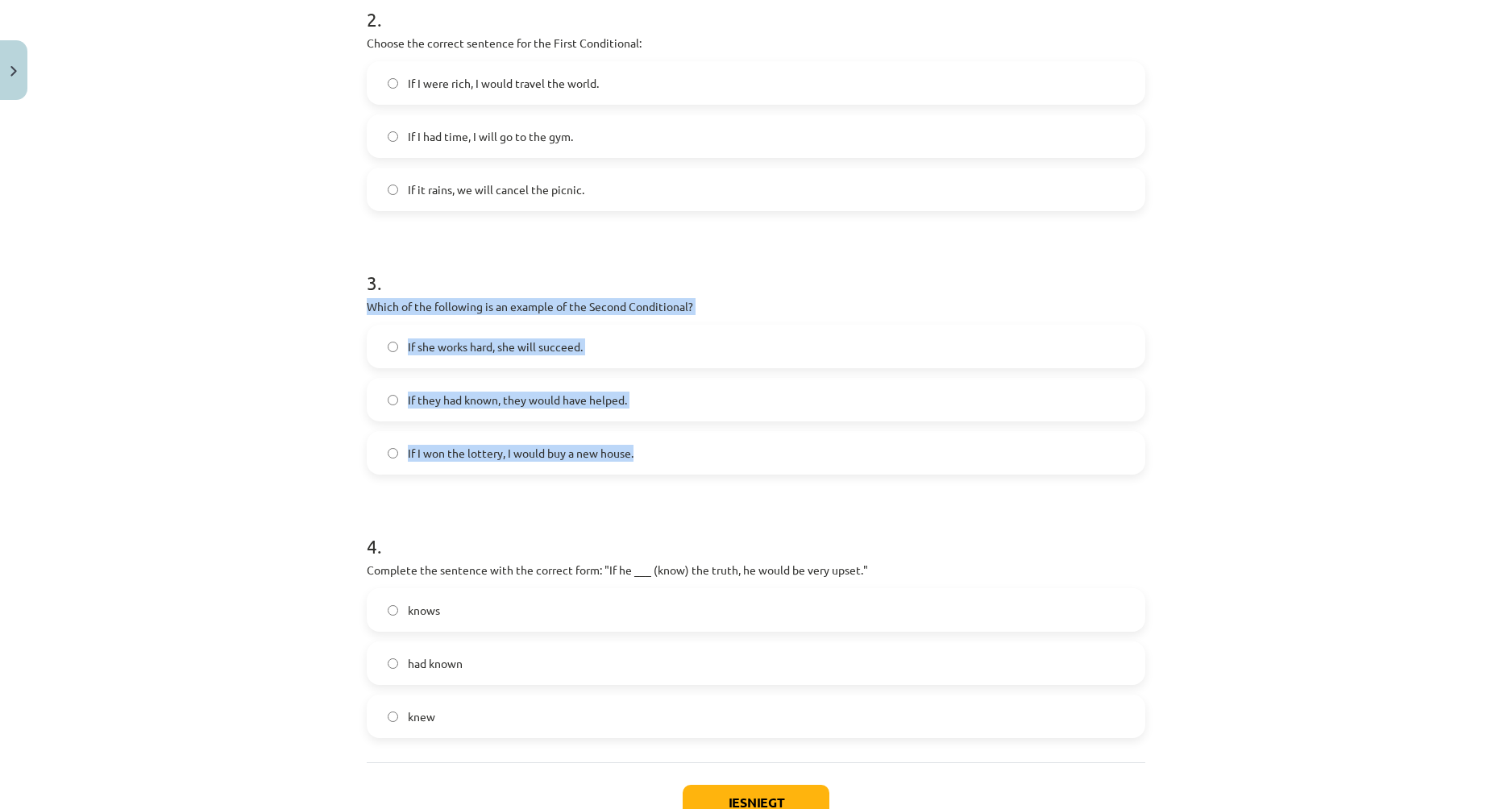
drag, startPoint x: 365, startPoint y: 306, endPoint x: 764, endPoint y: 431, distance: 418.1
click at [764, 431] on div "3 . Which of the following is an example of the Second Conditional? If she work…" at bounding box center [756, 358] width 778 height 231
click at [768, 343] on label "If she works hard, she will succeed." at bounding box center [756, 346] width 775 height 40
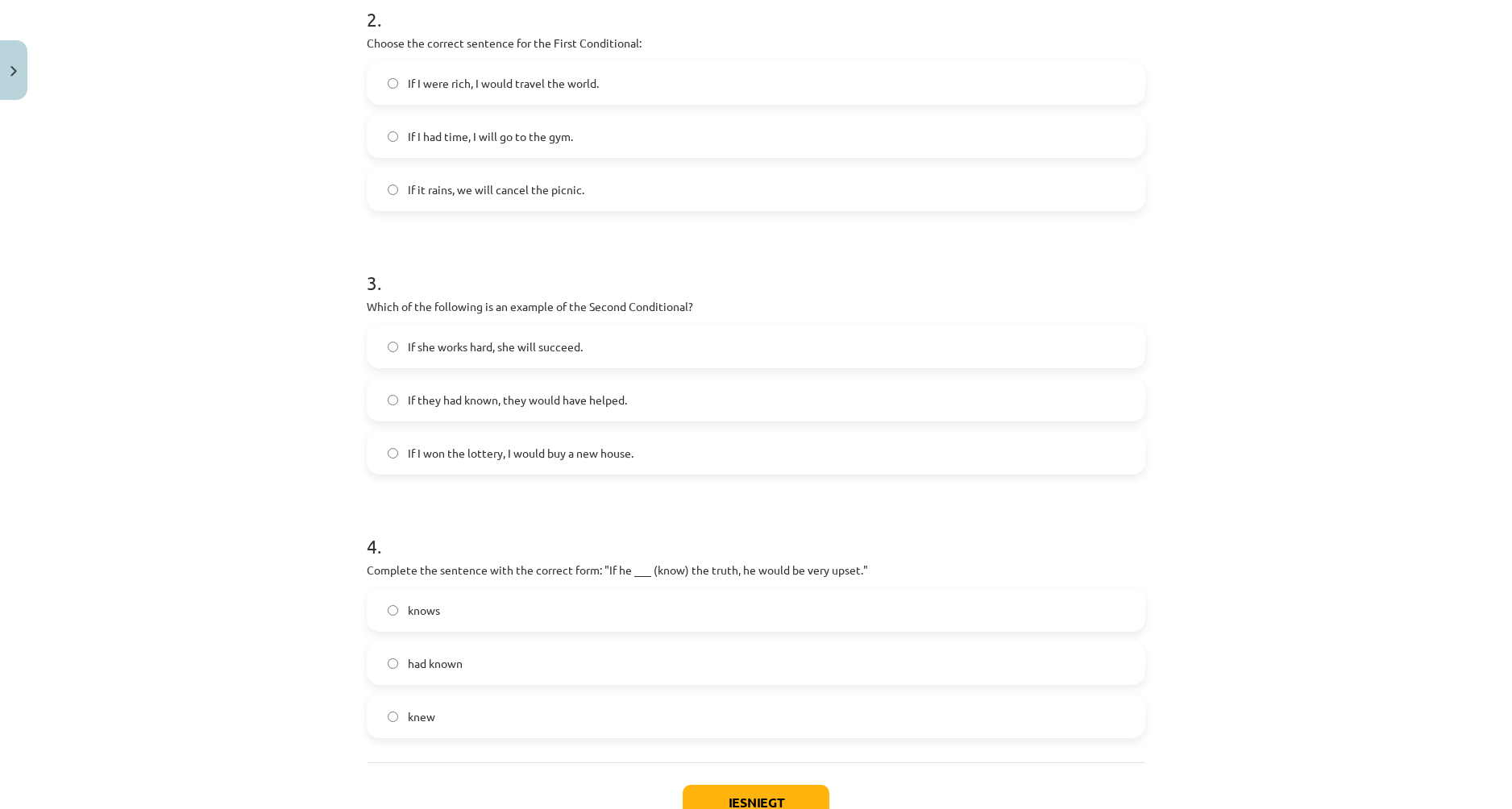
click at [373, 398] on label "If they had known, they would have helped." at bounding box center [756, 400] width 775 height 40
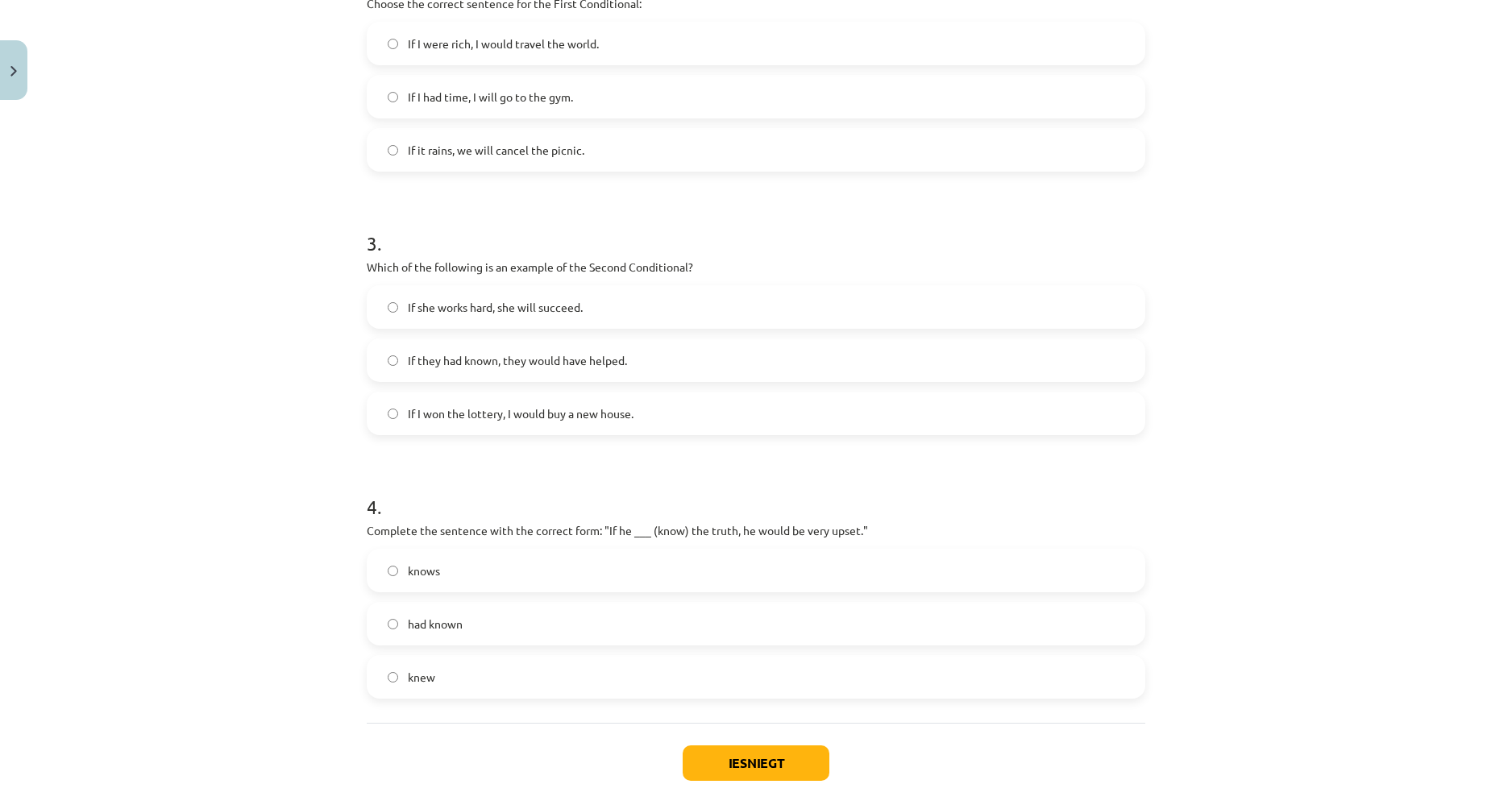
scroll to position [720, 0]
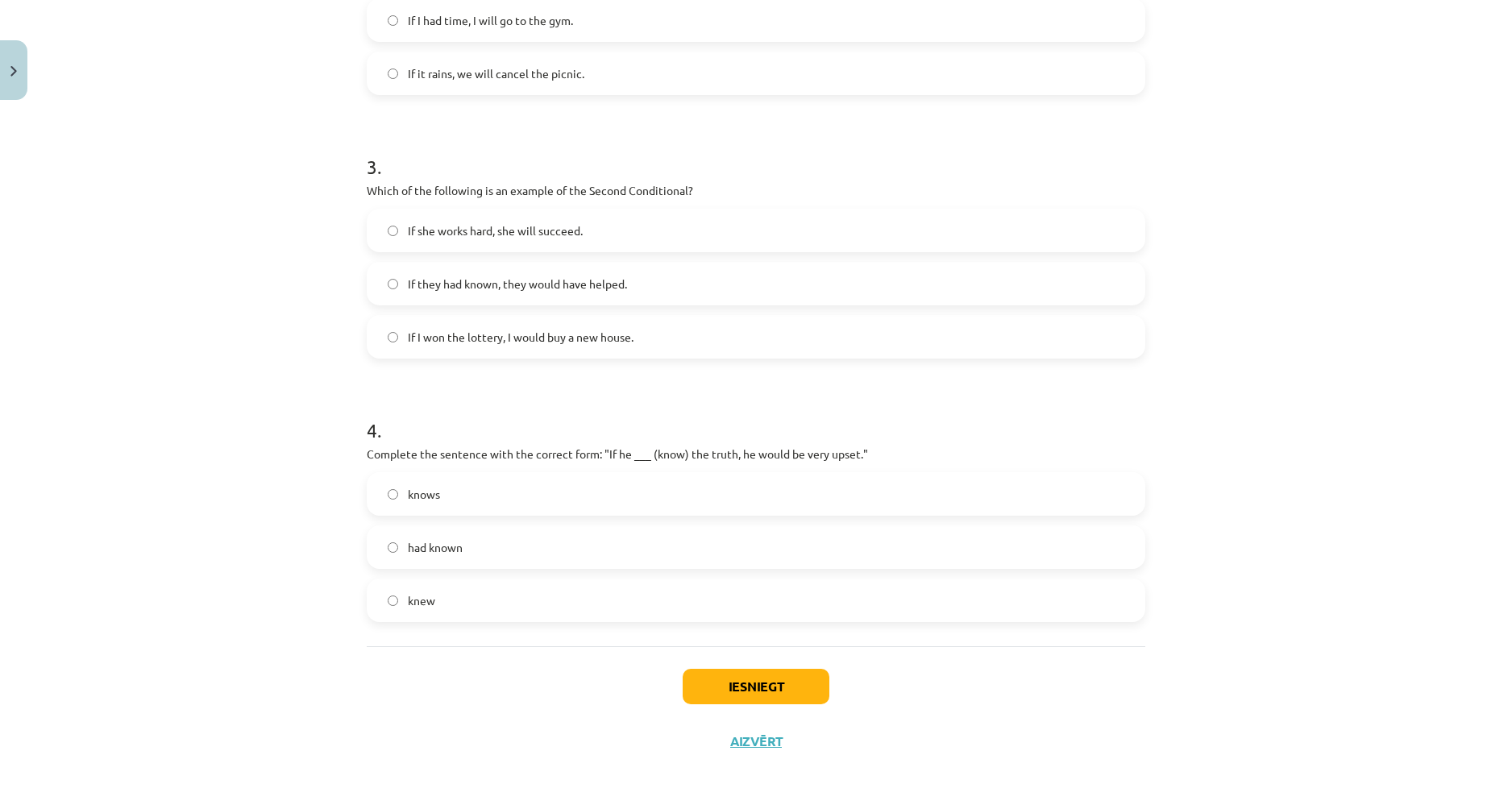
click at [380, 605] on label "knew" at bounding box center [756, 600] width 775 height 40
click at [785, 689] on button "Iesniegt" at bounding box center [756, 686] width 147 height 35
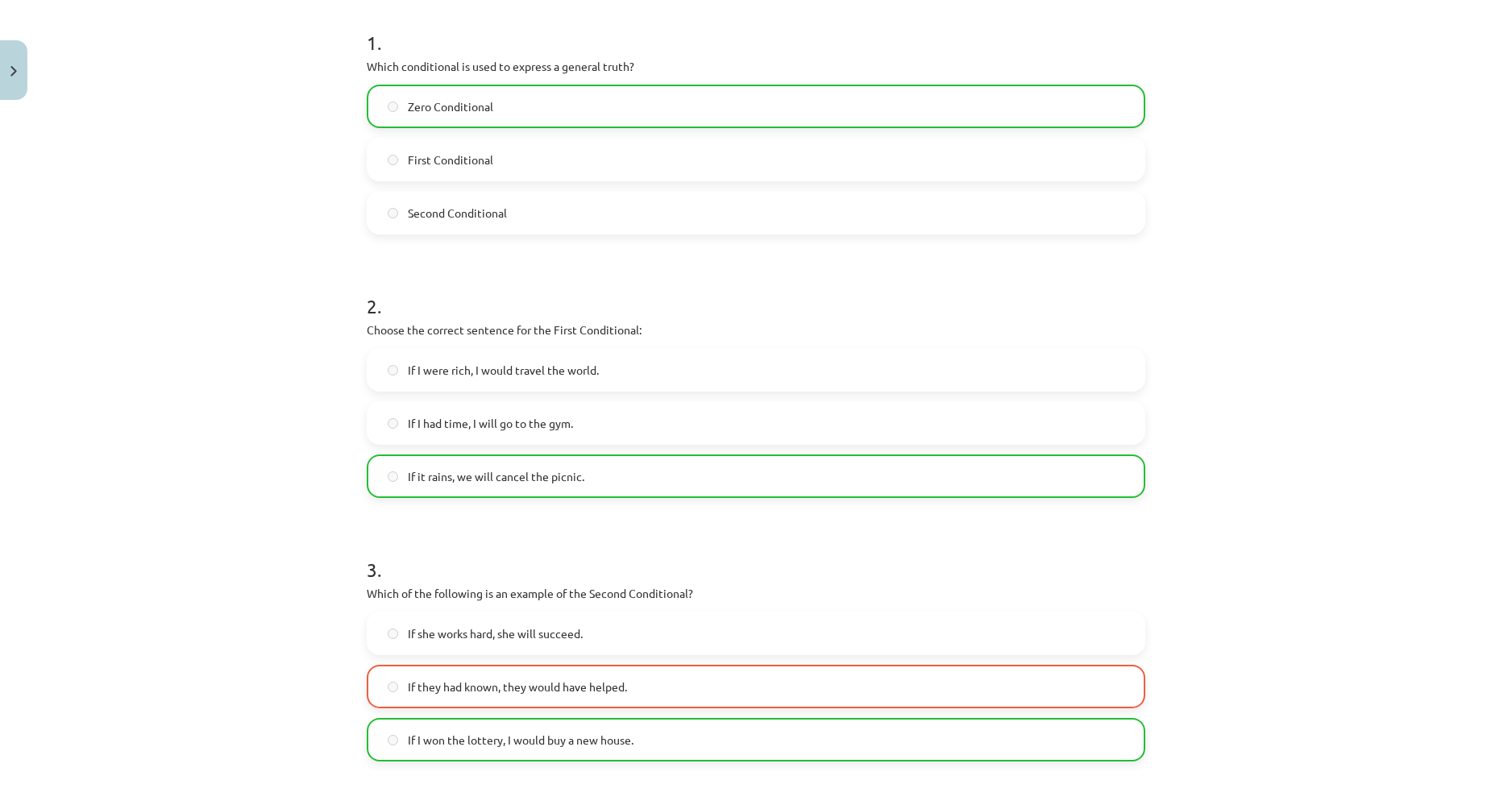
scroll to position [772, 0]
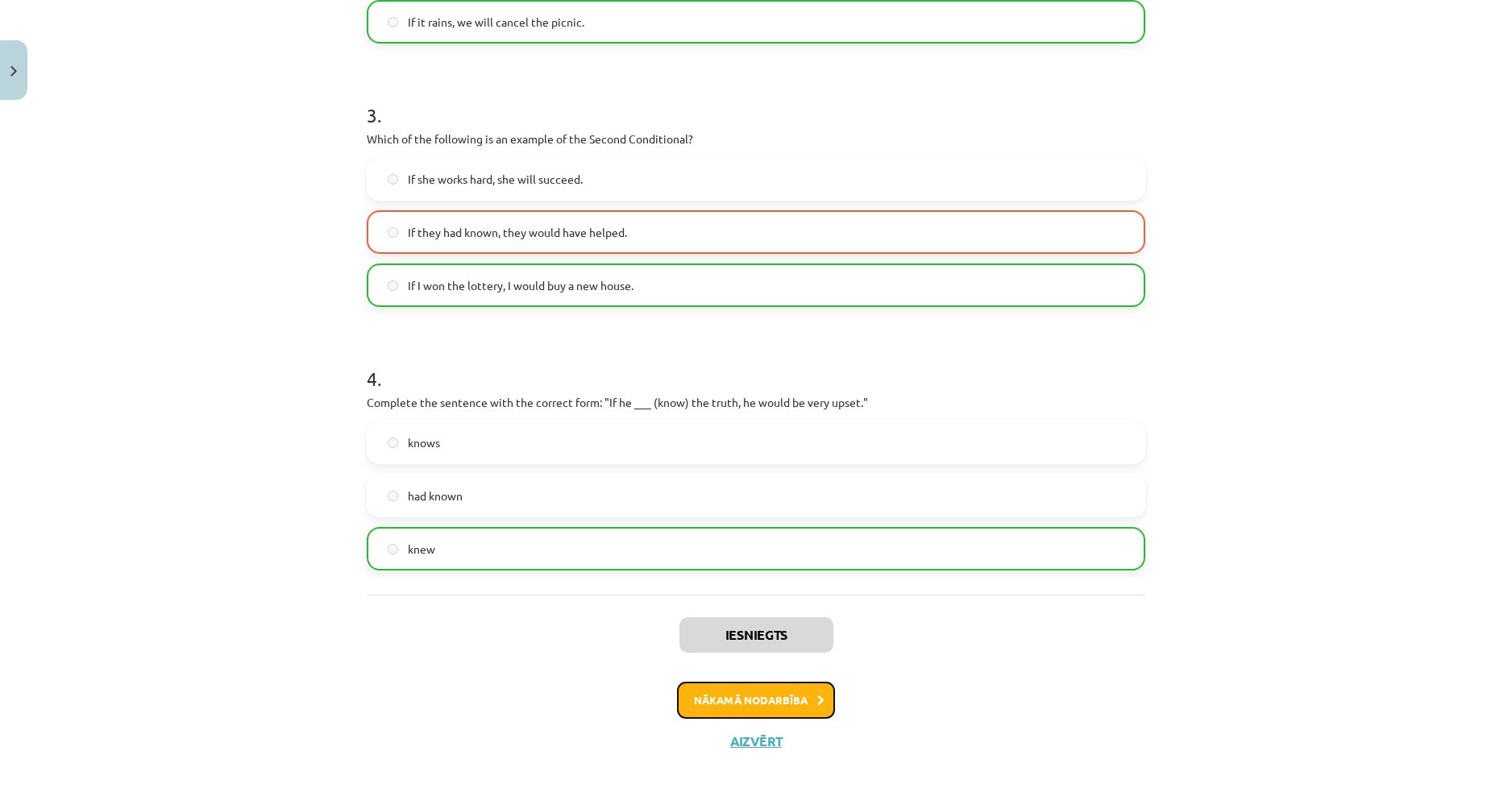
click at [794, 701] on button "Nākamā nodarbība" at bounding box center [756, 700] width 158 height 37
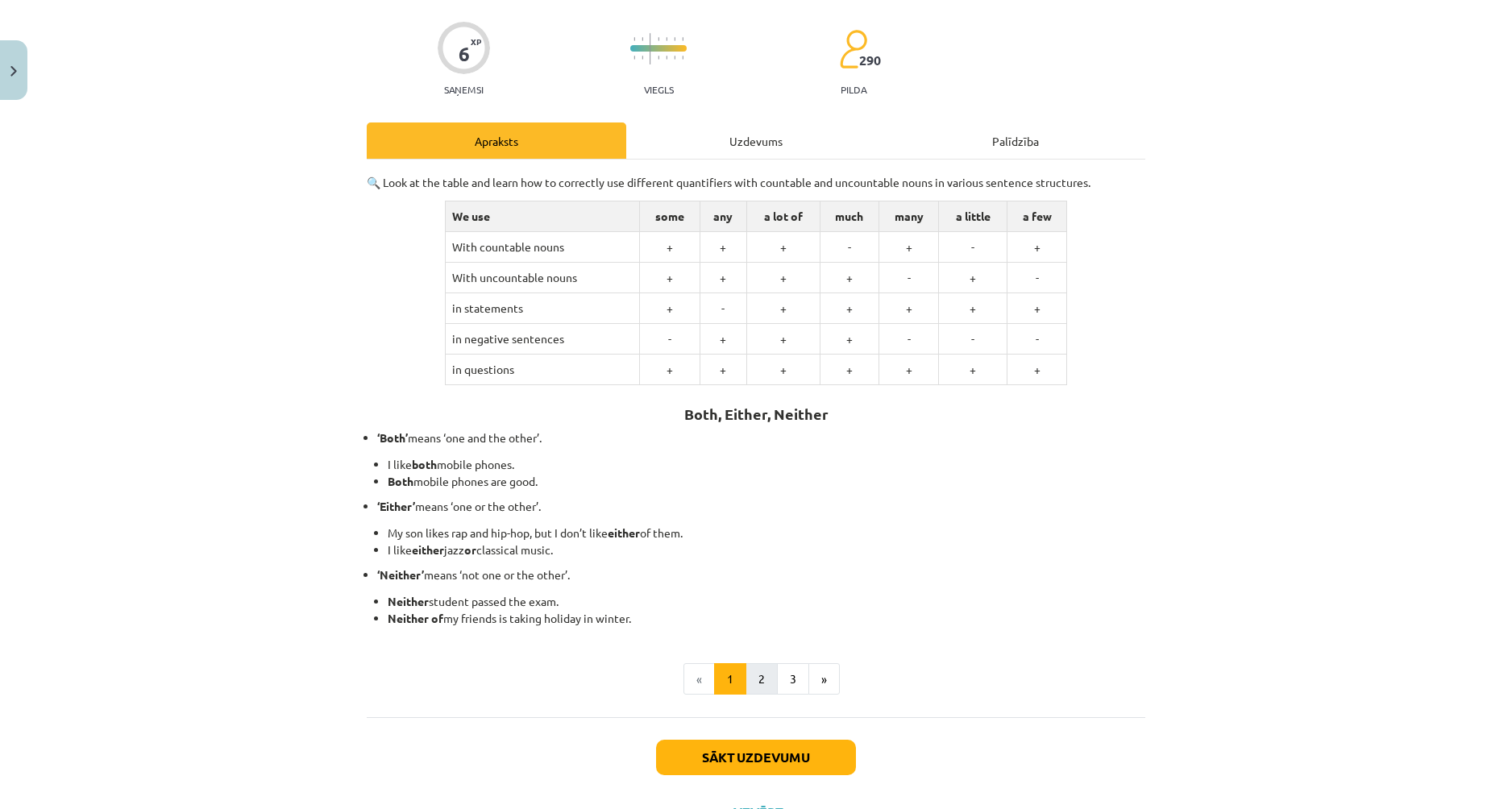
scroll to position [121, 0]
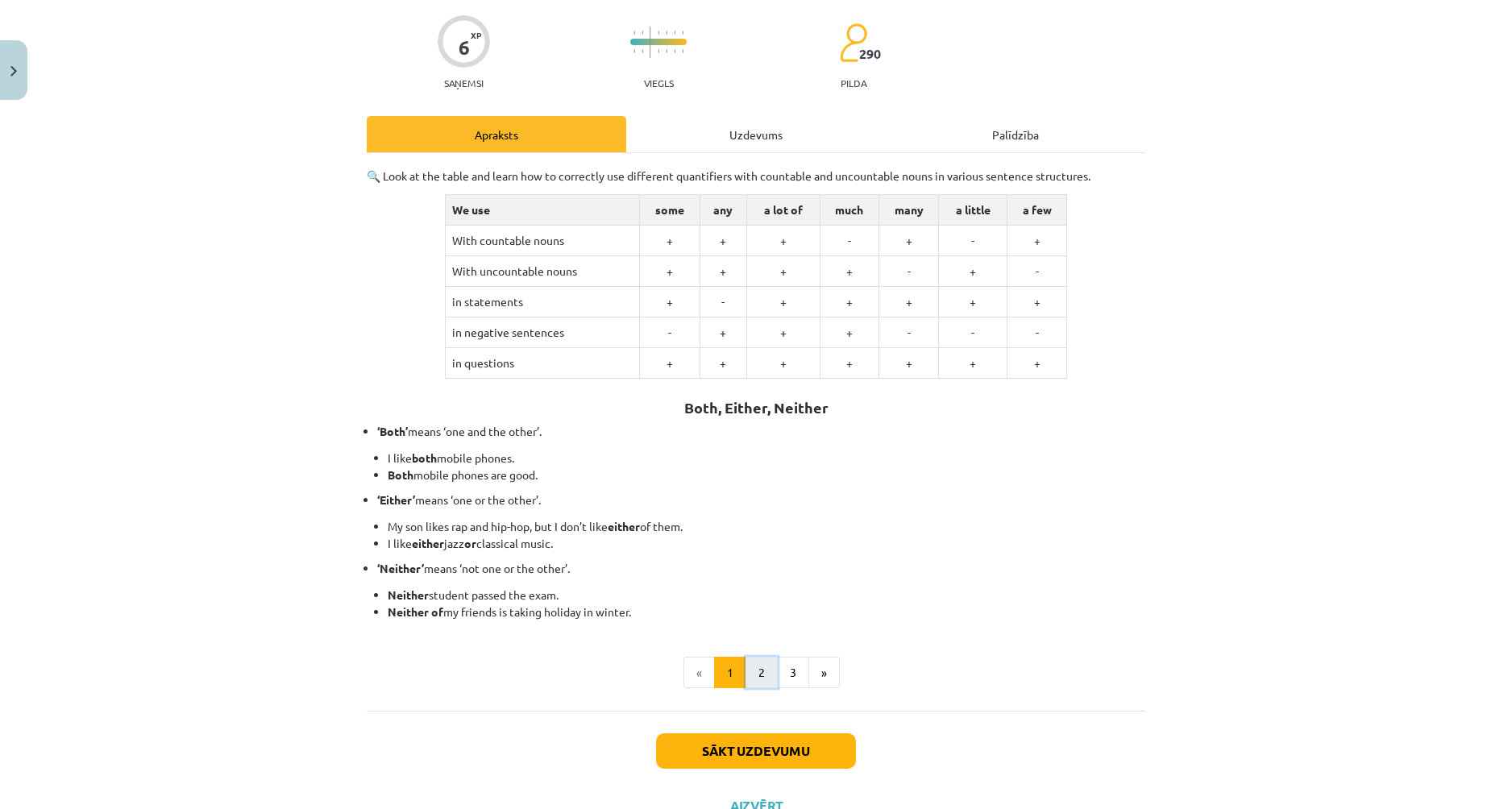
click at [763, 673] on button "2" at bounding box center [761, 672] width 33 height 33
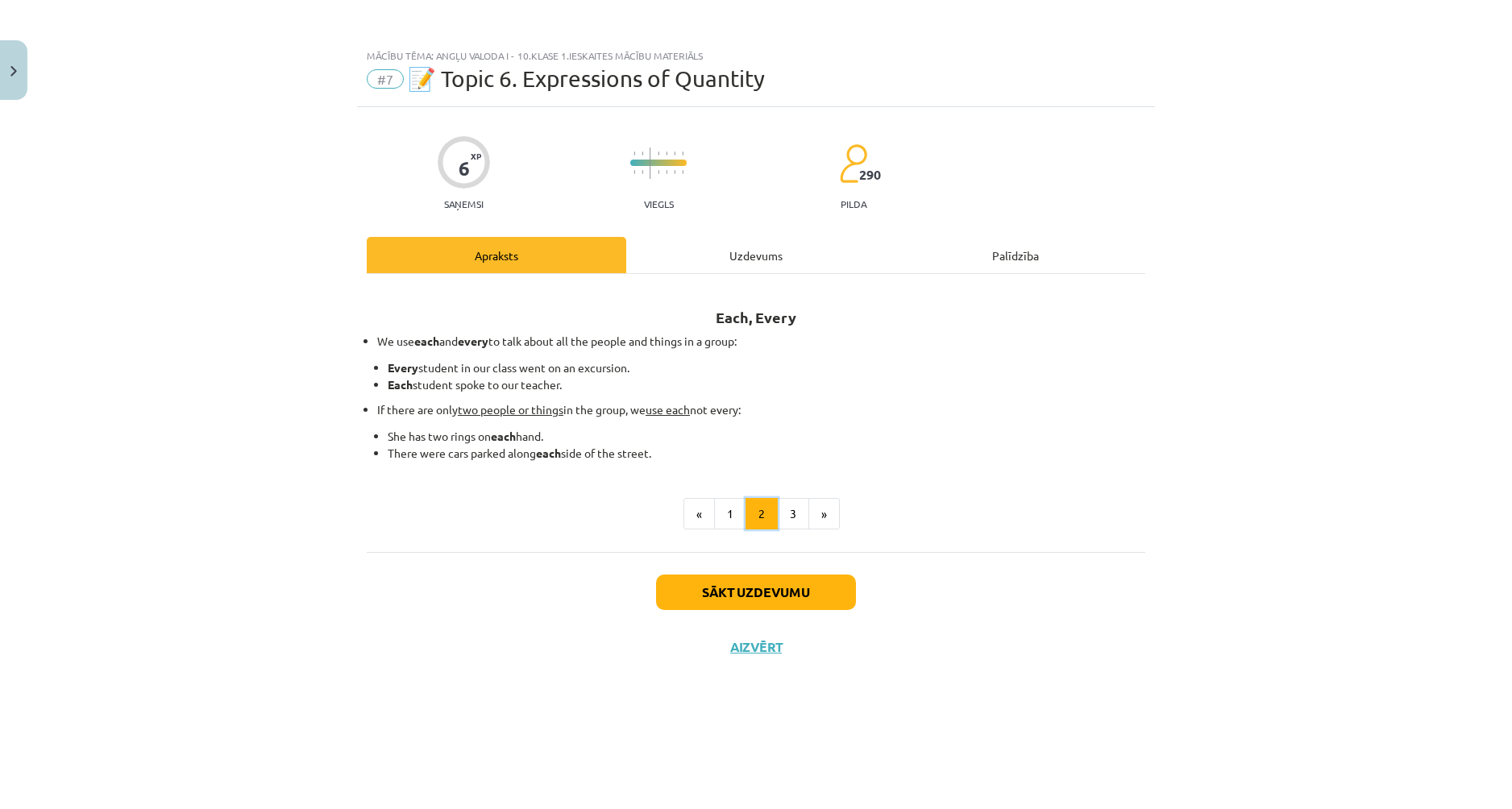
scroll to position [0, 0]
click at [792, 501] on button "3" at bounding box center [792, 514] width 33 height 33
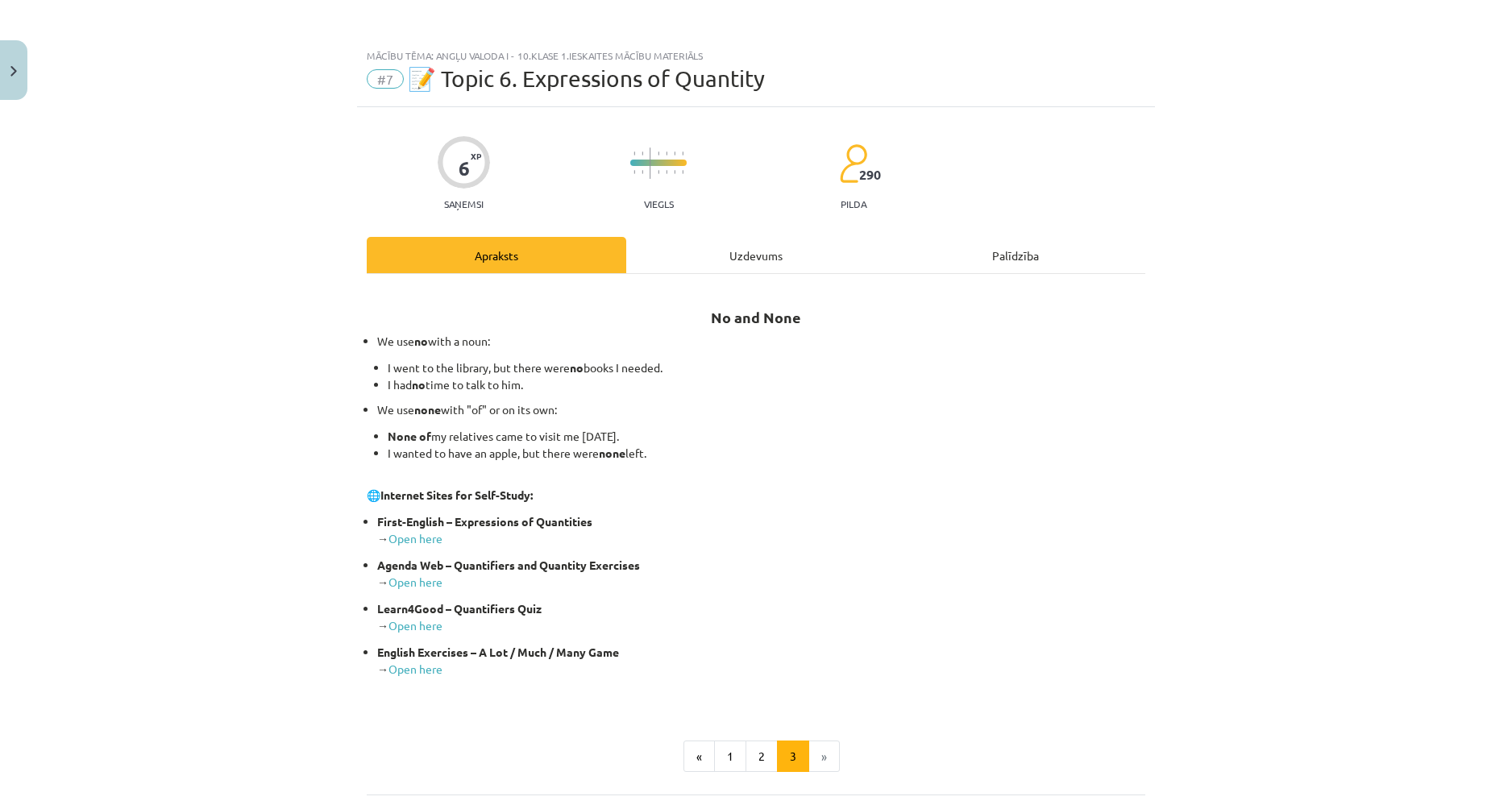
click at [732, 258] on div "Uzdevums" at bounding box center [756, 255] width 259 height 36
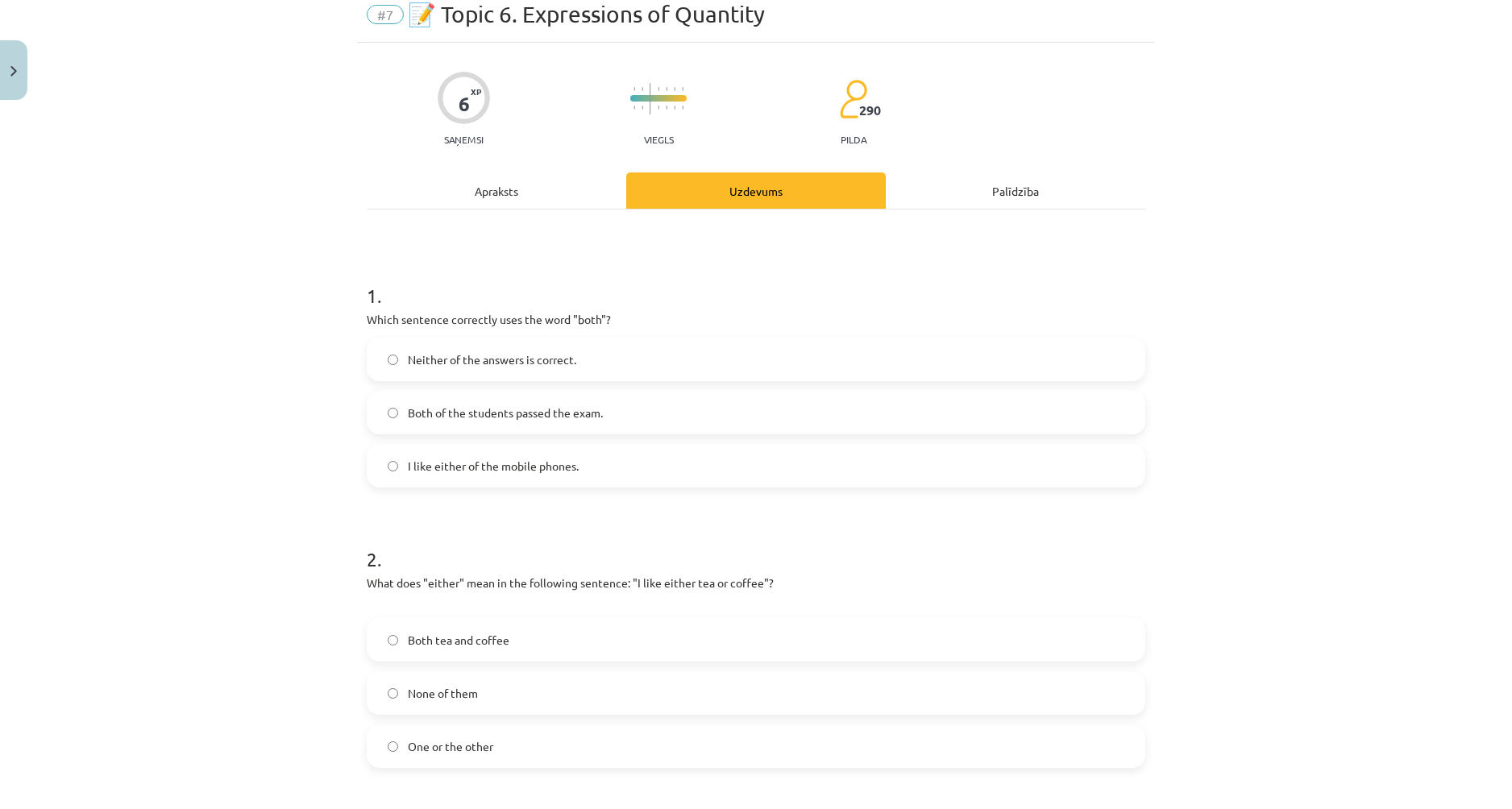
scroll to position [121, 0]
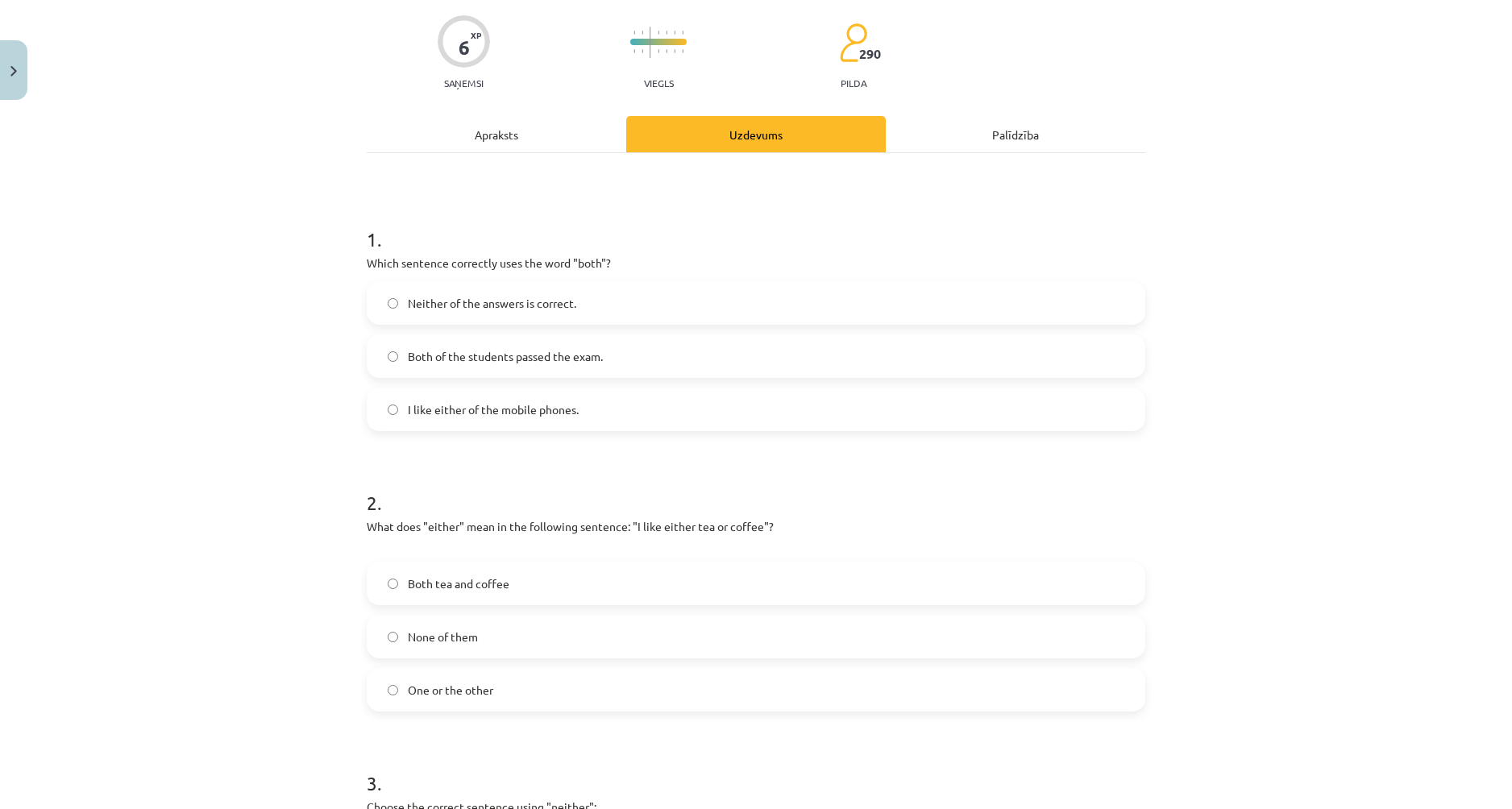
click at [380, 300] on label "Neither of the answers is correct." at bounding box center [756, 303] width 775 height 40
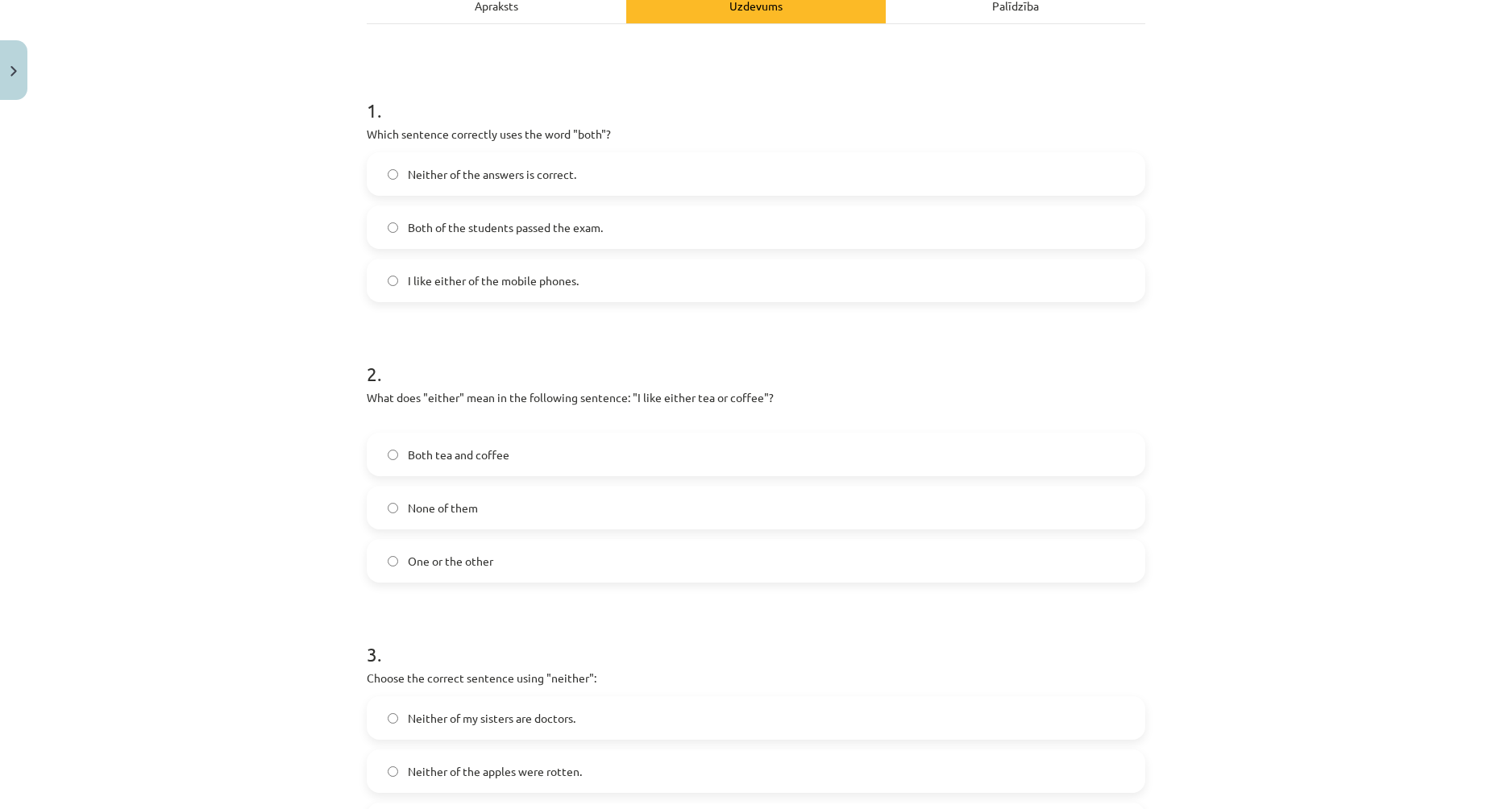
scroll to position [282, 0]
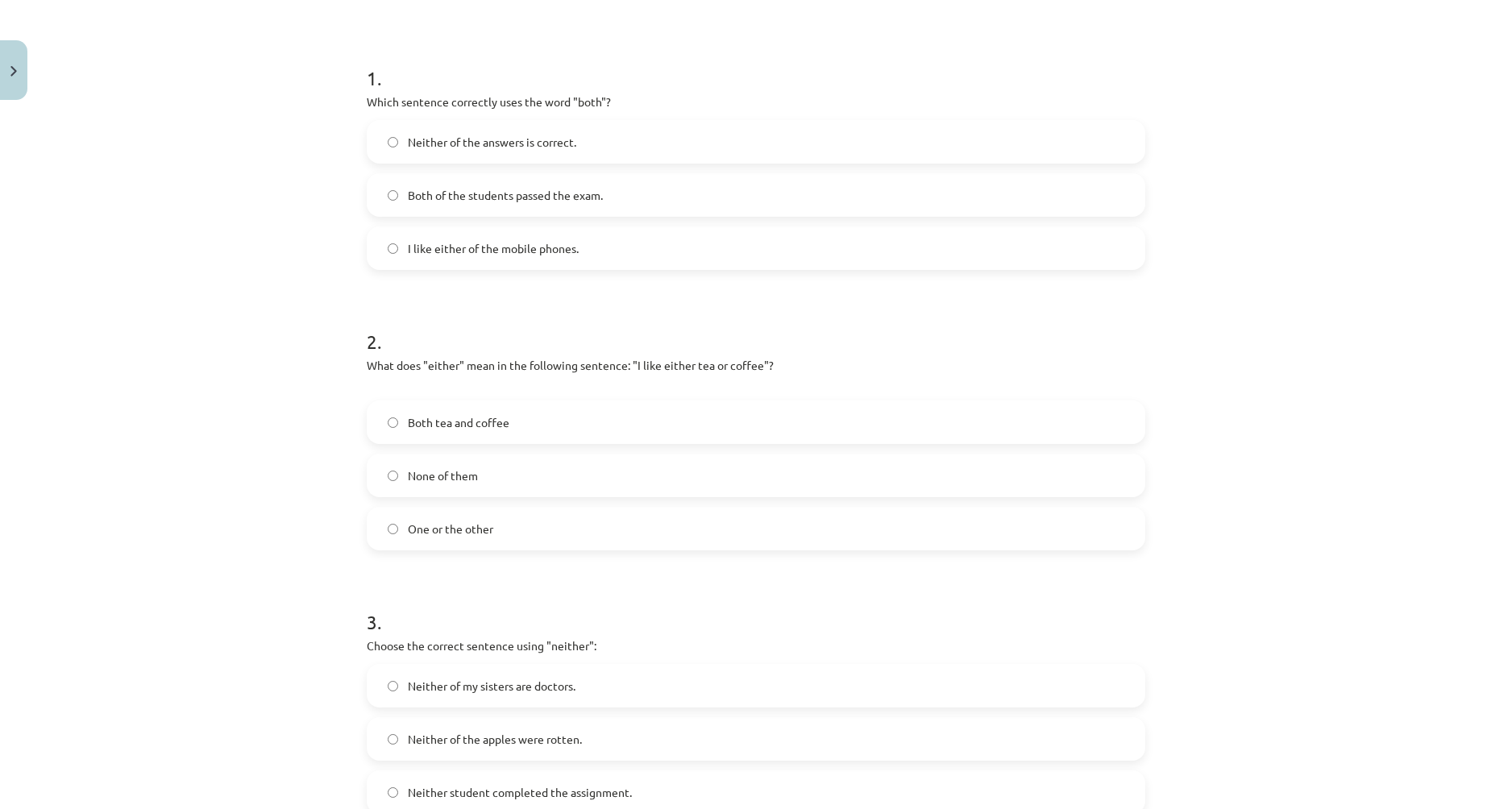
click at [380, 526] on label "One or the other" at bounding box center [756, 529] width 775 height 40
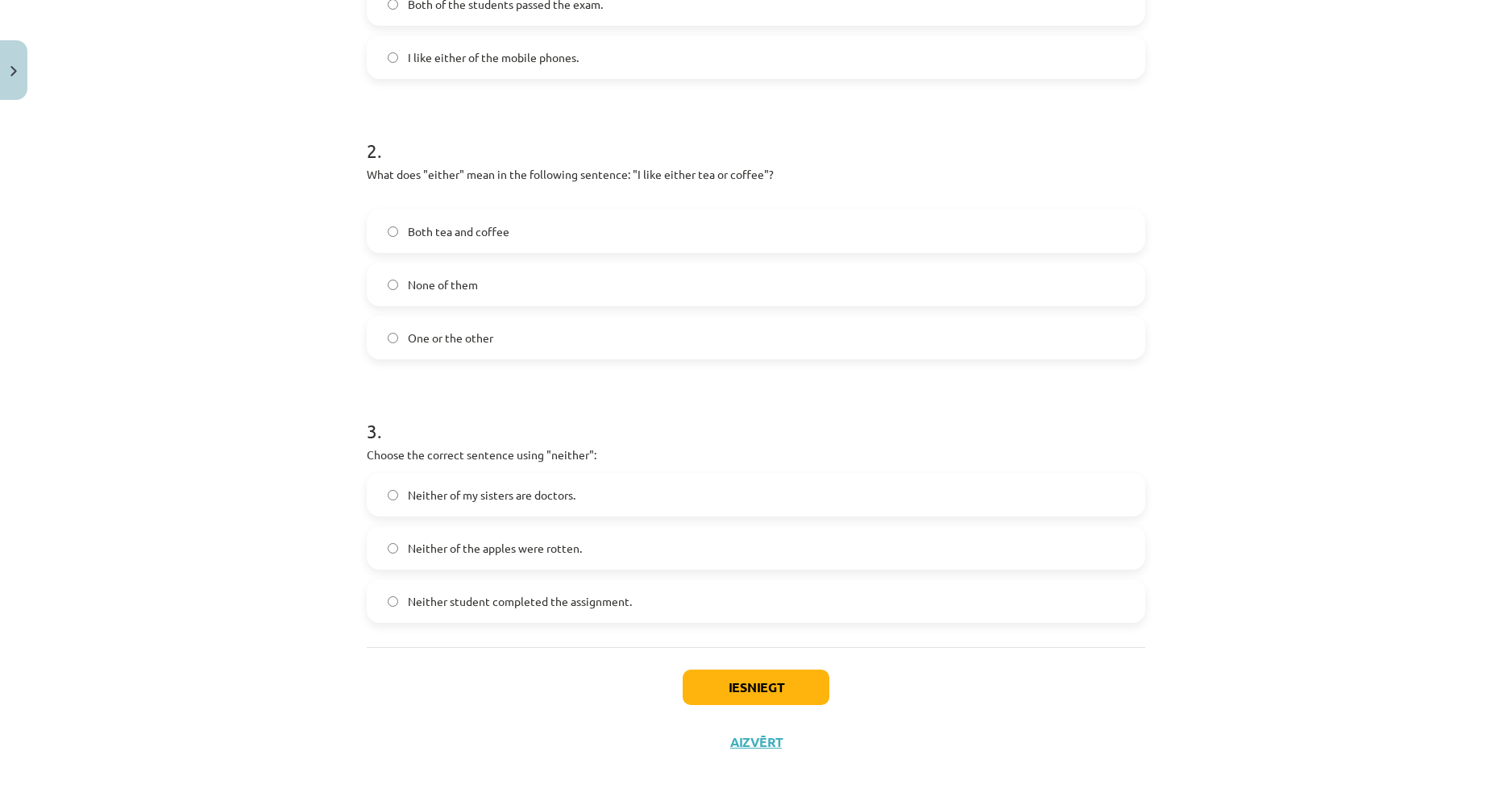
scroll to position [473, 0]
click at [756, 676] on button "Iesniegt" at bounding box center [756, 686] width 147 height 35
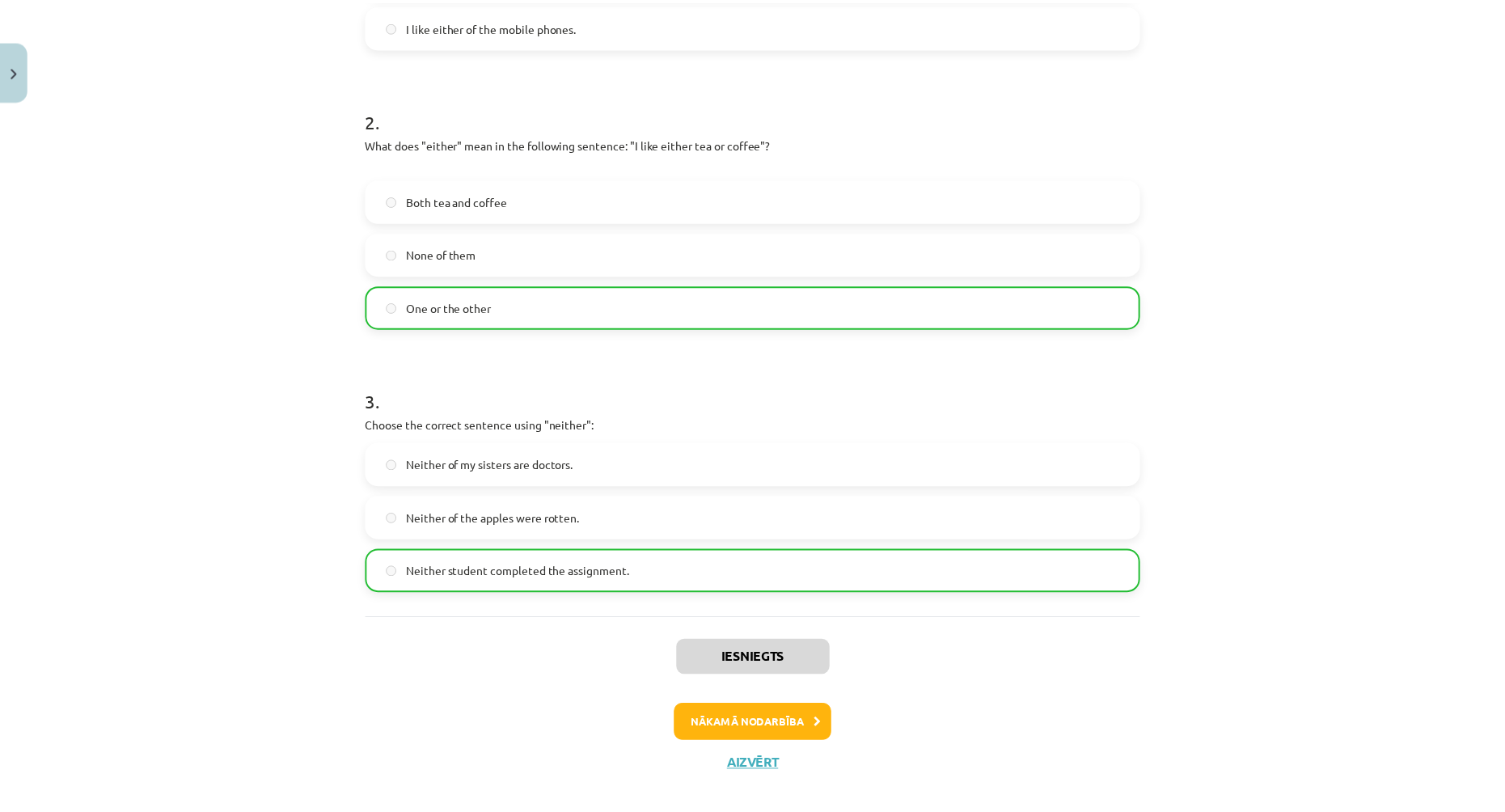
scroll to position [527, 0]
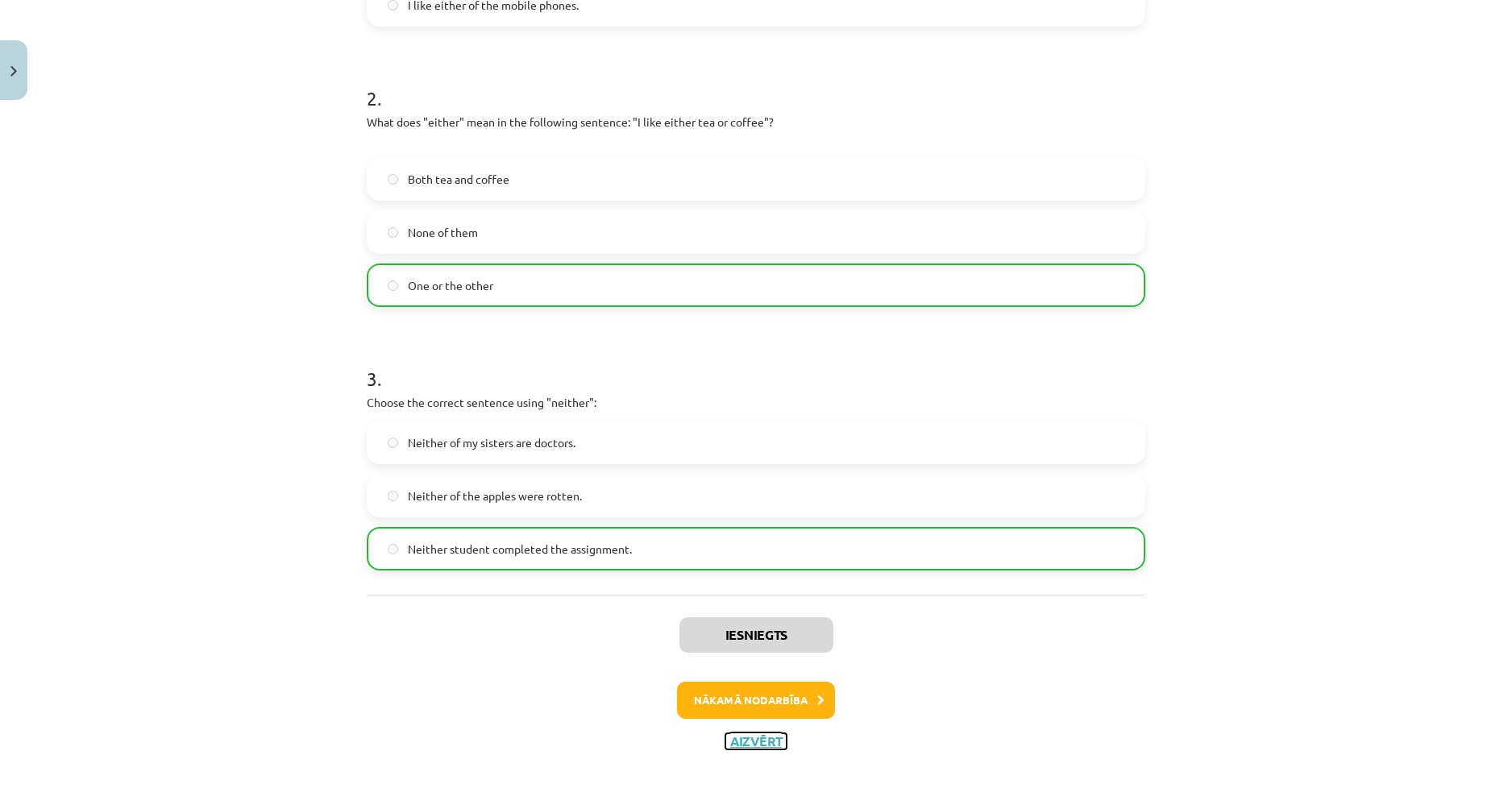
click at [756, 743] on button "Aizvērt" at bounding box center [756, 741] width 61 height 16
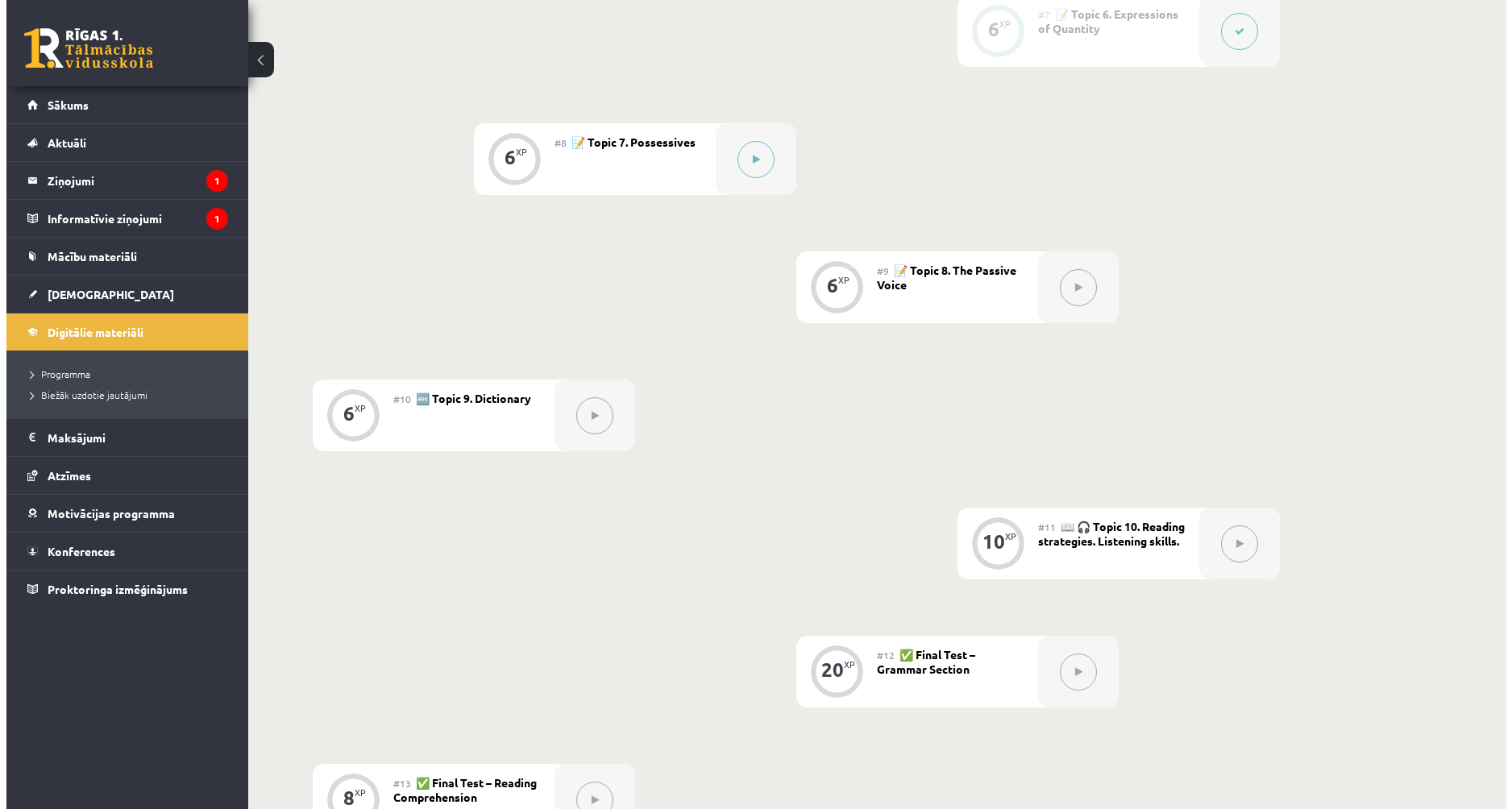
scroll to position [1101, 0]
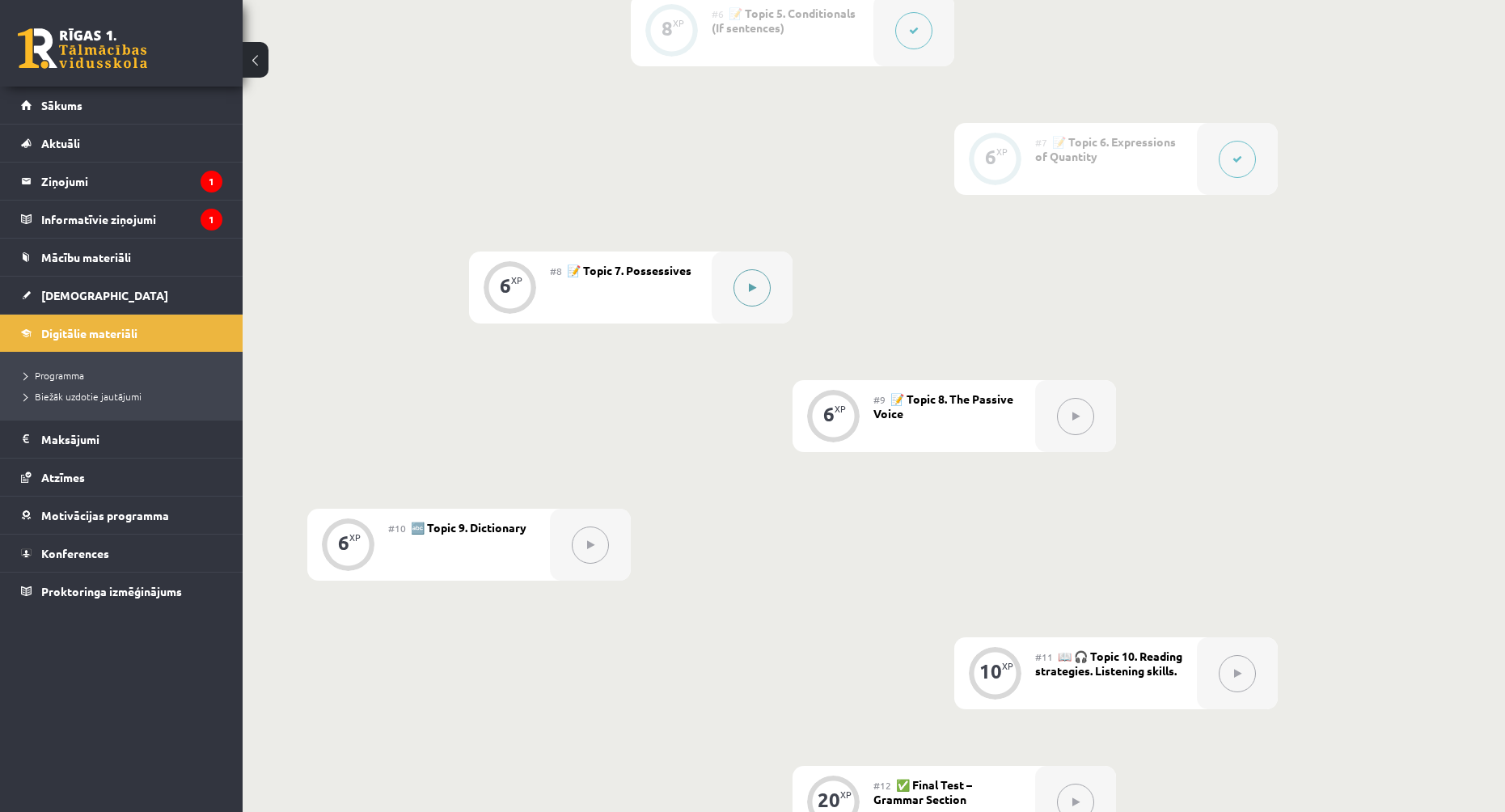
click at [752, 287] on icon at bounding box center [752, 287] width 7 height 10
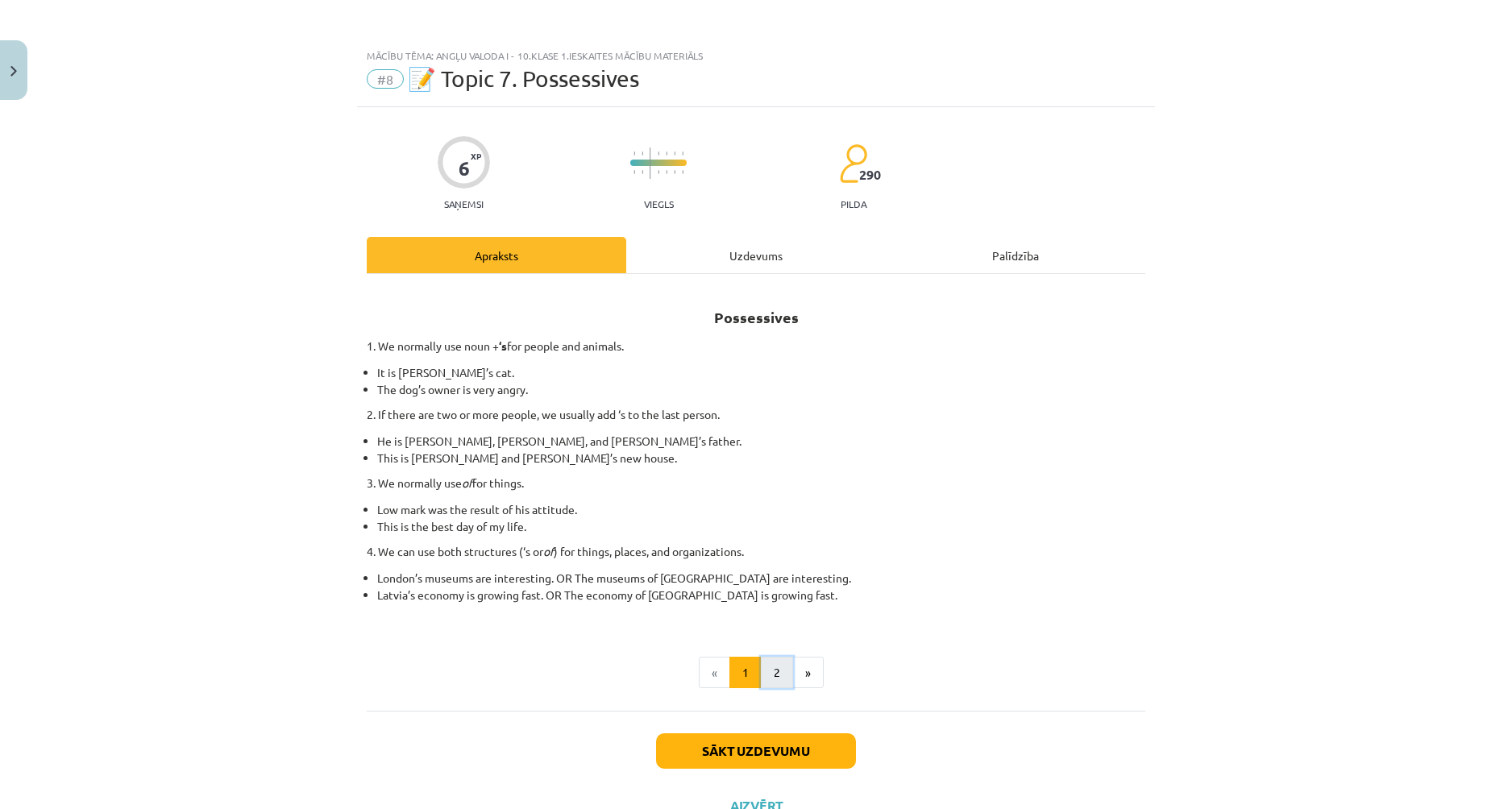
click at [773, 671] on button "2" at bounding box center [777, 672] width 33 height 33
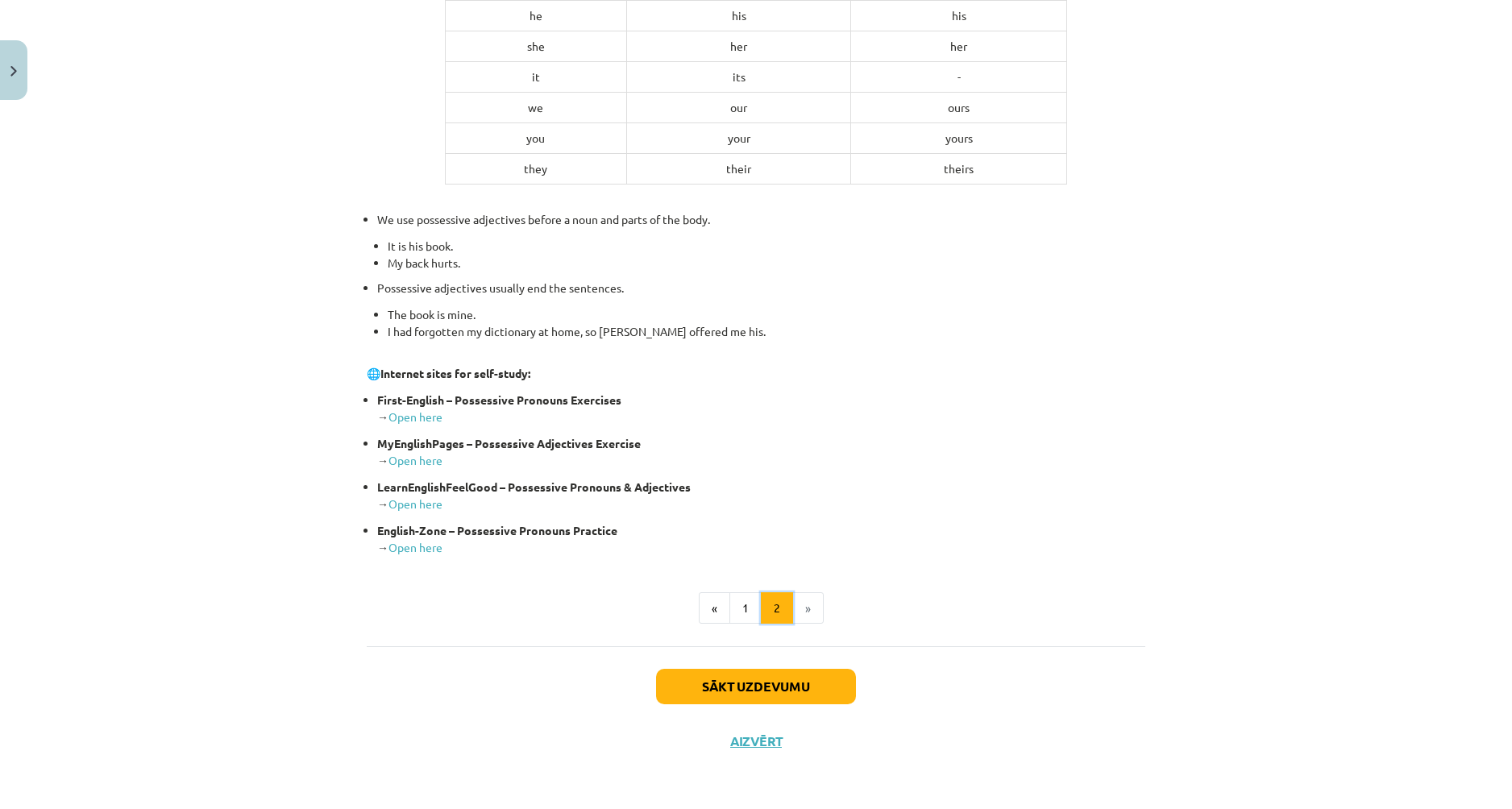
scroll to position [0, 0]
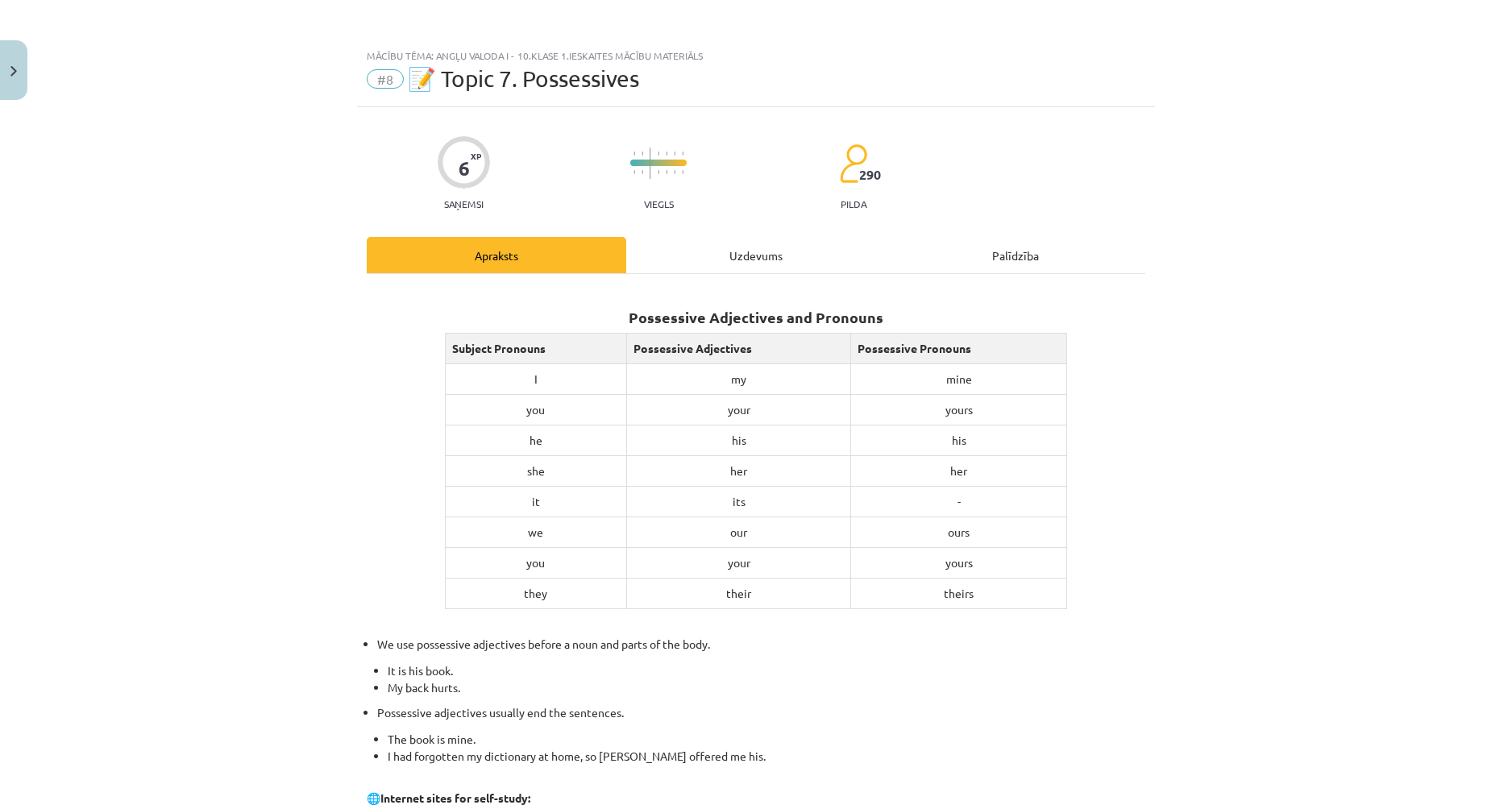
click at [741, 242] on div "Uzdevums" at bounding box center [756, 255] width 259 height 36
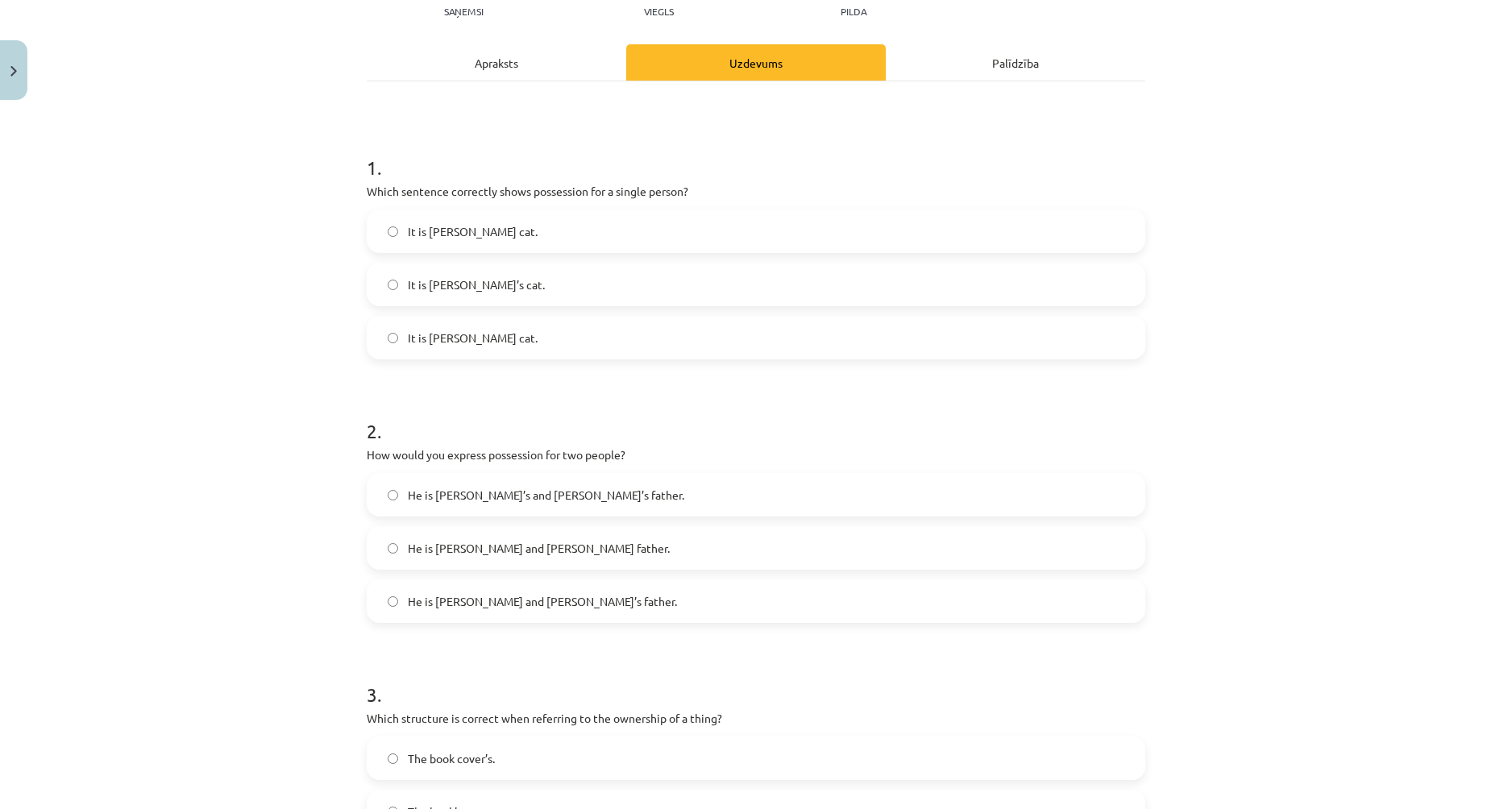
scroll to position [201, 0]
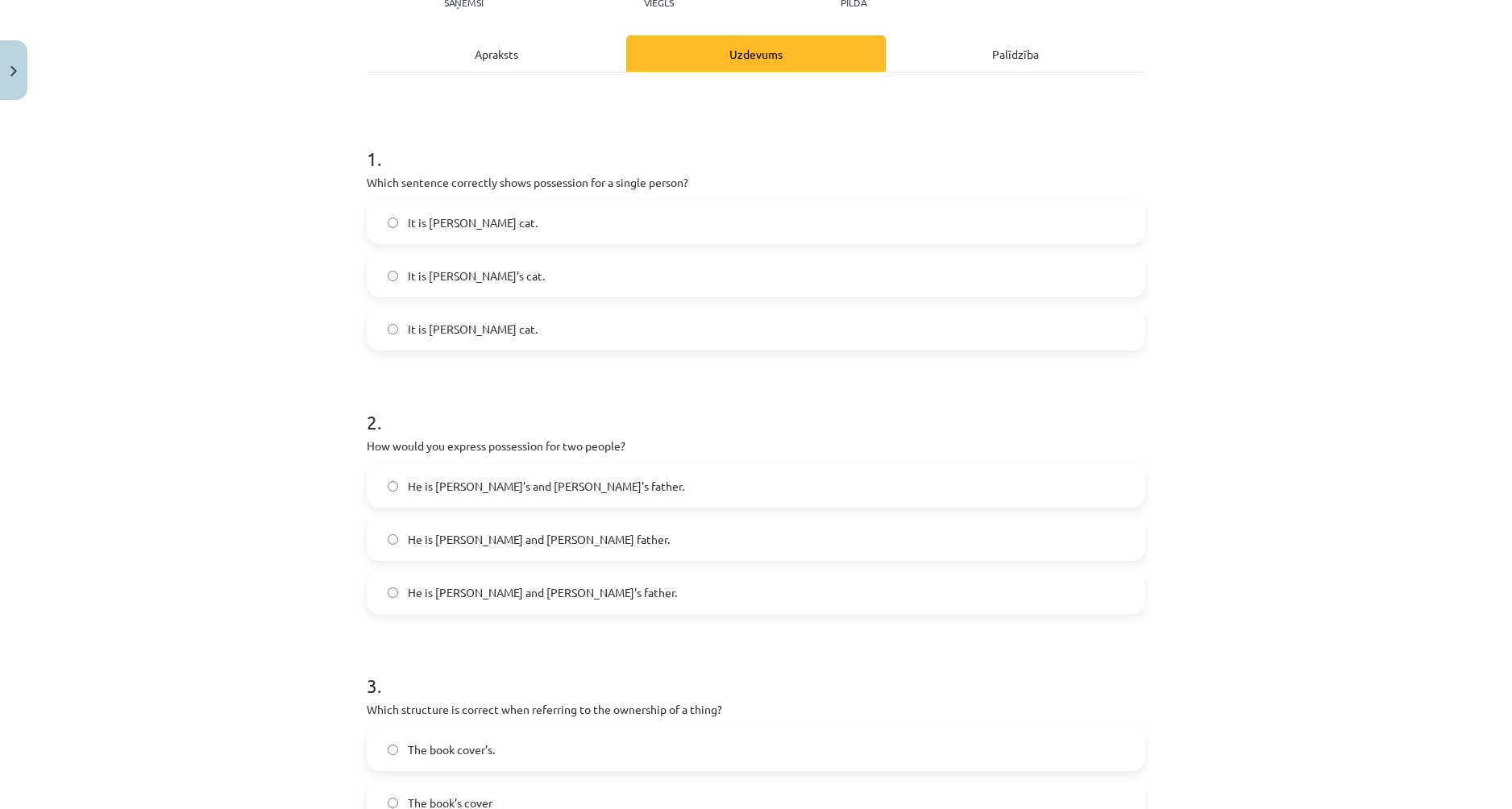
click at [380, 593] on label "He is [PERSON_NAME] and [PERSON_NAME]’s father." at bounding box center [756, 592] width 775 height 40
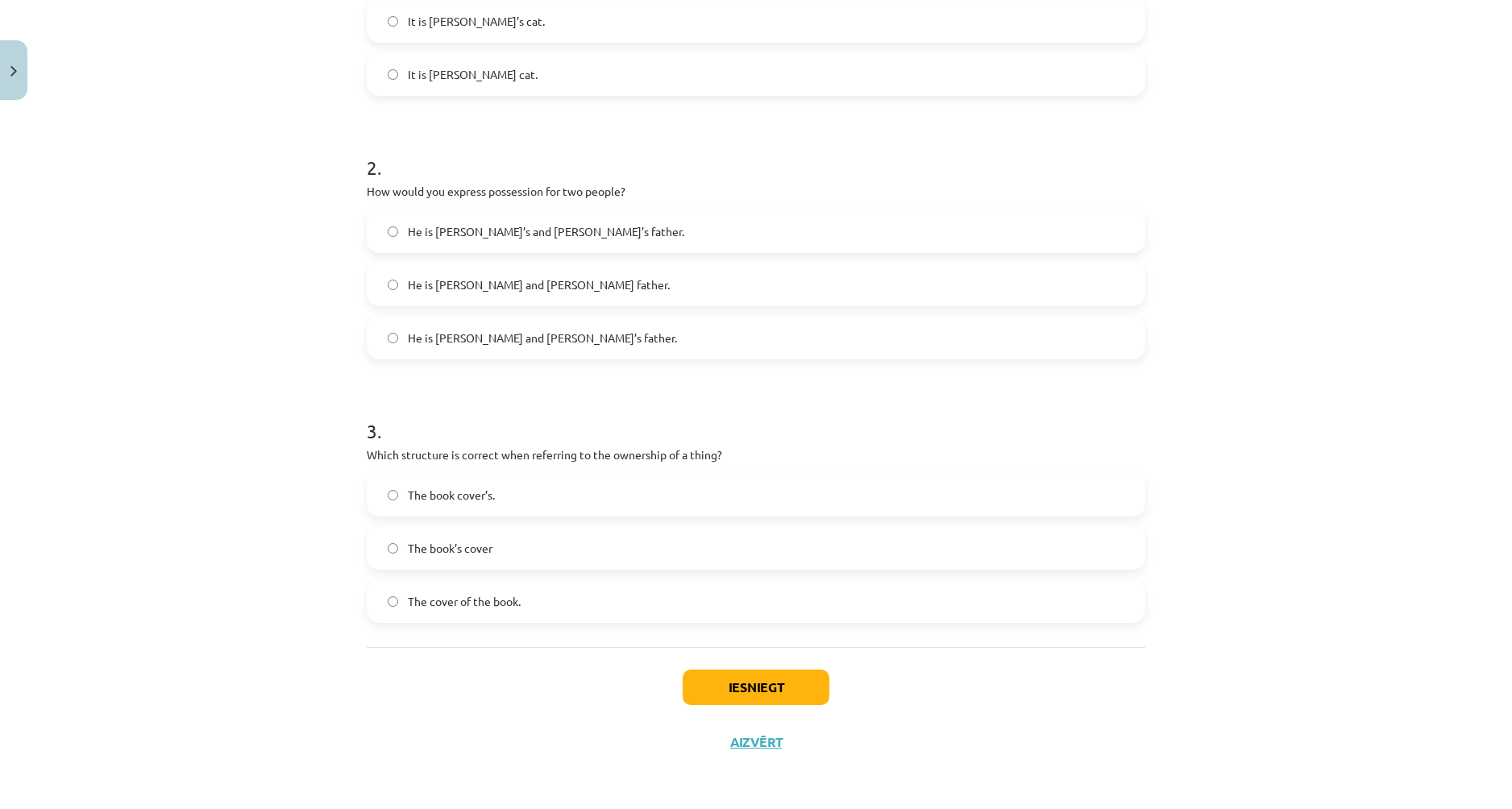
scroll to position [457, 0]
click at [394, 544] on label "The book’s cover" at bounding box center [756, 547] width 775 height 40
click at [778, 683] on button "Iesniegt" at bounding box center [756, 686] width 147 height 35
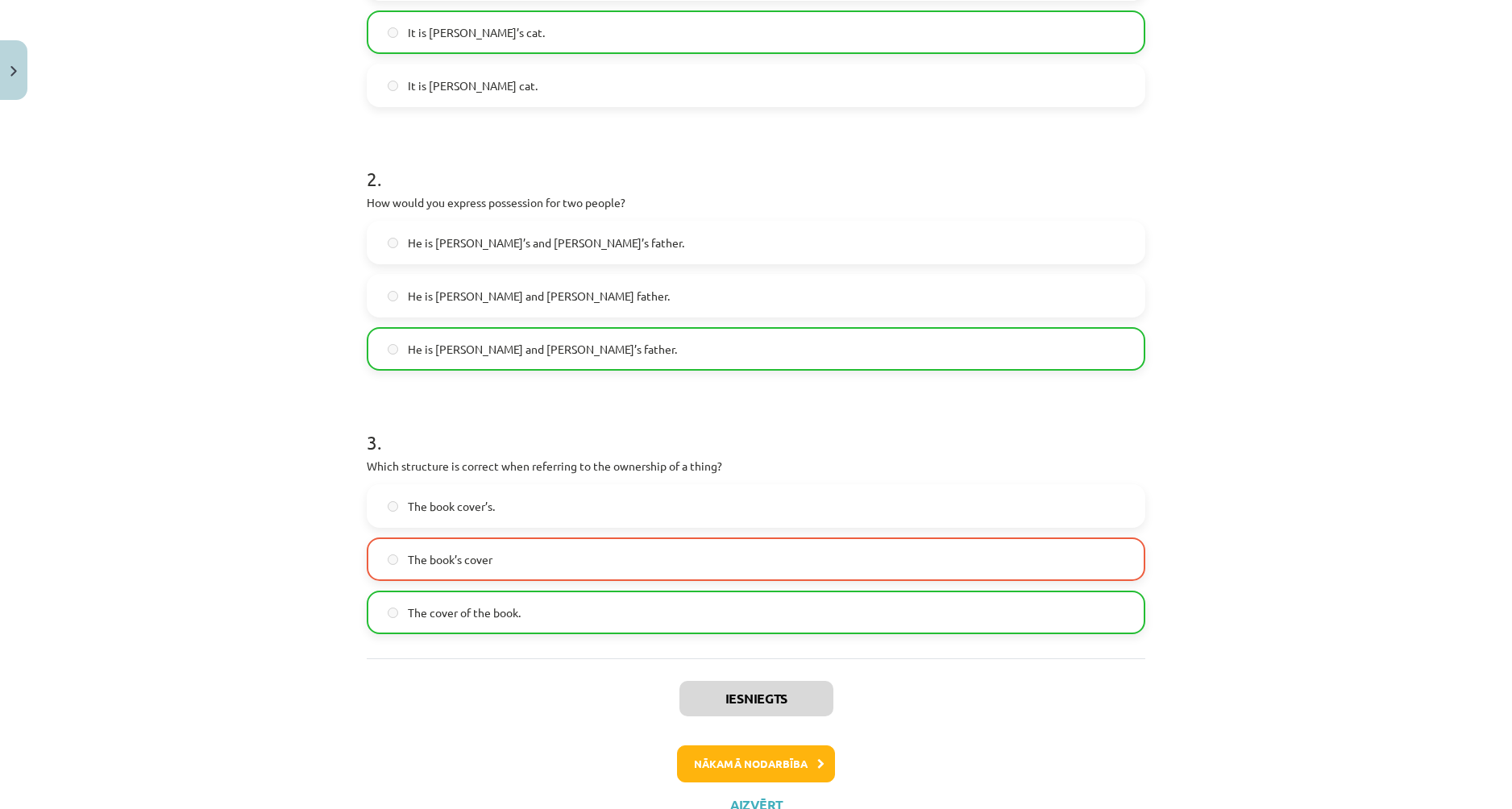
scroll to position [509, 0]
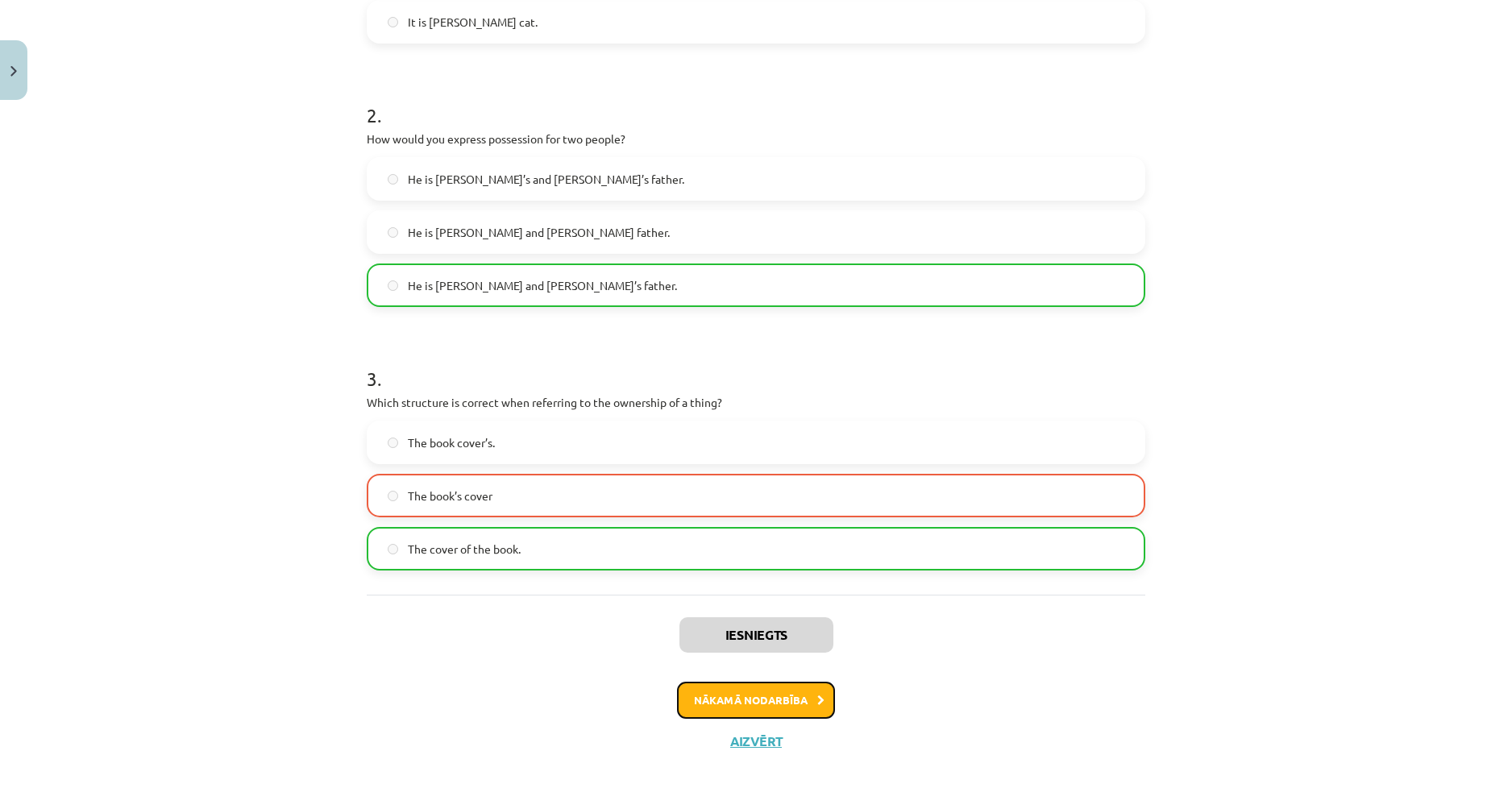
click at [761, 698] on button "Nākamā nodarbība" at bounding box center [756, 700] width 158 height 37
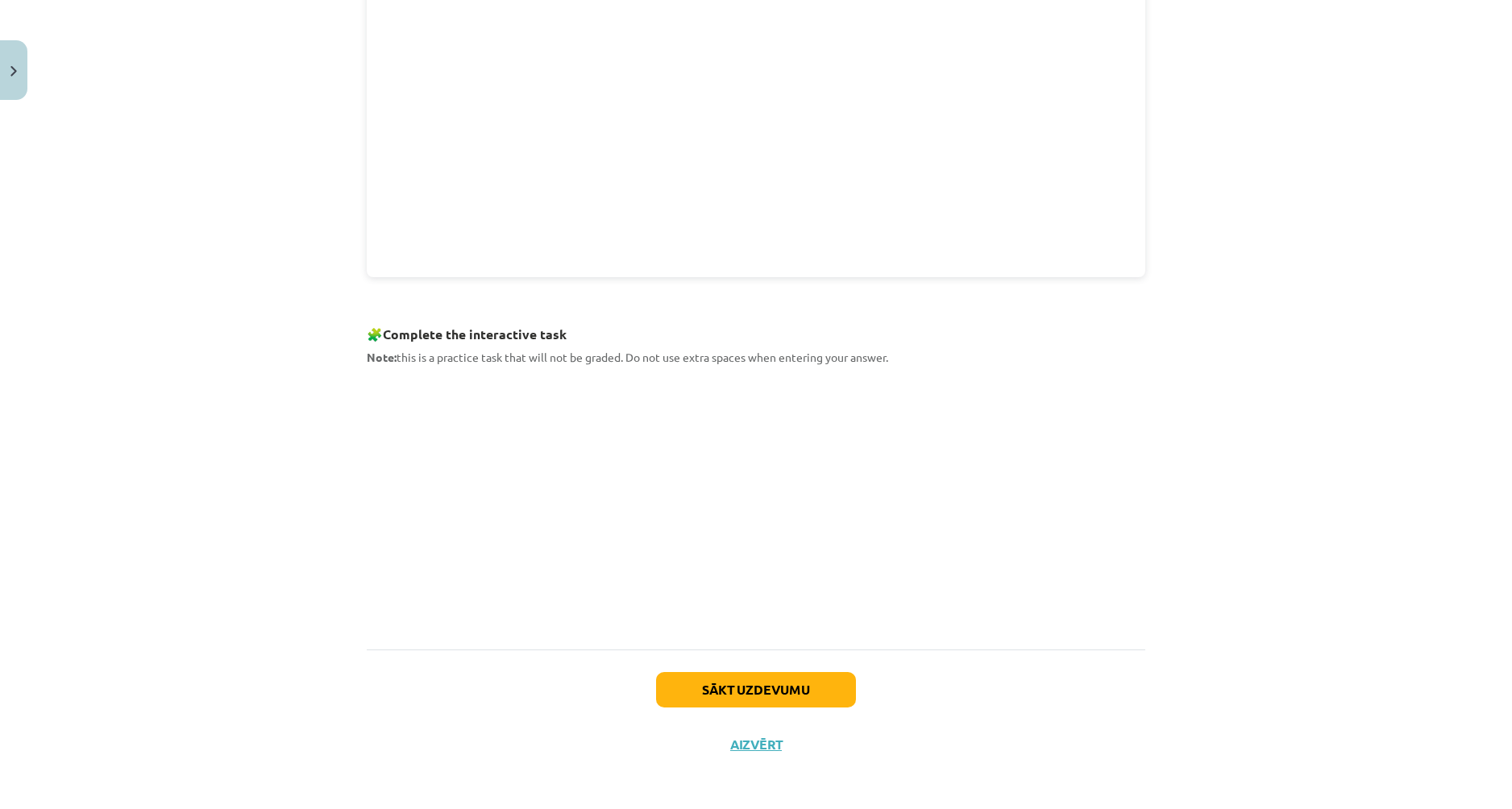
scroll to position [553, 0]
click at [754, 673] on button "Sākt uzdevumu" at bounding box center [756, 690] width 199 height 35
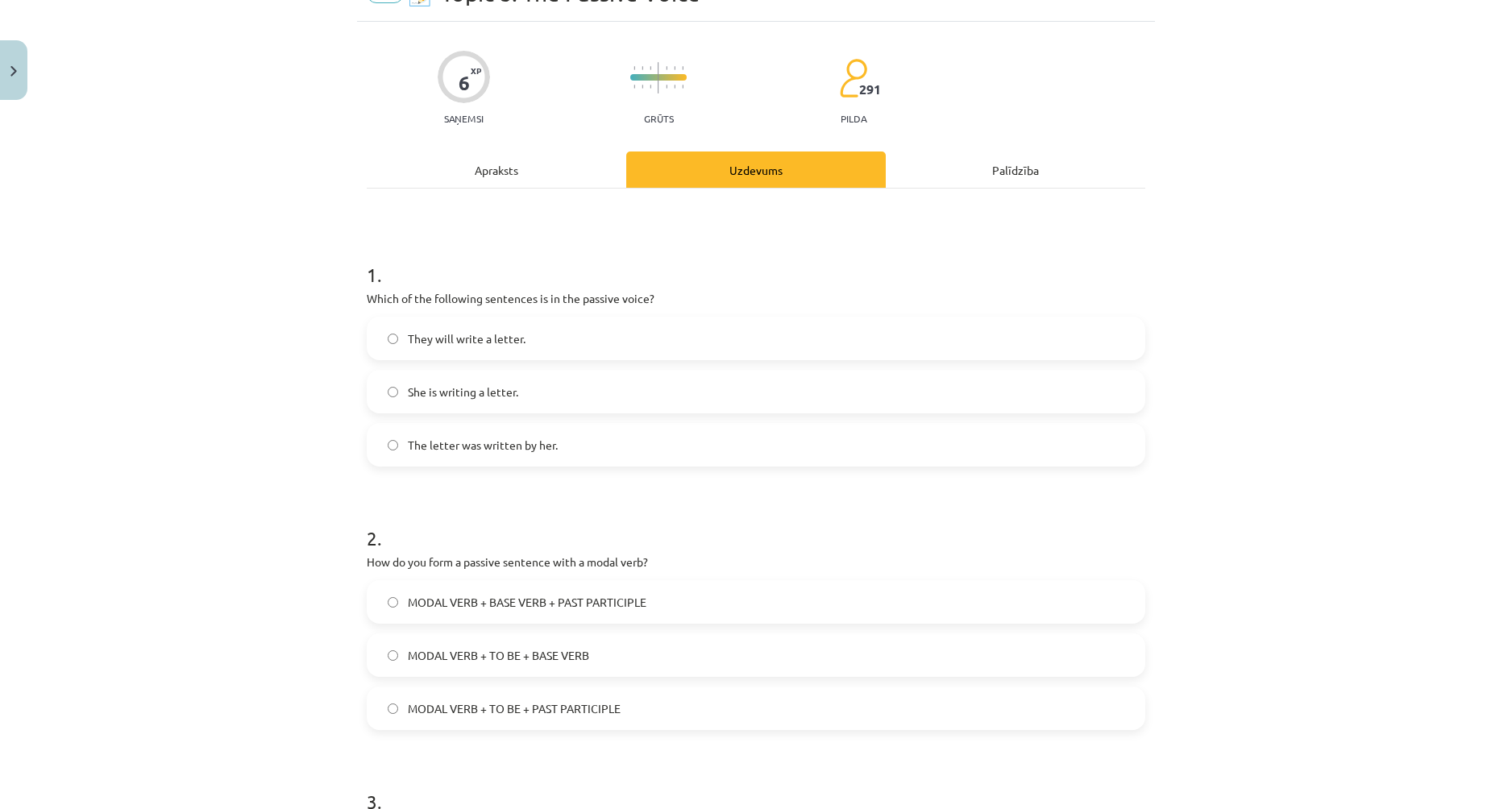
scroll to position [40, 0]
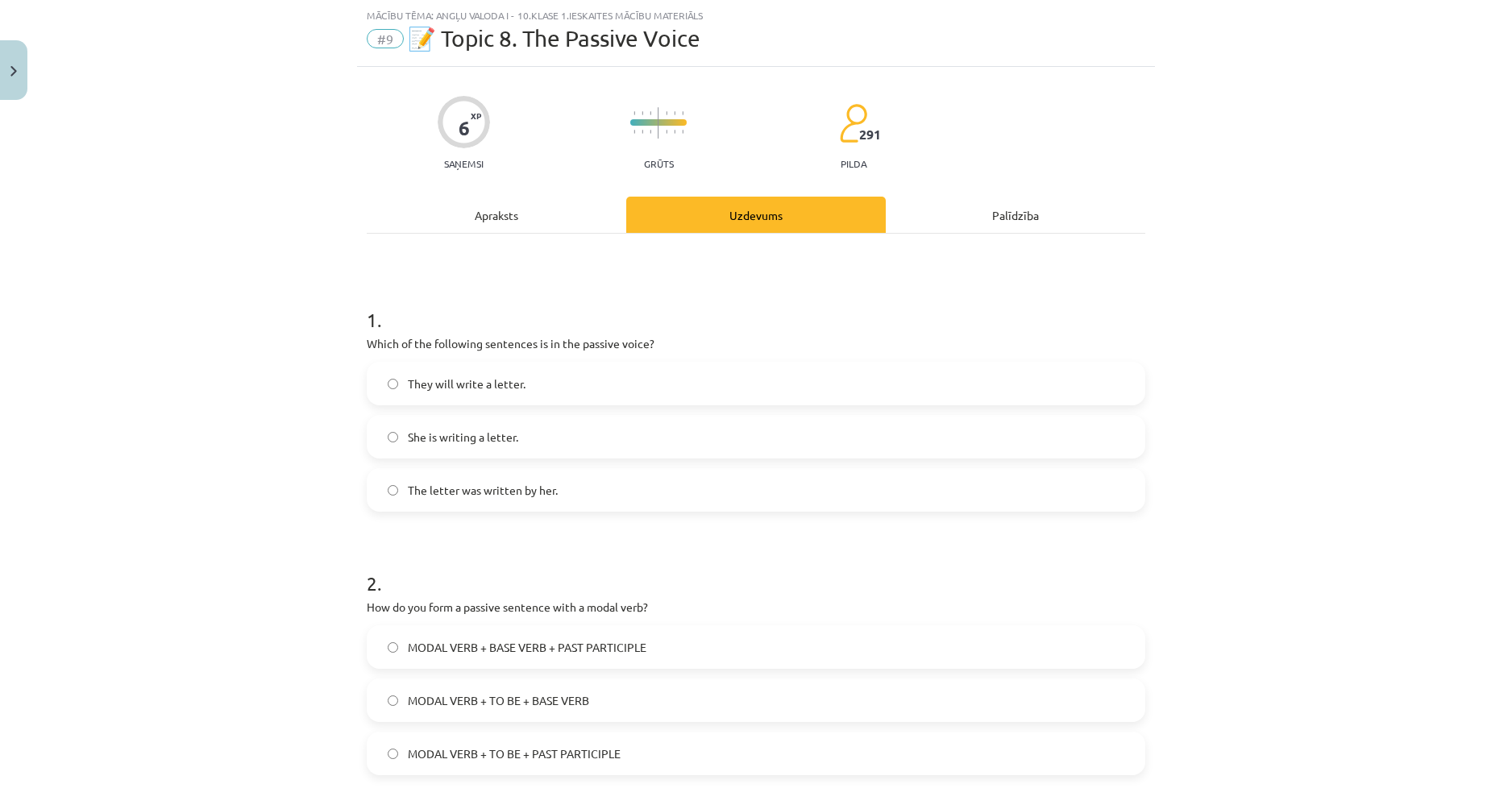
click at [384, 429] on label "She is writing a letter." at bounding box center [756, 437] width 775 height 40
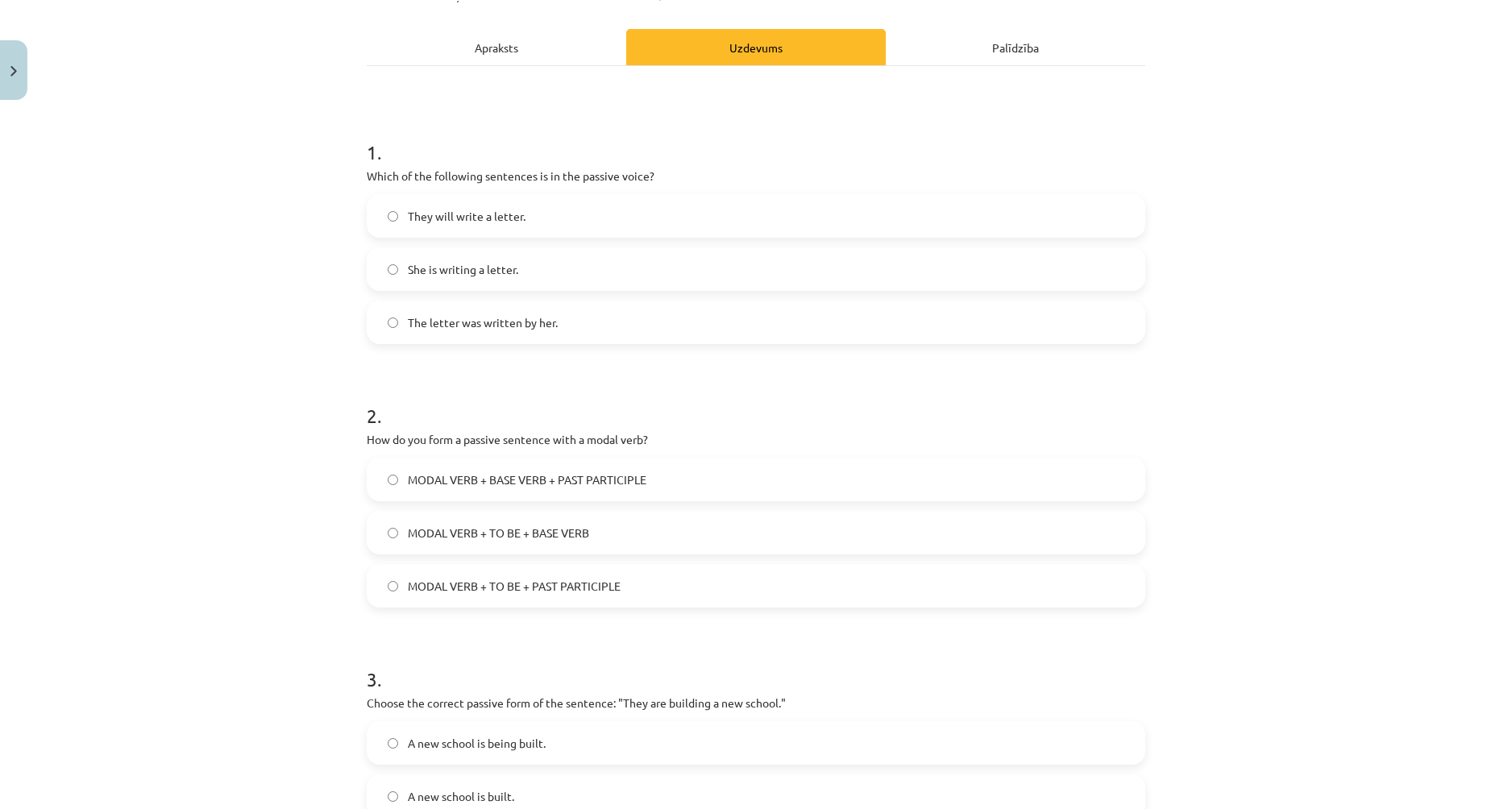
scroll to position [201, 0]
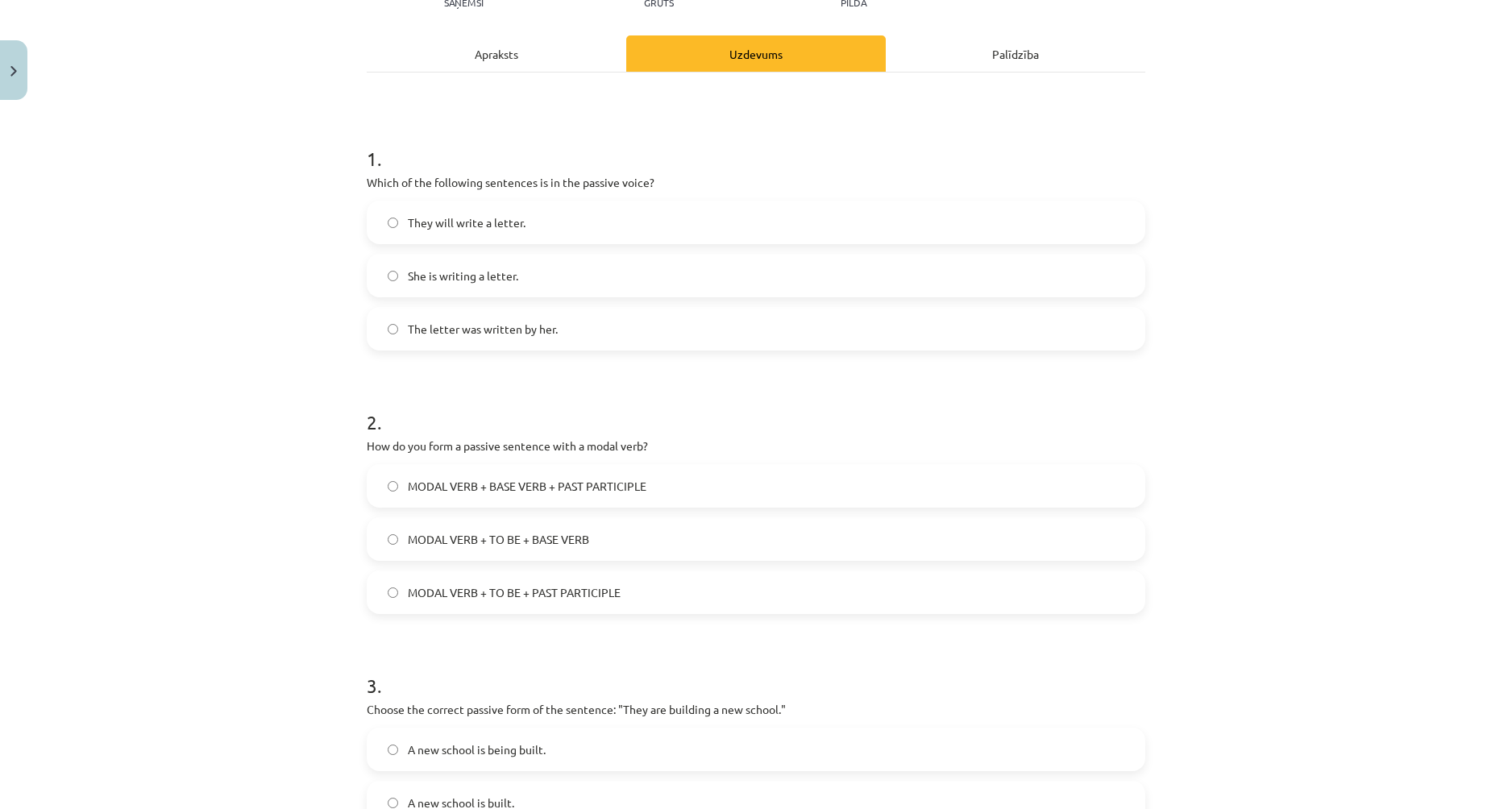
click at [380, 530] on label "MODAL VERB + TO BE + BASE VERB" at bounding box center [756, 539] width 775 height 40
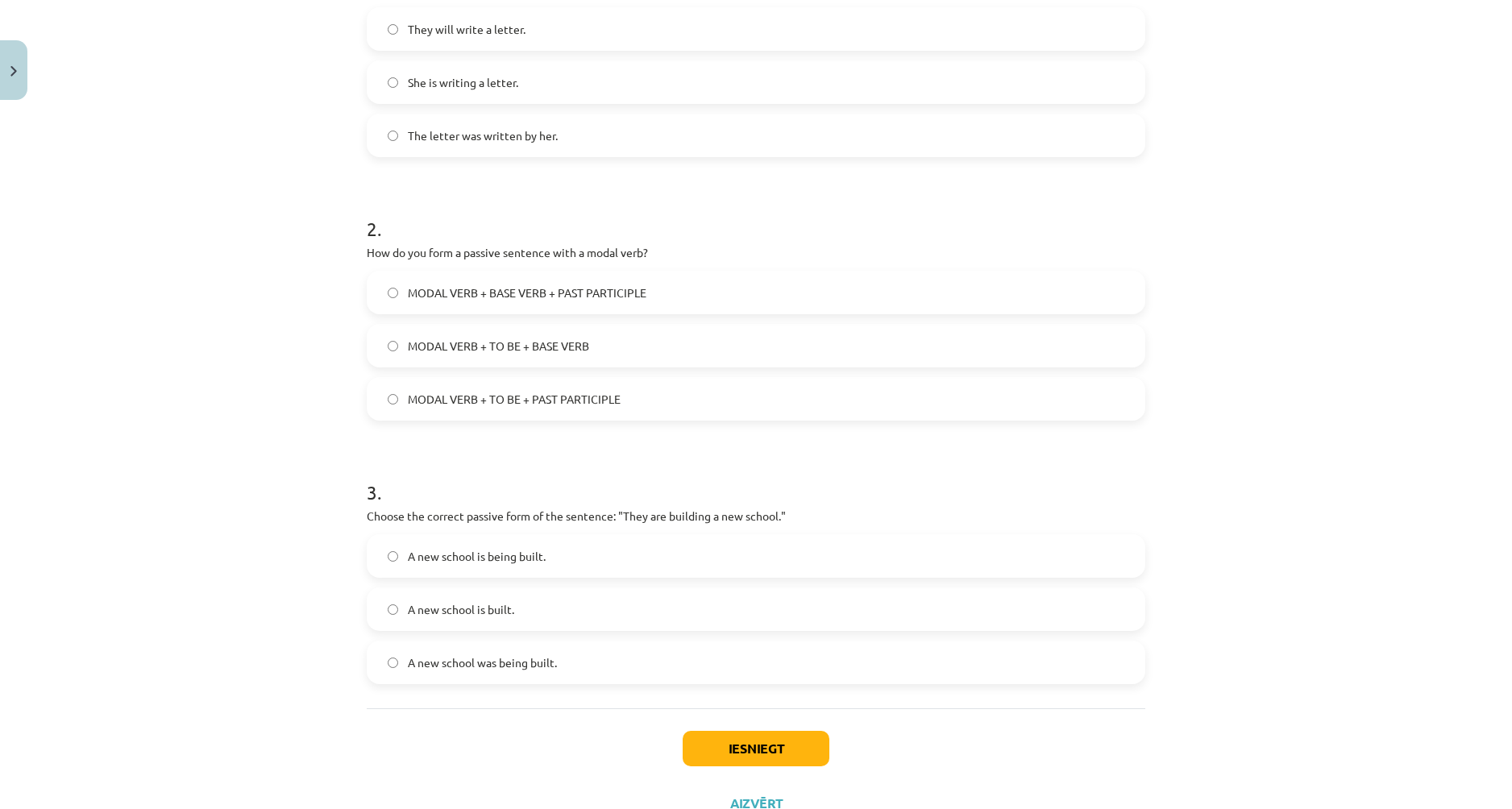
scroll to position [457, 0]
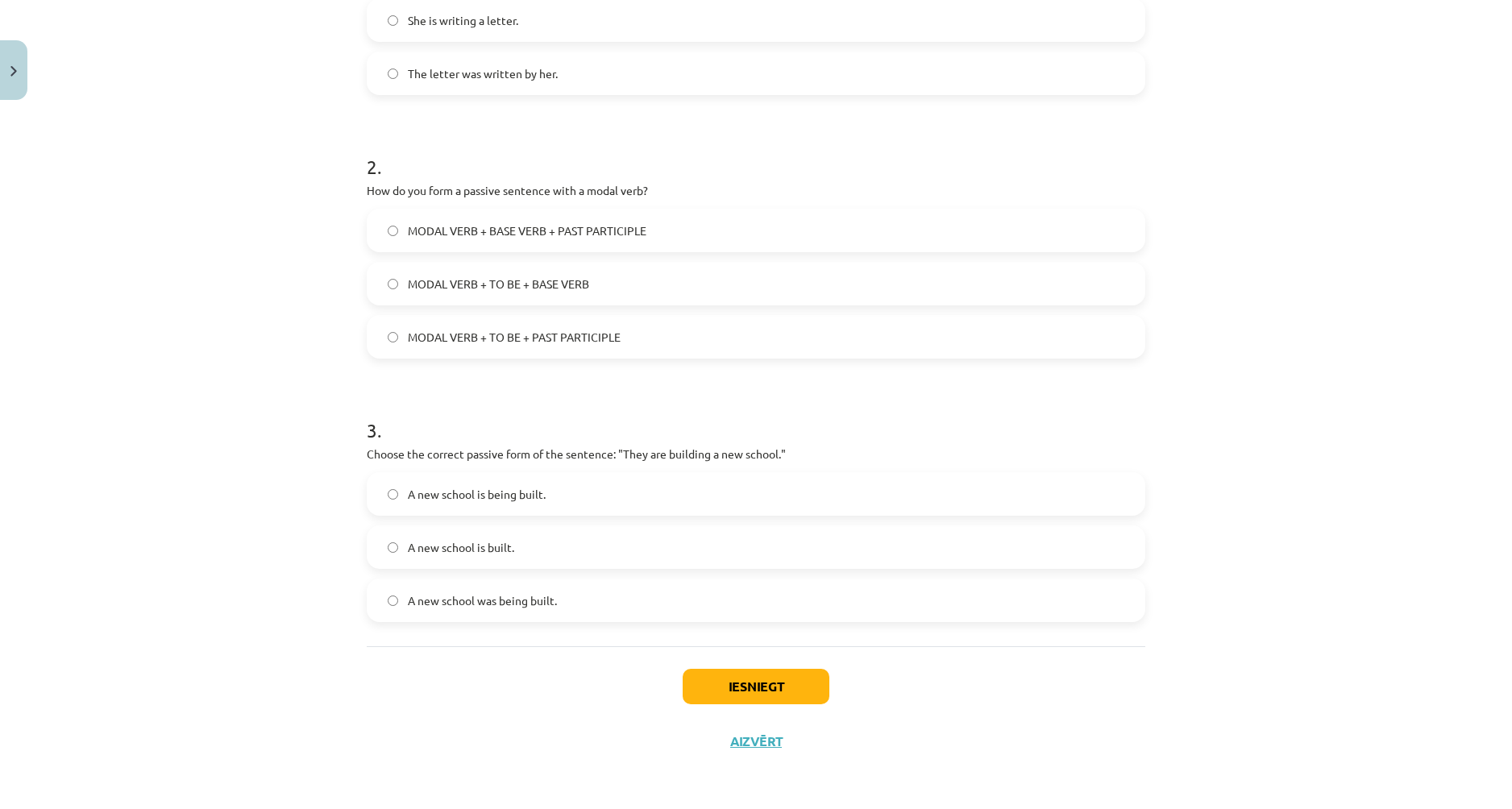
click at [394, 538] on label "A new school is built." at bounding box center [756, 547] width 775 height 40
click at [732, 675] on button "Iesniegt" at bounding box center [756, 686] width 147 height 35
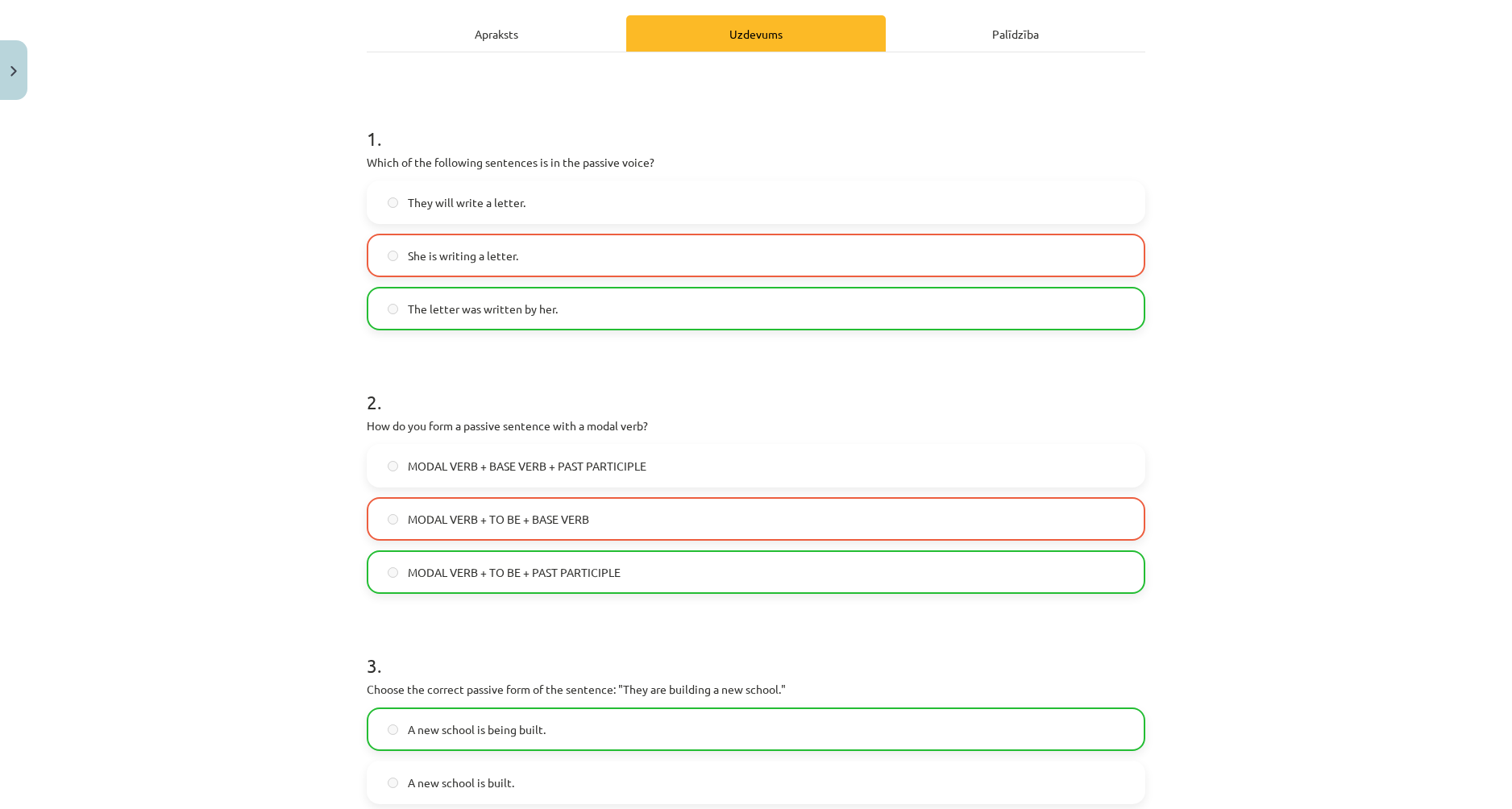
scroll to position [215, 0]
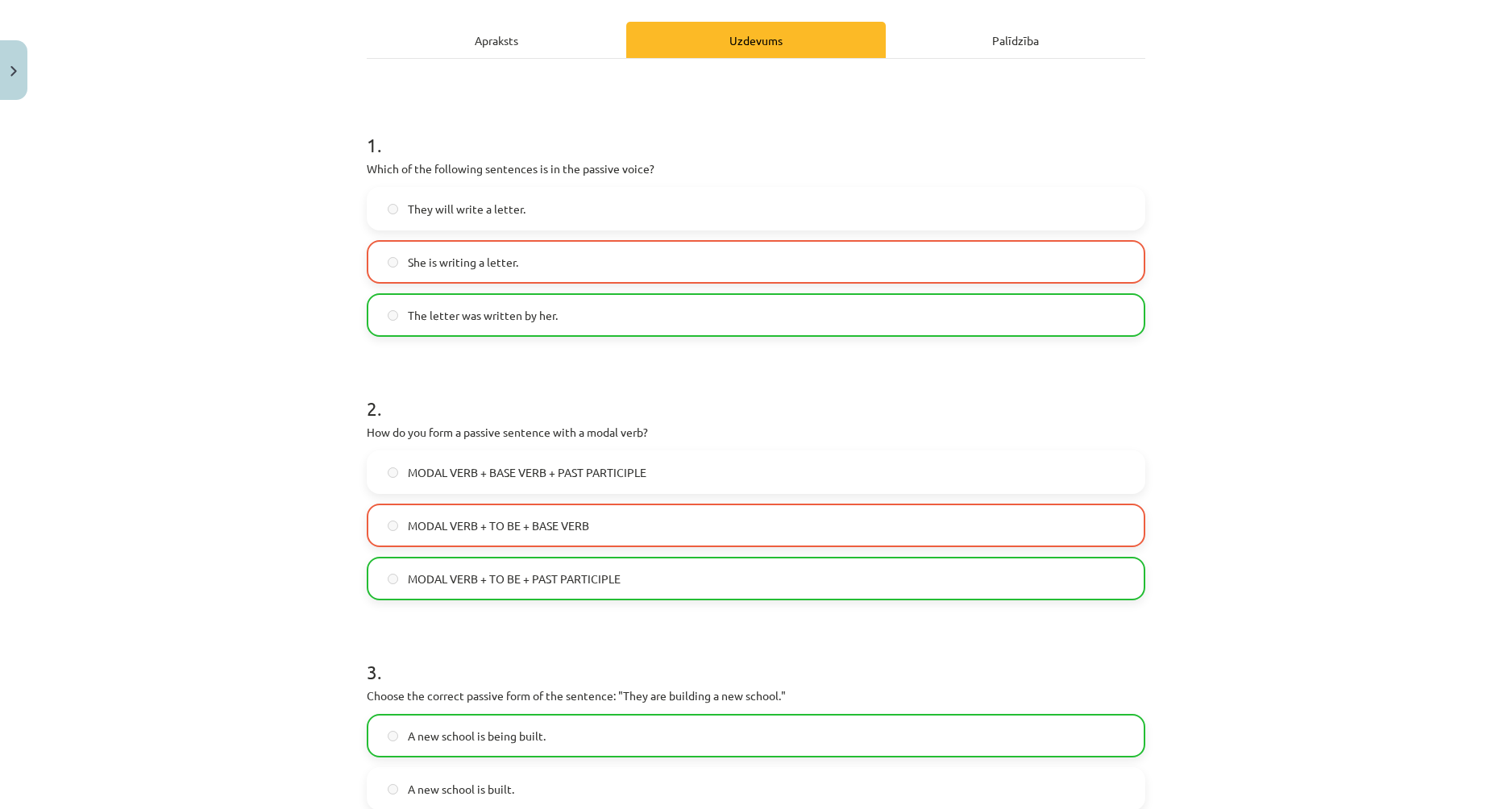
click at [609, 524] on label "MODAL VERB + TO BE + BASE VERB" at bounding box center [756, 525] width 775 height 40
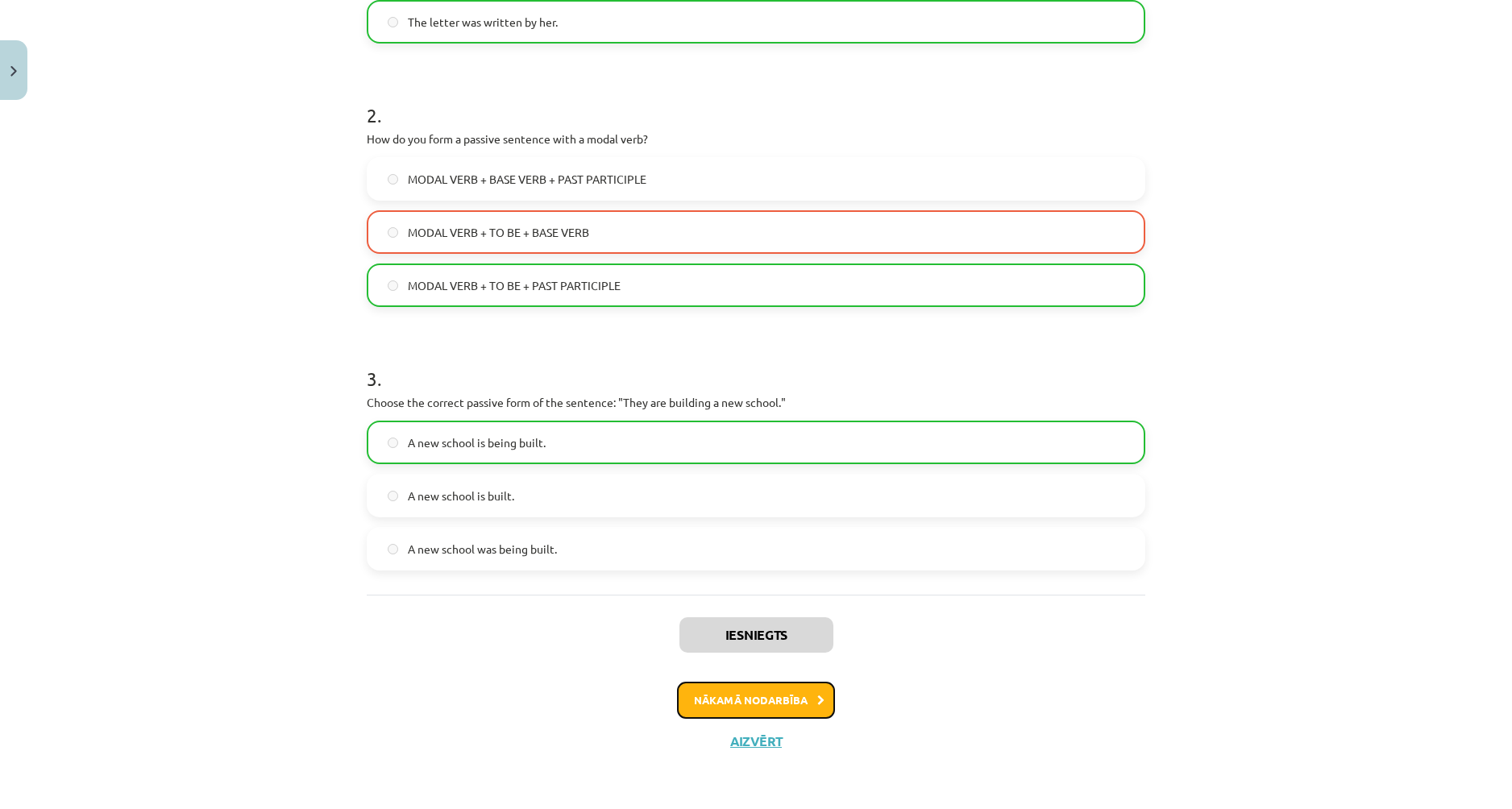
click at [785, 696] on button "Nākamā nodarbība" at bounding box center [756, 700] width 158 height 37
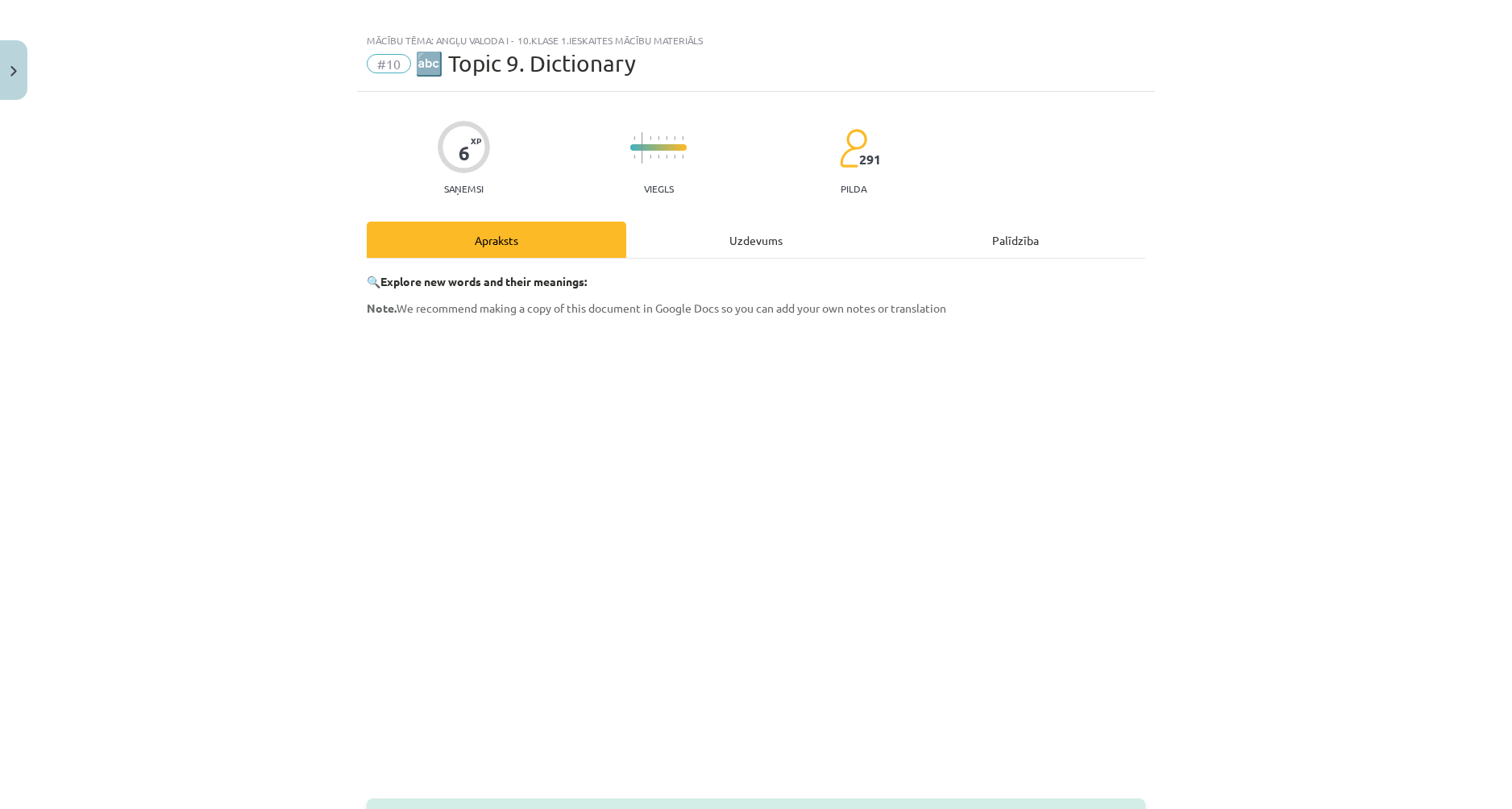
scroll to position [0, 0]
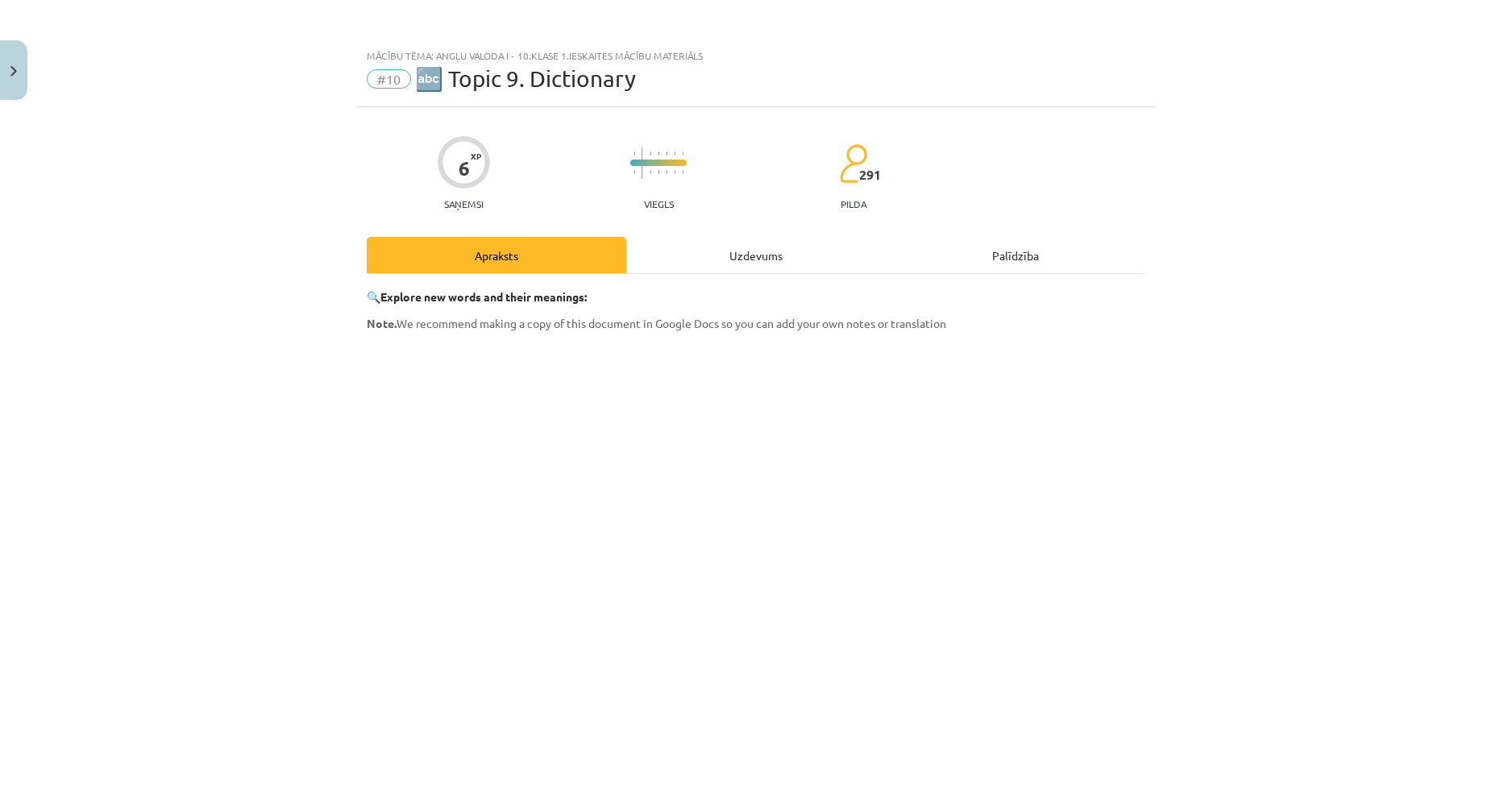
click at [744, 256] on div "Uzdevums" at bounding box center [756, 255] width 259 height 36
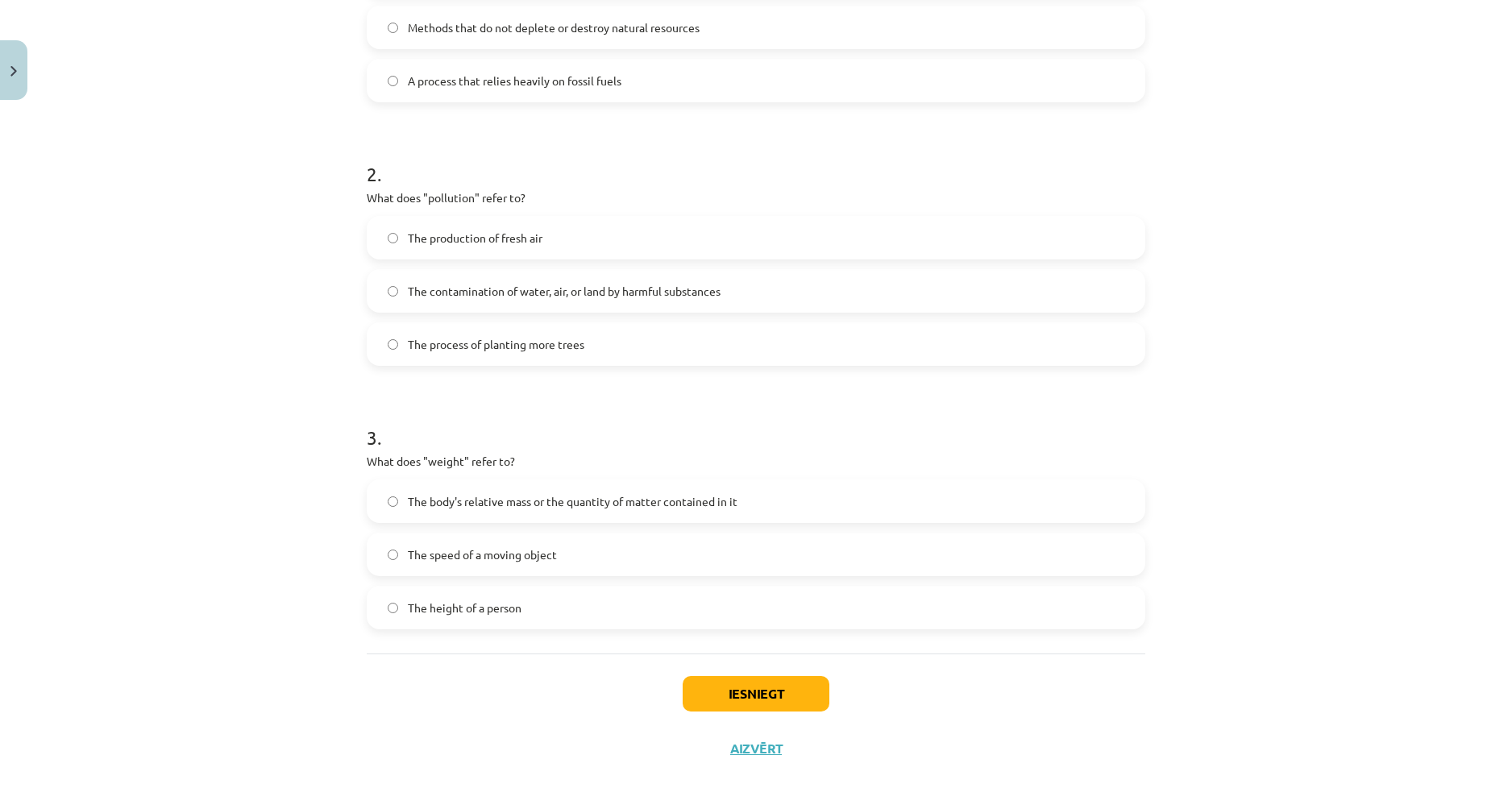
scroll to position [457, 0]
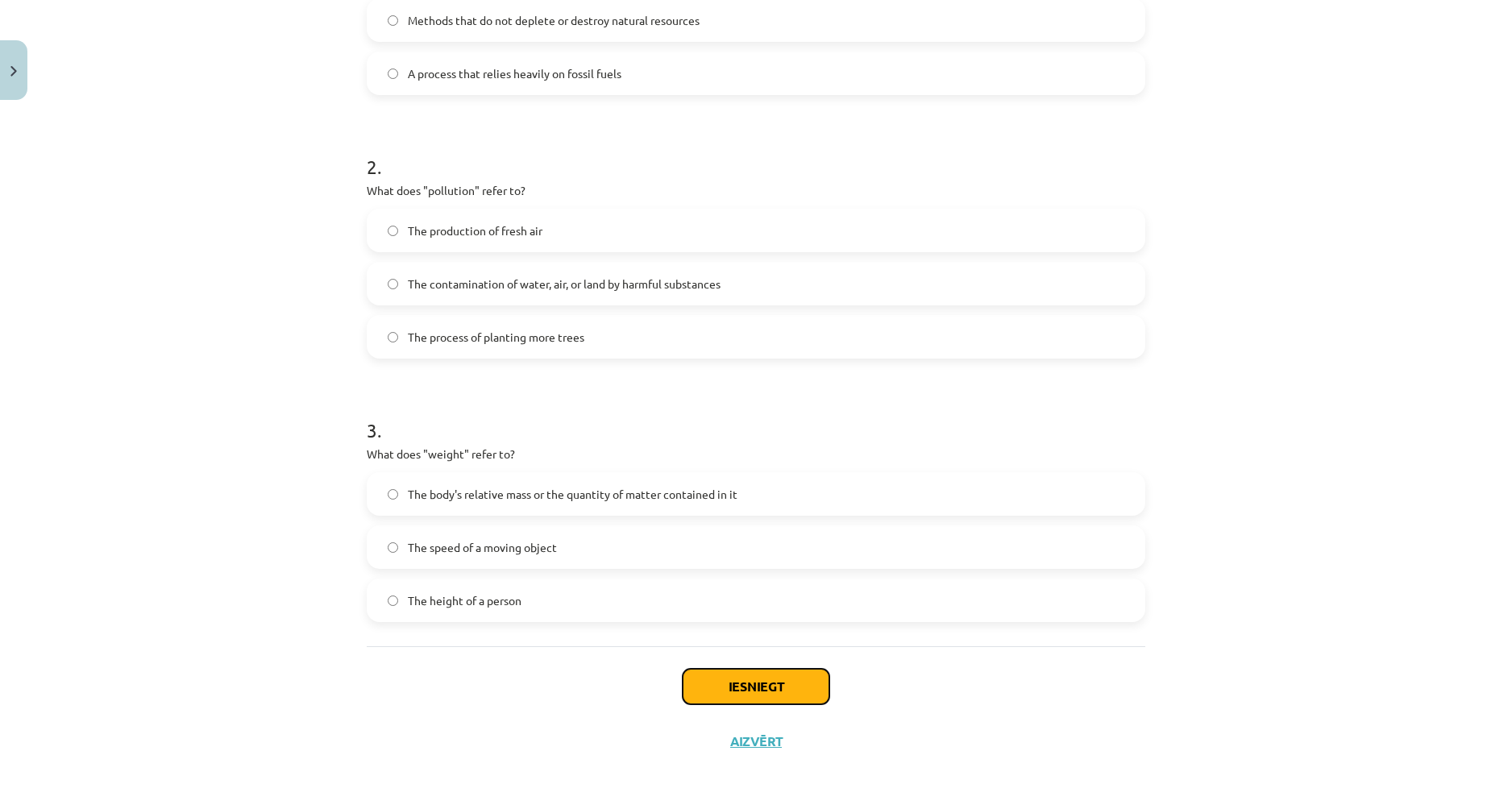
click at [744, 679] on button "Iesniegt" at bounding box center [756, 686] width 147 height 35
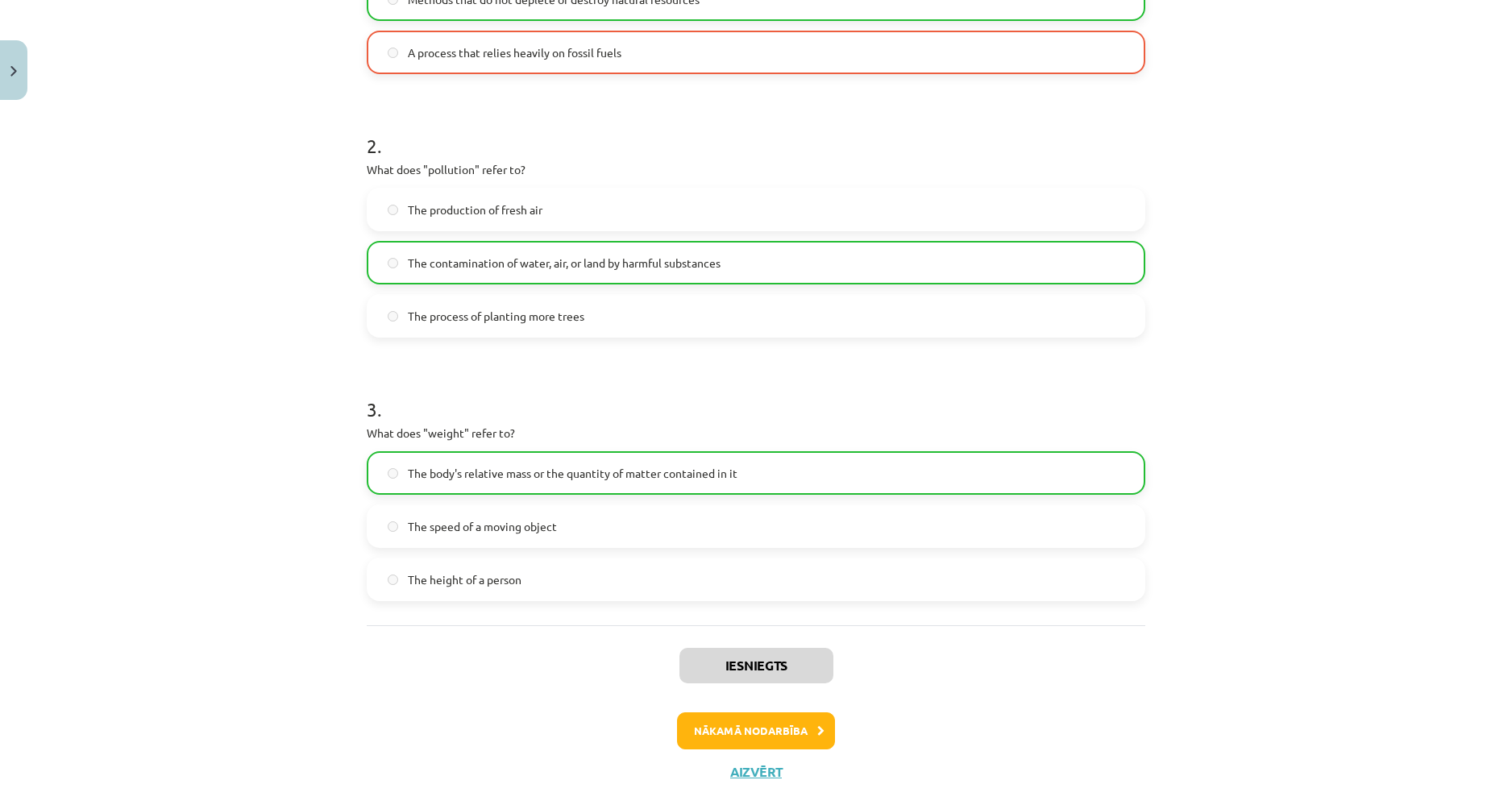
scroll to position [509, 0]
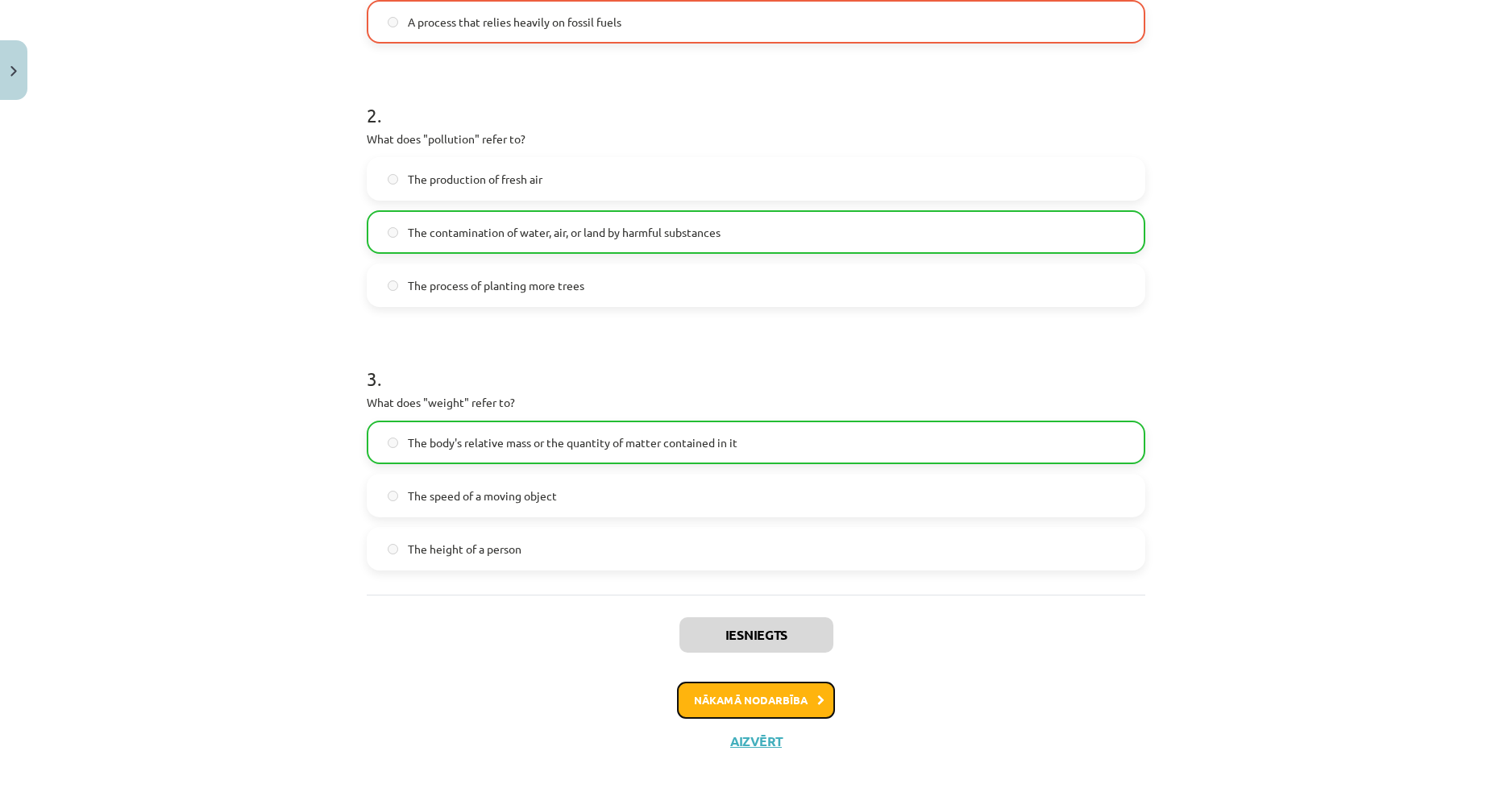
click at [787, 697] on button "Nākamā nodarbība" at bounding box center [756, 700] width 158 height 37
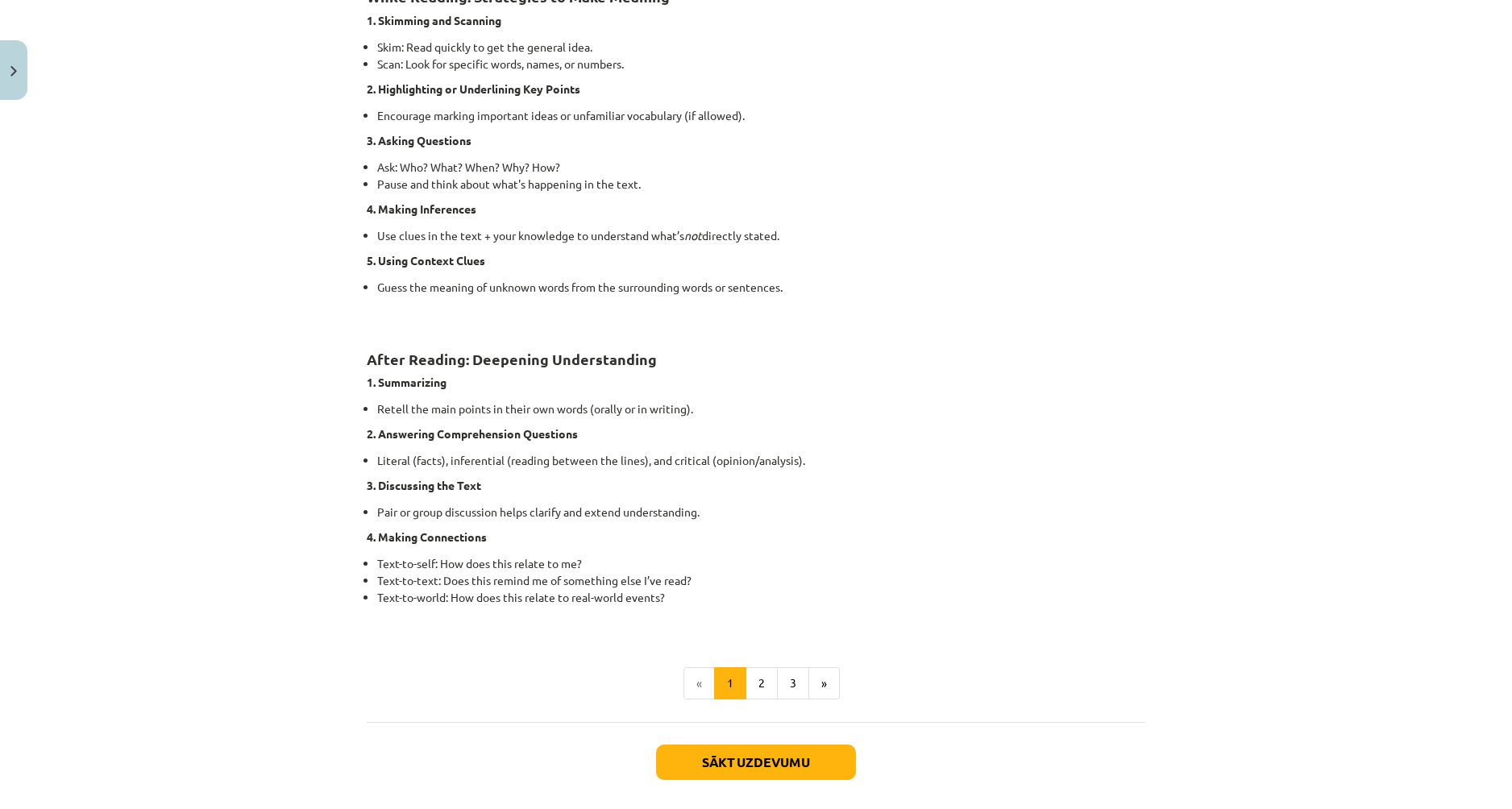
scroll to position [1007, 0]
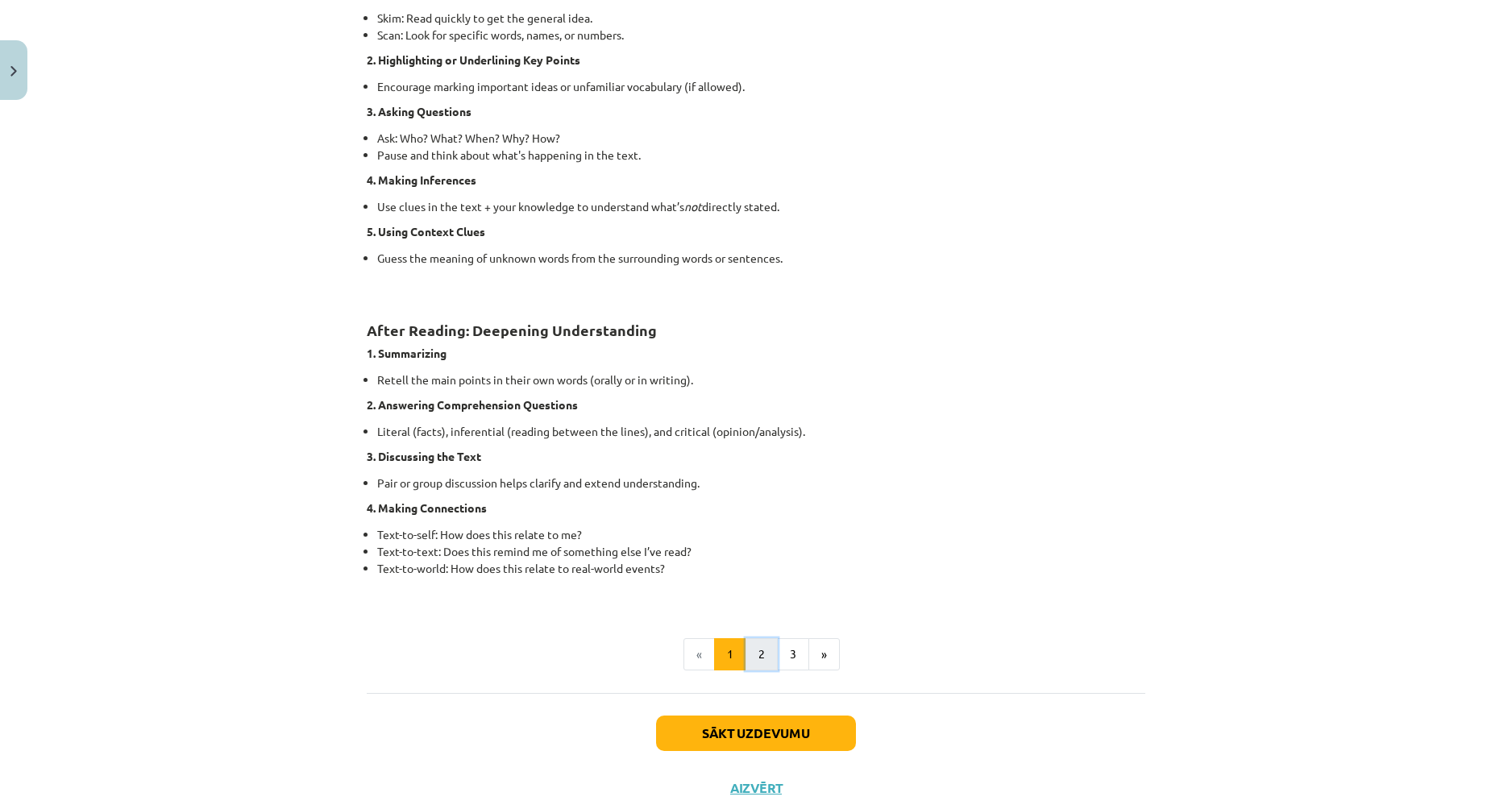
click at [745, 646] on button "2" at bounding box center [761, 654] width 33 height 33
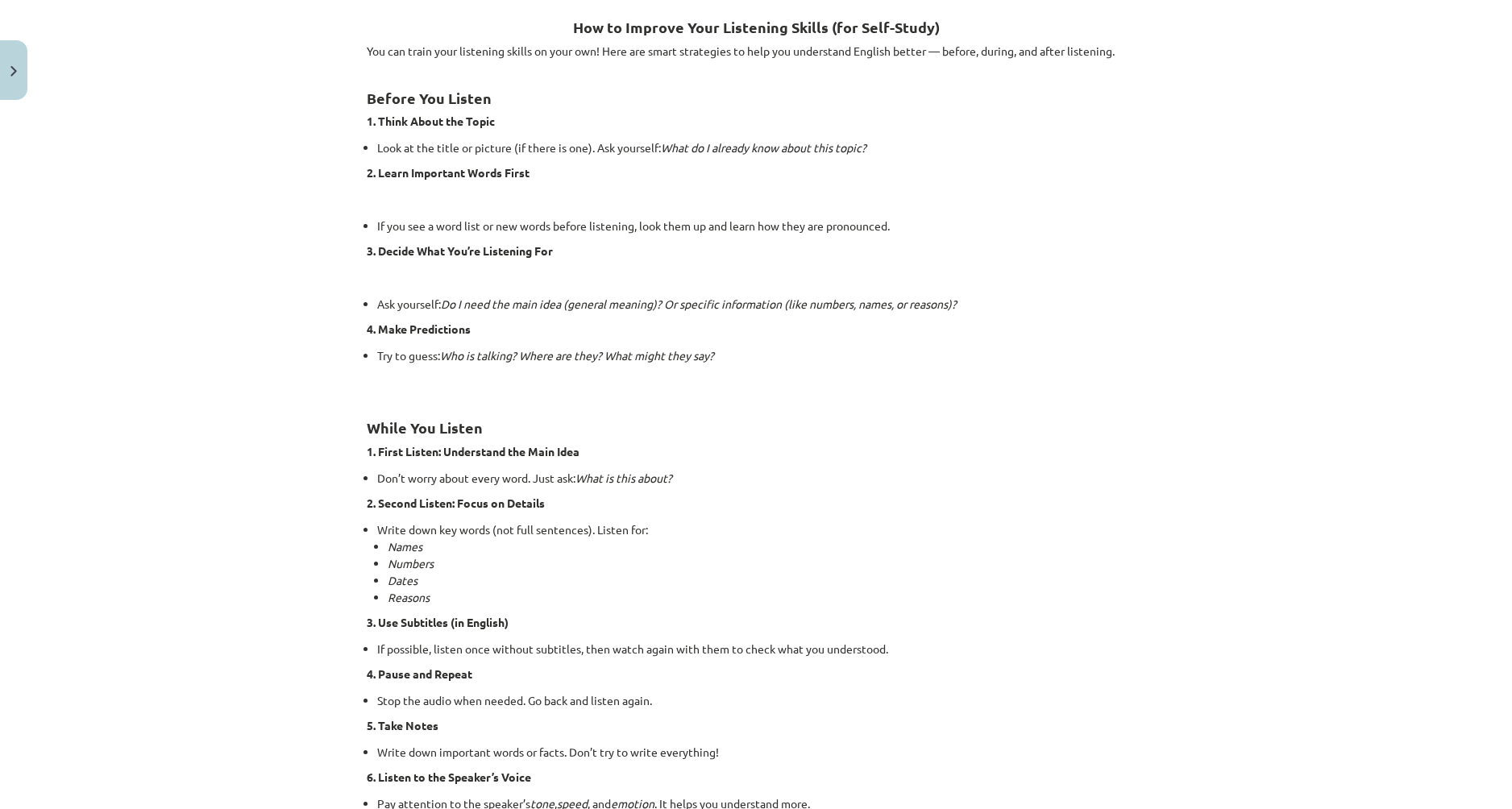
scroll to position [288, 0]
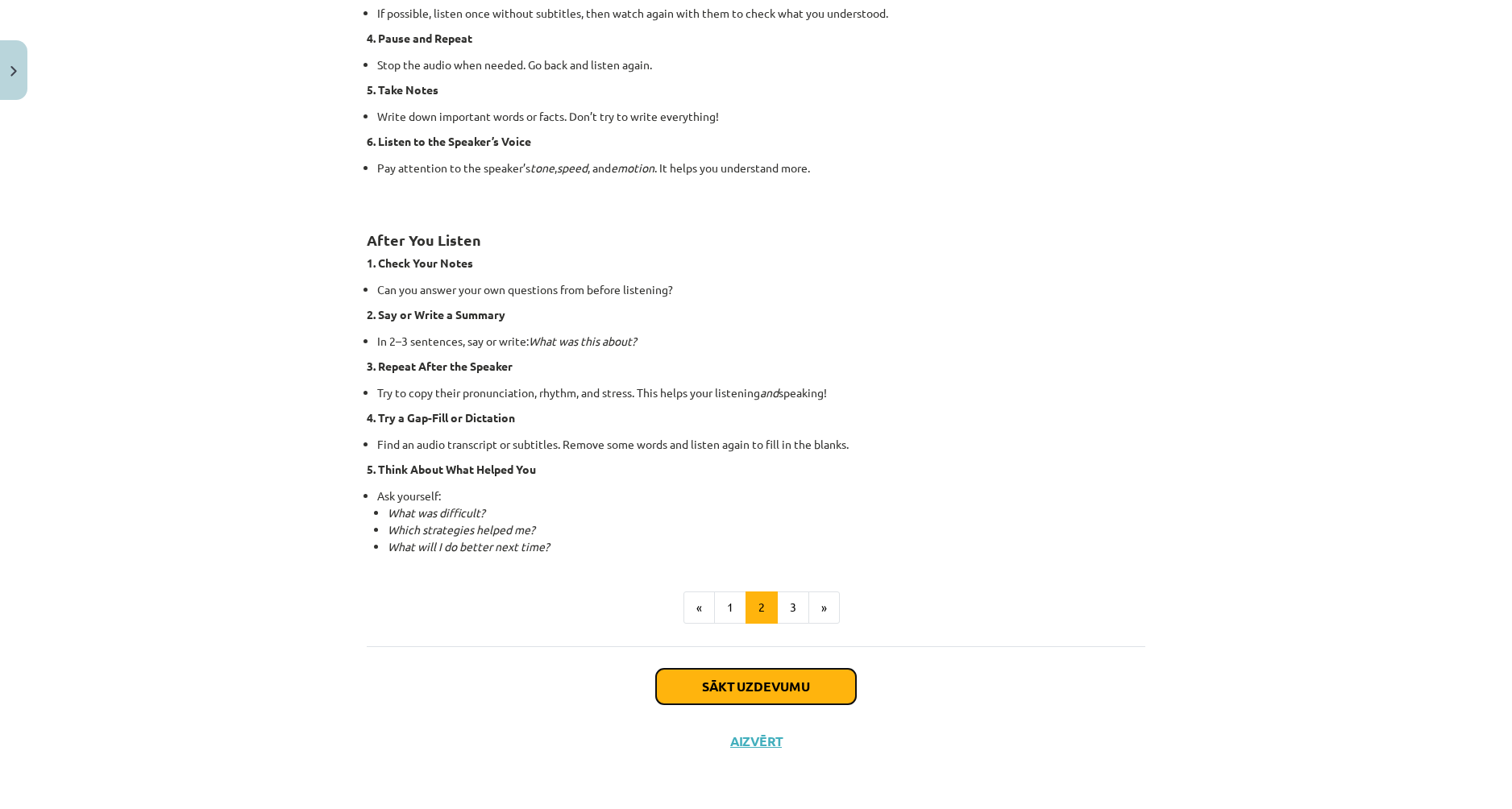
click at [794, 684] on button "Sākt uzdevumu" at bounding box center [756, 686] width 199 height 35
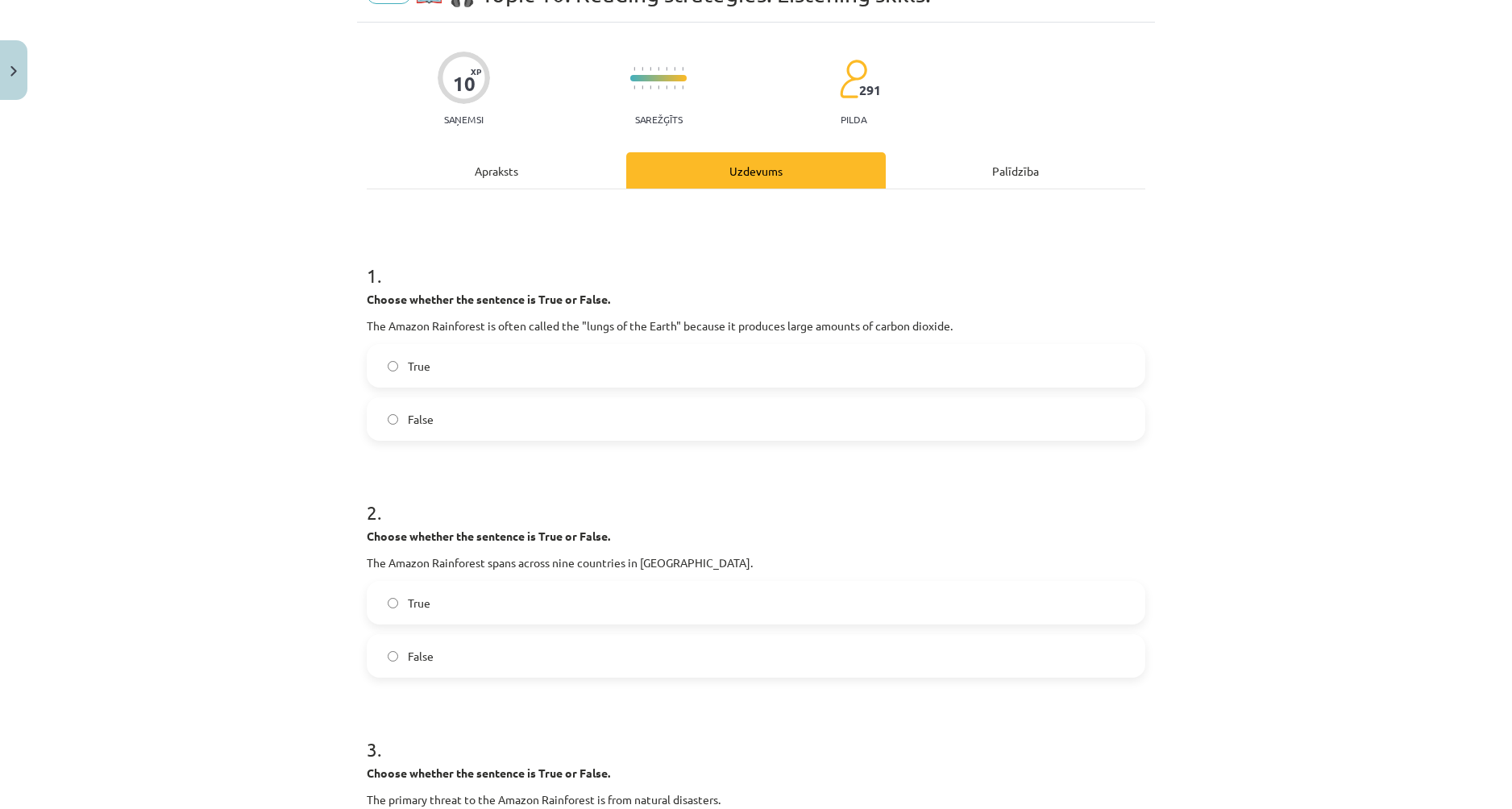
scroll to position [40, 0]
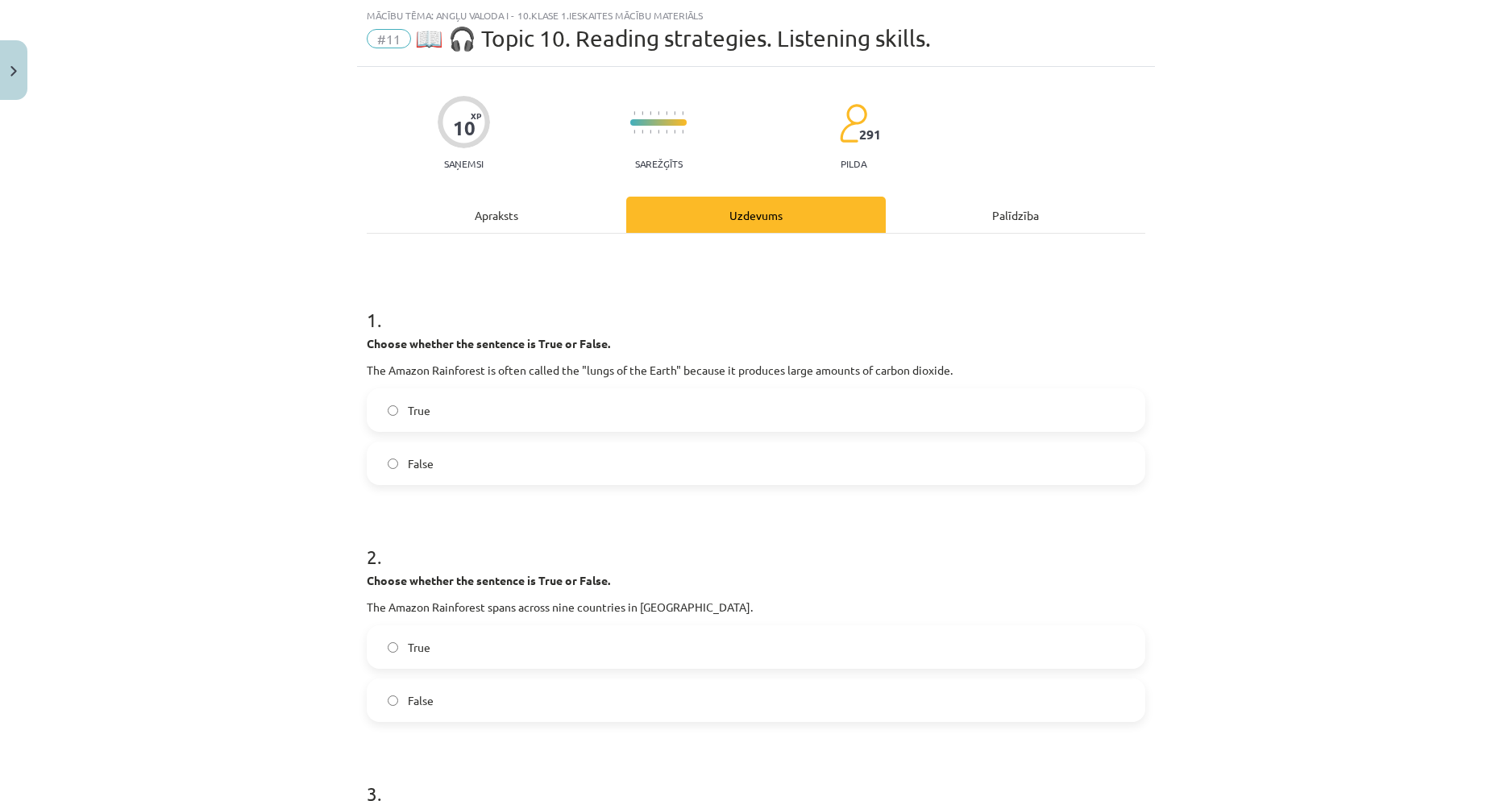
click at [510, 469] on label "False" at bounding box center [756, 463] width 775 height 40
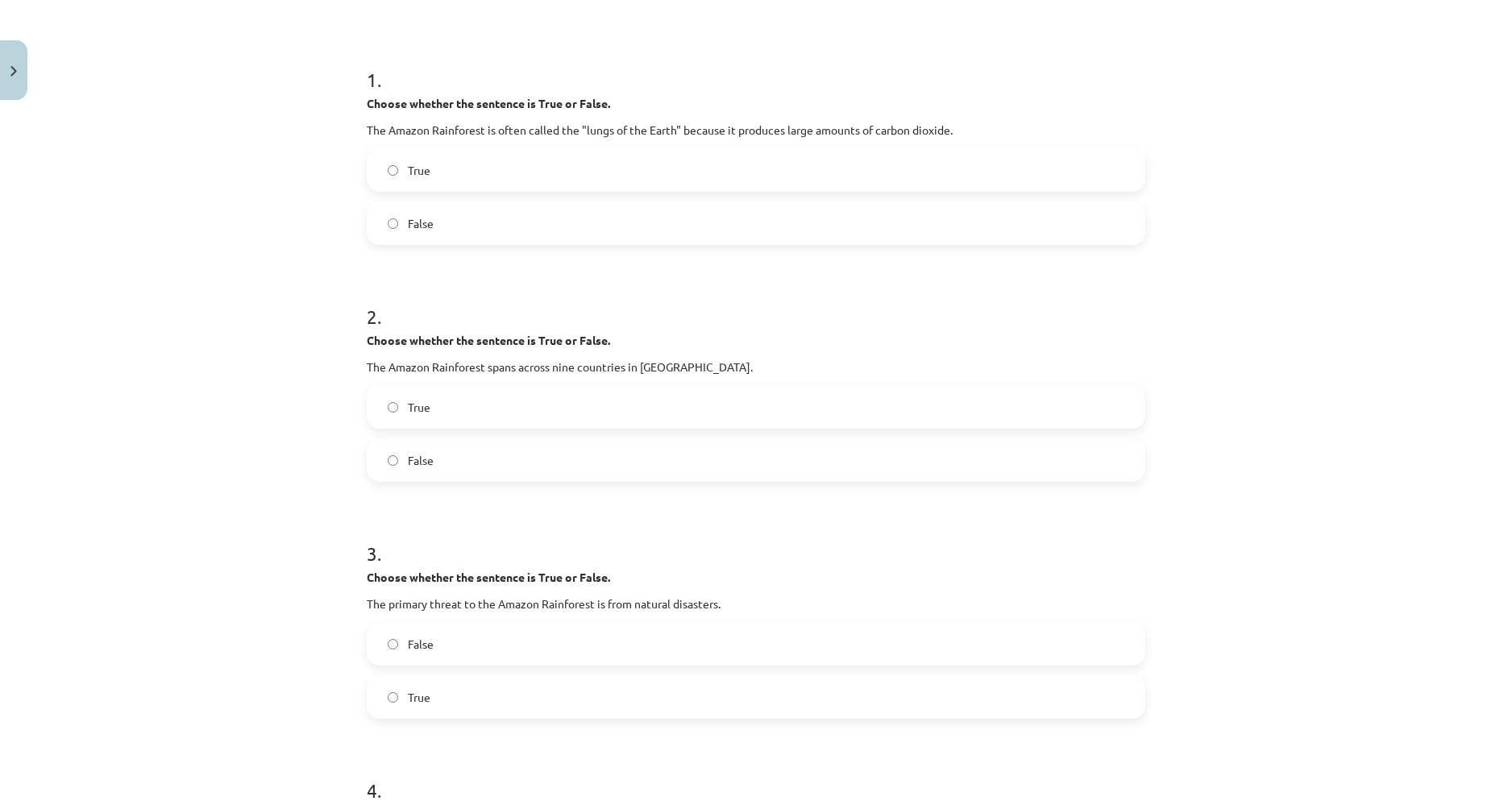
scroll to position [274, 0]
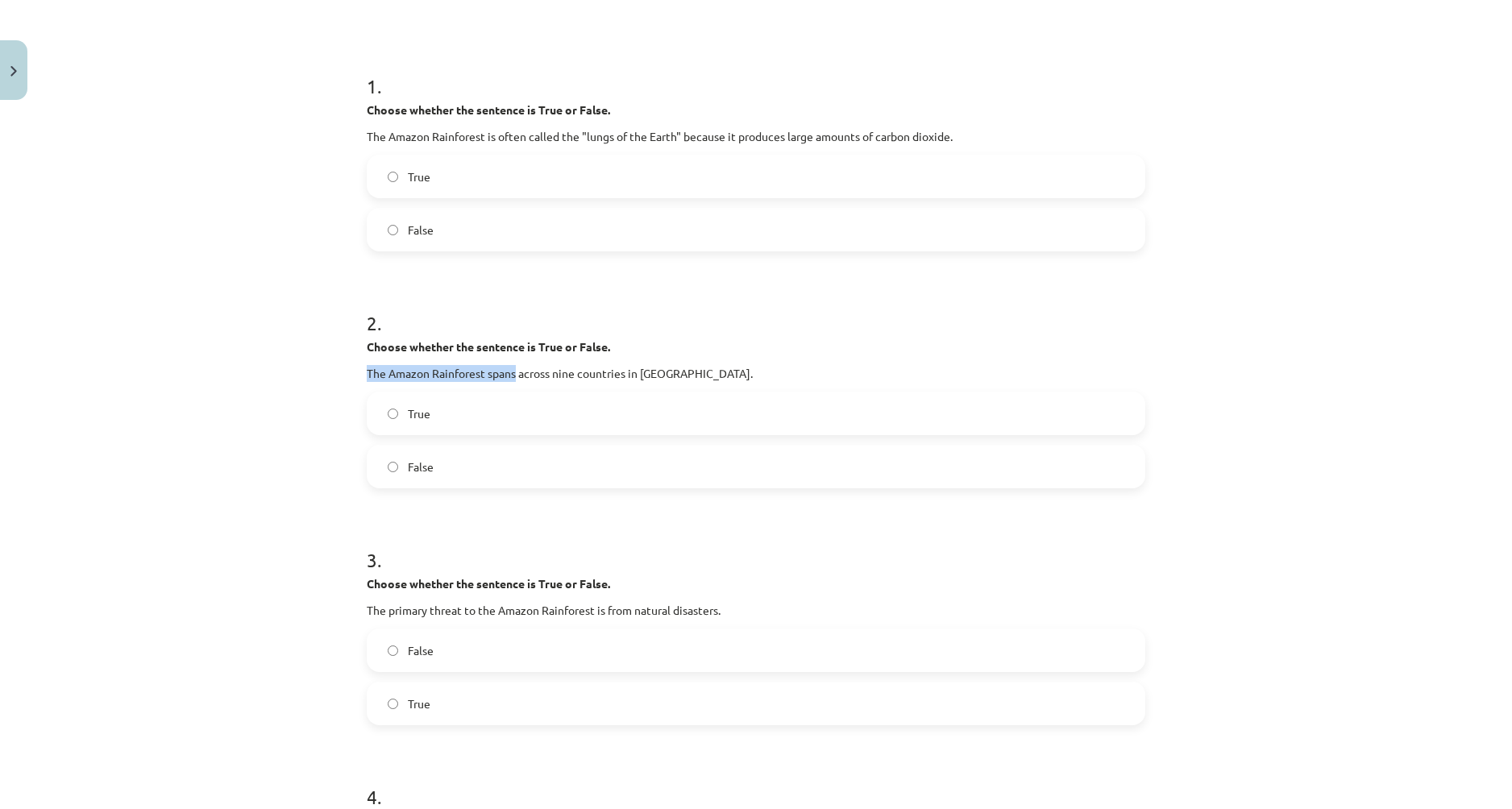
drag, startPoint x: 355, startPoint y: 371, endPoint x: 510, endPoint y: 374, distance: 155.0
click at [539, 385] on div "2 . Choose whether the sentence is True or False. The Amazon Rainforest spans a…" at bounding box center [756, 386] width 778 height 205
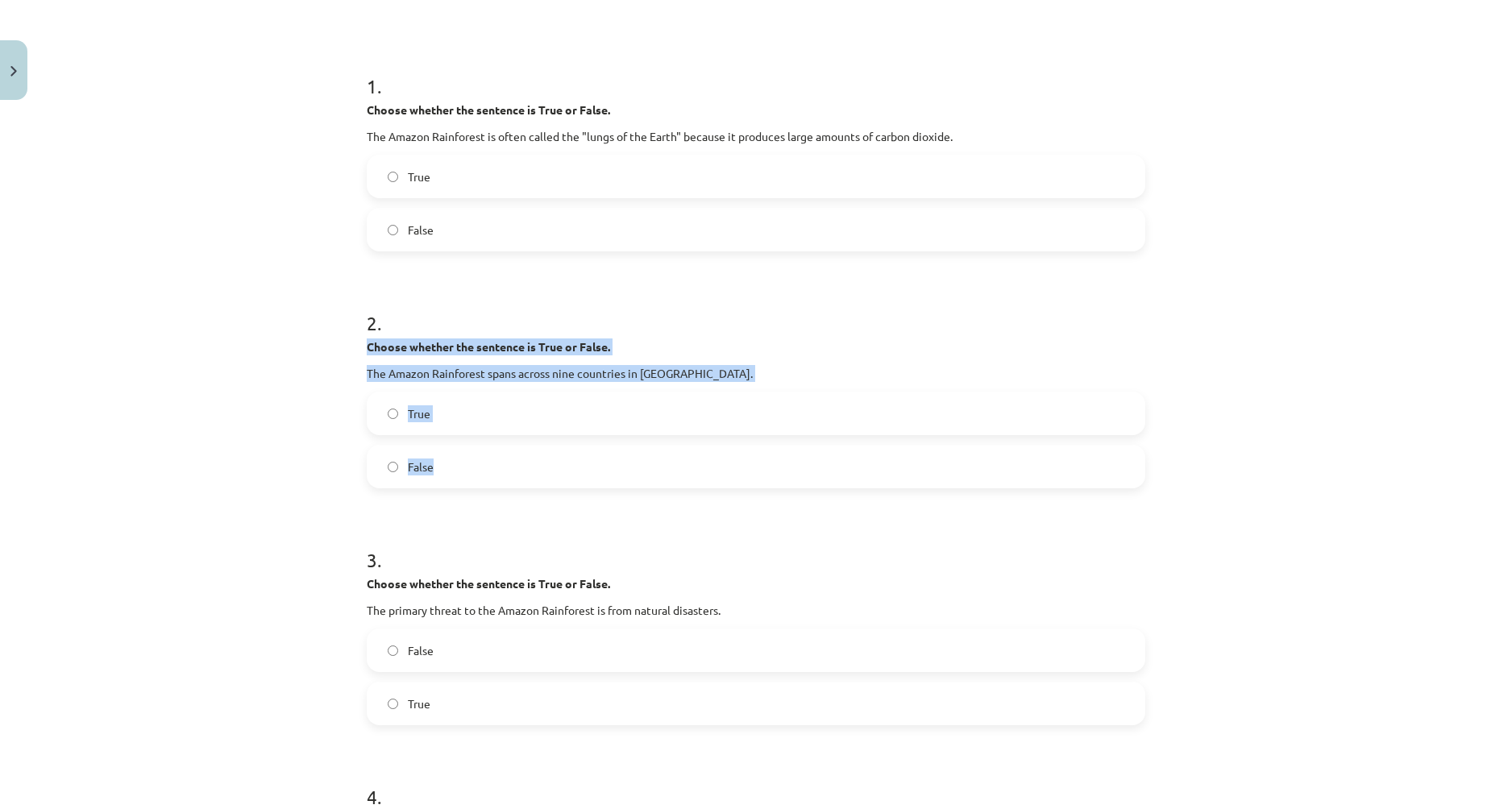
drag, startPoint x: 588, startPoint y: 399, endPoint x: 778, endPoint y: 487, distance: 209.4
click at [778, 487] on div "2 . Choose whether the sentence is True or False. The Amazon Rainforest spans a…" at bounding box center [756, 386] width 778 height 205
click at [375, 413] on label "True" at bounding box center [756, 414] width 775 height 40
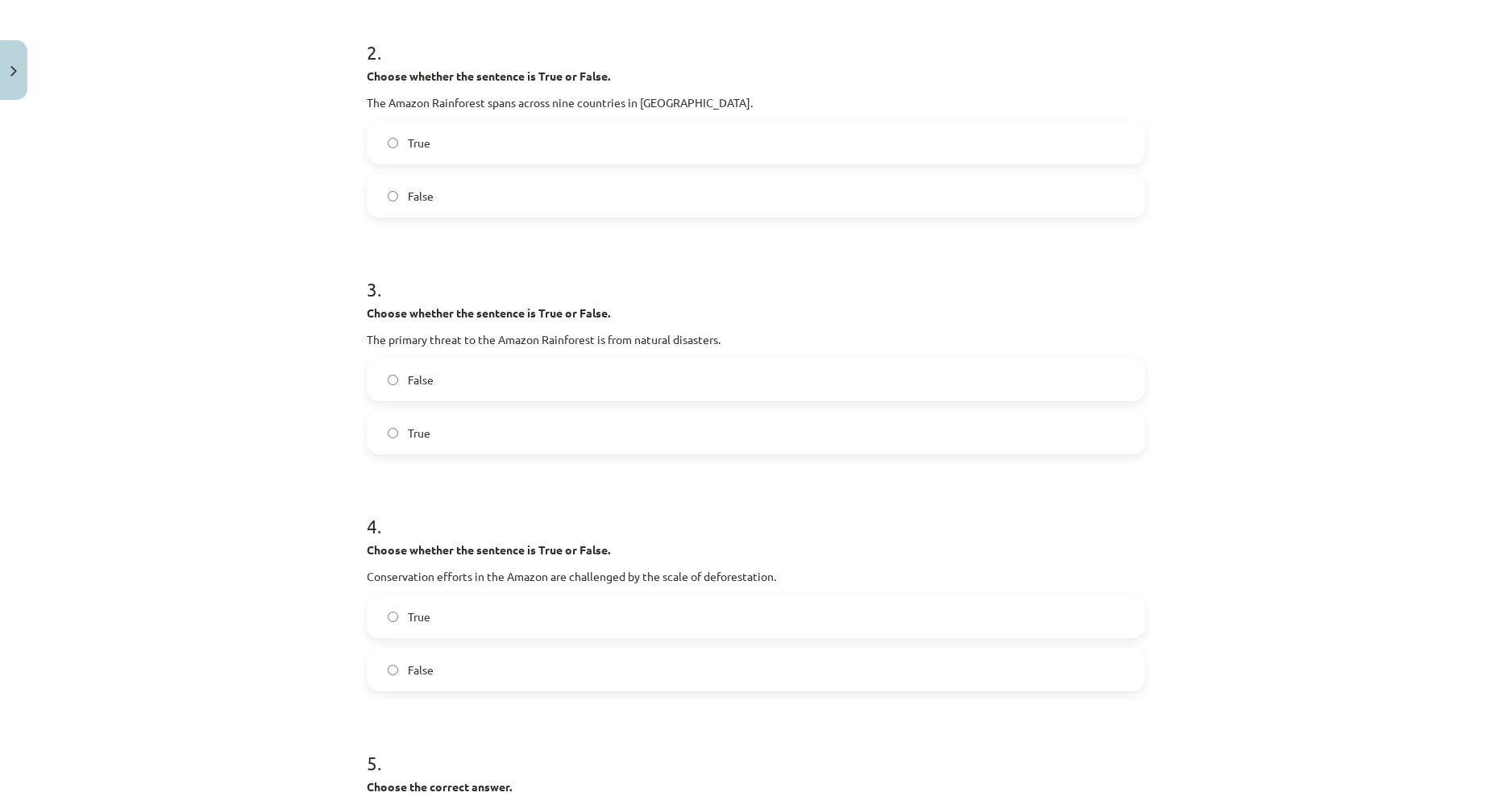
scroll to position [596, 0]
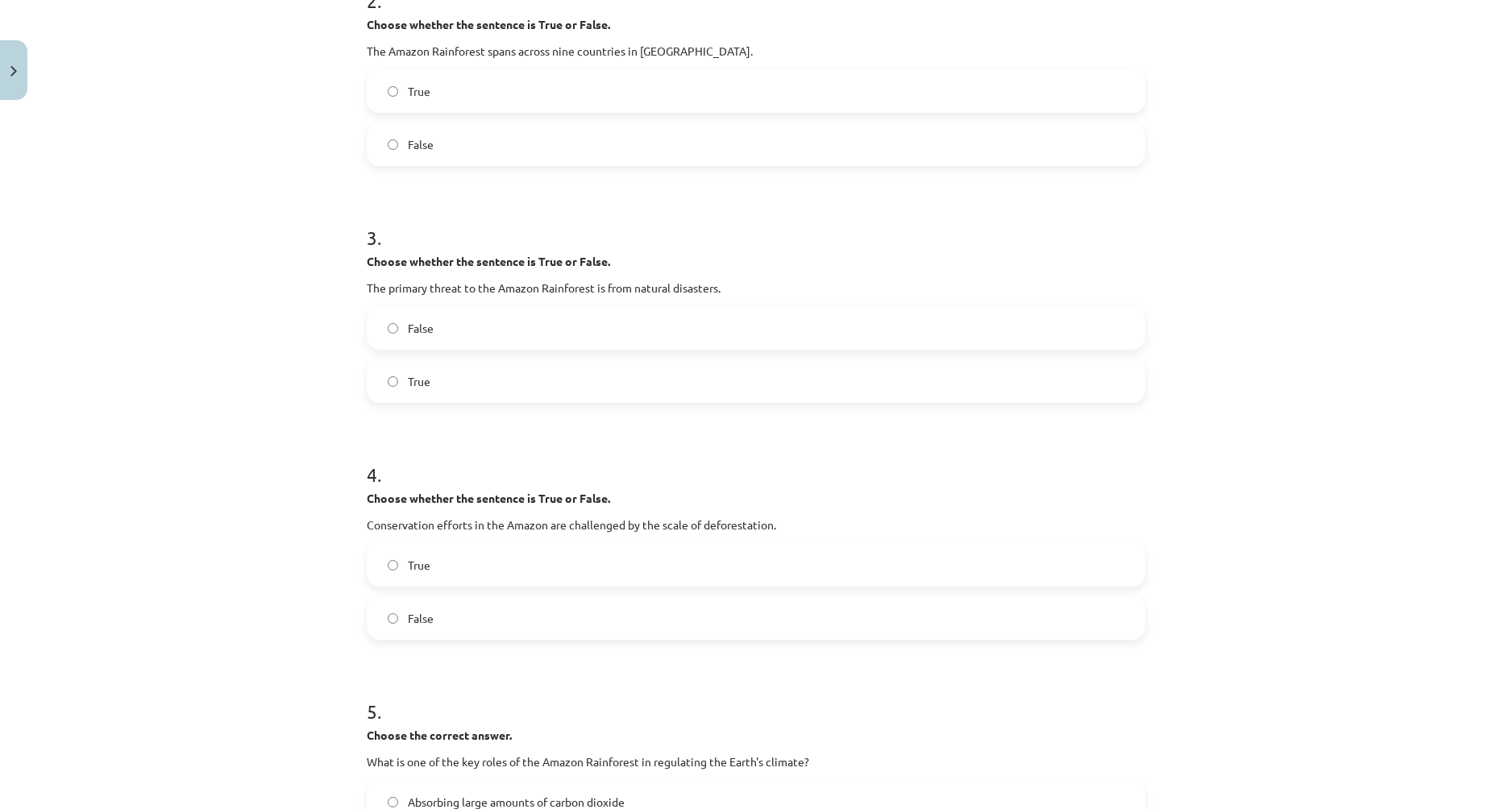
click at [385, 338] on label "False" at bounding box center [756, 328] width 775 height 40
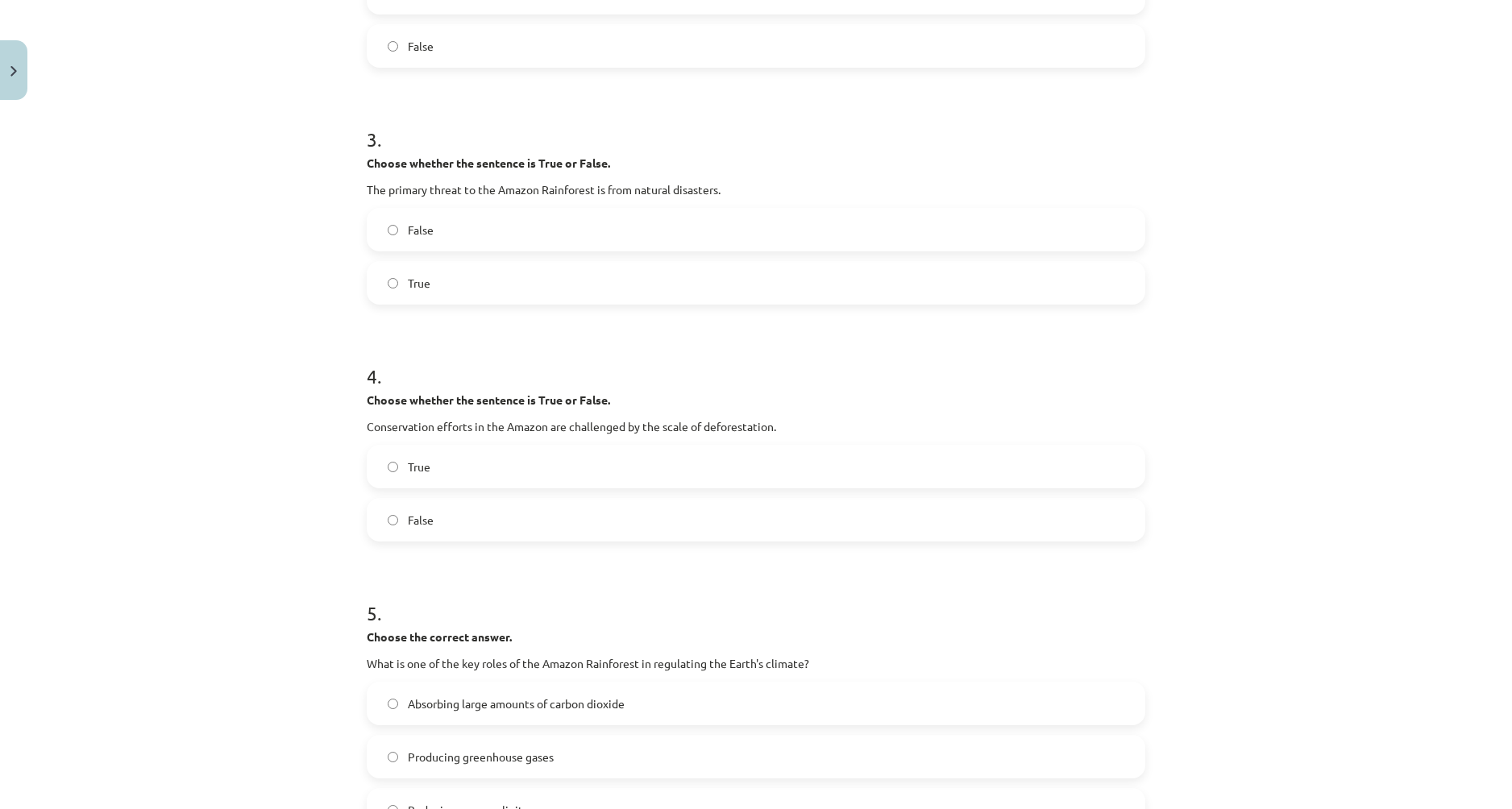
scroll to position [757, 0]
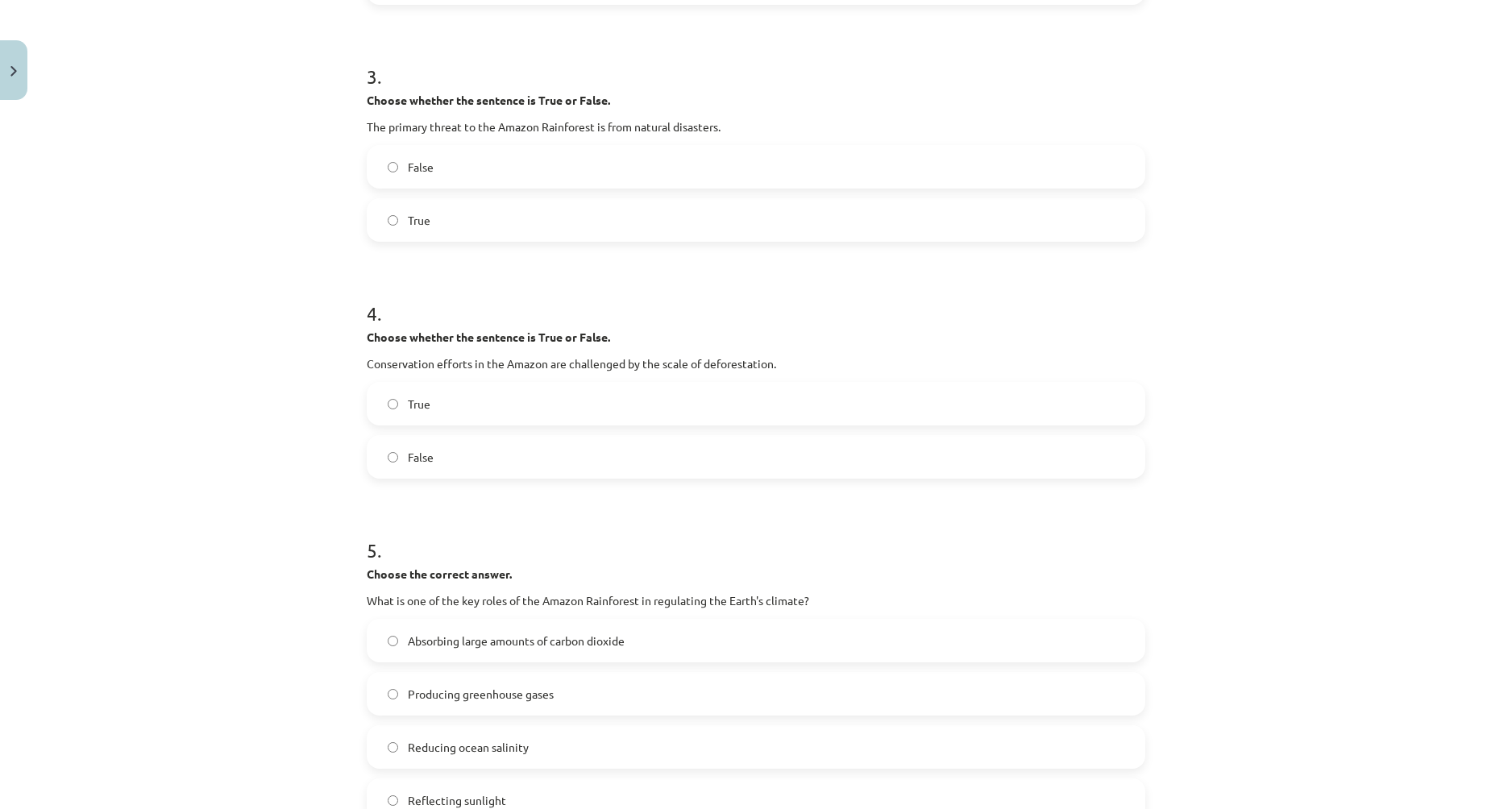
click at [417, 404] on span "True" at bounding box center [419, 403] width 23 height 17
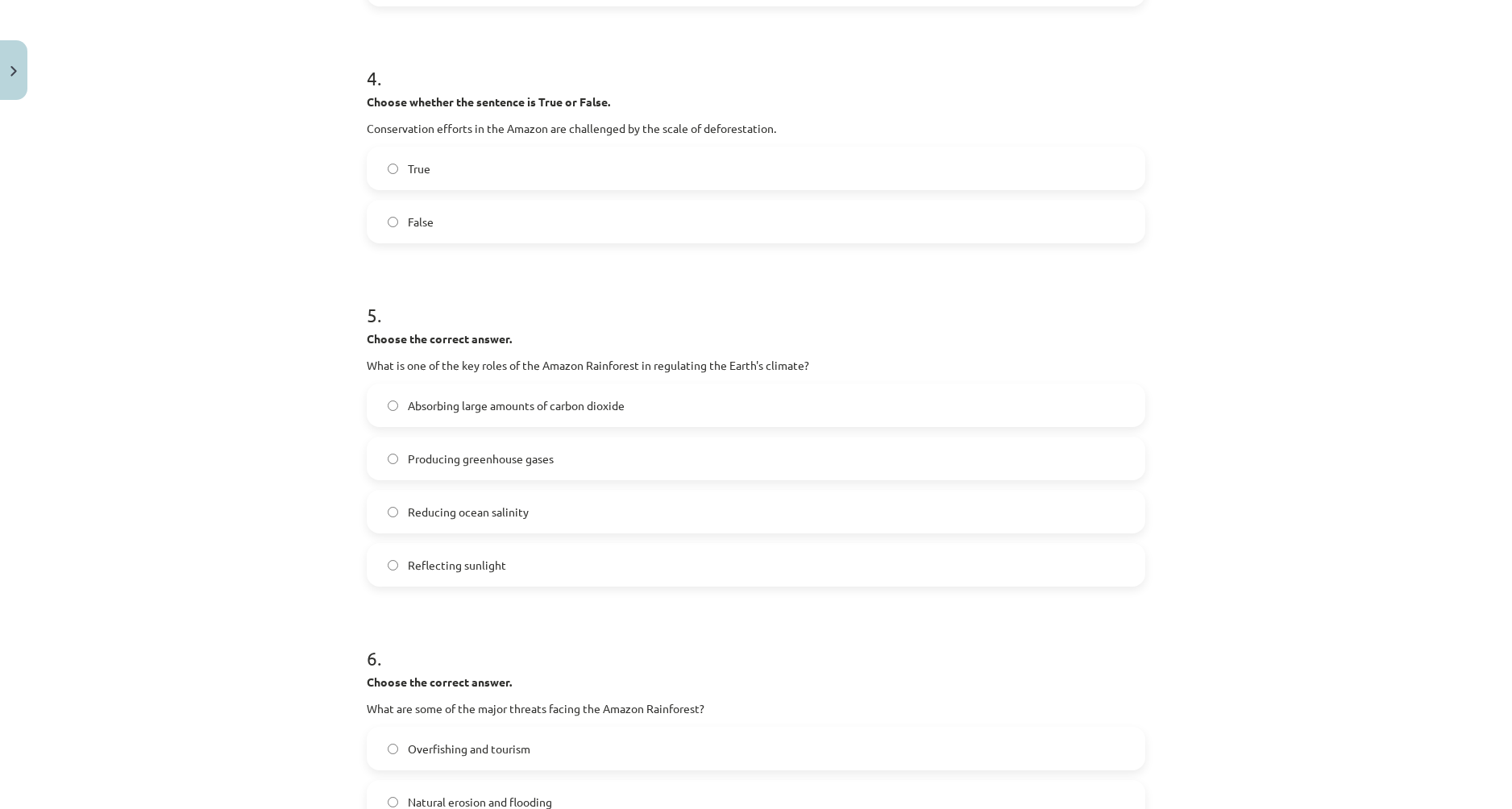
scroll to position [999, 0]
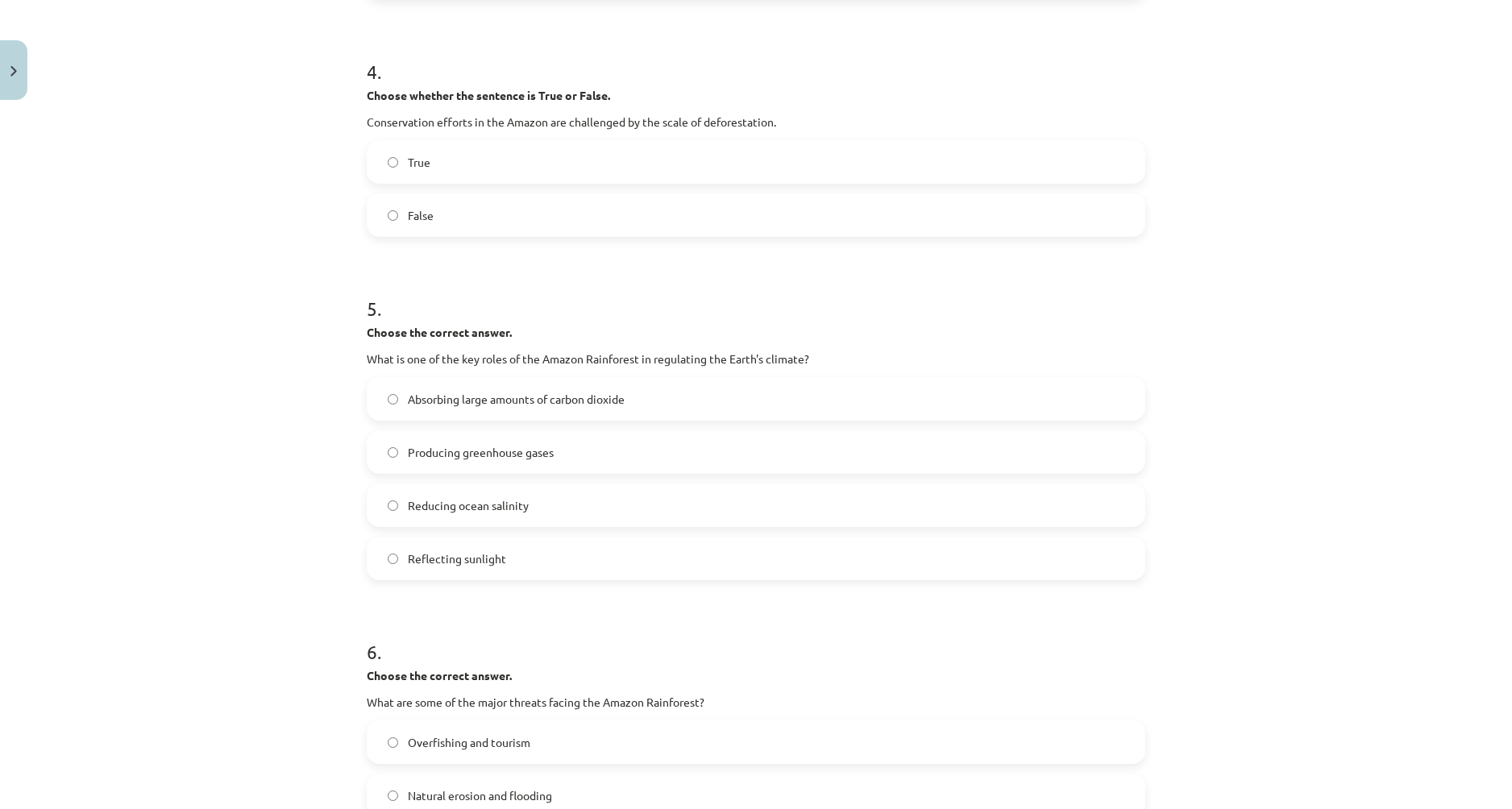
click at [359, 386] on div "10 XP Saņemsi Sarežģīts 291 pilda Apraksts Uzdevums Palīdzība 1 . Choose whethe…" at bounding box center [756, 261] width 798 height 2305
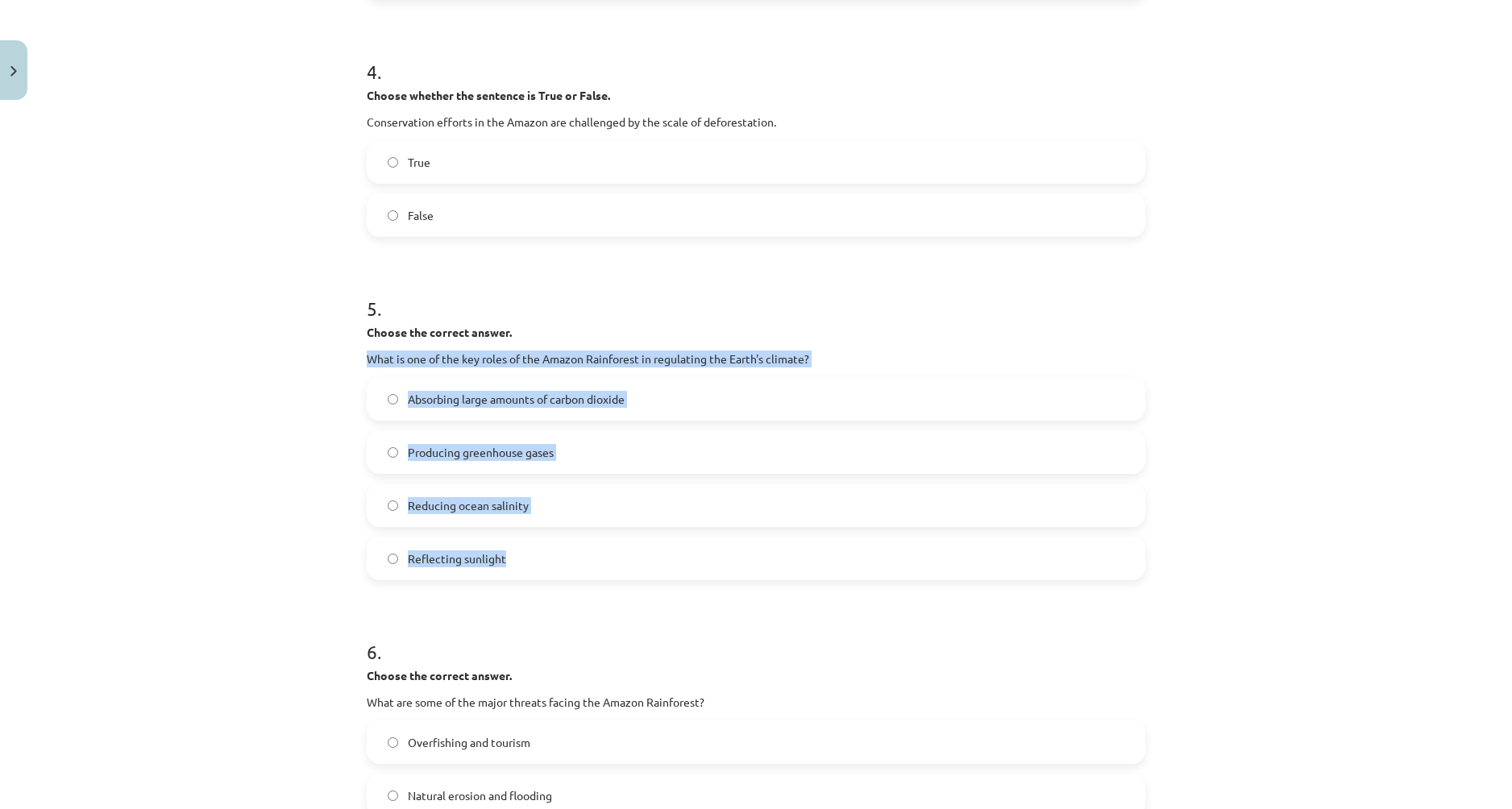
drag, startPoint x: 355, startPoint y: 358, endPoint x: 903, endPoint y: 556, distance: 582.7
click at [903, 556] on div "10 XP Saņemsi Sarežģīts 291 pilda Apraksts Uzdevums Palīdzība 1 . Choose whethe…" at bounding box center [756, 261] width 798 height 2305
click at [316, 421] on div "Mācību tēma: Angļu valoda i - 10.[PERSON_NAME] 1.ieskaites mācību materiāls #11…" at bounding box center [756, 404] width 1512 height 809
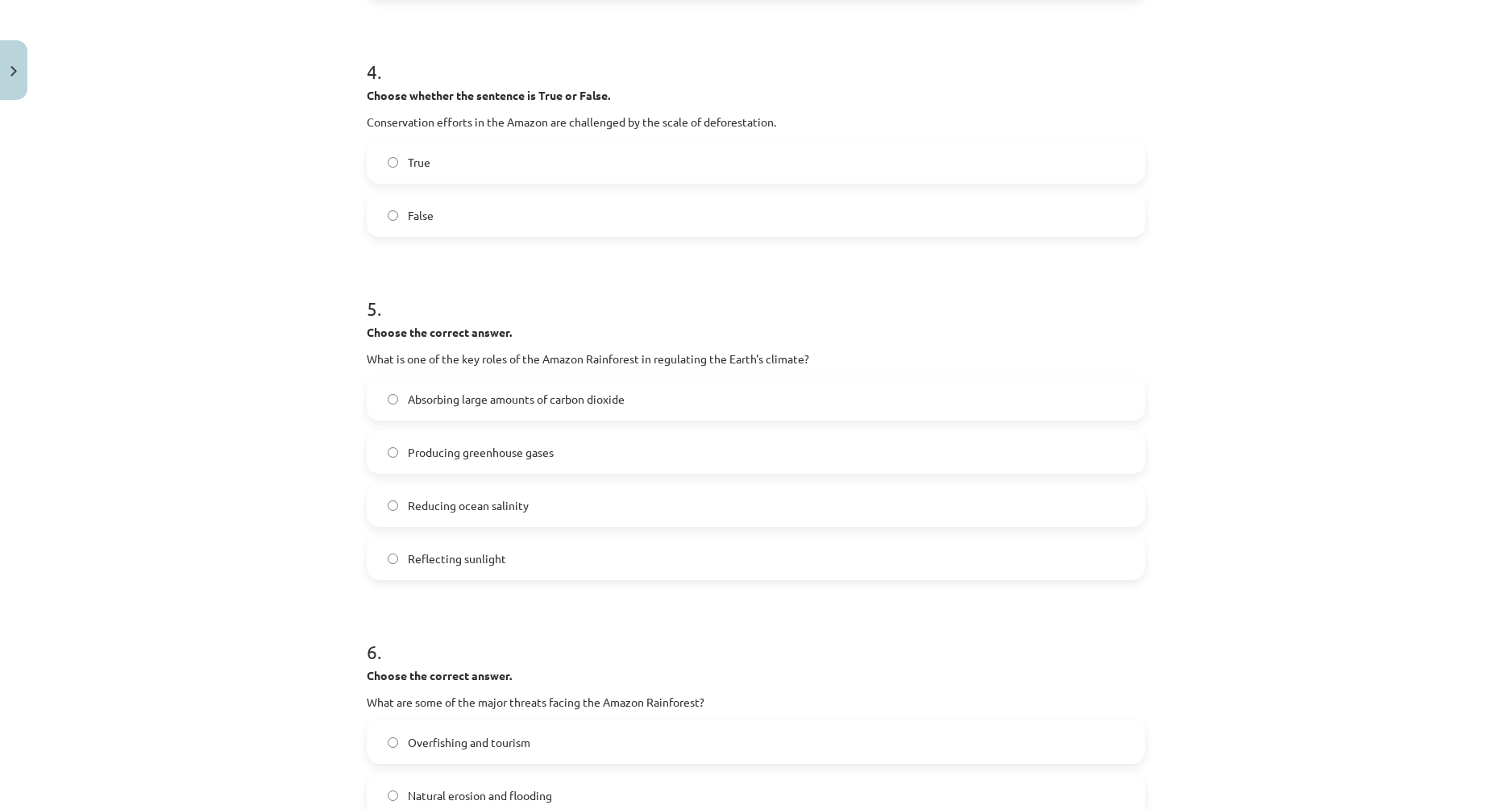
click at [376, 394] on label "Absorbing large amounts of carbon dioxide" at bounding box center [756, 399] width 775 height 40
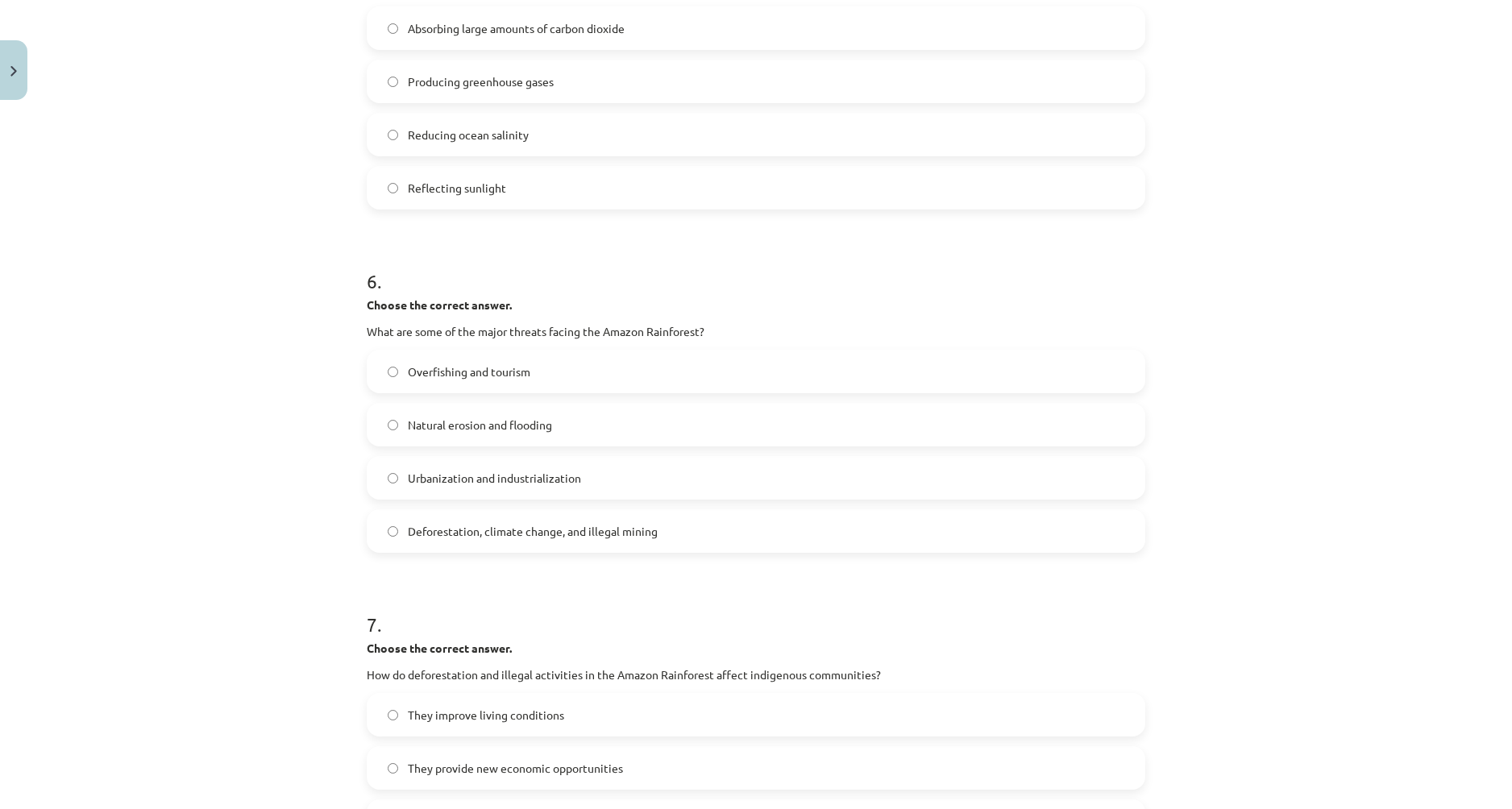
scroll to position [1402, 0]
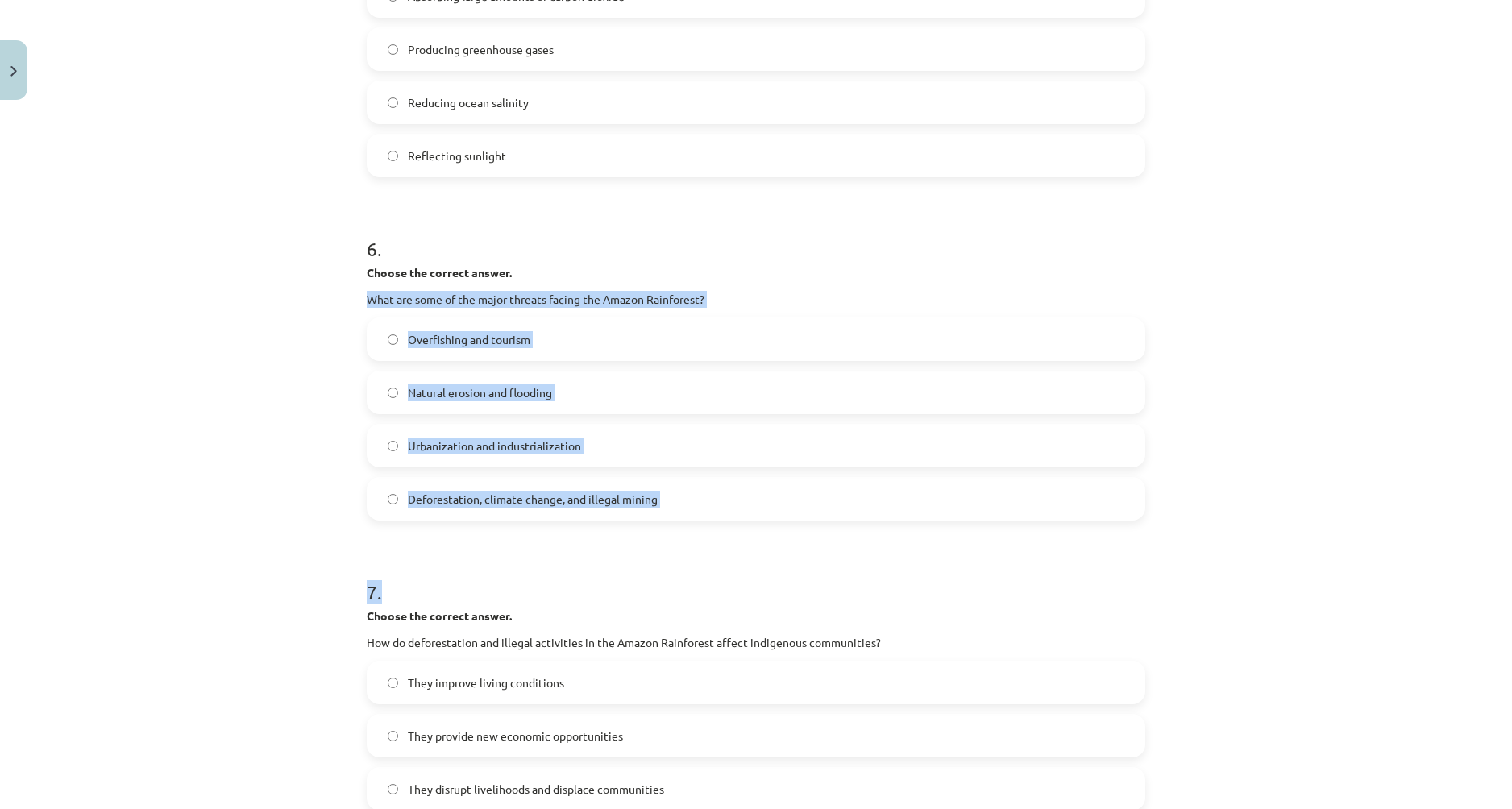
drag, startPoint x: 353, startPoint y: 293, endPoint x: 880, endPoint y: 527, distance: 576.6
click at [275, 492] on div "Mācību tēma: Angļu valoda i - 10.[PERSON_NAME] 1.ieskaites mācību materiāls #11…" at bounding box center [756, 404] width 1512 height 809
click at [465, 594] on h1 "7 ." at bounding box center [756, 577] width 778 height 50
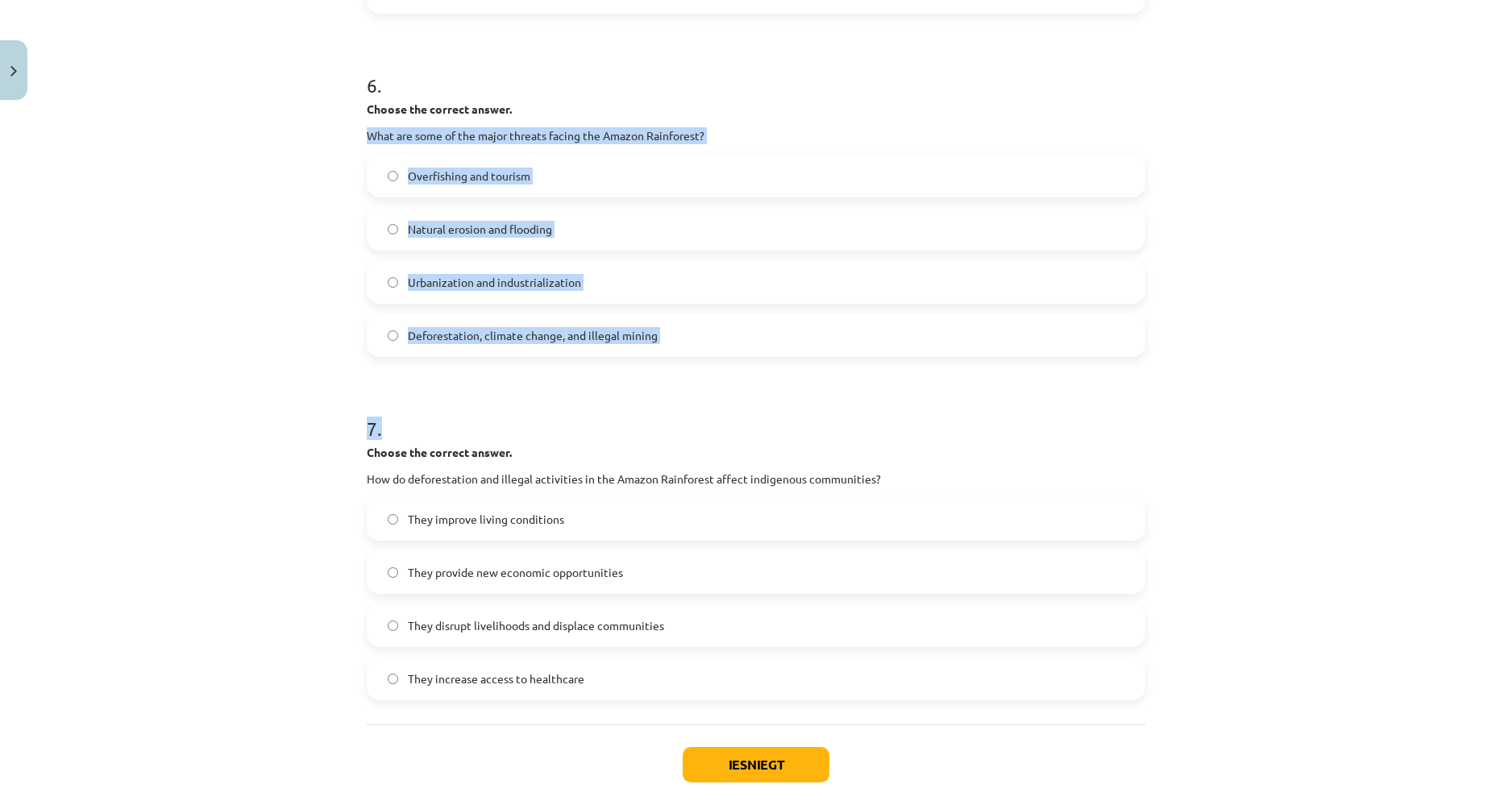
scroll to position [1643, 0]
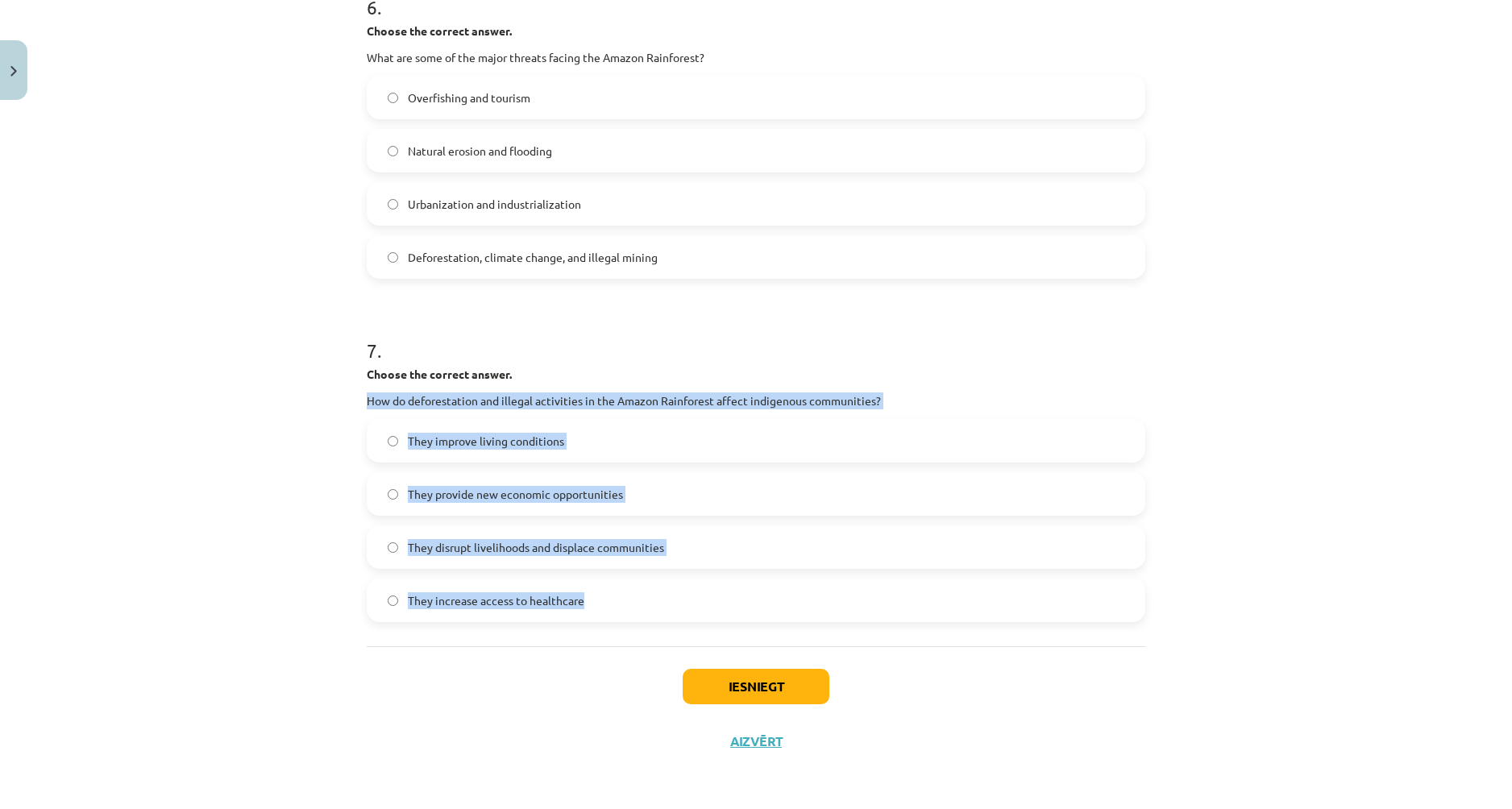
drag, startPoint x: 355, startPoint y: 394, endPoint x: 771, endPoint y: 597, distance: 462.9
click at [380, 539] on label "They disrupt livelihoods and displace communities" at bounding box center [756, 547] width 775 height 40
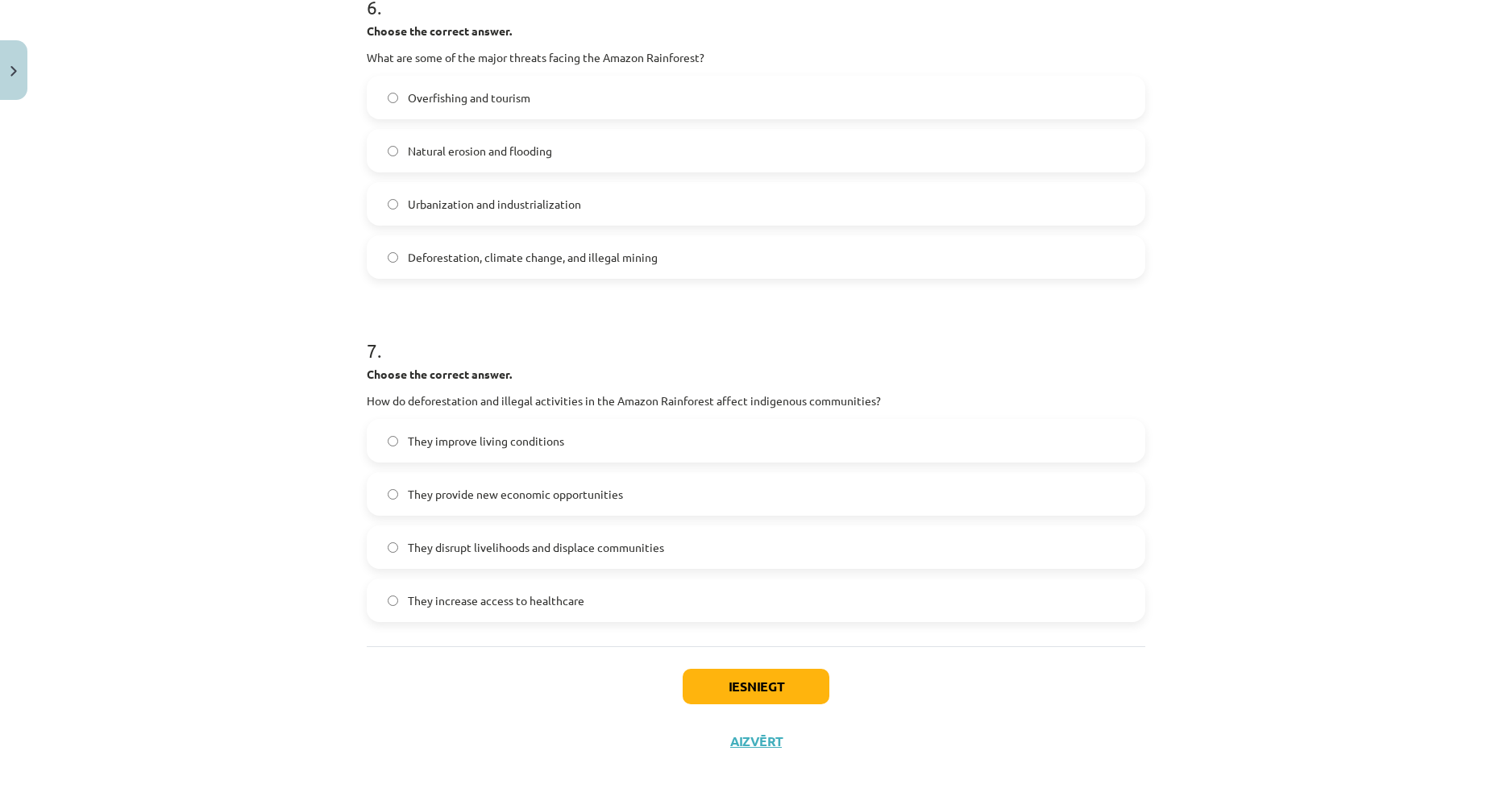
click at [758, 706] on div "Iesniegt Aizvērt" at bounding box center [756, 703] width 778 height 112
click at [758, 690] on button "Iesniegt" at bounding box center [756, 686] width 147 height 35
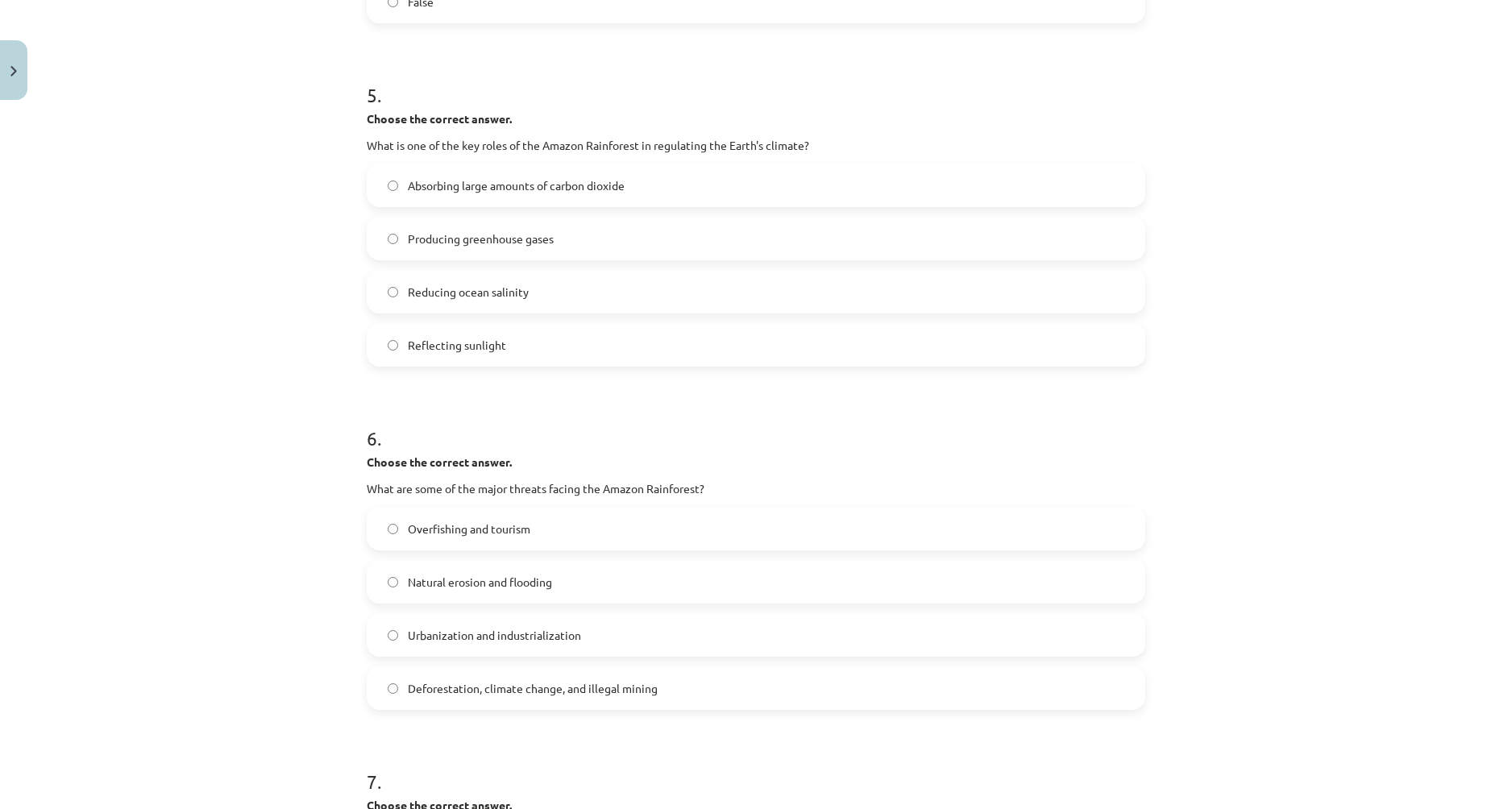
scroll to position [1611, 0]
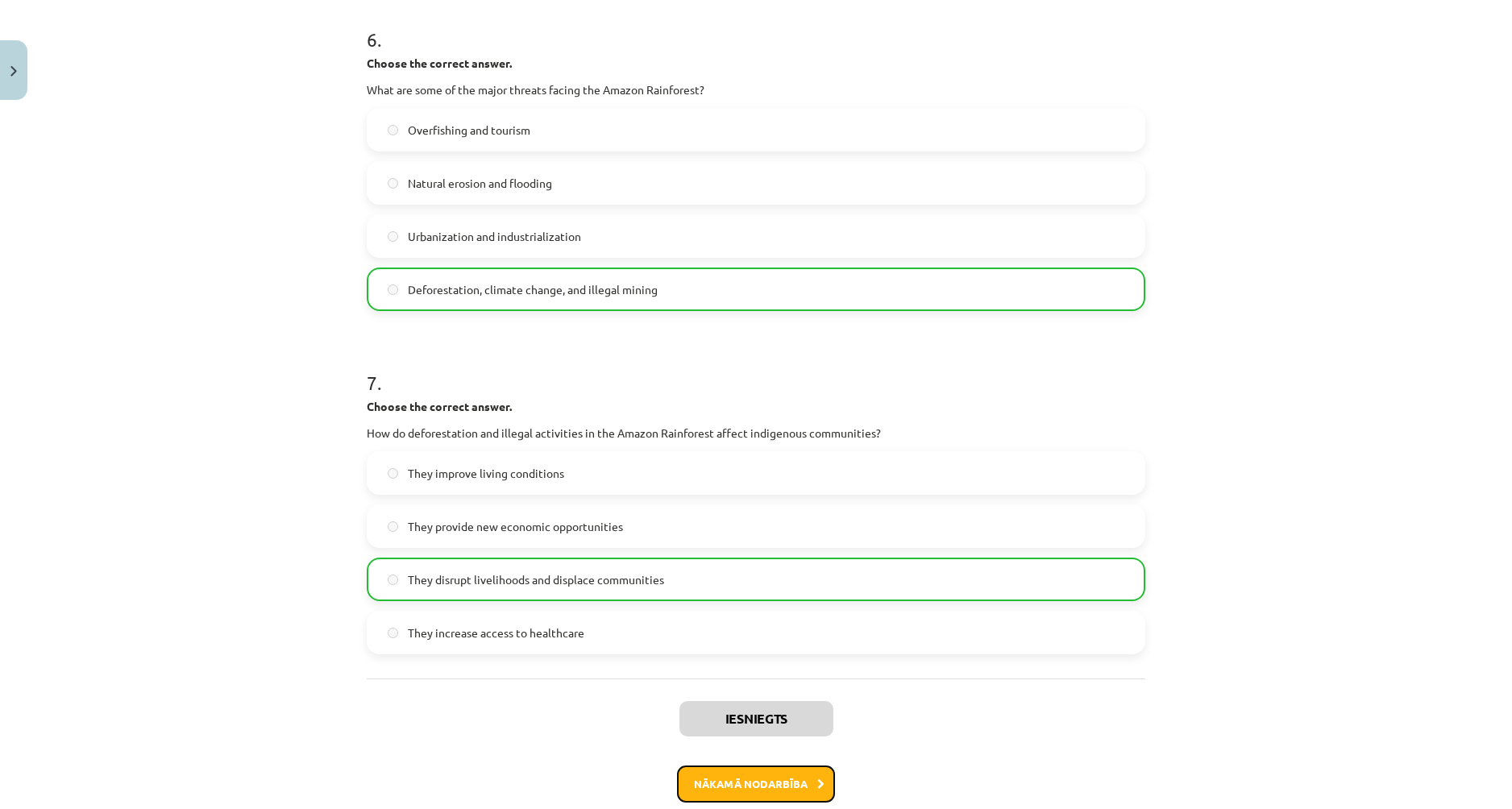
click at [792, 788] on button "Nākamā nodarbība" at bounding box center [756, 784] width 158 height 37
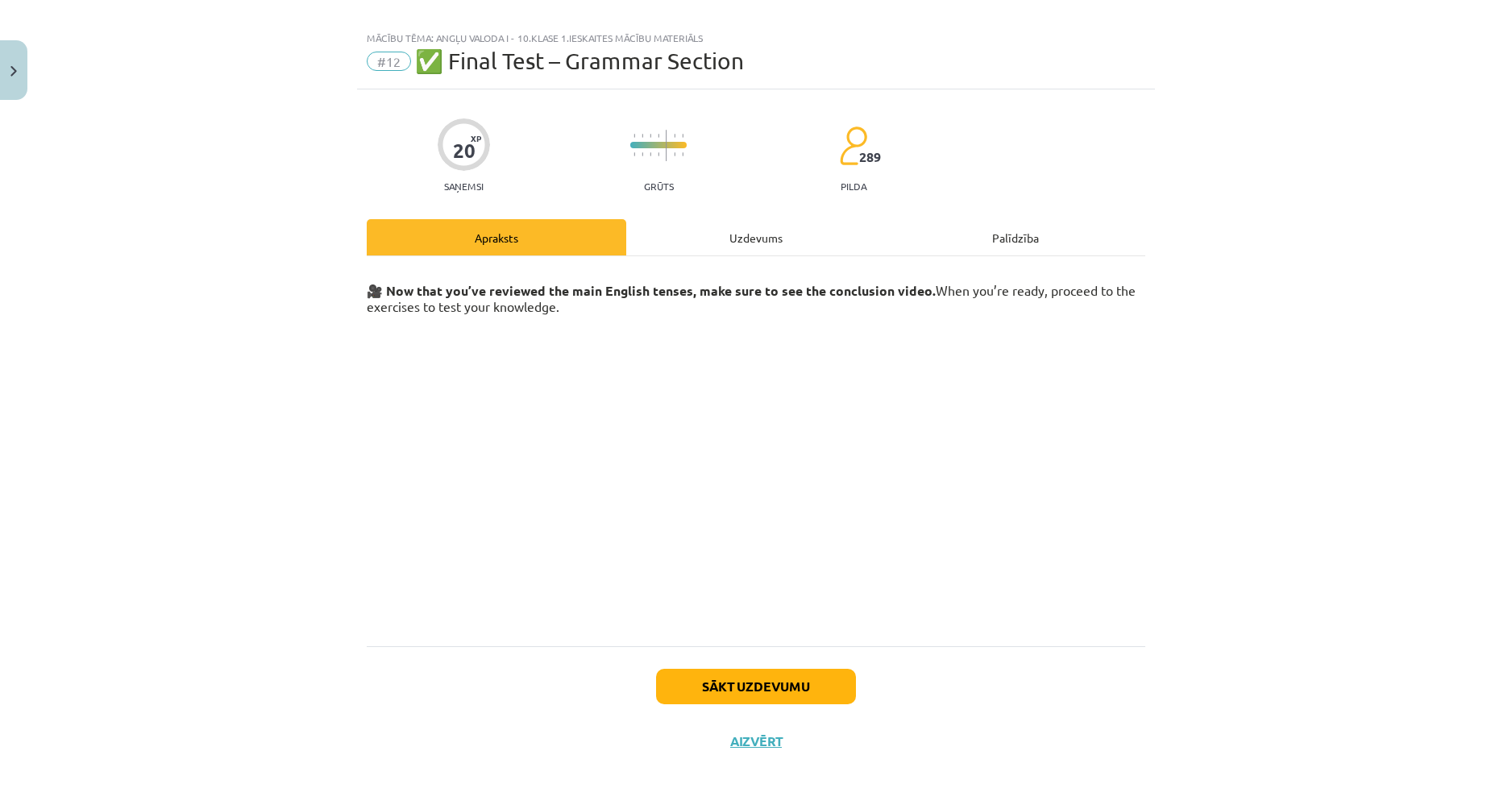
scroll to position [18, 0]
click at [759, 740] on button "Aizvērt" at bounding box center [756, 741] width 61 height 16
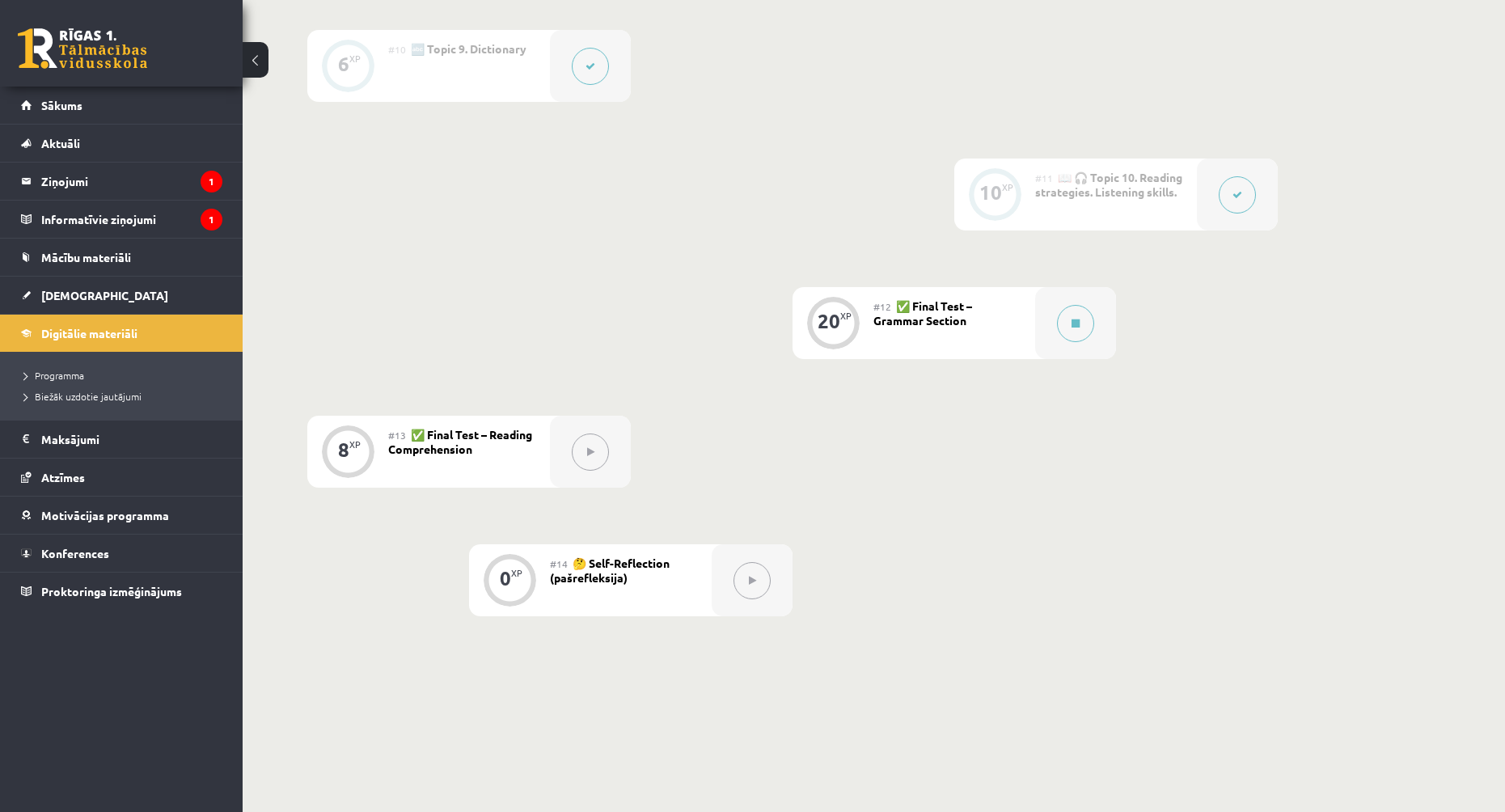
scroll to position [1590, 0]
